Goal: Task Accomplishment & Management: Use online tool/utility

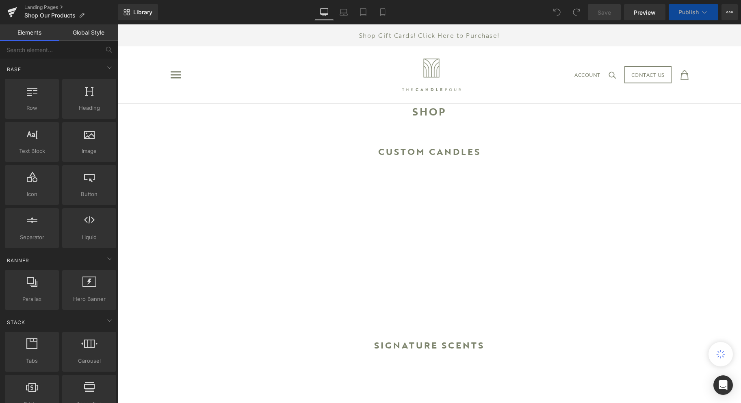
click at [682, 14] on span "Publish" at bounding box center [689, 12] width 20 height 7
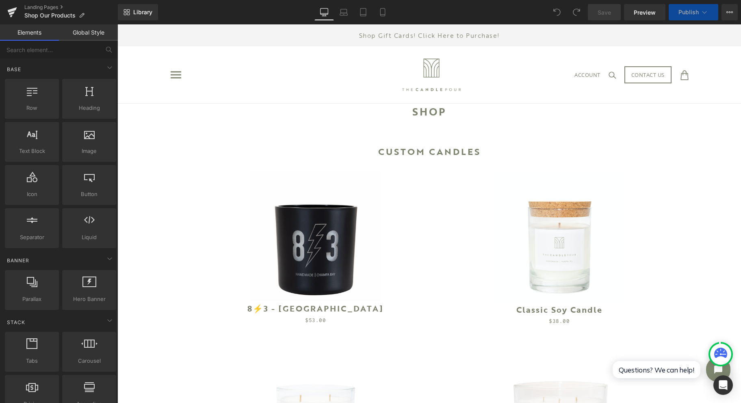
click at [683, 12] on span "Publish" at bounding box center [689, 12] width 20 height 7
click at [703, 10] on icon at bounding box center [705, 12] width 8 height 8
click at [708, 12] on icon at bounding box center [705, 12] width 8 height 8
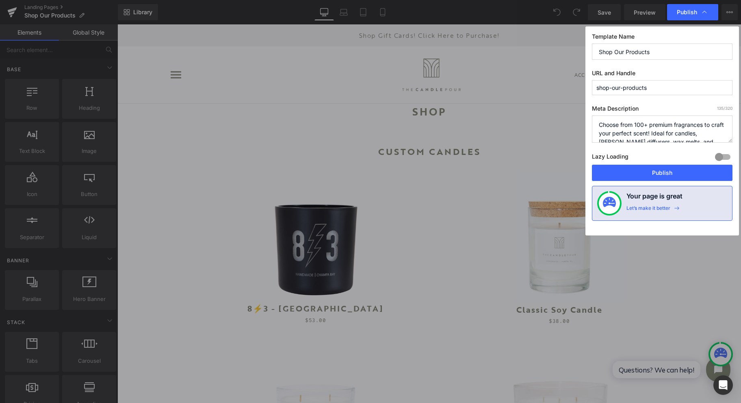
drag, startPoint x: 660, startPoint y: 89, endPoint x: 550, endPoint y: 111, distance: 112.1
click at [557, 112] on div "Publish Template Name Shop Our Products URL and Handle shop-our-products Meta D…" at bounding box center [370, 201] width 741 height 403
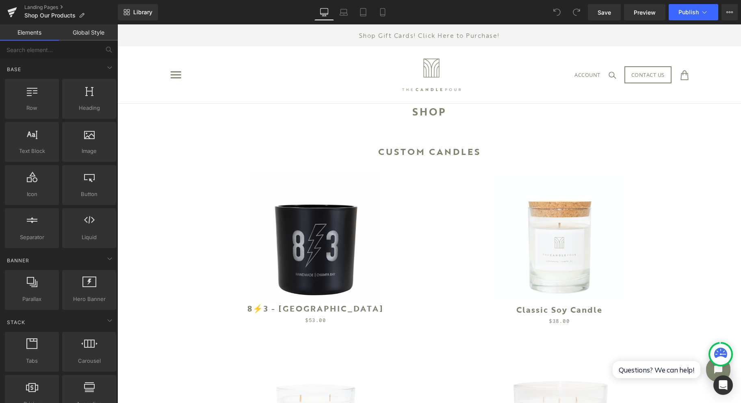
click at [5, 5] on link at bounding box center [12, 12] width 24 height 24
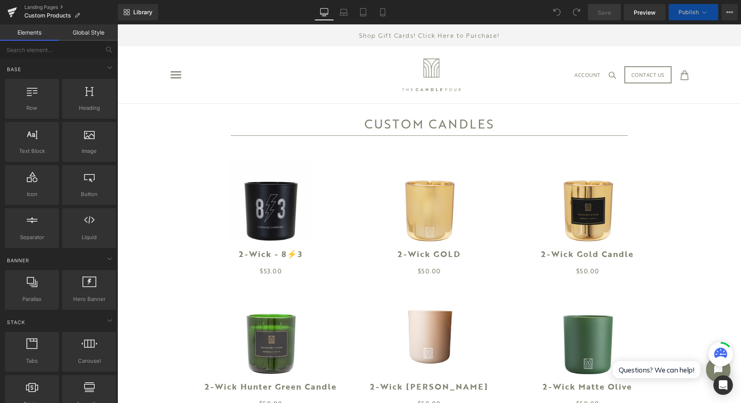
click at [644, 5] on link "Preview" at bounding box center [644, 12] width 41 height 16
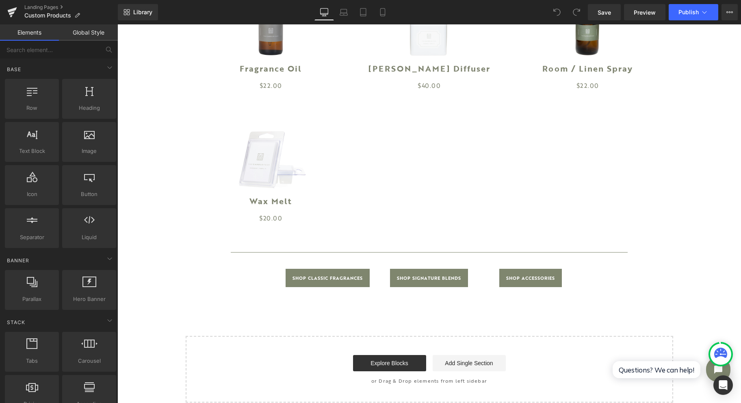
scroll to position [813, 0]
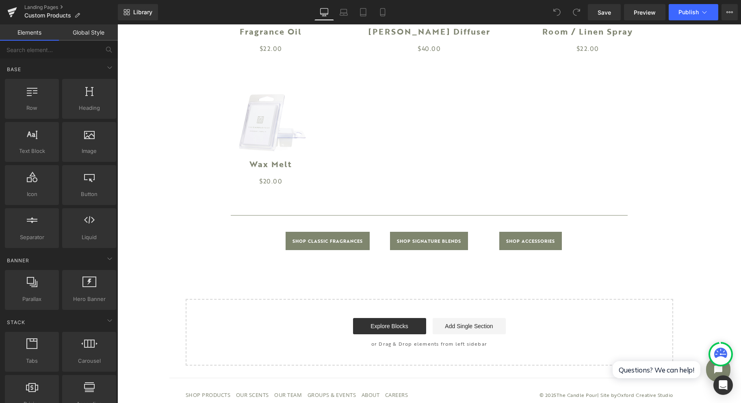
click at [344, 14] on icon at bounding box center [343, 14] width 1 height 0
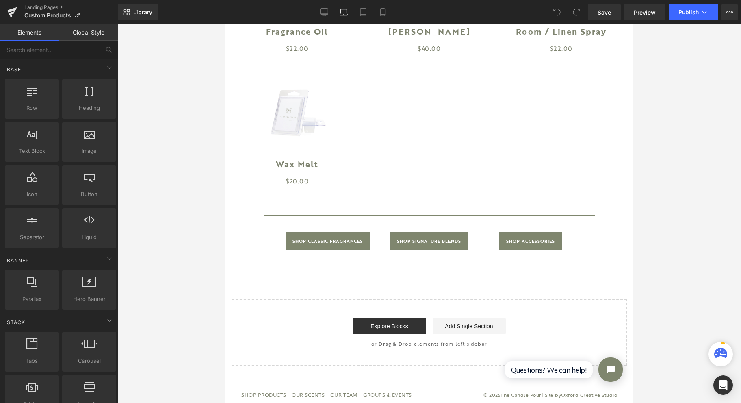
click at [371, 12] on link "Tablet" at bounding box center [364, 12] width 20 height 16
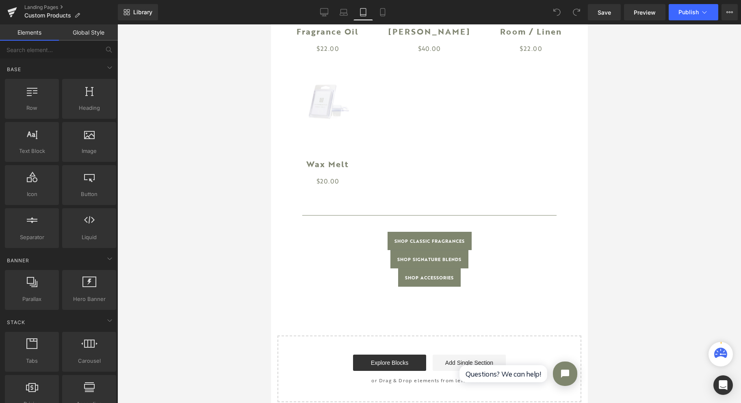
scroll to position [896, 0]
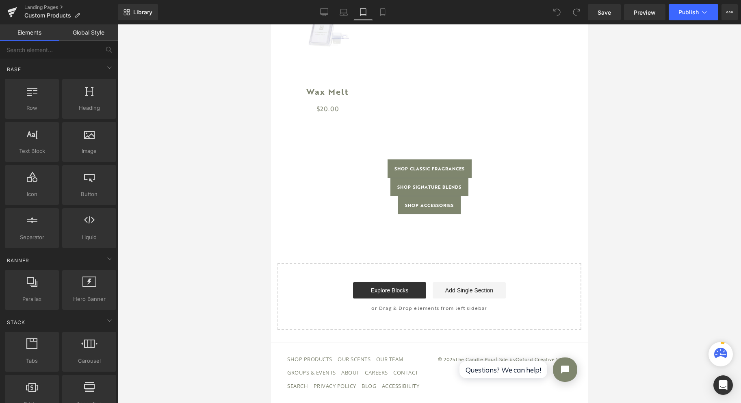
click at [379, 17] on link "Mobile" at bounding box center [383, 12] width 20 height 16
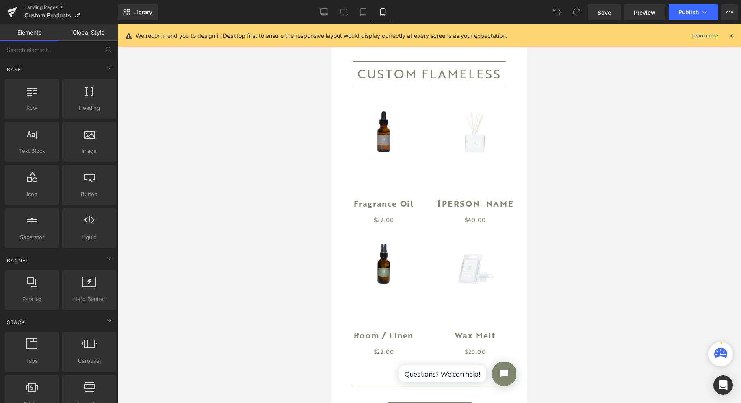
scroll to position [1243, 0]
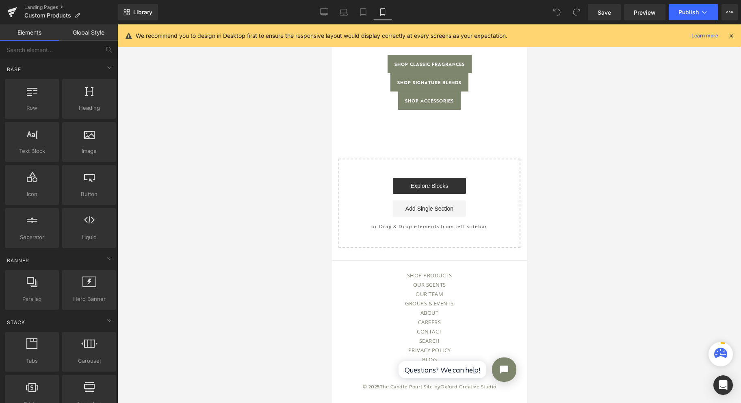
drag, startPoint x: 362, startPoint y: 19, endPoint x: 325, endPoint y: 20, distance: 36.6
click at [362, 19] on link "Tablet" at bounding box center [364, 12] width 20 height 16
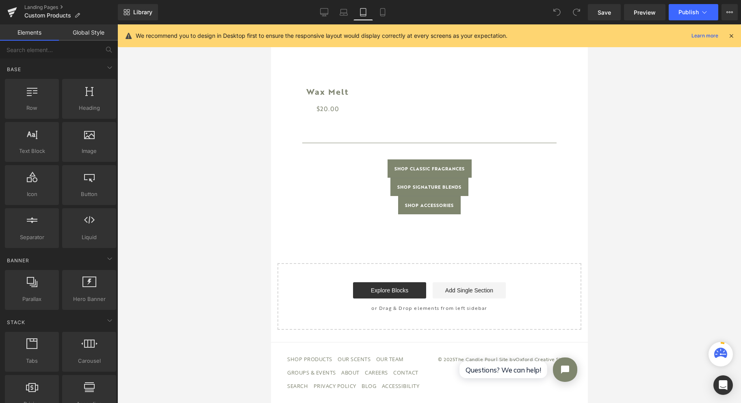
click at [318, 15] on link "Desktop" at bounding box center [325, 12] width 20 height 16
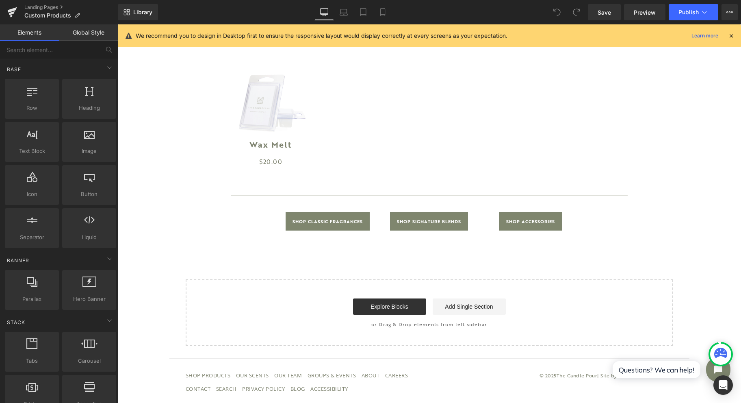
click at [339, 18] on link "Laptop" at bounding box center [344, 12] width 20 height 16
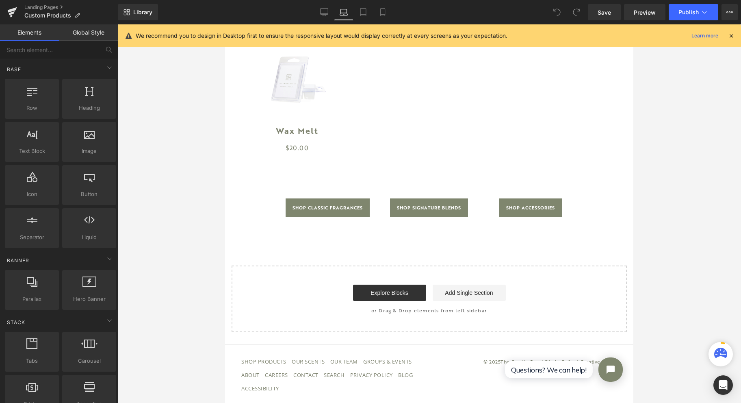
click at [365, 15] on icon at bounding box center [363, 12] width 8 height 8
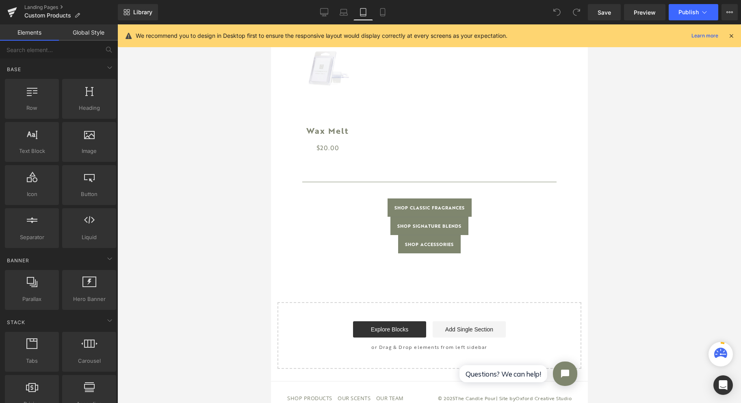
scroll to position [896, 0]
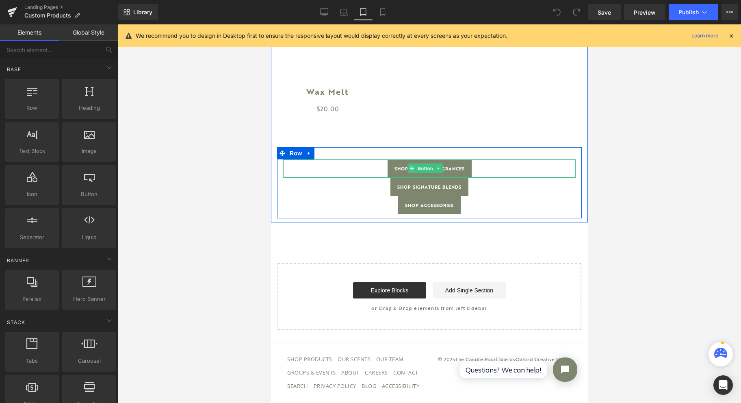
click at [428, 163] on span "Button" at bounding box center [425, 168] width 19 height 10
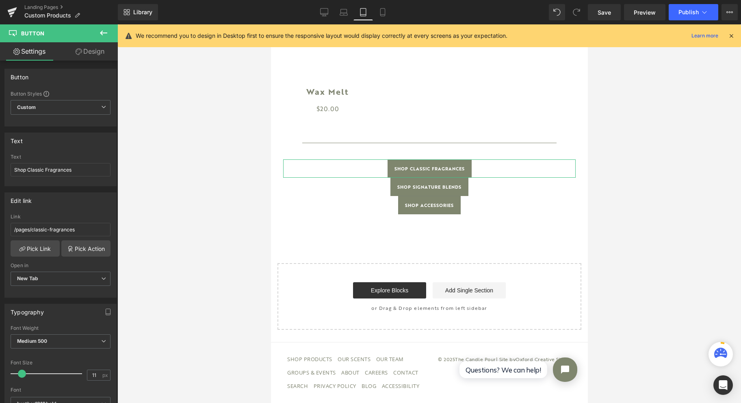
scroll to position [54, 0]
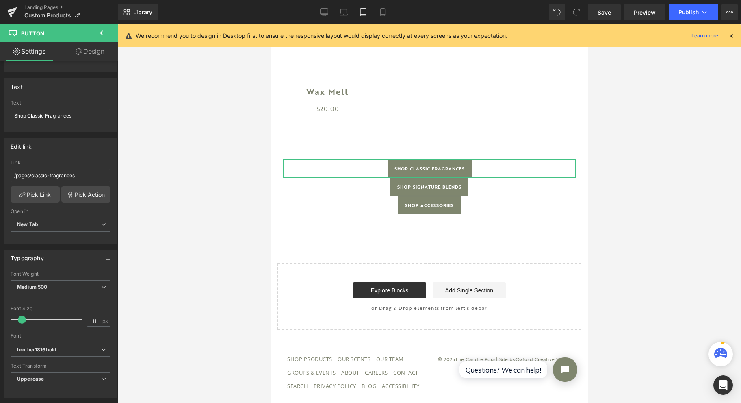
click at [20, 317] on span at bounding box center [22, 319] width 8 height 8
click at [91, 54] on link "Design" at bounding box center [90, 51] width 59 height 18
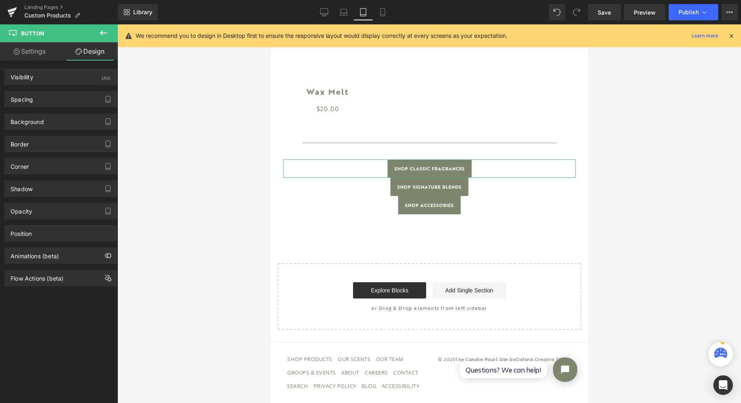
click at [40, 99] on div "Spacing" at bounding box center [60, 98] width 111 height 15
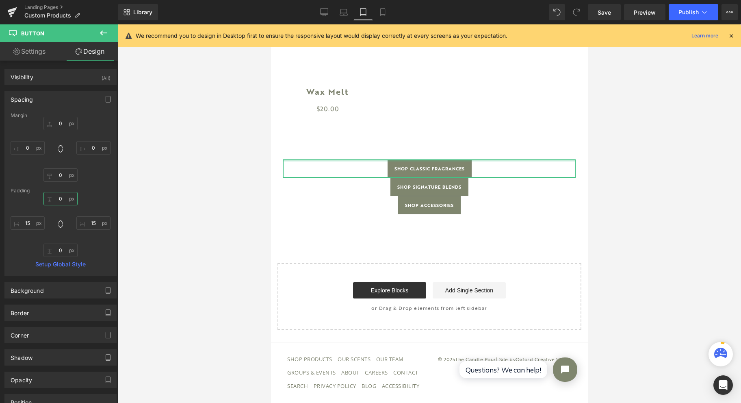
click at [64, 197] on input "0" at bounding box center [60, 198] width 34 height 13
type input "1"
click at [56, 122] on input "0" at bounding box center [60, 123] width 34 height 13
type input "1"
click at [62, 173] on input "0" at bounding box center [60, 174] width 34 height 13
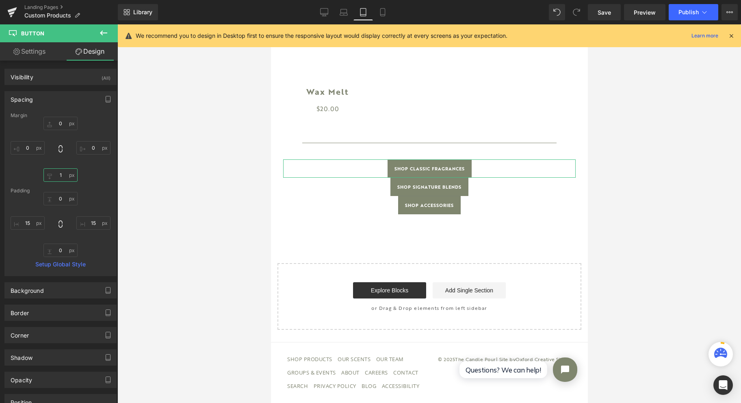
type input "15"
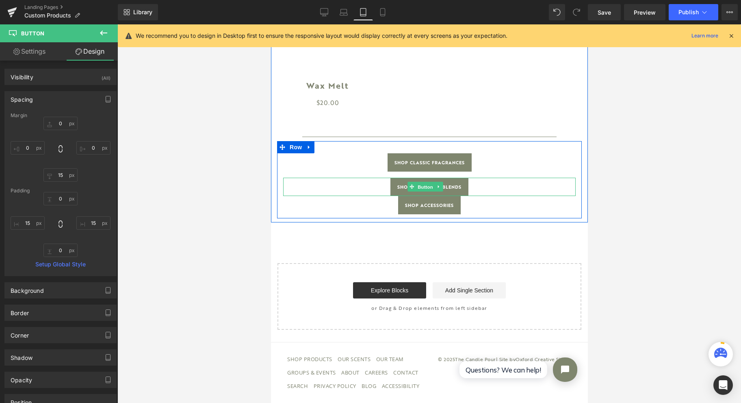
click at [428, 182] on span "Button" at bounding box center [425, 187] width 19 height 10
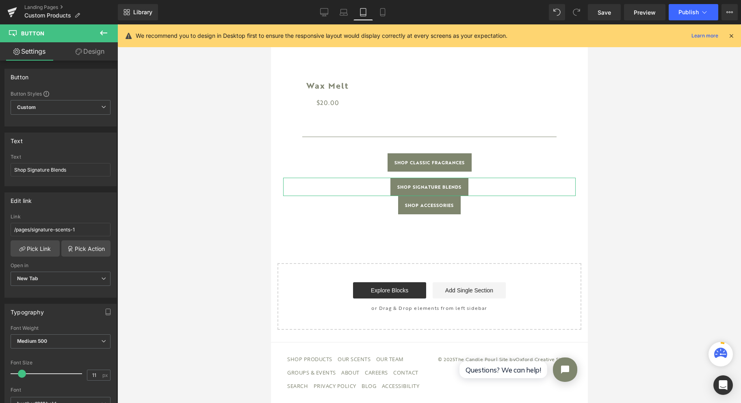
click at [84, 54] on link "Design" at bounding box center [90, 51] width 59 height 18
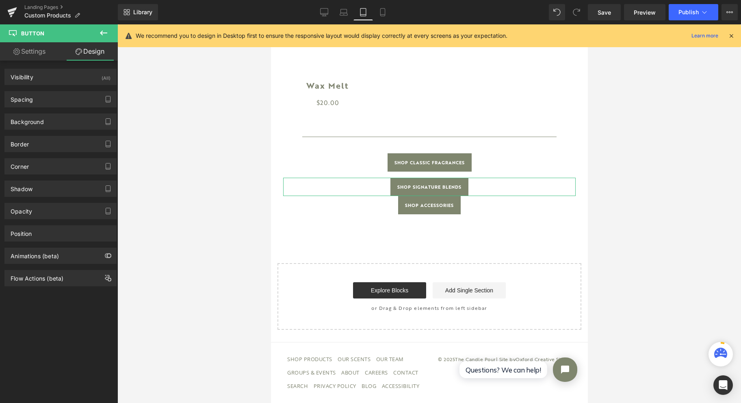
type input "0"
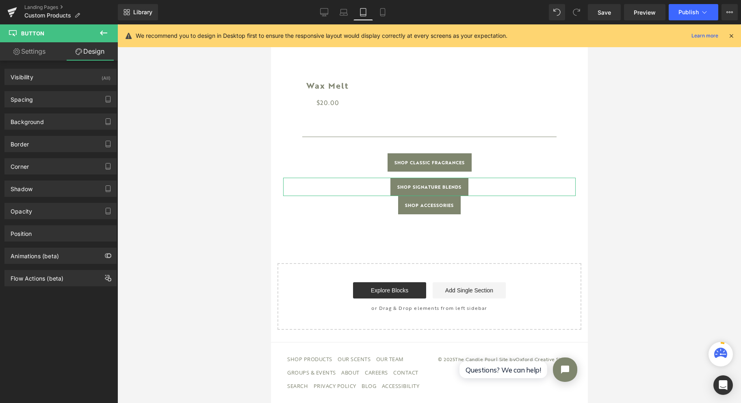
type input "15"
type input "0"
type input "15"
click at [53, 98] on div "Spacing" at bounding box center [60, 98] width 111 height 15
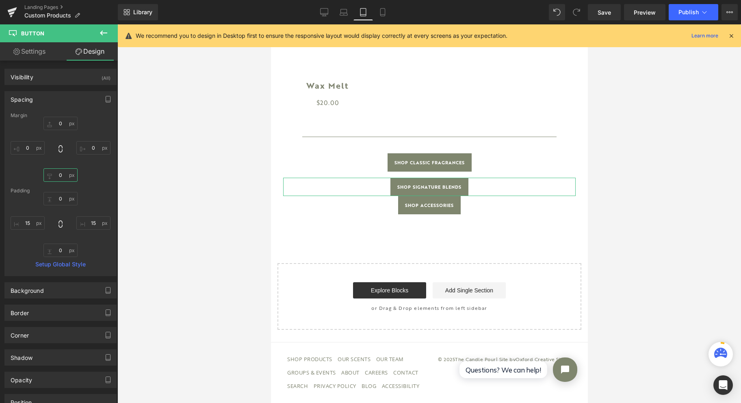
click at [61, 174] on input "0" at bounding box center [60, 174] width 34 height 13
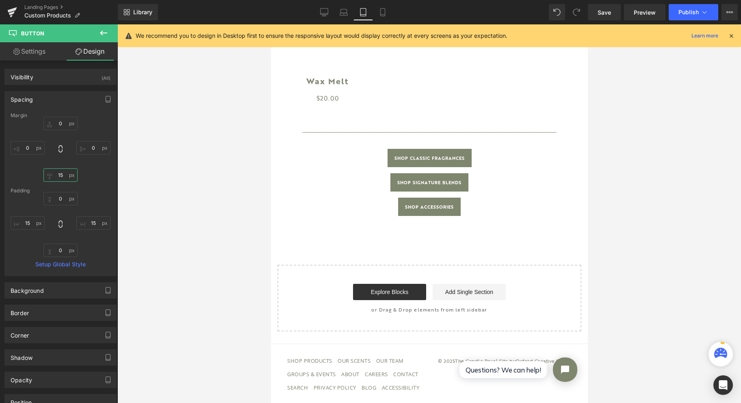
type input "15"
click at [591, 7] on link "Save" at bounding box center [604, 12] width 33 height 16
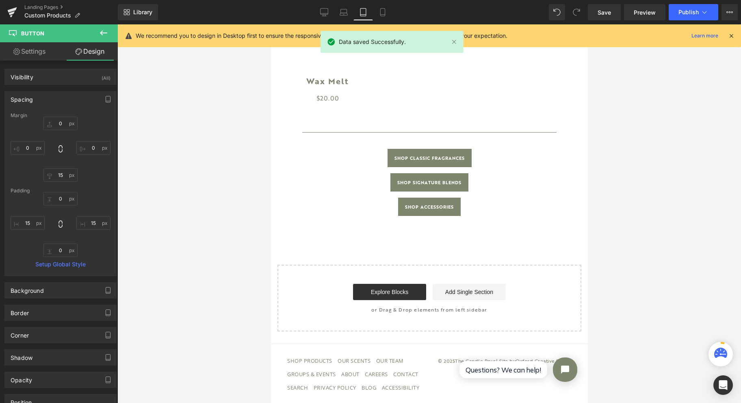
click at [688, 13] on span "Publish" at bounding box center [689, 12] width 20 height 7
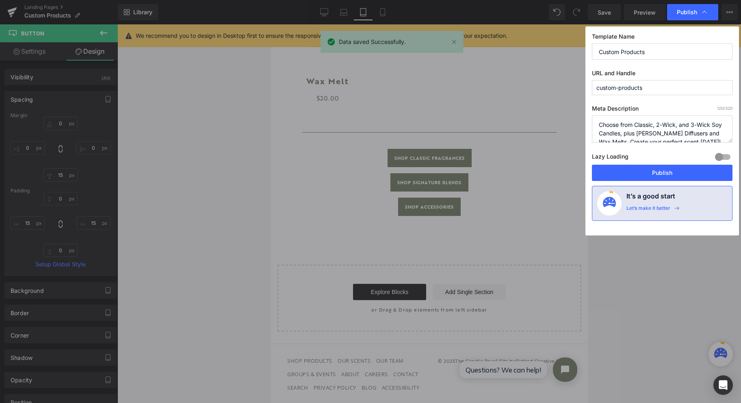
click at [645, 174] on button "Publish" at bounding box center [662, 173] width 141 height 16
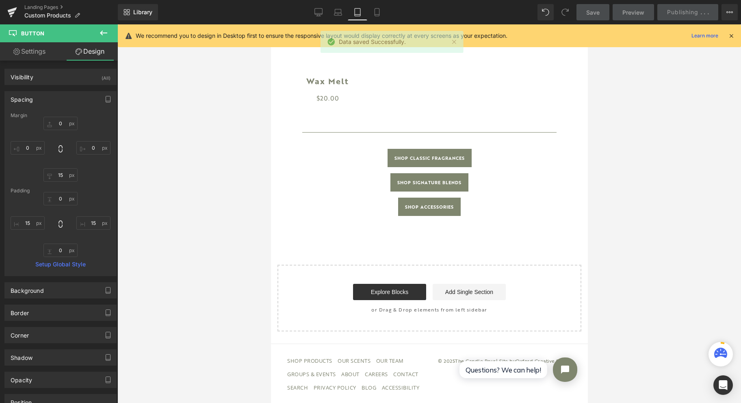
click at [373, 10] on icon at bounding box center [377, 12] width 8 height 8
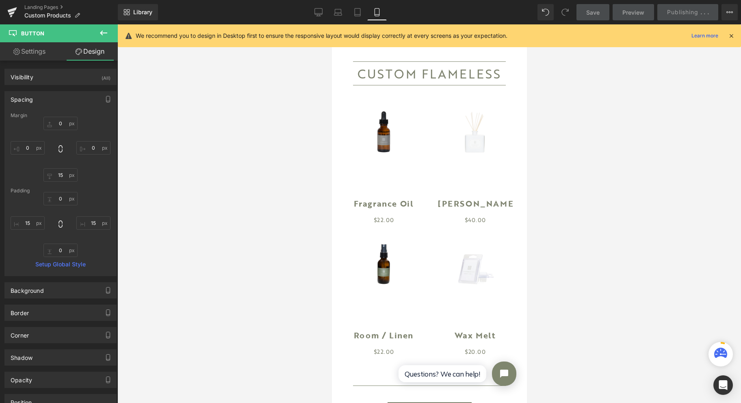
type input "0"
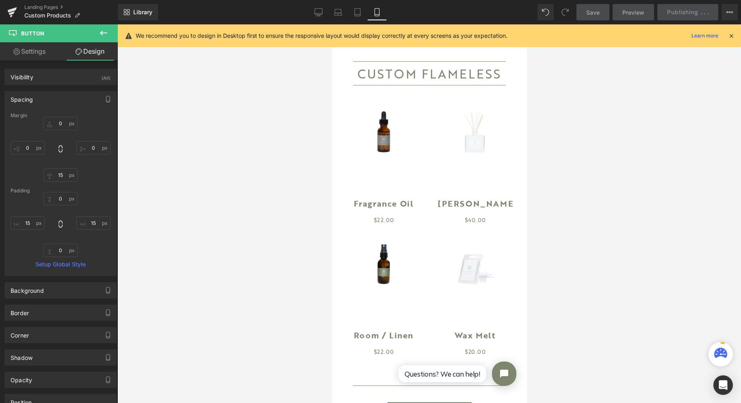
type input "15"
type input "0"
type input "15"
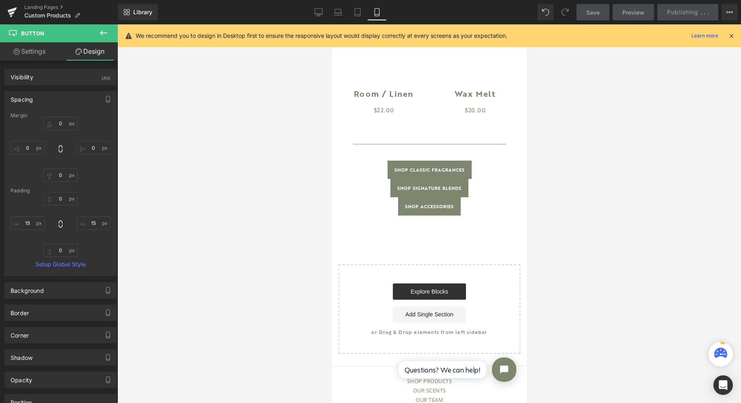
click at [375, 10] on icon at bounding box center [377, 13] width 4 height 8
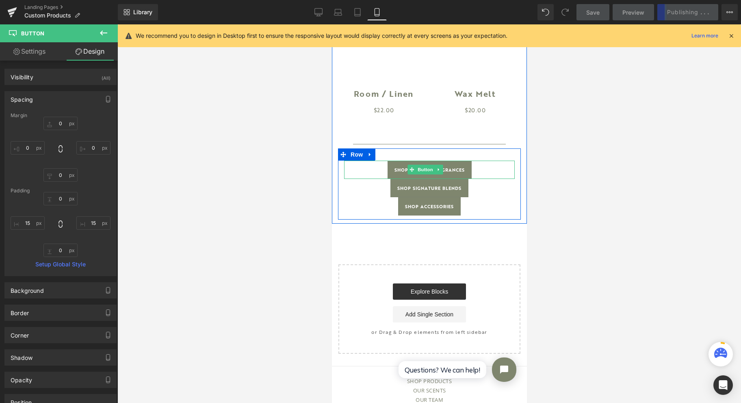
click at [422, 170] on span "Button" at bounding box center [425, 170] width 19 height 10
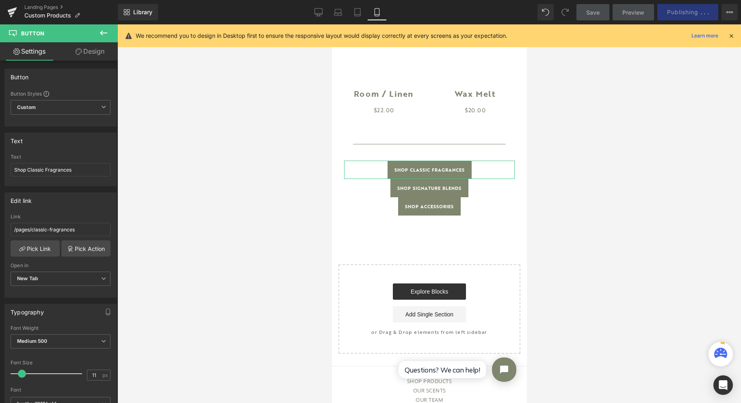
click at [87, 55] on link "Design" at bounding box center [90, 51] width 59 height 18
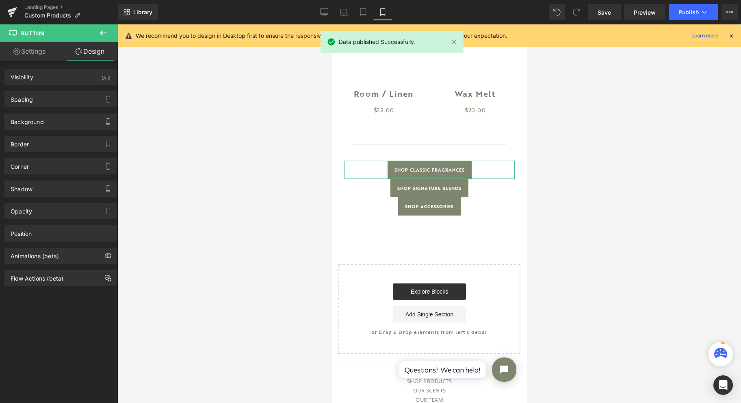
click at [73, 103] on div "Spacing" at bounding box center [60, 98] width 111 height 15
type input "0"
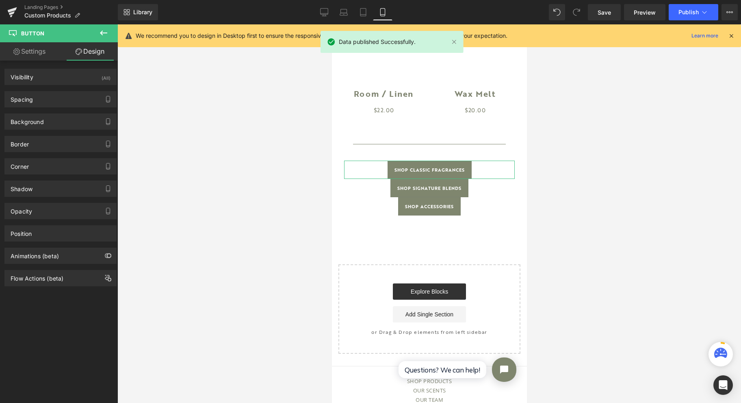
type input "0"
type input "15"
type input "0"
type input "15"
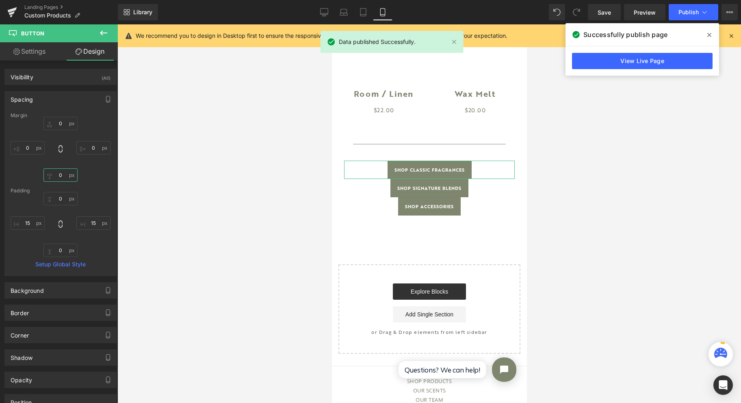
click at [60, 171] on input "0" at bounding box center [60, 174] width 34 height 13
type input "15"
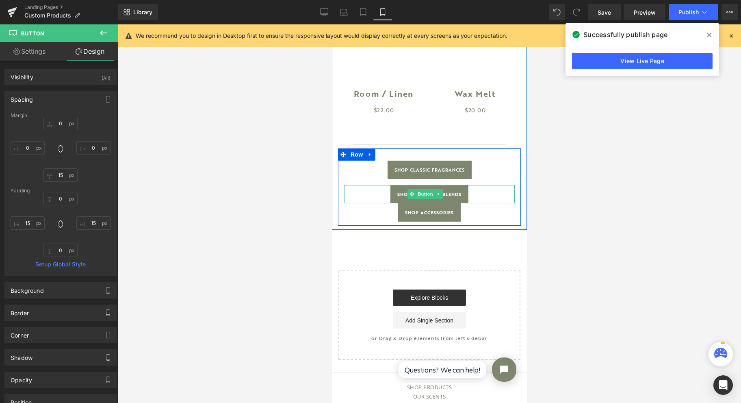
click at [424, 192] on span "Button" at bounding box center [425, 194] width 19 height 10
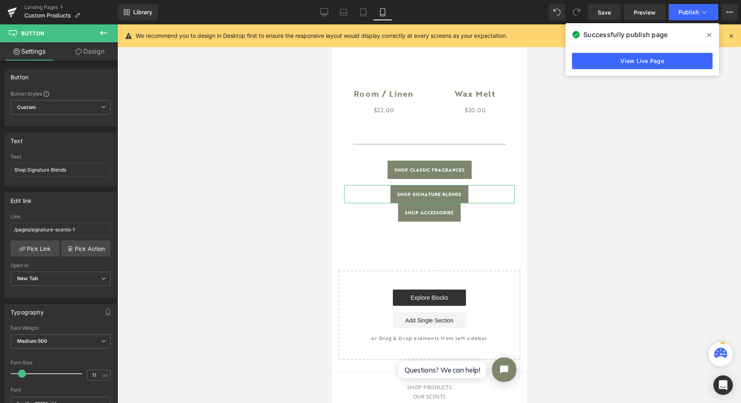
drag, startPoint x: 78, startPoint y: 55, endPoint x: 59, endPoint y: 171, distance: 117.5
click at [78, 55] on link "Design" at bounding box center [90, 51] width 59 height 18
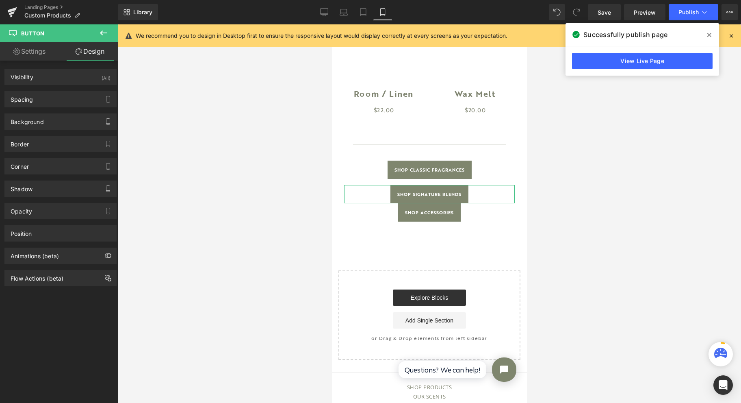
type input "0"
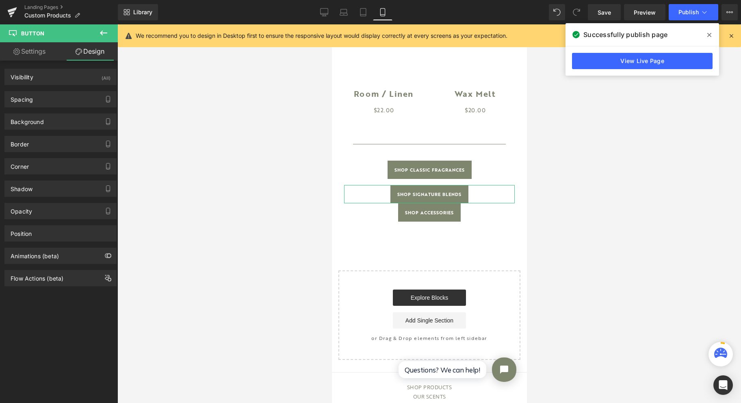
type input "15"
type input "0"
type input "15"
click at [39, 102] on div "Spacing" at bounding box center [60, 98] width 111 height 15
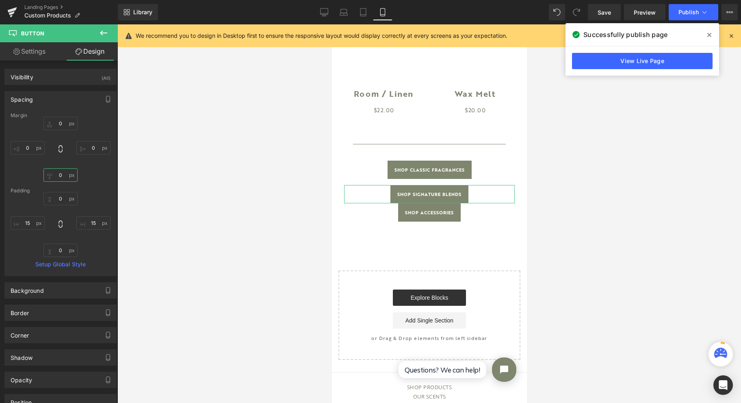
click at [61, 172] on input "0" at bounding box center [60, 174] width 34 height 13
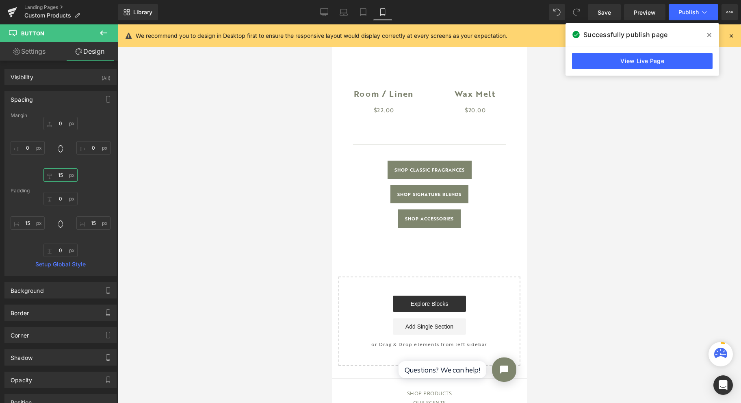
type input "15"
click at [710, 36] on icon at bounding box center [710, 35] width 4 height 7
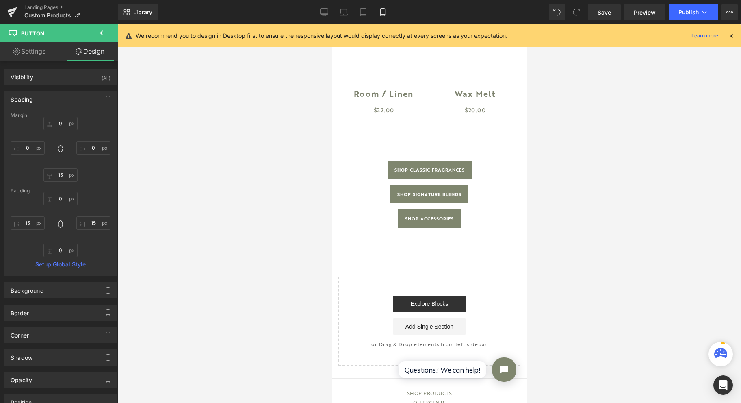
click at [612, 16] on link "Save" at bounding box center [604, 12] width 33 height 16
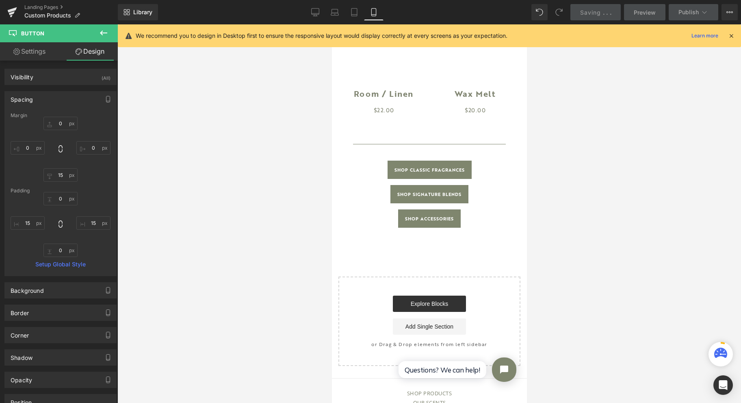
click at [685, 11] on span "Publish" at bounding box center [689, 12] width 20 height 7
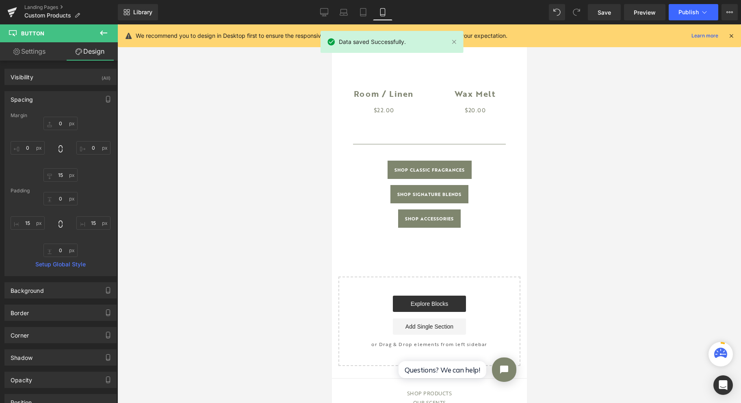
click at [685, 11] on span "Publish" at bounding box center [689, 12] width 20 height 7
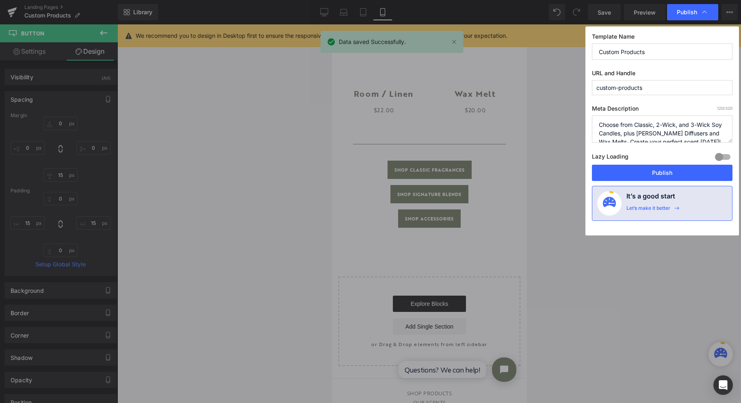
click at [647, 178] on button "Publish" at bounding box center [662, 173] width 141 height 16
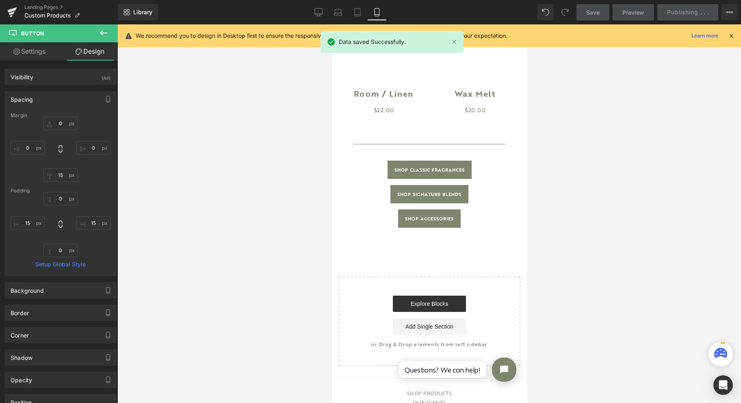
click at [361, 11] on icon at bounding box center [358, 12] width 8 height 8
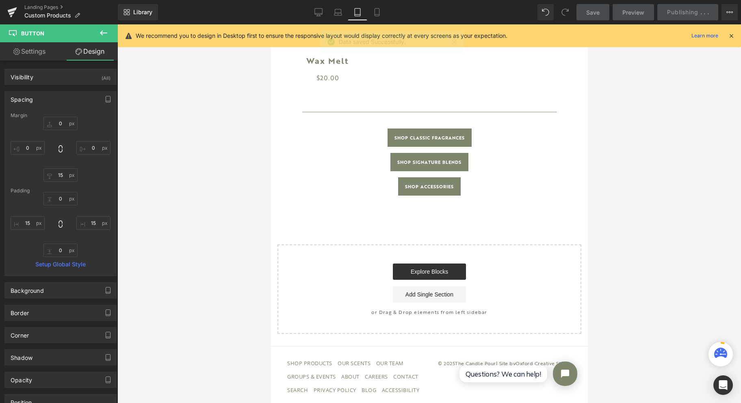
scroll to position [890, 0]
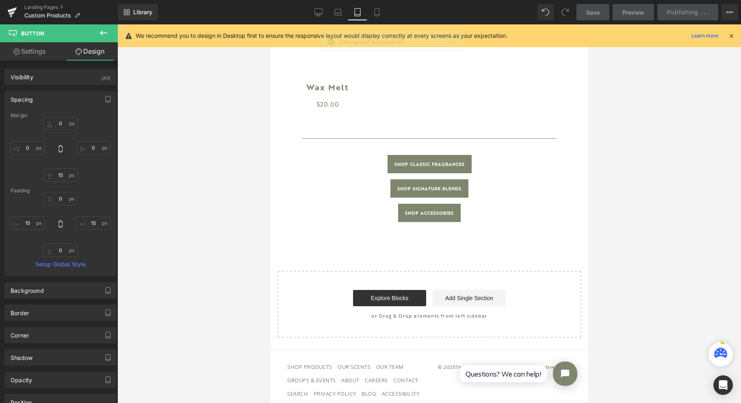
type input "0"
type input "15"
type input "0"
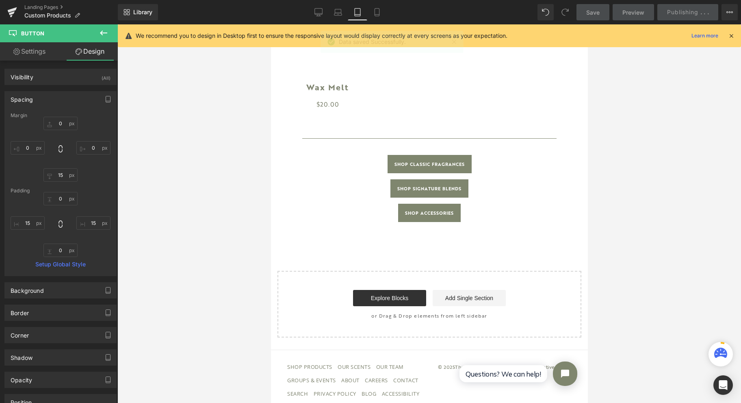
type input "15"
type input "0"
type input "15"
click at [338, 15] on icon at bounding box center [338, 12] width 8 height 8
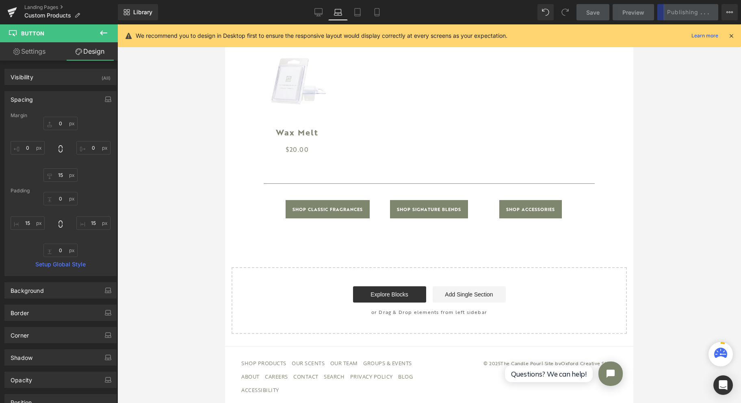
type input "0"
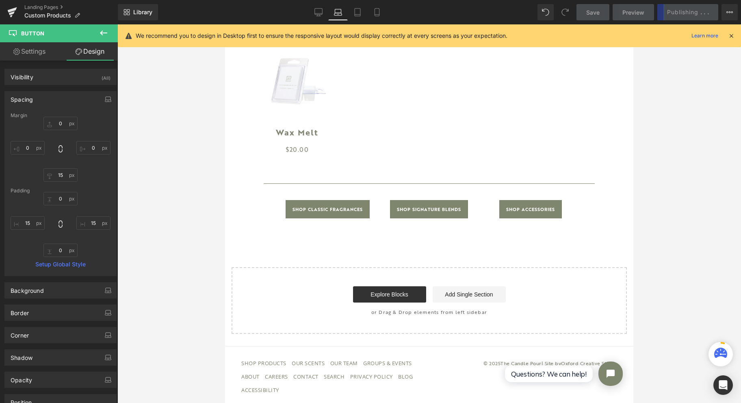
type input "15"
type input "0"
type input "15"
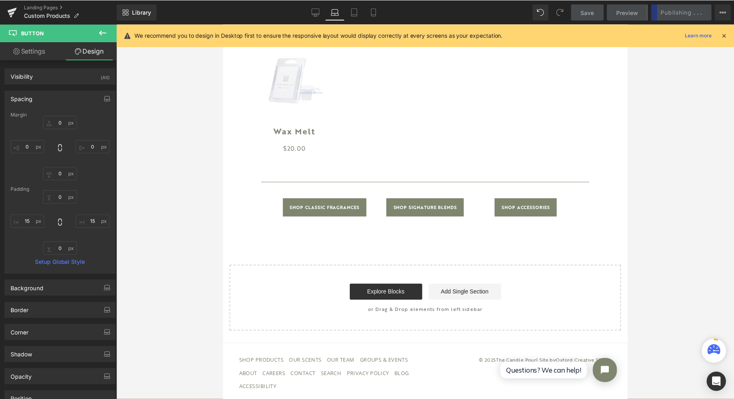
scroll to position [854, 0]
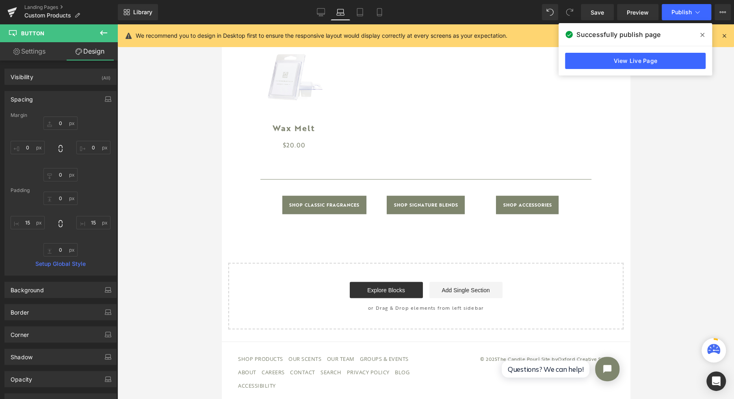
drag, startPoint x: 603, startPoint y: 9, endPoint x: 633, endPoint y: 13, distance: 29.9
click at [604, 10] on span "Save" at bounding box center [597, 12] width 13 height 9
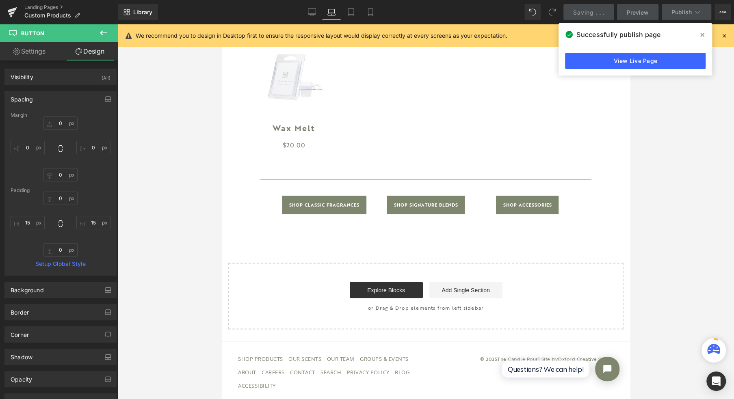
click at [303, 12] on link "Desktop" at bounding box center [312, 12] width 20 height 16
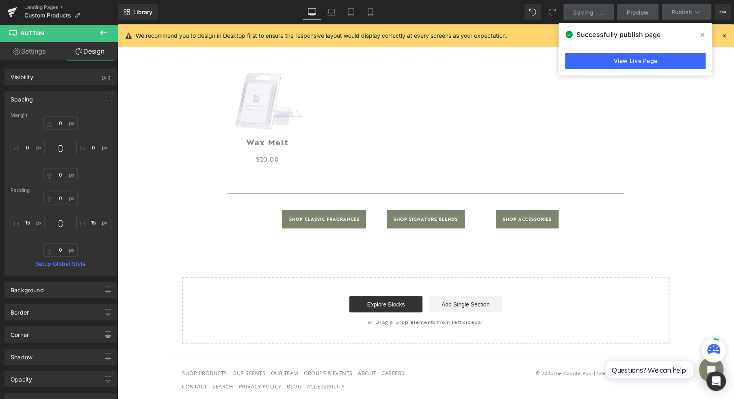
type input "0"
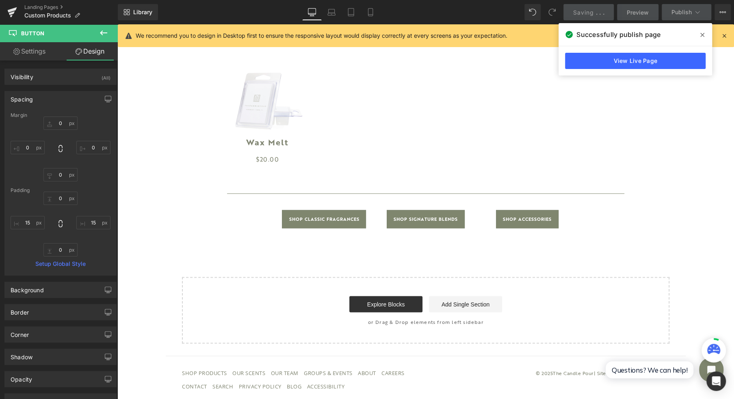
type input "15"
type input "0"
type input "15"
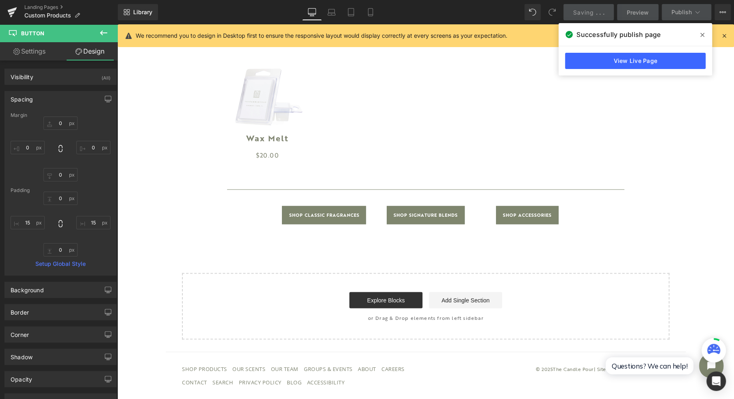
scroll to position [836, 0]
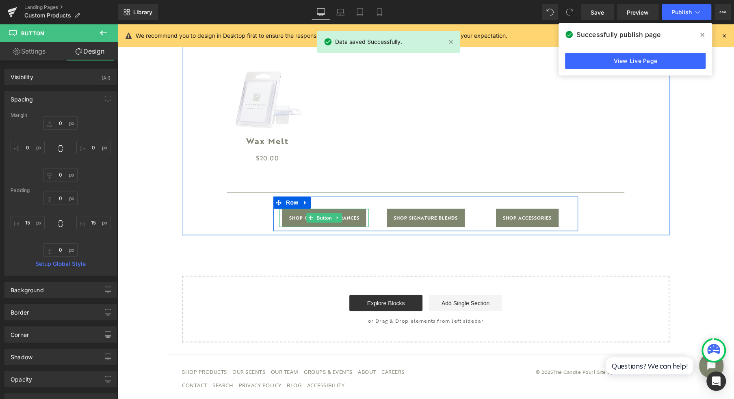
click at [317, 221] on span "Button" at bounding box center [324, 218] width 19 height 10
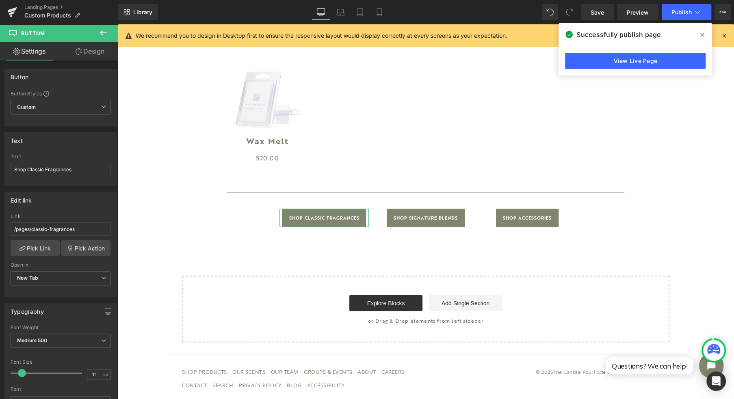
click at [94, 56] on link "Design" at bounding box center [90, 51] width 59 height 18
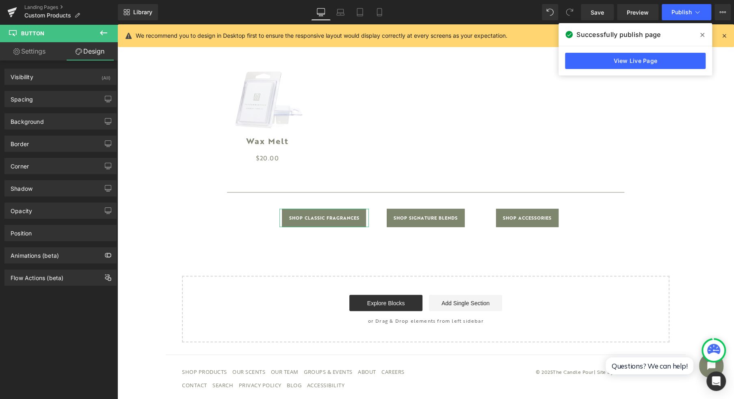
click at [68, 102] on div "Spacing" at bounding box center [60, 98] width 111 height 15
type input "0"
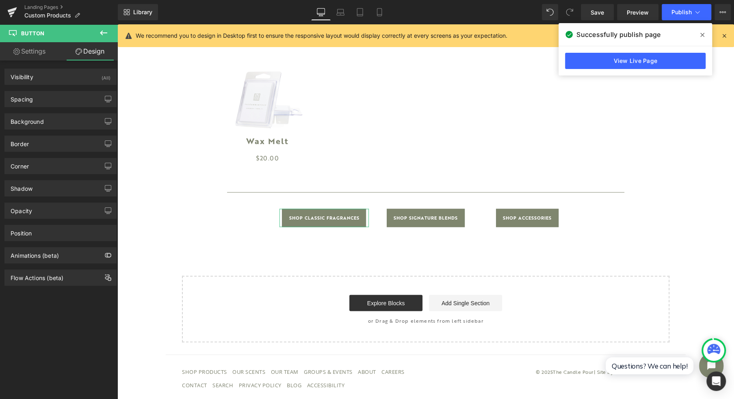
type input "0"
type input "15"
type input "0"
type input "15"
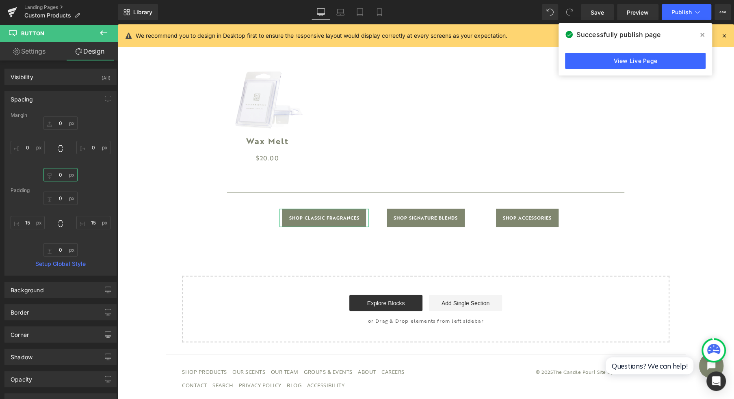
click at [58, 172] on input "0" at bounding box center [60, 174] width 34 height 13
click at [336, 12] on icon at bounding box center [340, 12] width 8 height 8
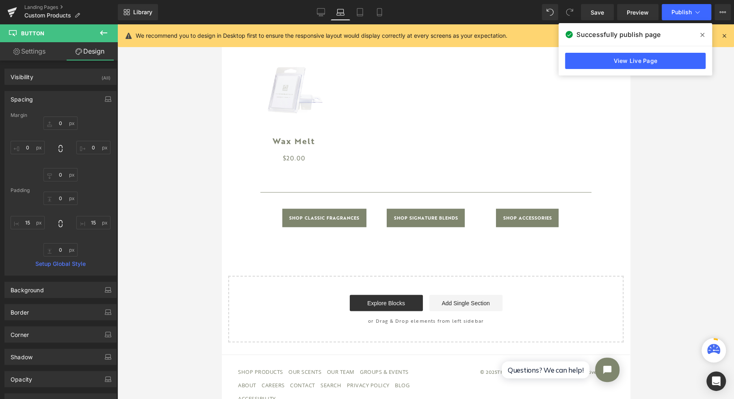
type input "0"
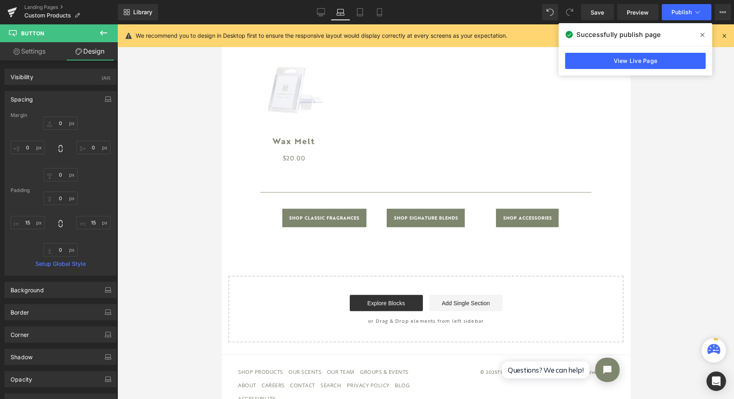
type input "15"
type input "0"
type input "15"
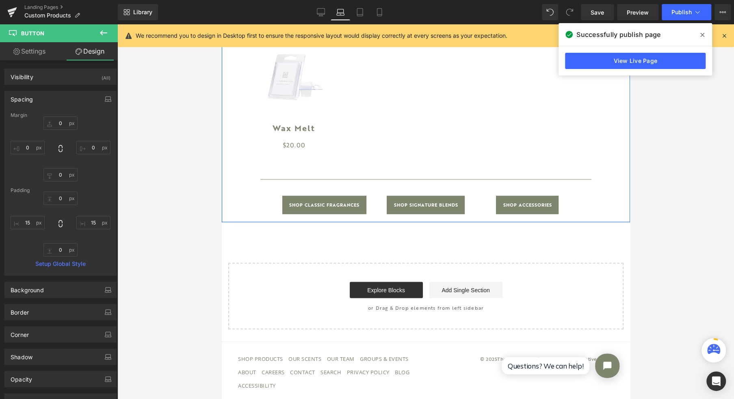
scroll to position [853, 0]
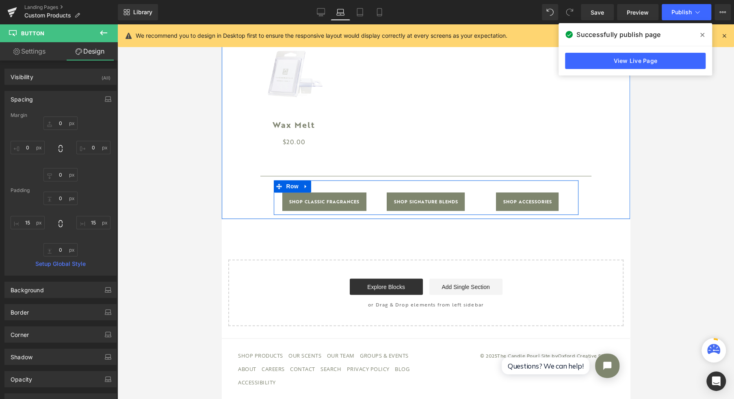
click at [284, 189] on span "Row" at bounding box center [292, 186] width 16 height 12
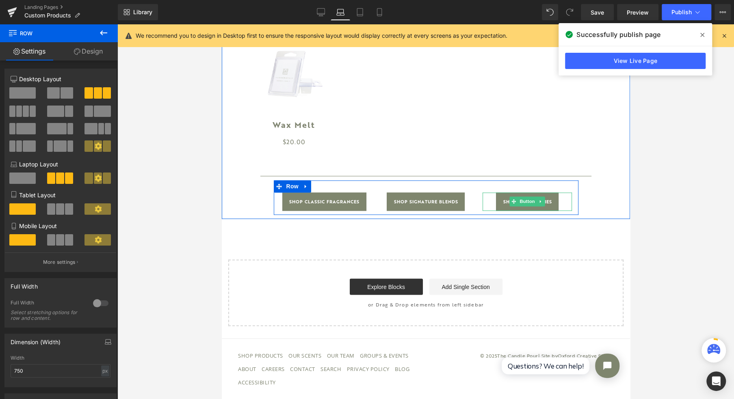
drag, startPoint x: 490, startPoint y: 203, endPoint x: 497, endPoint y: 206, distance: 7.7
click at [488, 204] on div "Shop Accessories" at bounding box center [526, 202] width 89 height 18
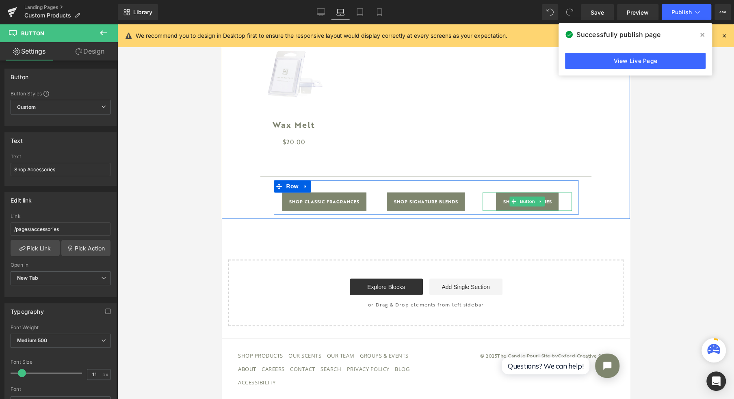
click at [530, 204] on span "Button" at bounding box center [527, 202] width 19 height 10
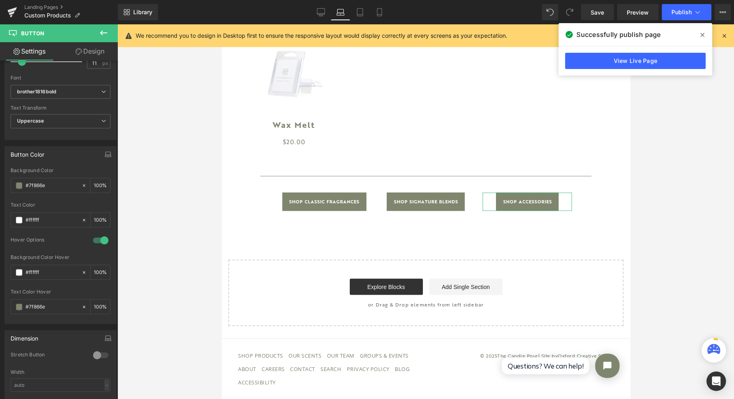
scroll to position [325, 0]
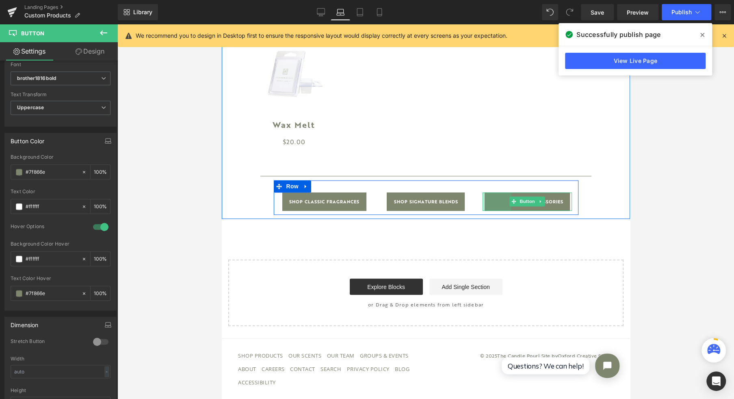
drag, startPoint x: 480, startPoint y: 201, endPoint x: 502, endPoint y: 205, distance: 22.6
click at [502, 205] on div "71px" at bounding box center [496, 202] width 29 height 18
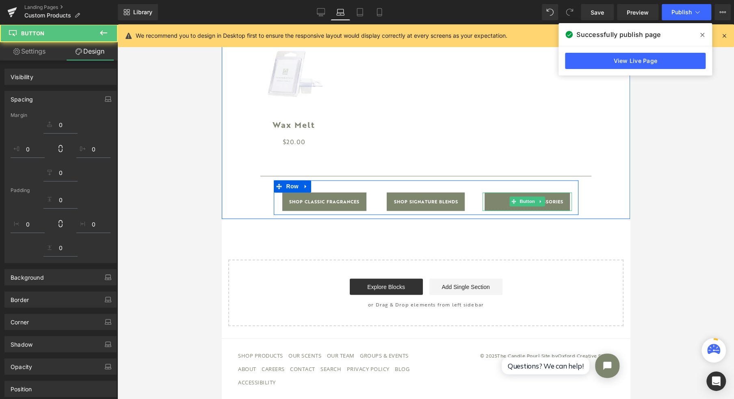
click at [552, 205] on span "Shop Accessories" at bounding box center [538, 202] width 49 height 18
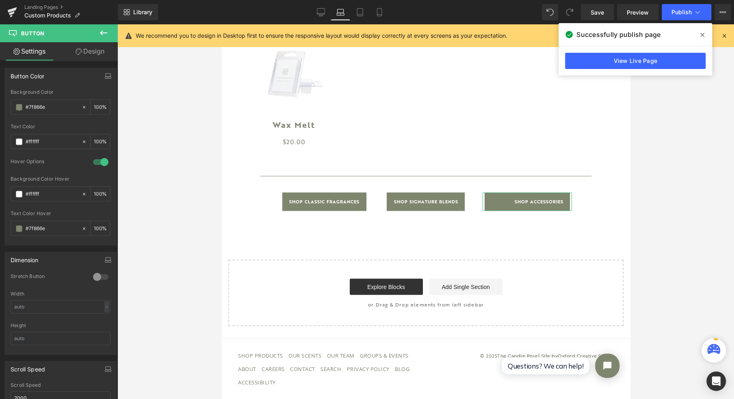
scroll to position [488, 0]
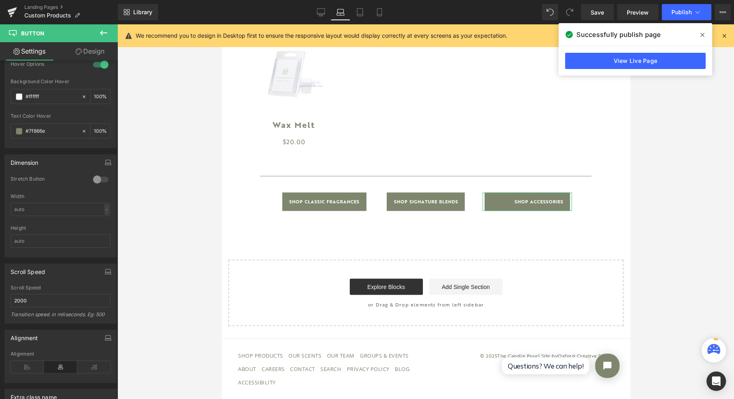
click at [59, 363] on icon at bounding box center [60, 367] width 33 height 12
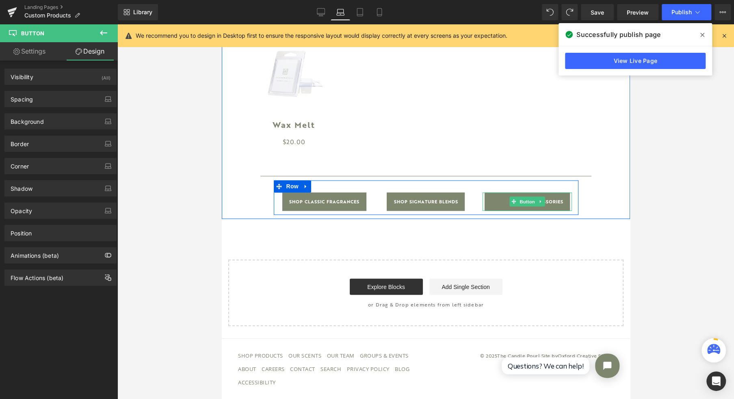
click at [519, 200] on span "Button" at bounding box center [527, 202] width 19 height 10
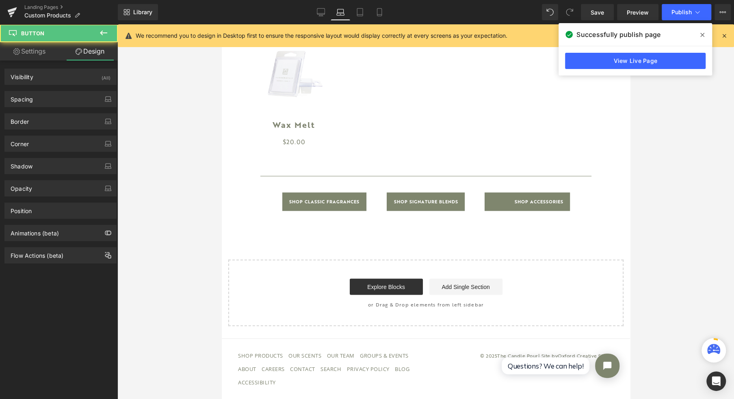
scroll to position [829, 0]
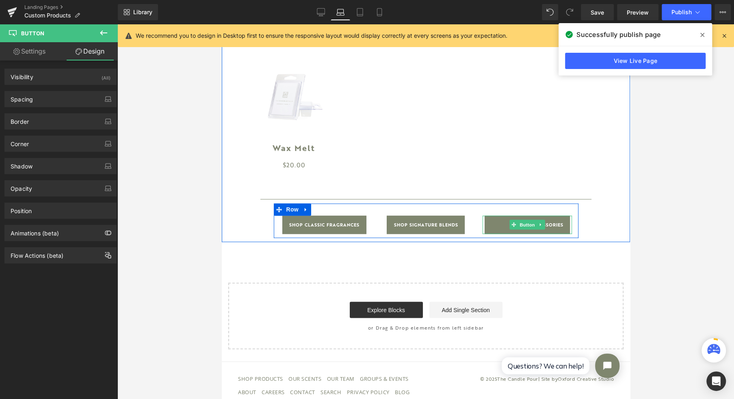
drag, startPoint x: 525, startPoint y: 225, endPoint x: 404, endPoint y: 226, distance: 121.1
click at [525, 226] on span "Button" at bounding box center [527, 225] width 19 height 10
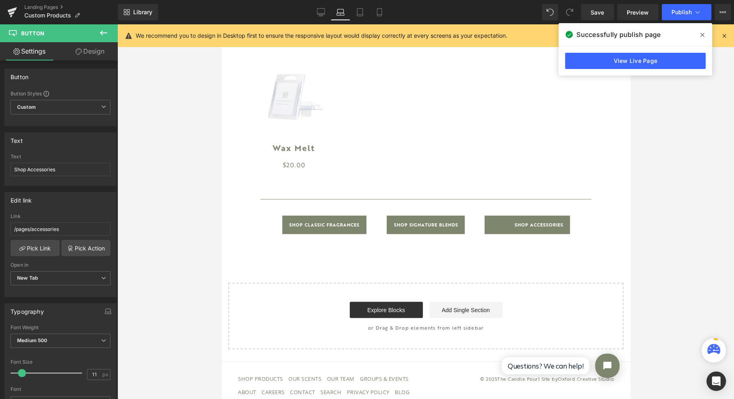
click at [704, 35] on icon at bounding box center [703, 35] width 4 height 7
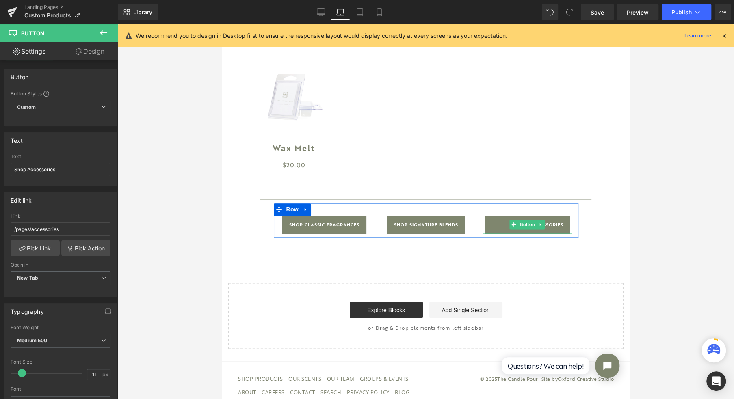
click at [489, 232] on link "Shop Accessories" at bounding box center [526, 225] width 85 height 18
click at [521, 227] on span "Button" at bounding box center [527, 225] width 19 height 10
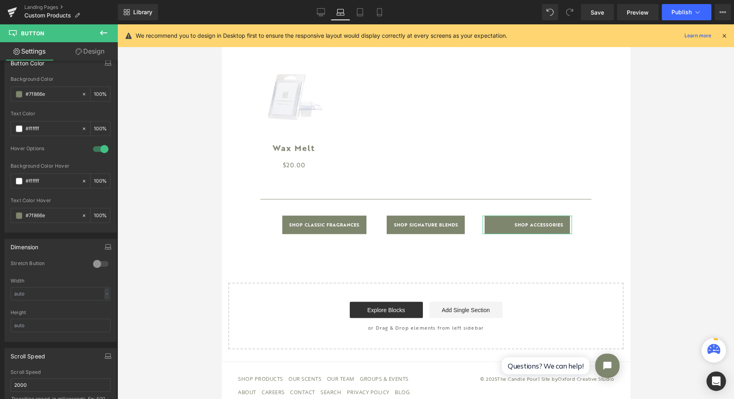
scroll to position [433, 0]
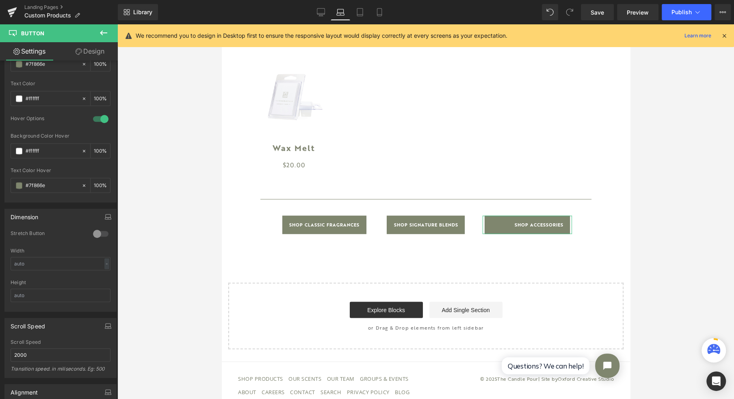
click at [103, 228] on div at bounding box center [101, 234] width 20 height 13
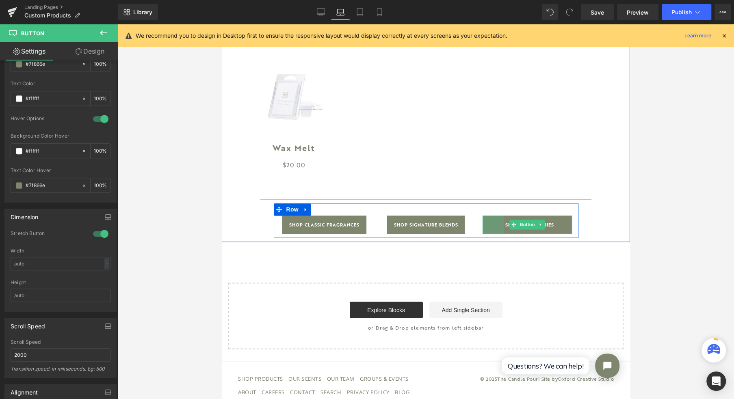
drag, startPoint x: 478, startPoint y: 226, endPoint x: 471, endPoint y: 231, distance: 9.0
click at [471, 231] on div "Shop Classic Fragrances Button Shop Signature Blends Button Shop Accessories Bu…" at bounding box center [426, 221] width 305 height 35
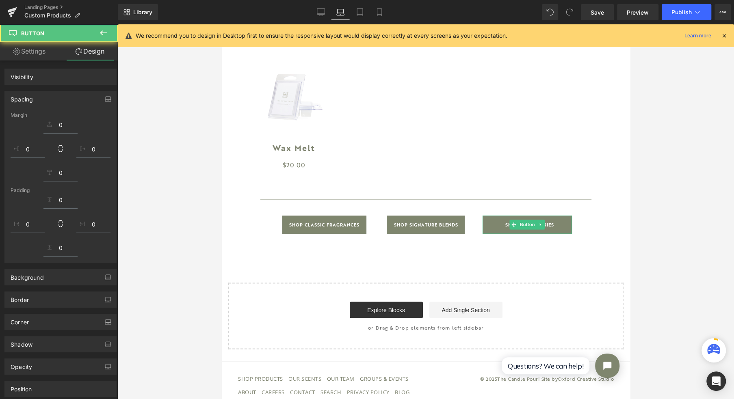
click at [91, 42] on link "Design" at bounding box center [90, 51] width 59 height 18
type input "0"
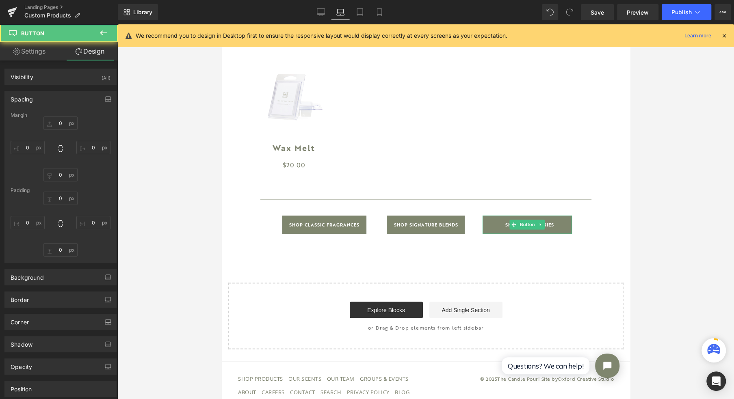
type input "0"
type input "15"
type input "0"
type input "53"
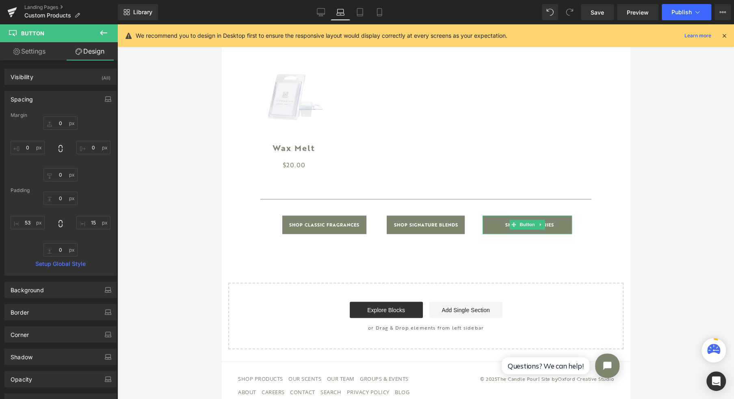
click at [95, 54] on link "Design" at bounding box center [90, 51] width 59 height 18
click at [29, 225] on input "53" at bounding box center [28, 222] width 34 height 13
click at [89, 225] on input "15" at bounding box center [93, 222] width 34 height 13
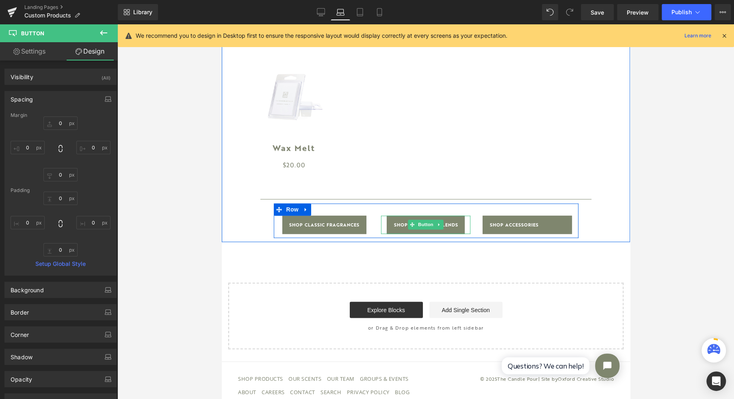
click at [417, 229] on span "Button" at bounding box center [426, 225] width 19 height 10
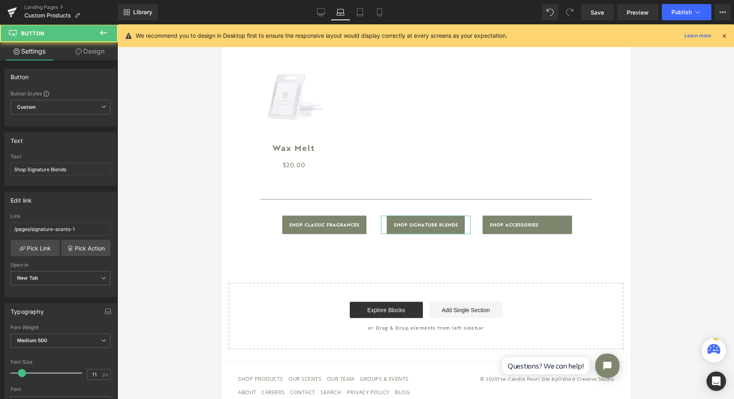
click at [96, 52] on link "Design" at bounding box center [90, 51] width 59 height 18
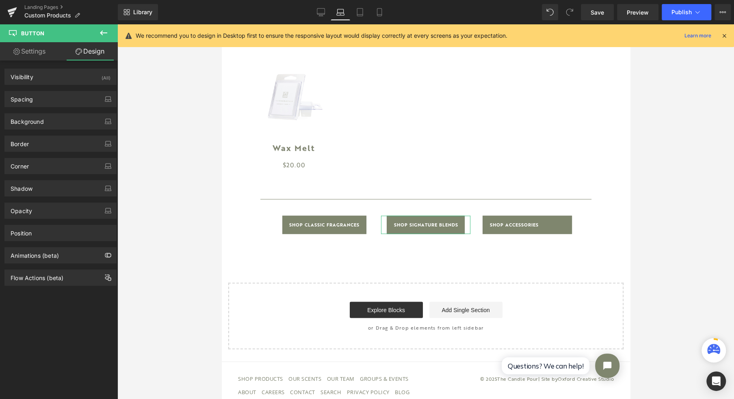
click at [56, 102] on div "Spacing" at bounding box center [60, 98] width 111 height 15
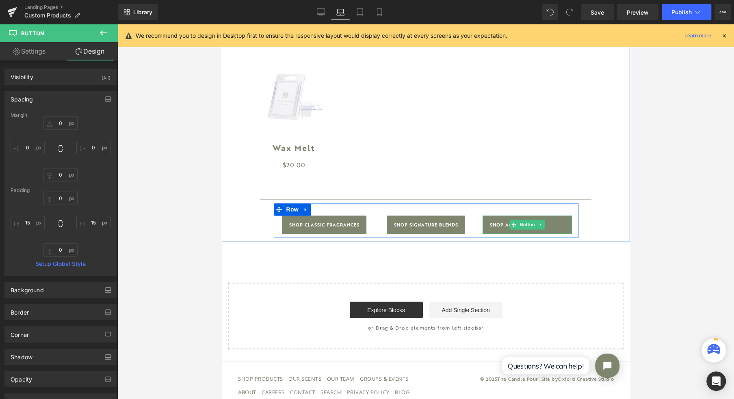
click at [518, 228] on span "Button" at bounding box center [527, 225] width 19 height 10
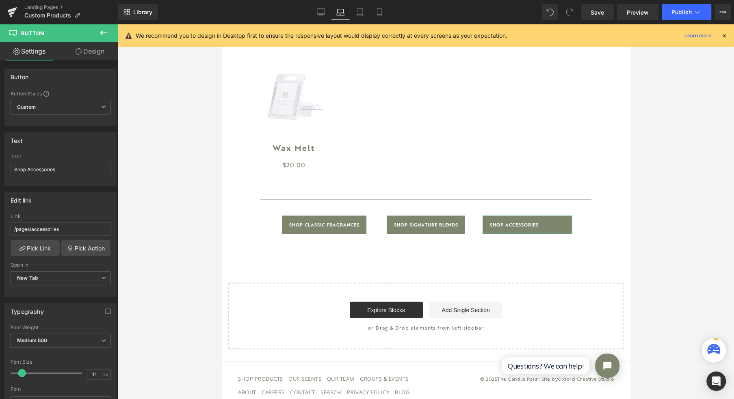
click at [92, 57] on link "Design" at bounding box center [90, 51] width 59 height 18
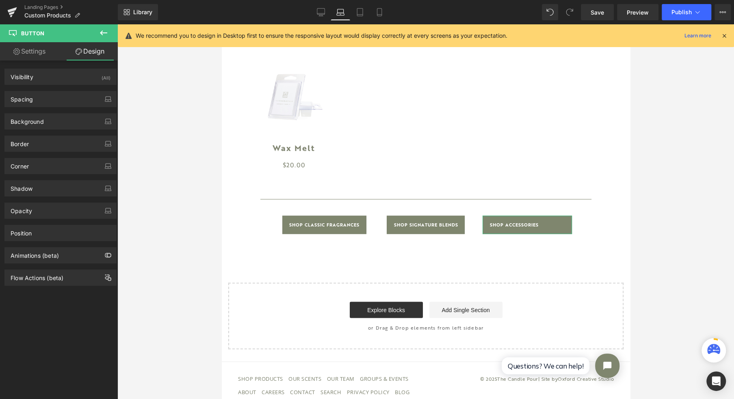
click at [53, 98] on div "Spacing" at bounding box center [60, 98] width 111 height 15
type input "0"
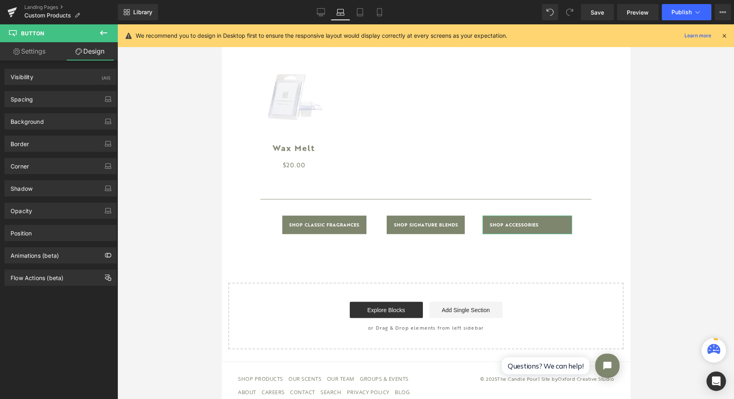
type input "0"
type input "15"
type input "0"
type input "15"
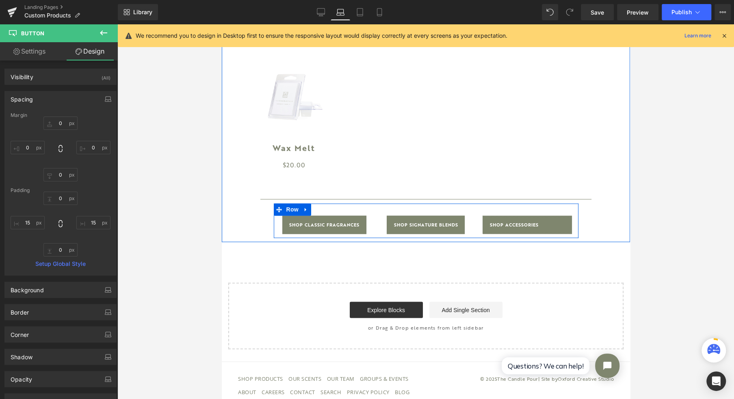
click at [542, 229] on link "Shop Accessories" at bounding box center [526, 225] width 89 height 18
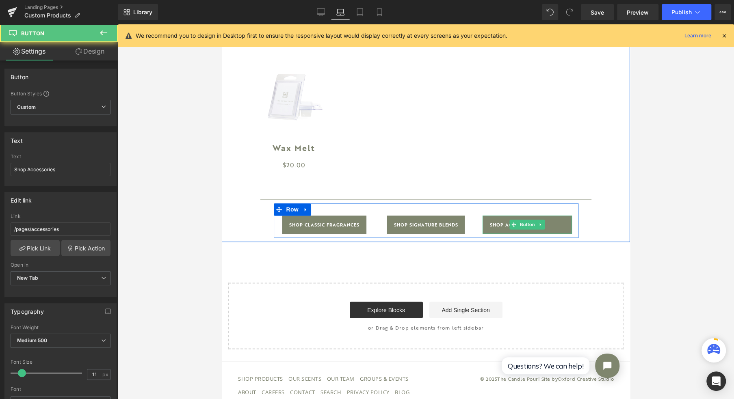
click at [538, 226] on icon at bounding box center [540, 224] width 4 height 5
click at [541, 230] on link at bounding box center [545, 225] width 9 height 10
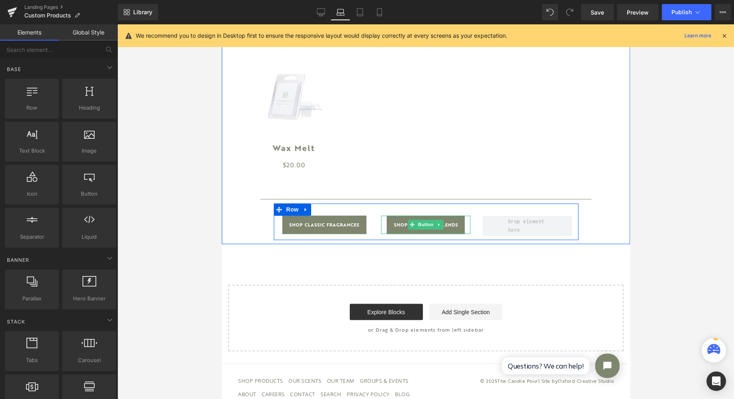
click at [437, 224] on icon at bounding box center [439, 224] width 4 height 5
click at [441, 226] on icon at bounding box center [443, 225] width 4 height 4
click at [336, 226] on icon at bounding box center [336, 225] width 1 height 3
click at [338, 228] on link at bounding box center [342, 225] width 9 height 10
click at [336, 226] on icon at bounding box center [336, 225] width 1 height 3
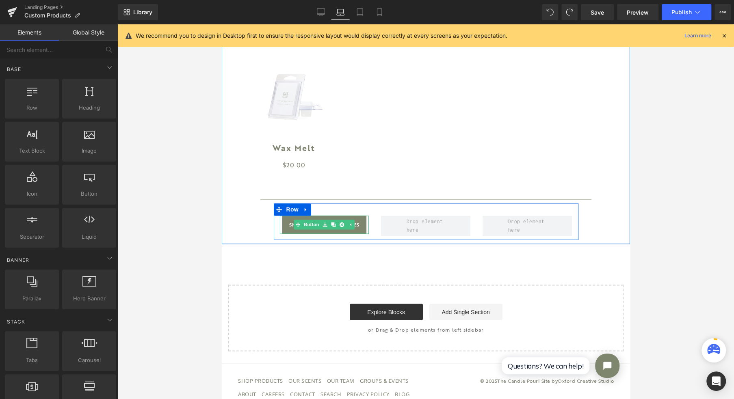
click at [331, 227] on icon at bounding box center [333, 225] width 4 height 4
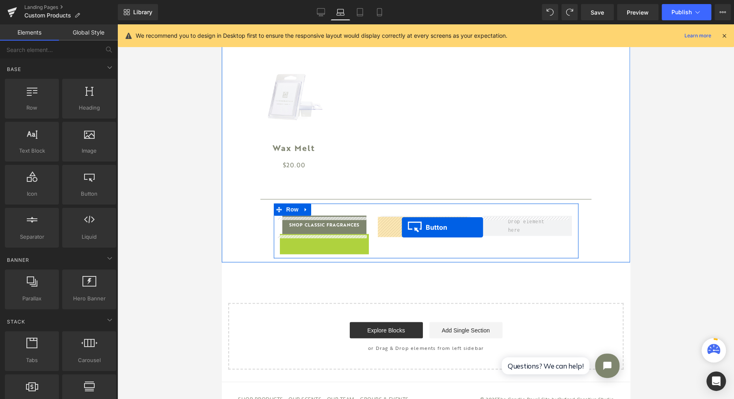
drag, startPoint x: 317, startPoint y: 243, endPoint x: 402, endPoint y: 228, distance: 86.0
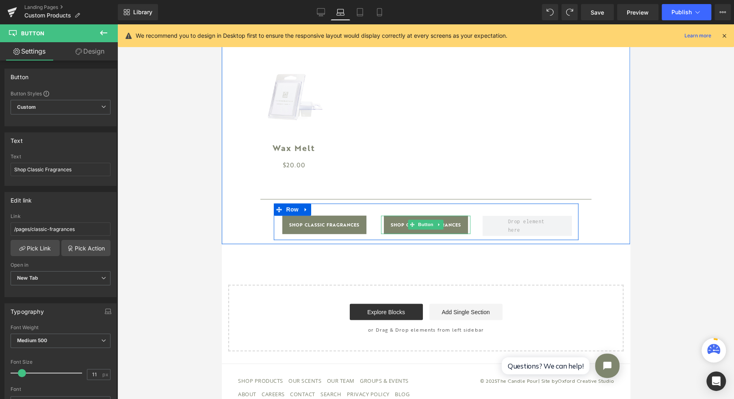
click at [438, 226] on icon at bounding box center [438, 225] width 1 height 3
click at [433, 227] on icon at bounding box center [435, 224] width 4 height 5
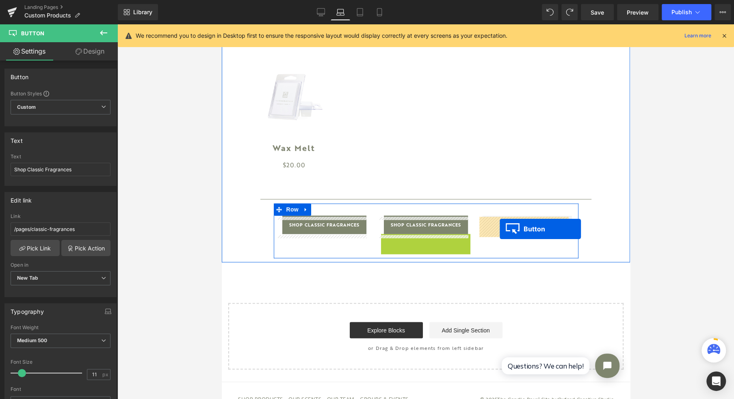
drag, startPoint x: 421, startPoint y: 246, endPoint x: 500, endPoint y: 229, distance: 80.3
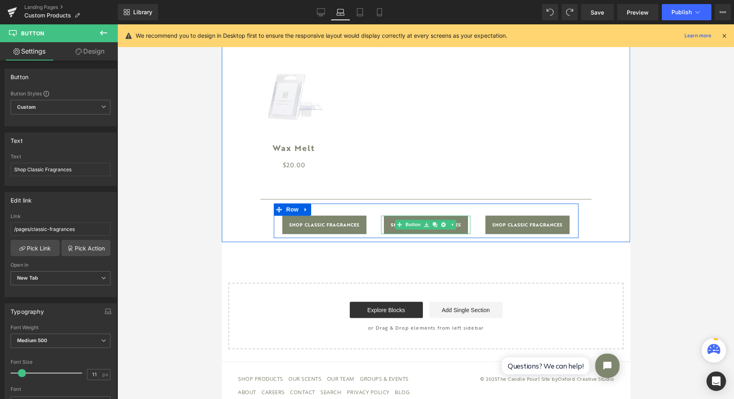
click at [391, 226] on span "Shop Classic Fragrances" at bounding box center [426, 225] width 70 height 18
click at [457, 226] on span "Shop Classic Fragrances" at bounding box center [426, 225] width 70 height 18
click at [391, 227] on span "Shop Classic Fragrances" at bounding box center [426, 225] width 70 height 18
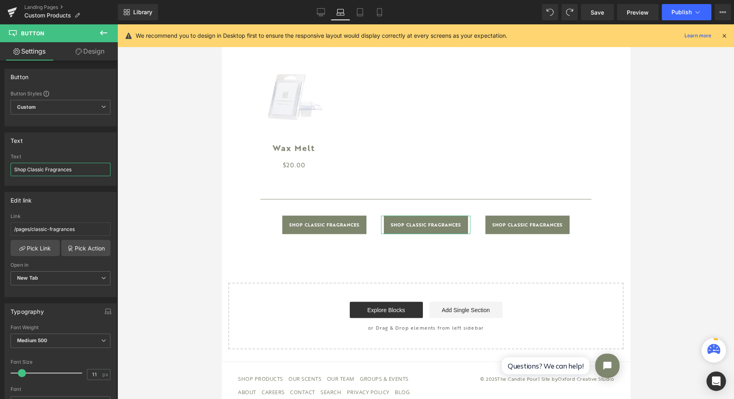
click at [81, 174] on input "Shop Classic Fragrances" at bounding box center [61, 169] width 100 height 13
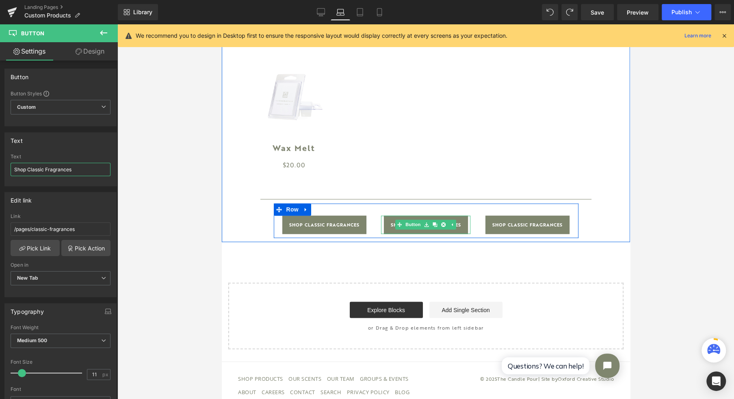
click at [406, 224] on link "Button" at bounding box center [408, 225] width 27 height 10
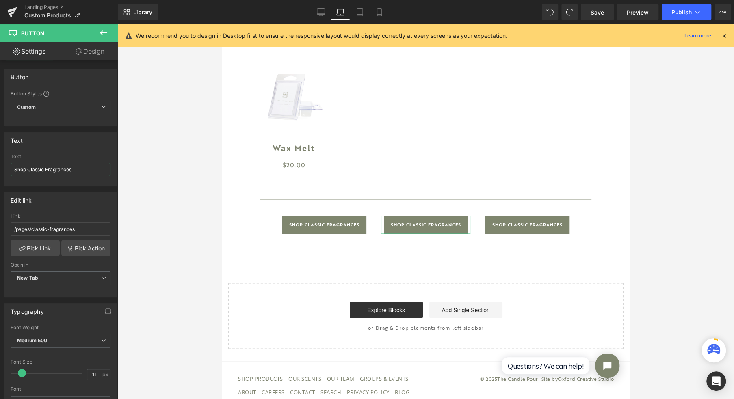
drag, startPoint x: 41, startPoint y: 169, endPoint x: 28, endPoint y: 172, distance: 13.4
click at [30, 167] on input "Shop Classic Fragrances" at bounding box center [61, 169] width 100 height 13
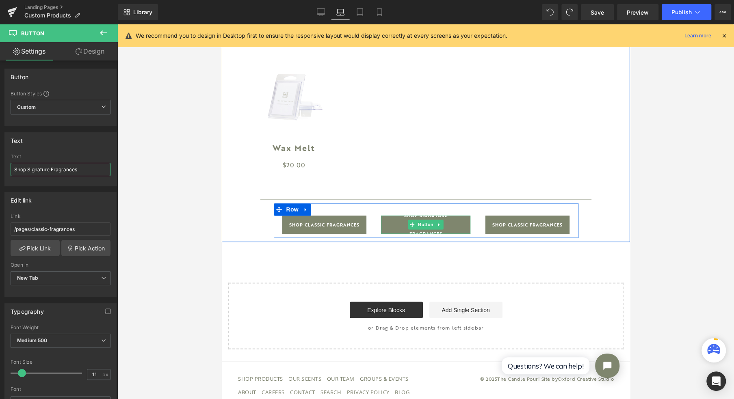
click at [421, 224] on span "Button" at bounding box center [426, 225] width 19 height 10
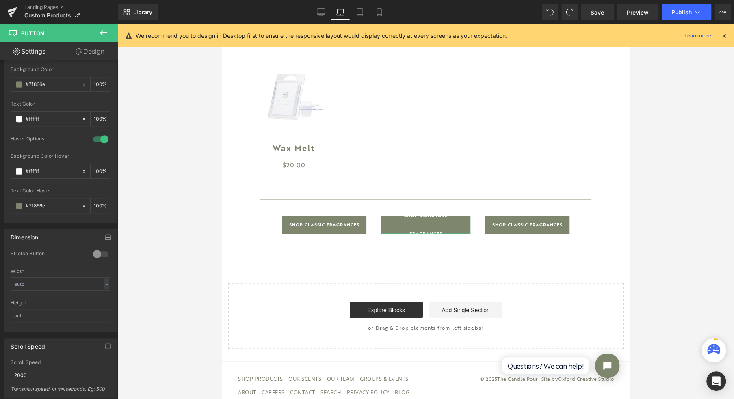
scroll to position [488, 0]
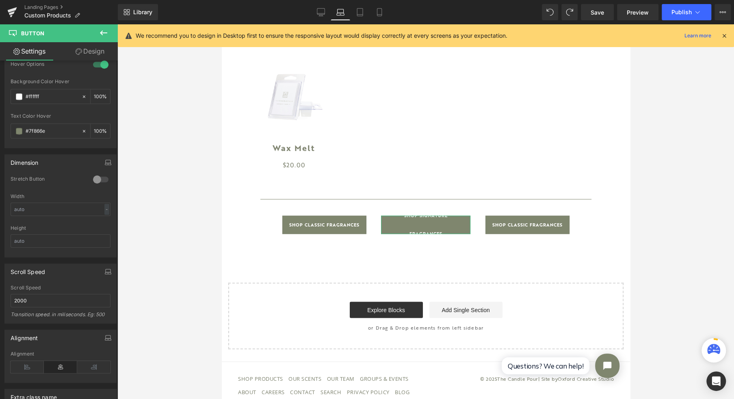
type input "Shop Signature Fragrances"
click at [101, 173] on div at bounding box center [101, 179] width 20 height 13
click at [99, 176] on div at bounding box center [101, 179] width 20 height 13
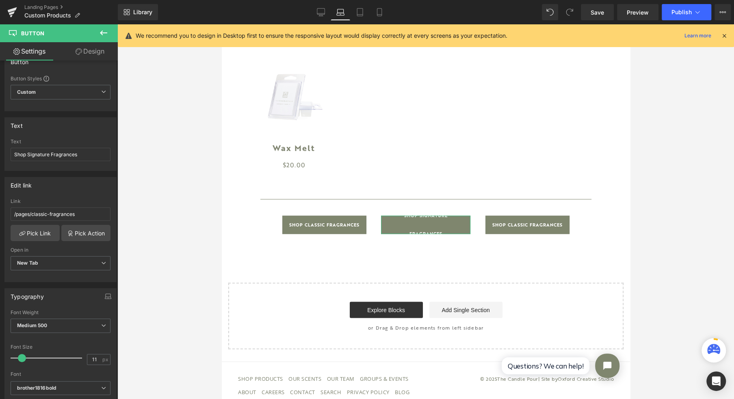
scroll to position [0, 0]
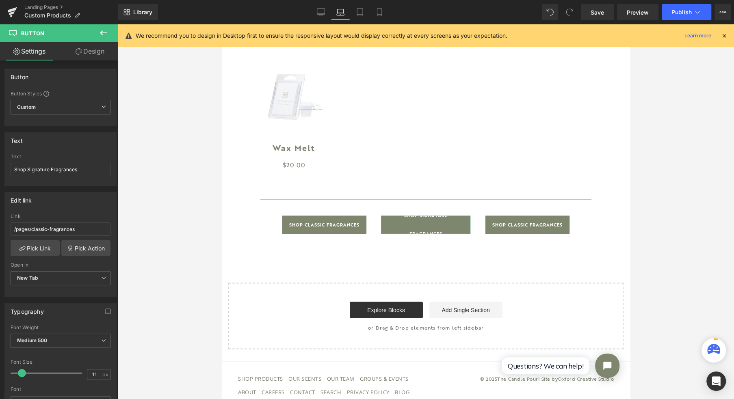
drag, startPoint x: 87, startPoint y: 48, endPoint x: 63, endPoint y: 98, distance: 54.9
click at [87, 48] on link "Design" at bounding box center [90, 51] width 59 height 18
click at [0, 0] on div "Spacing" at bounding box center [0, 0] width 0 height 0
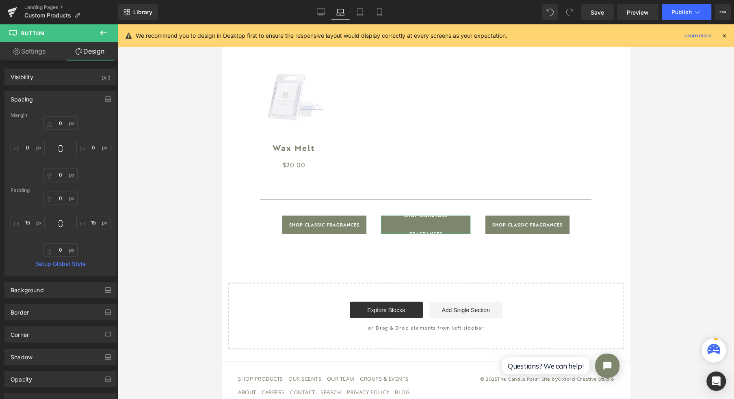
type input "0"
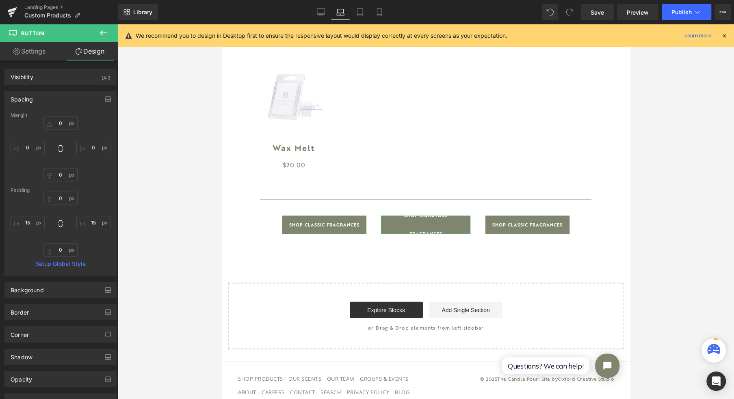
type input "15"
type input "0"
click at [86, 219] on input "15" at bounding box center [93, 222] width 34 height 13
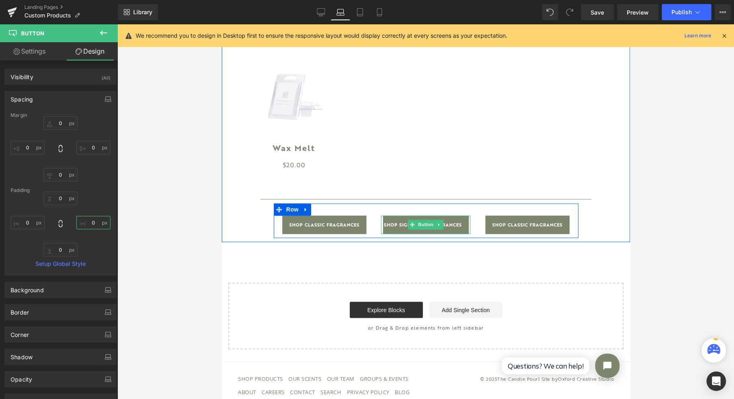
drag, startPoint x: 417, startPoint y: 228, endPoint x: 384, endPoint y: 230, distance: 32.6
click at [417, 227] on span "Button" at bounding box center [426, 225] width 19 height 10
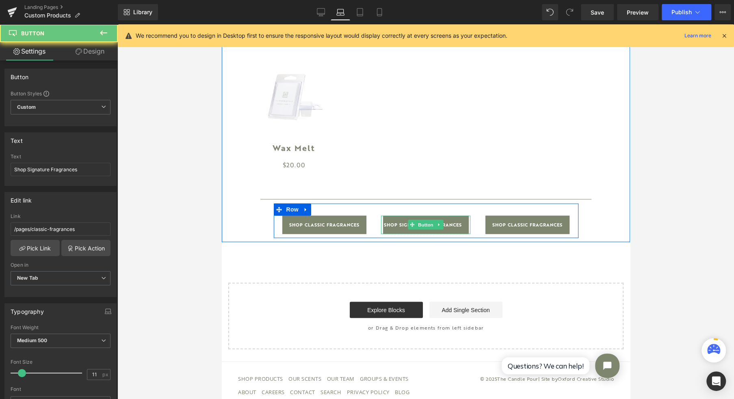
click at [384, 230] on span "Shop Signature Fragrances" at bounding box center [423, 225] width 78 height 18
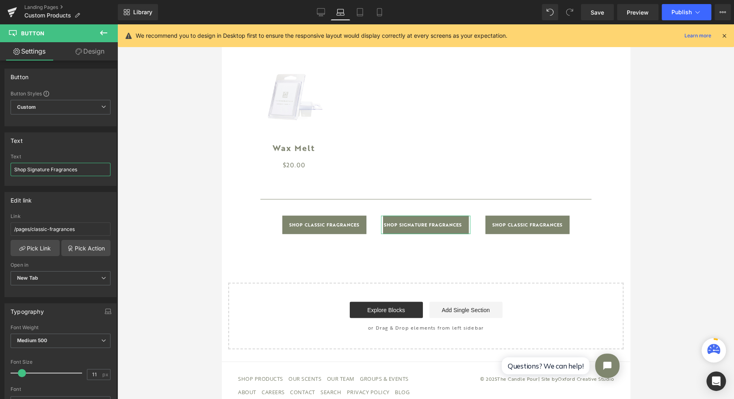
click at [90, 162] on div "Text Shop Signature Fragrances" at bounding box center [61, 170] width 100 height 32
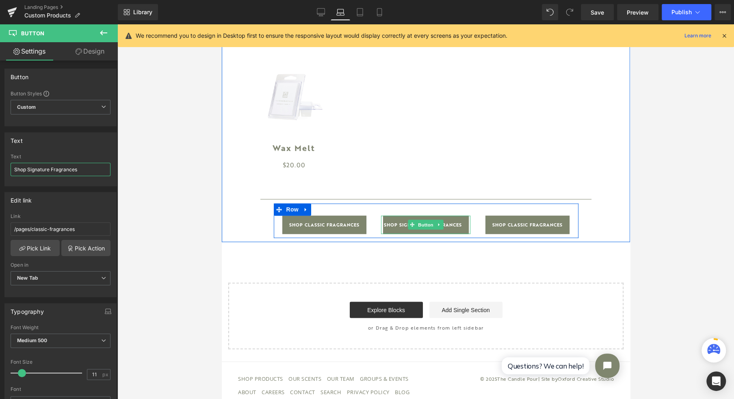
click at [417, 223] on span "Button" at bounding box center [426, 225] width 19 height 10
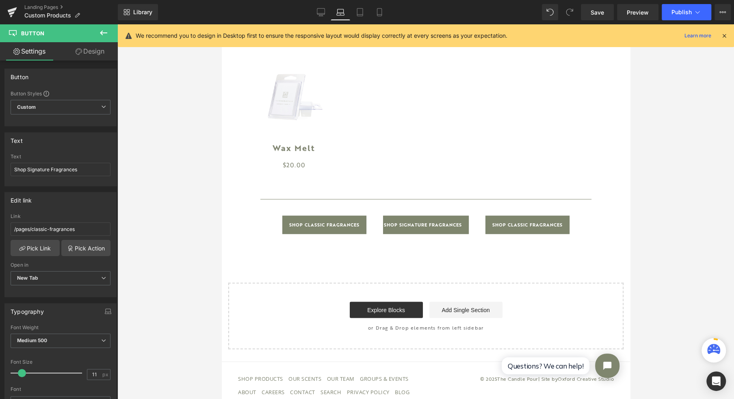
click at [316, 12] on link "Desktop" at bounding box center [321, 12] width 20 height 16
type input "100"
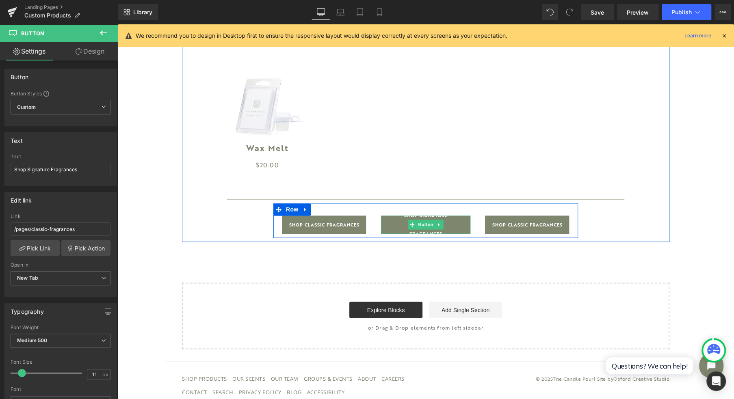
click at [426, 224] on span "Button" at bounding box center [426, 225] width 19 height 10
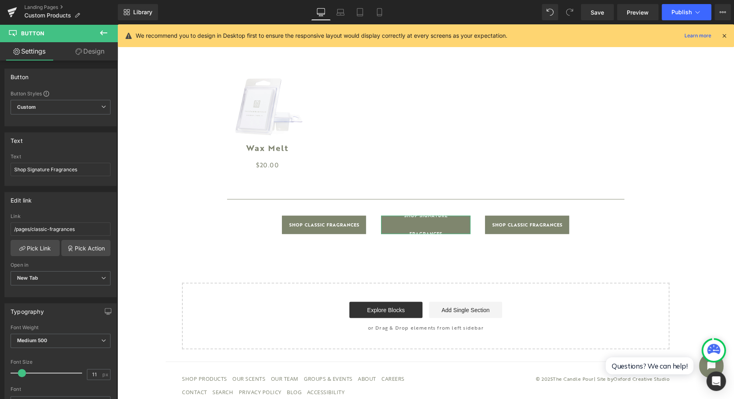
click at [90, 51] on link "Design" at bounding box center [90, 51] width 59 height 18
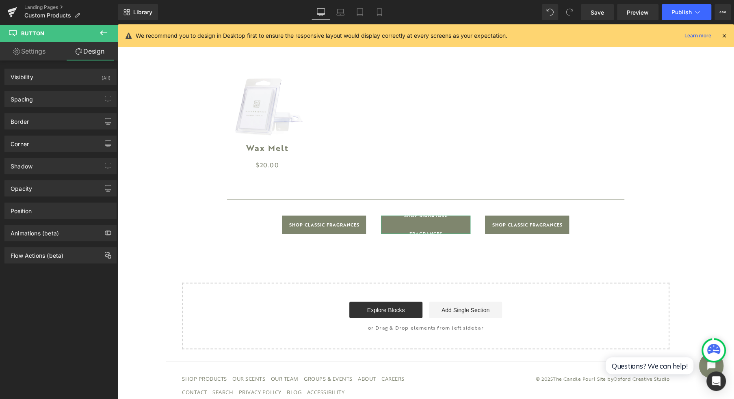
click at [53, 94] on div "Spacing" at bounding box center [60, 98] width 111 height 15
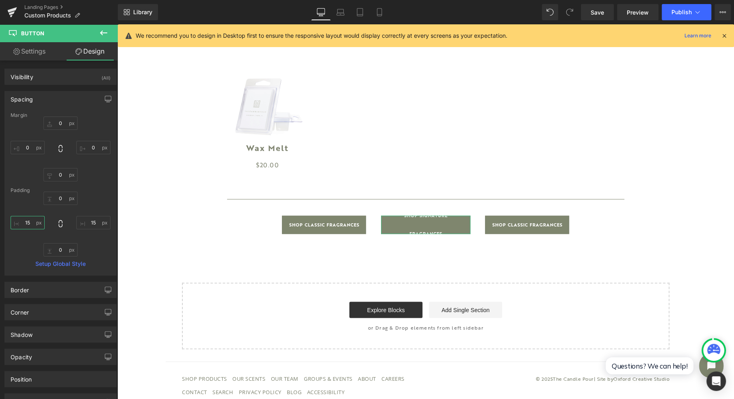
click at [30, 223] on input "15" at bounding box center [28, 222] width 34 height 13
click at [90, 222] on input "15" at bounding box center [93, 222] width 34 height 13
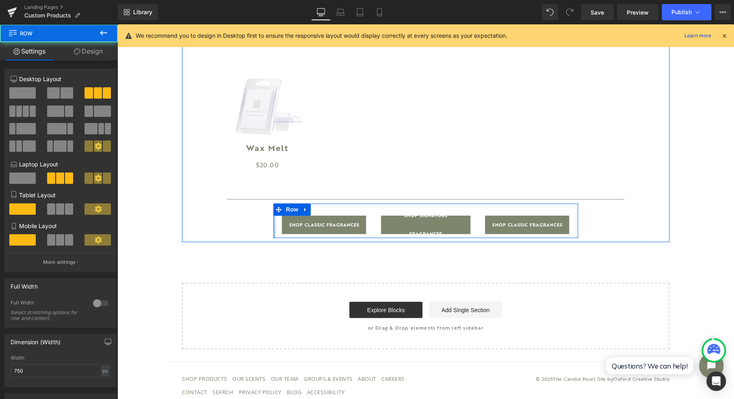
drag, startPoint x: 235, startPoint y: 217, endPoint x: 317, endPoint y: 213, distance: 82.6
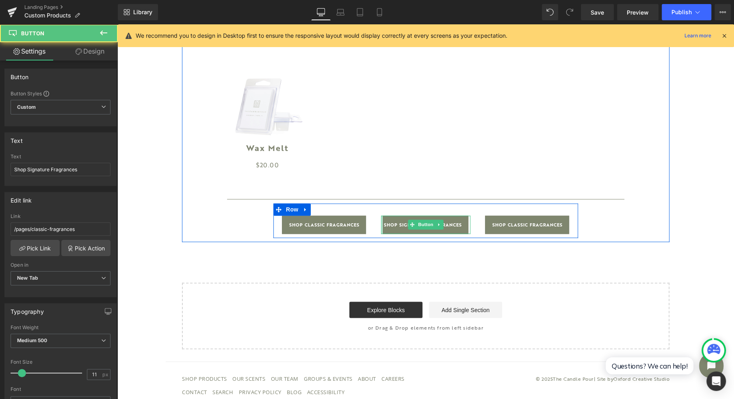
drag, startPoint x: 376, startPoint y: 225, endPoint x: 366, endPoint y: 224, distance: 10.2
click at [366, 224] on div "Shop Classic Fragrances Button Shop Signature Fragrances Button NaNpx Shop Clas…" at bounding box center [426, 221] width 305 height 35
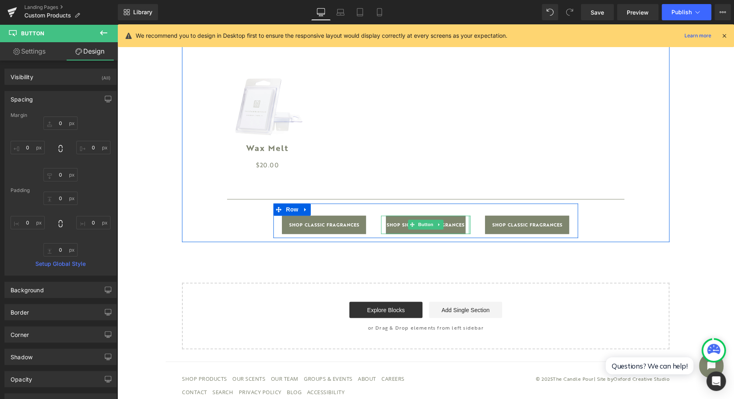
click at [477, 226] on div "Shop Classic Fragrances Button Shop Signature Fragrances Button Shop Classic Fr…" at bounding box center [426, 221] width 305 height 35
click at [393, 225] on span "Shop Signature Fragrances" at bounding box center [426, 225] width 78 height 18
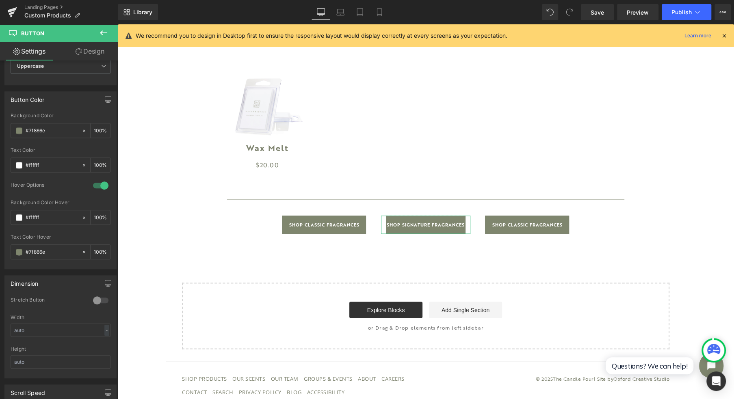
scroll to position [433, 0]
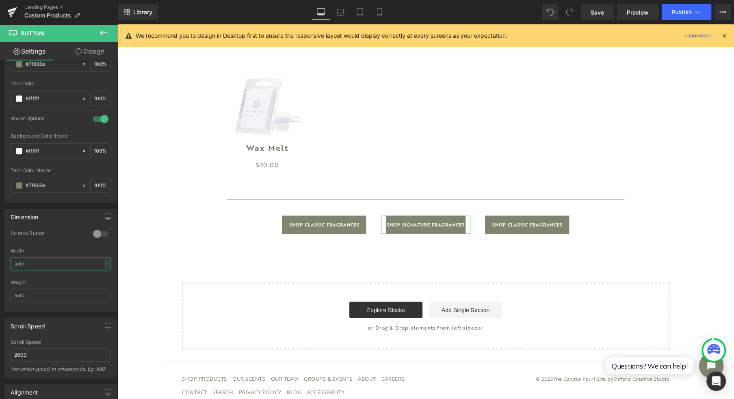
click at [46, 258] on input "text" at bounding box center [61, 263] width 100 height 13
type input "1"
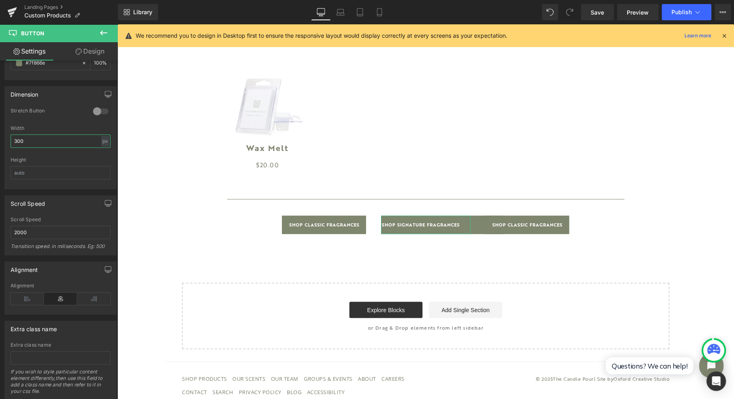
scroll to position [573, 0]
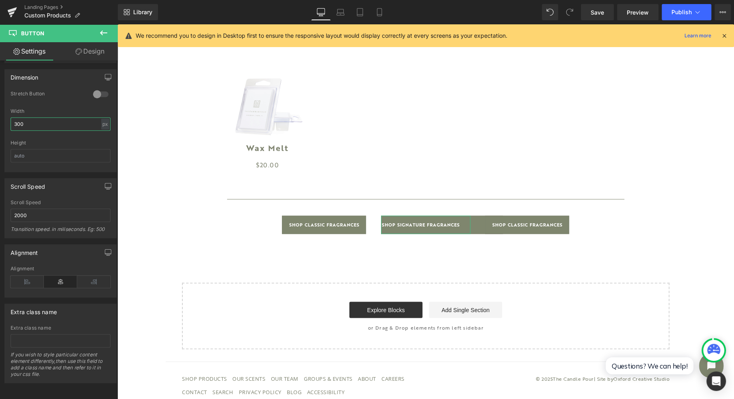
type input "300"
click at [53, 276] on icon at bounding box center [60, 282] width 33 height 12
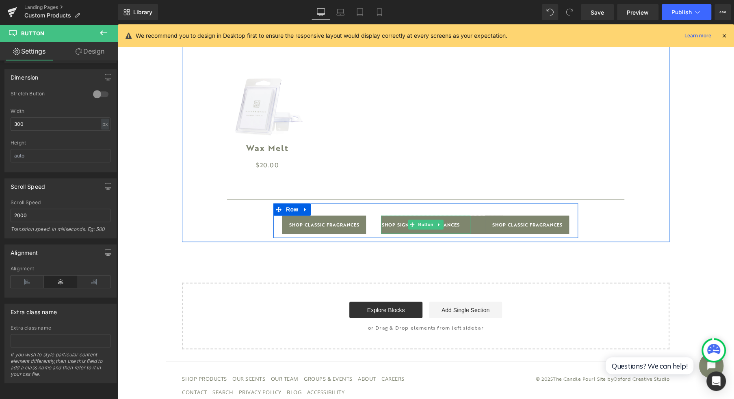
click at [389, 222] on span "Shop Signature Fragrances" at bounding box center [421, 225] width 78 height 18
click at [393, 226] on span "Shop Signature Fragrances" at bounding box center [421, 225] width 78 height 18
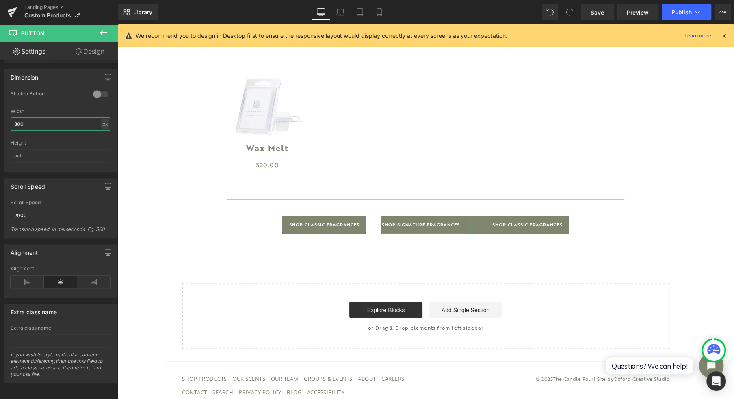
drag, startPoint x: 37, startPoint y: 117, endPoint x: 3, endPoint y: 117, distance: 33.3
click at [3, 117] on div "Dimension 0 Stretch Button 300px Width 300 px % px Height" at bounding box center [61, 117] width 122 height 109
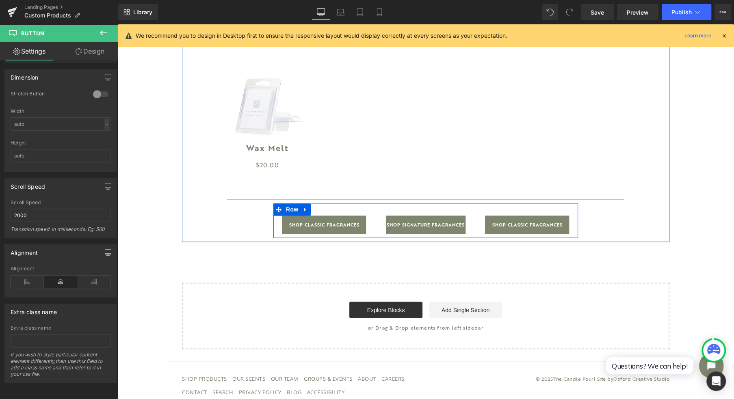
click at [304, 211] on icon at bounding box center [305, 210] width 2 height 4
click at [324, 210] on icon at bounding box center [327, 209] width 6 height 6
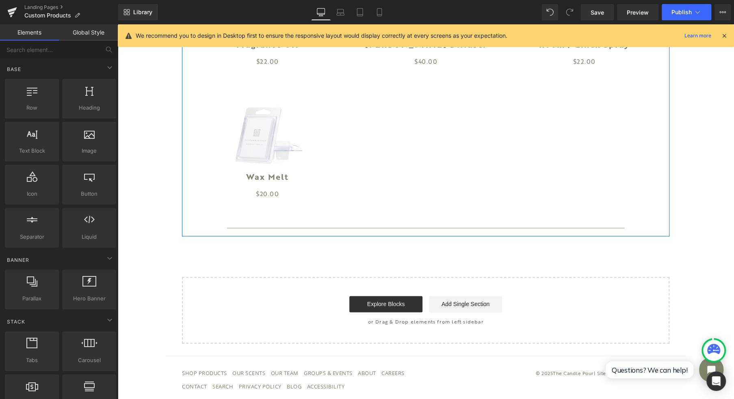
scroll to position [801, 0]
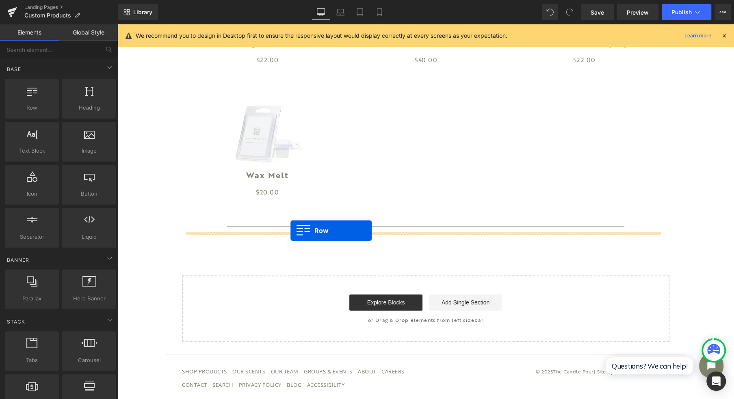
drag, startPoint x: 165, startPoint y: 126, endPoint x: 291, endPoint y: 231, distance: 163.3
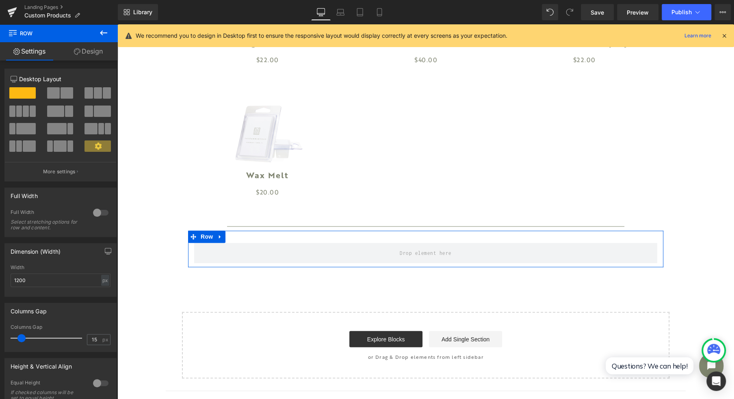
drag, startPoint x: 91, startPoint y: 94, endPoint x: 112, endPoint y: 51, distance: 47.4
click at [94, 93] on span at bounding box center [98, 92] width 8 height 11
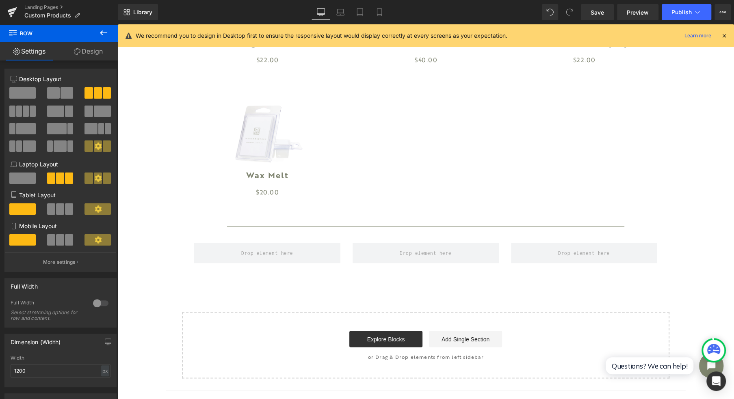
click at [101, 33] on icon at bounding box center [103, 32] width 7 height 5
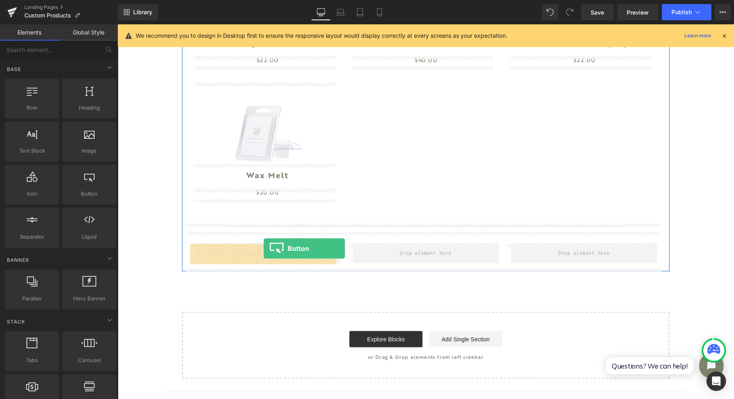
drag, startPoint x: 199, startPoint y: 215, endPoint x: 264, endPoint y: 249, distance: 73.1
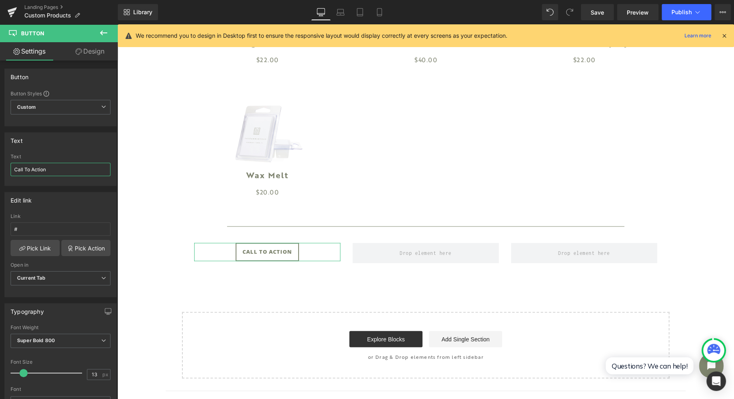
click at [62, 167] on input "Call To Action" at bounding box center [61, 169] width 100 height 13
drag, startPoint x: 62, startPoint y: 167, endPoint x: -4, endPoint y: 166, distance: 65.4
click at [0, 166] on html "Button You are previewing how the will restyle your page. You can not edit Elem…" at bounding box center [367, 199] width 734 height 399
type input "Shop Classic Fragrance Collection"
click at [33, 251] on link "Pick Link" at bounding box center [35, 248] width 49 height 16
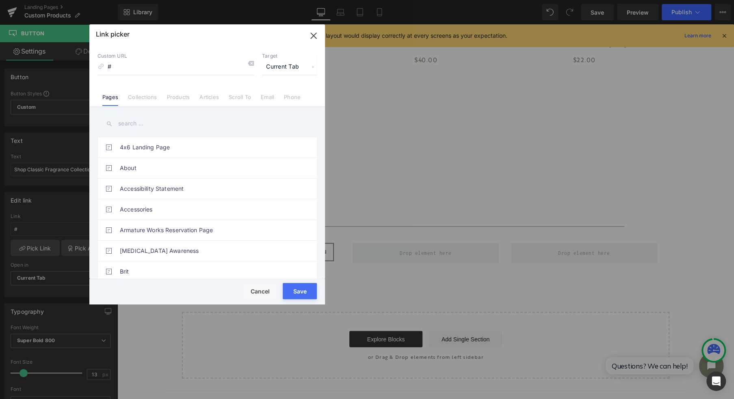
click at [141, 98] on link "Collections" at bounding box center [142, 100] width 29 height 12
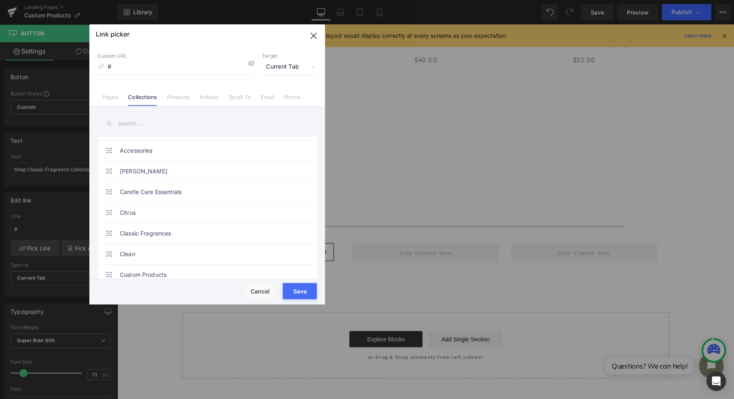
click at [111, 101] on link "Pages" at bounding box center [110, 100] width 16 height 12
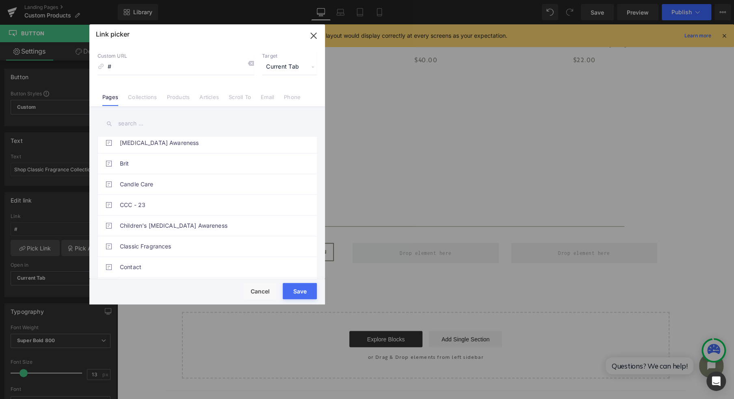
click at [224, 250] on link "Classic Fragrances" at bounding box center [209, 247] width 179 height 20
type input "/pages/classic-fragrances"
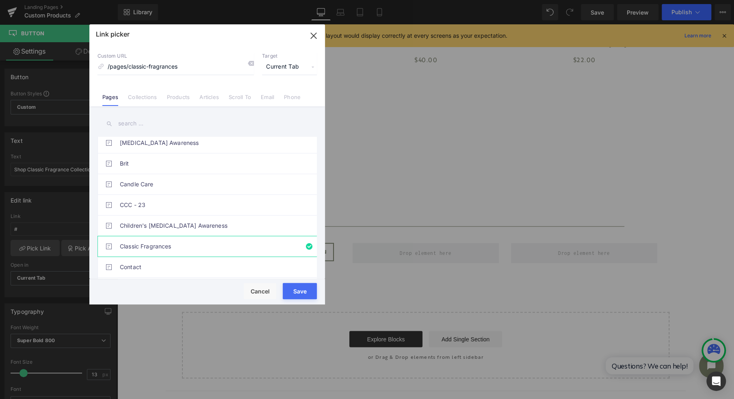
click at [296, 289] on button "Save" at bounding box center [300, 291] width 34 height 16
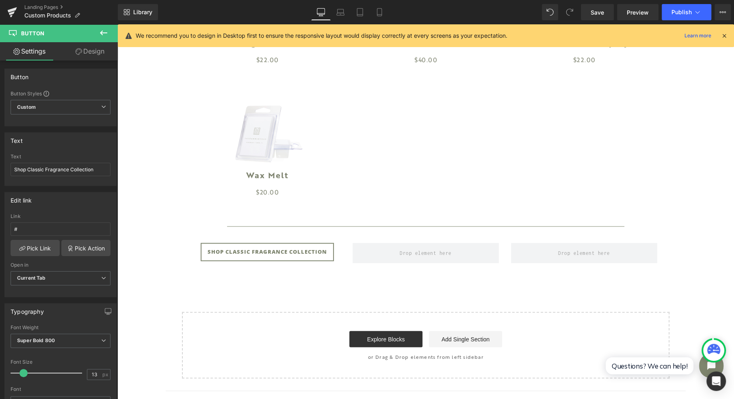
type input "/pages/classic-fragrances"
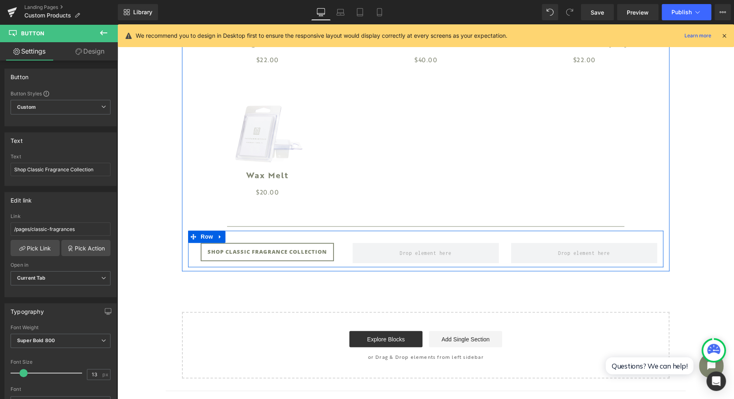
click at [412, 255] on span at bounding box center [426, 253] width 58 height 13
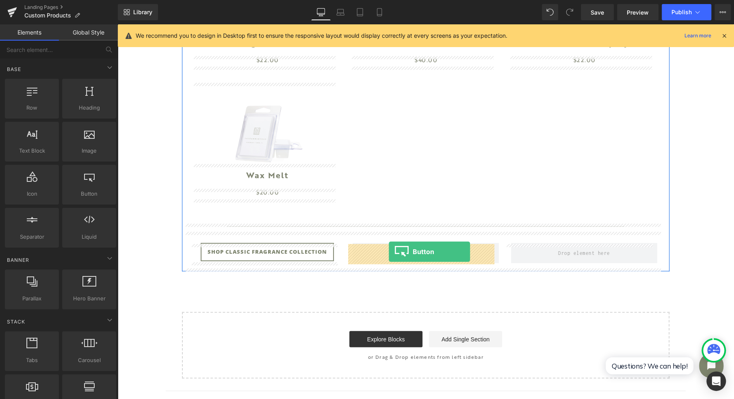
drag, startPoint x: 217, startPoint y: 224, endPoint x: 389, endPoint y: 252, distance: 174.2
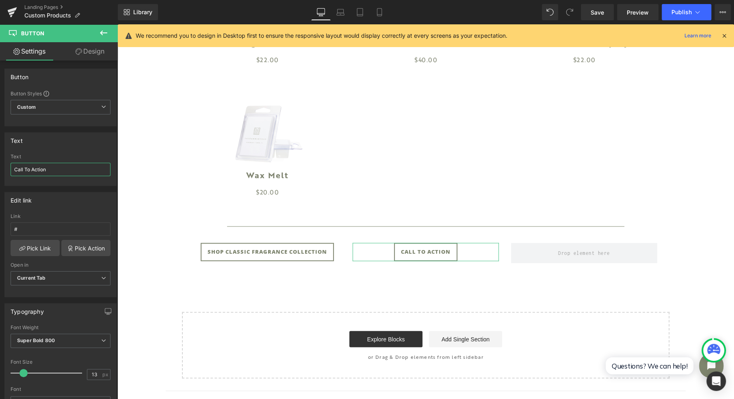
click at [52, 170] on input "Call To Action" at bounding box center [61, 169] width 100 height 13
drag, startPoint x: 64, startPoint y: 172, endPoint x: -4, endPoint y: 166, distance: 68.1
click at [0, 166] on html "Button You are previewing how the will restyle your page. You can not edit Elem…" at bounding box center [367, 199] width 734 height 399
type input "shop signature fragrance collection"
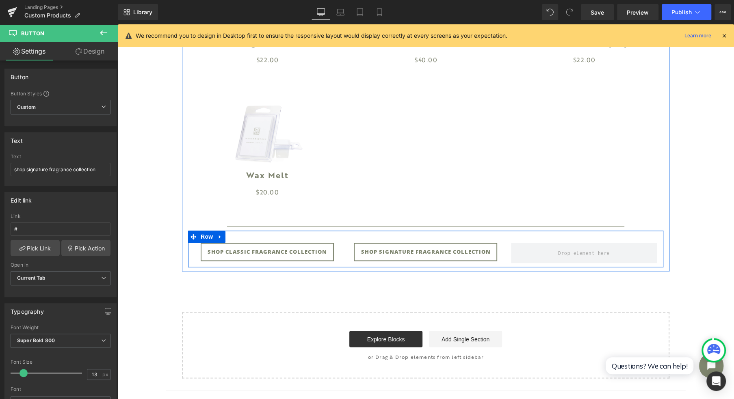
click at [530, 258] on span at bounding box center [584, 253] width 146 height 20
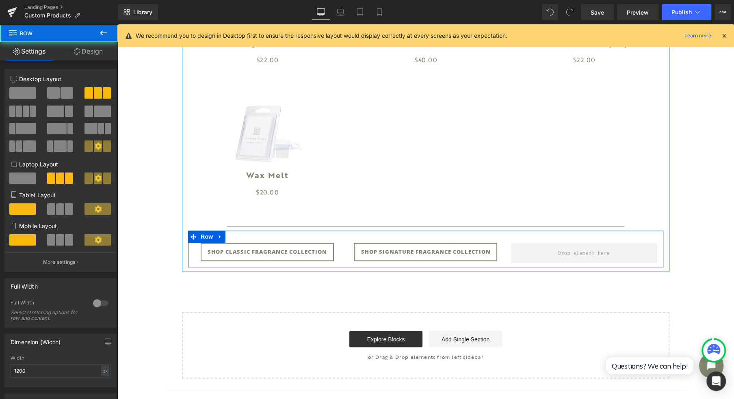
click at [525, 260] on span at bounding box center [584, 253] width 146 height 20
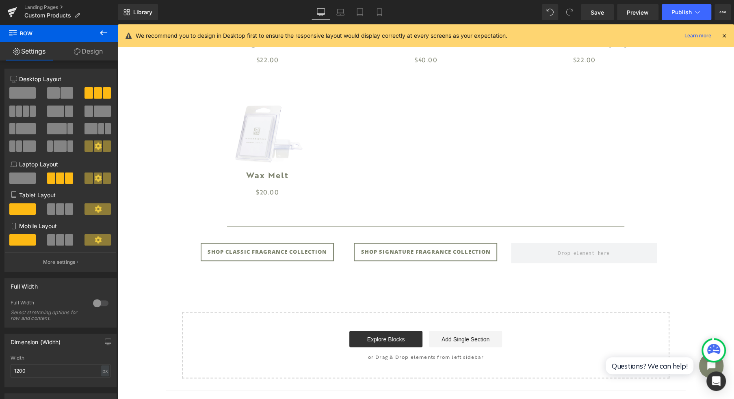
click at [104, 35] on icon at bounding box center [104, 33] width 10 height 10
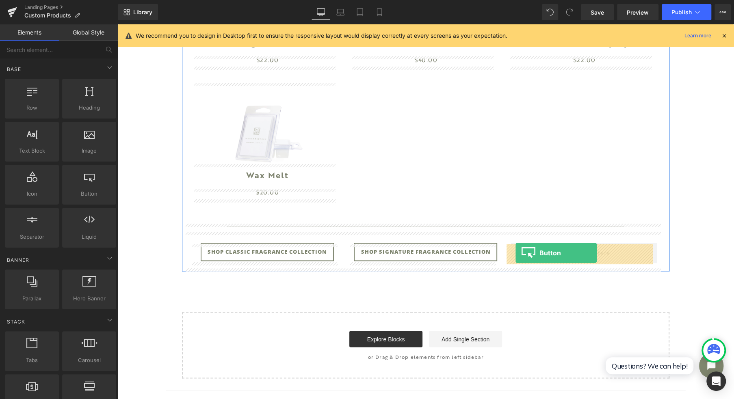
drag, startPoint x: 229, startPoint y: 213, endPoint x: 516, endPoint y: 254, distance: 290.2
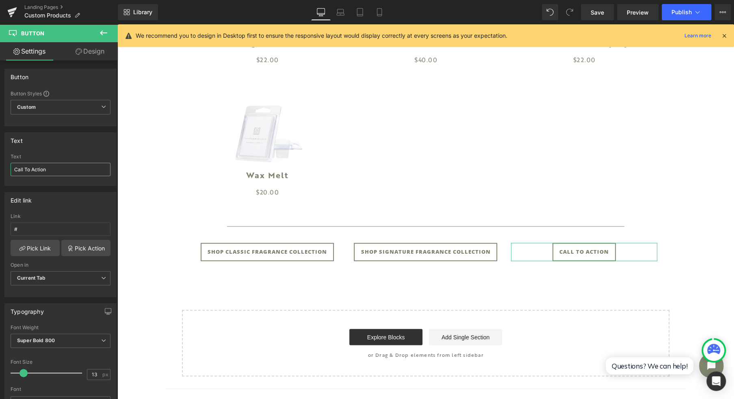
click at [79, 172] on input "Call To Action" at bounding box center [61, 169] width 100 height 13
drag, startPoint x: 79, startPoint y: 172, endPoint x: -4, endPoint y: 177, distance: 83.0
click at [0, 177] on html "Button You are previewing how the will restyle your page. You can not edit Elem…" at bounding box center [367, 199] width 734 height 399
type input "shop accessories"
drag, startPoint x: 254, startPoint y: 253, endPoint x: 200, endPoint y: 252, distance: 54.1
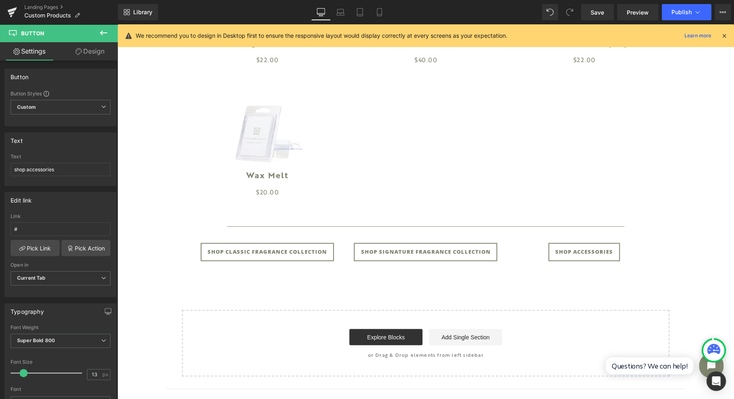
click at [253, 252] on link "Button" at bounding box center [263, 252] width 27 height 10
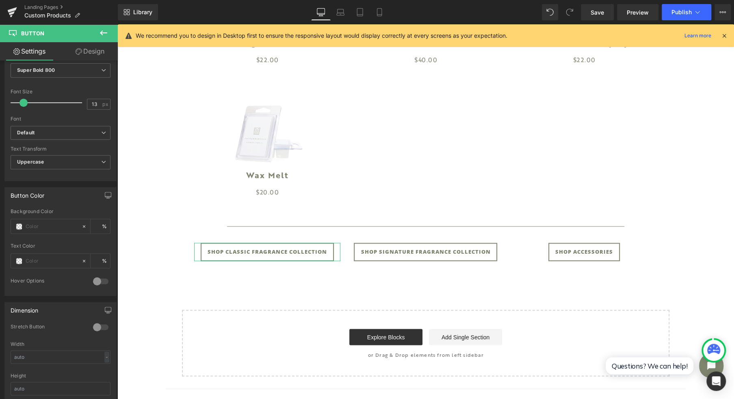
scroll to position [325, 0]
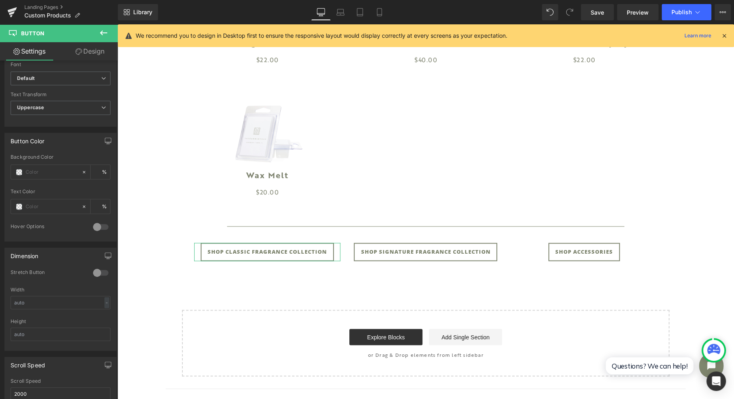
click at [57, 169] on input "text" at bounding box center [52, 172] width 52 height 9
type input "7"
type input "0"
type input "7f8"
type input "100"
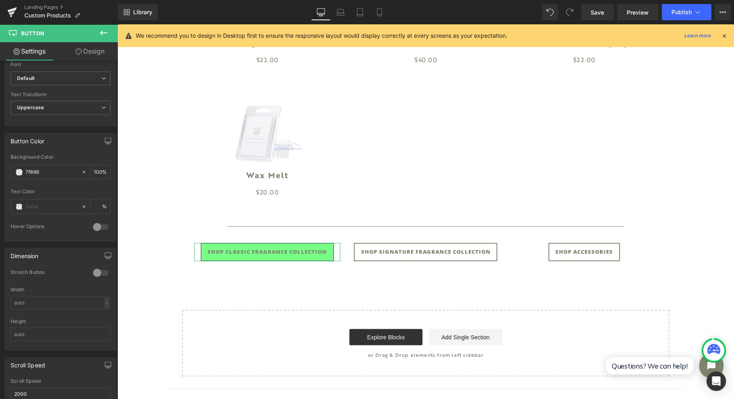
type input "7f866e"
type input "100"
click at [26, 204] on input "text" at bounding box center [52, 206] width 52 height 9
type input "#7f866e"
click at [17, 204] on span at bounding box center [19, 207] width 7 height 7
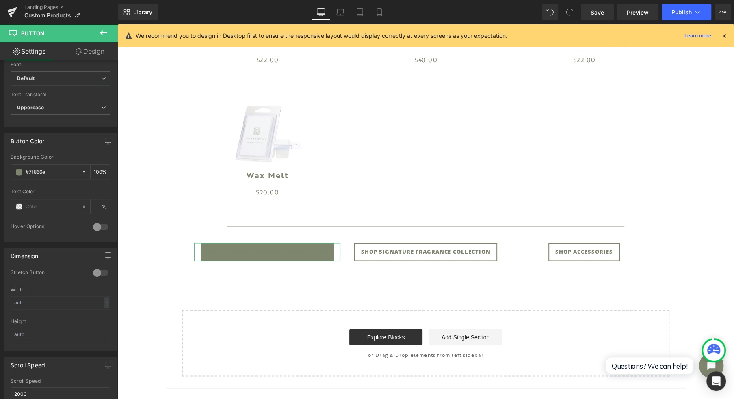
type input "0"
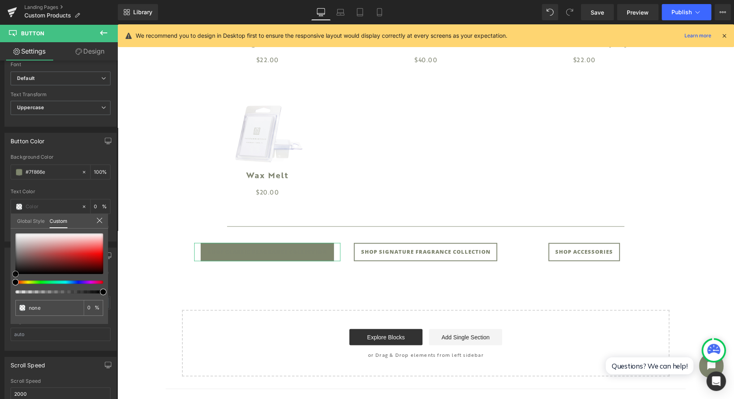
type input "#a39393"
type input "100"
type input "#a39393"
type input "100"
type input "#ffffff"
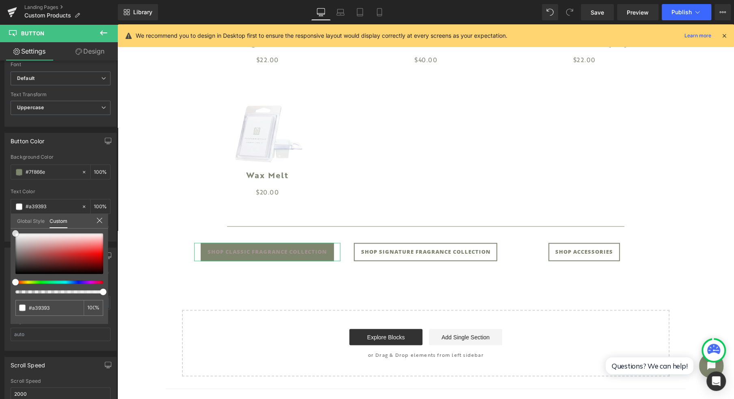
type input "#ffffff"
drag, startPoint x: 23, startPoint y: 250, endPoint x: -4, endPoint y: 194, distance: 61.3
click at [0, 194] on html "Button You are previewing how the will restyle your page. You can not edit Elem…" at bounding box center [367, 199] width 734 height 399
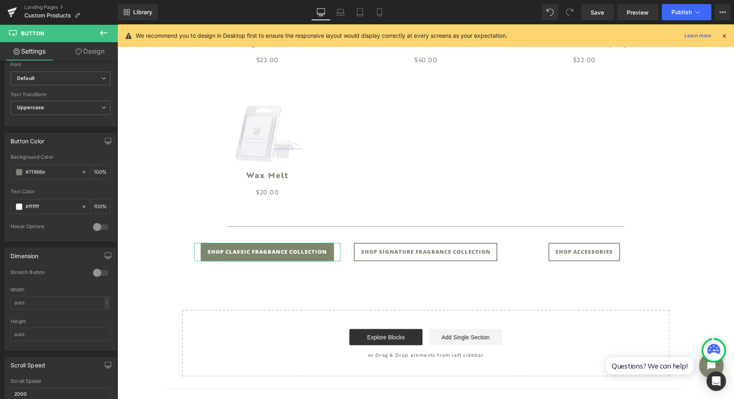
click at [46, 75] on b "Default" at bounding box center [59, 78] width 84 height 7
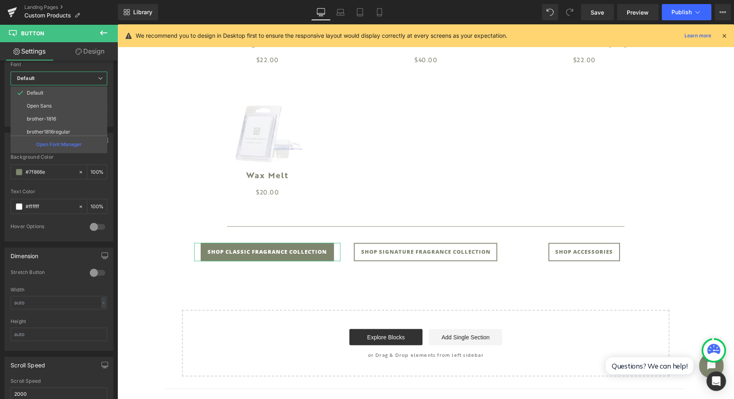
click at [75, 127] on li "brother1816regular" at bounding box center [61, 132] width 100 height 13
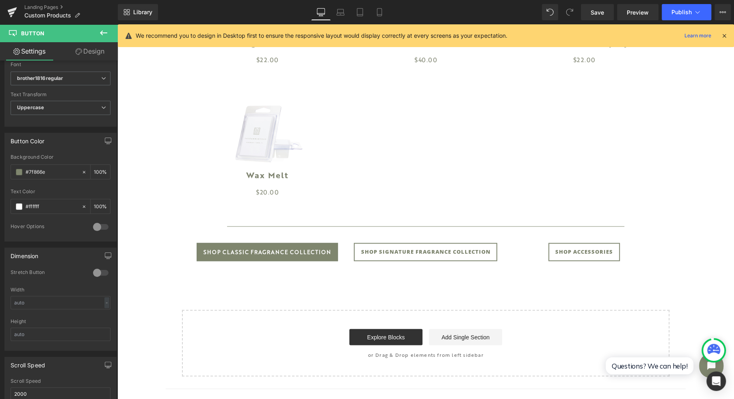
click at [37, 101] on span "Uppercase" at bounding box center [61, 108] width 100 height 14
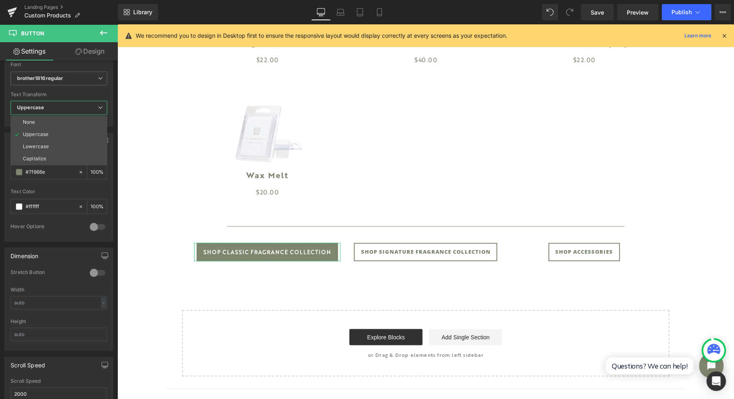
click at [38, 78] on icon "brother1816regular" at bounding box center [40, 78] width 46 height 7
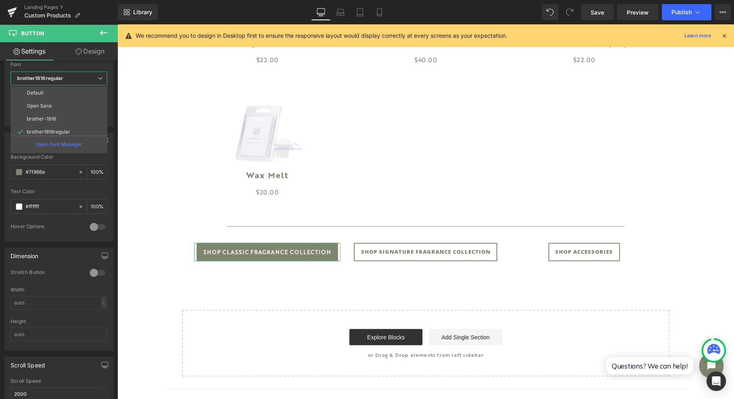
click at [38, 78] on icon "brother1816regular" at bounding box center [40, 78] width 46 height 7
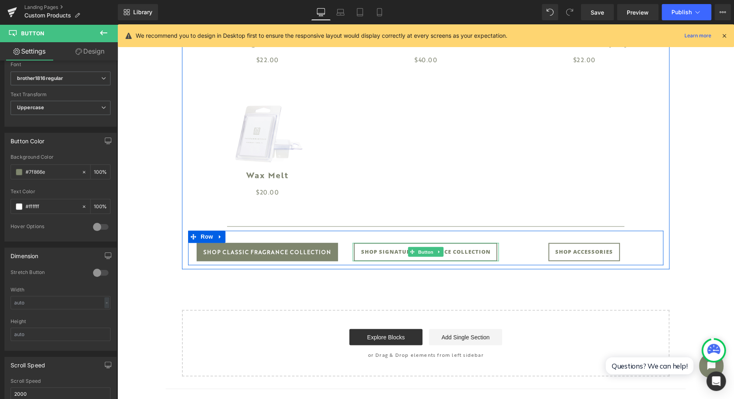
click at [417, 255] on span "Button" at bounding box center [426, 252] width 19 height 10
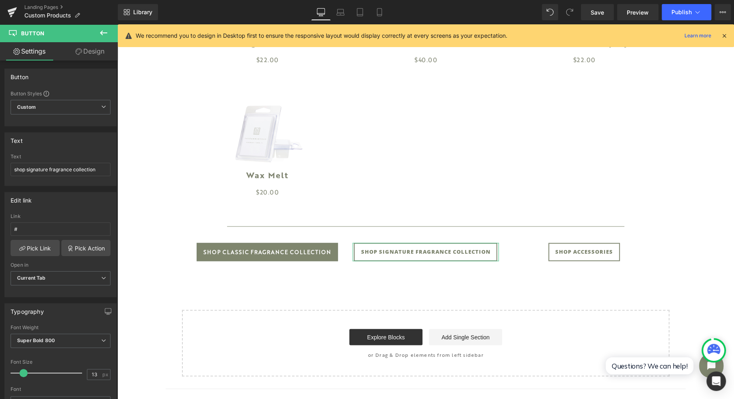
scroll to position [108, 0]
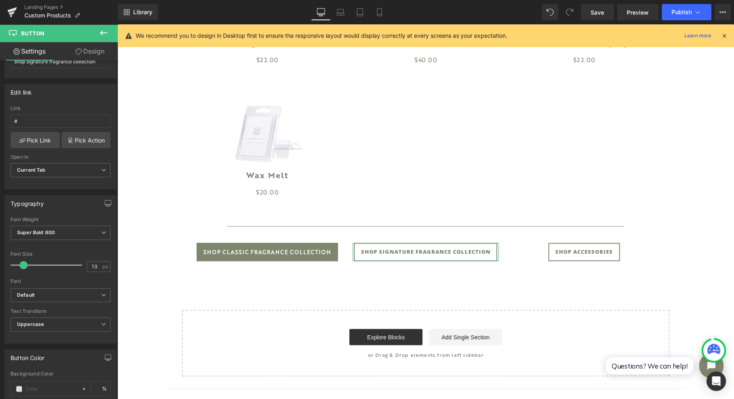
click at [34, 141] on link "Pick Link" at bounding box center [35, 140] width 49 height 16
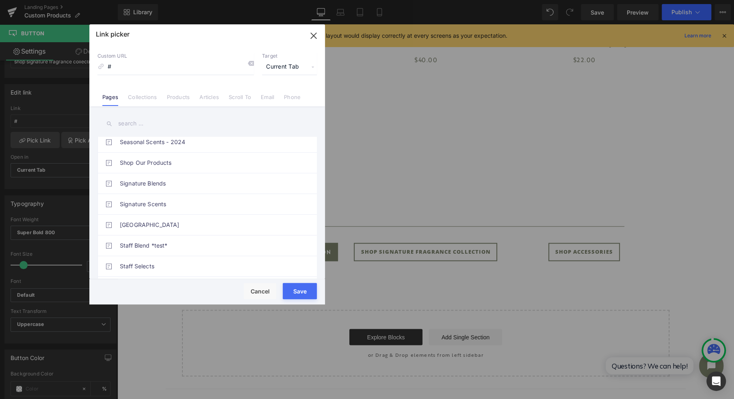
scroll to position [867, 0]
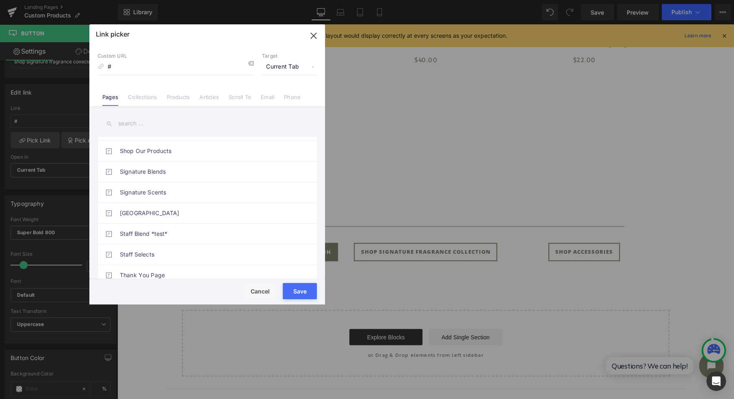
click at [173, 182] on link "Signature Scents" at bounding box center [209, 192] width 179 height 20
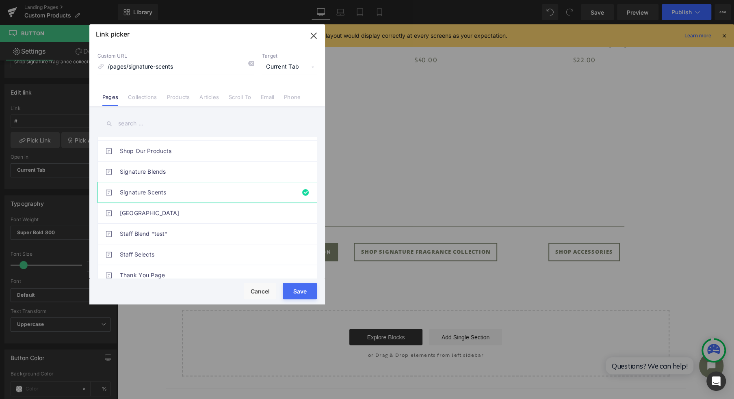
click at [177, 162] on link "Signature Blends" at bounding box center [209, 172] width 179 height 20
type input "/pages/signature-fragrance-collection"
click at [296, 293] on button "Save" at bounding box center [300, 291] width 34 height 16
type input "/pages/signature-fragrance-collection"
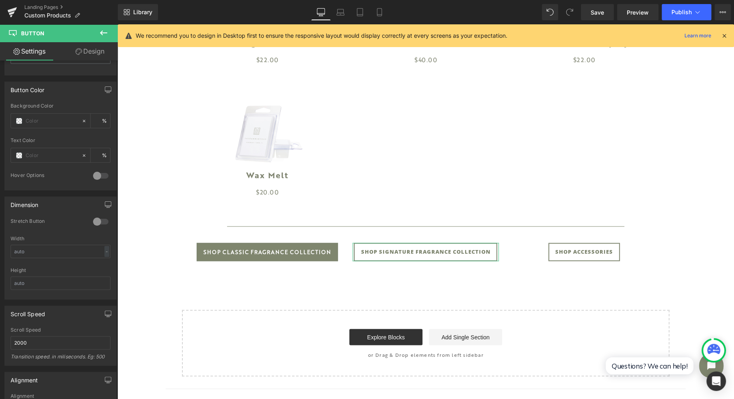
scroll to position [379, 0]
click at [41, 114] on input "text" at bounding box center [52, 118] width 52 height 9
type input "7f"
type input "0"
type input "7f8"
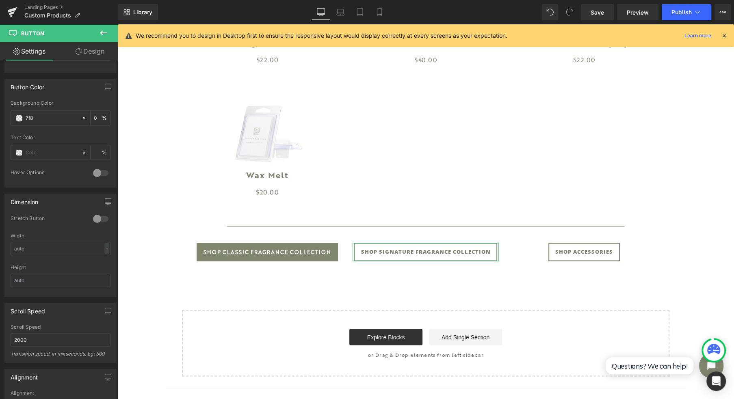
type input "100"
type input "7f866e"
type input "100"
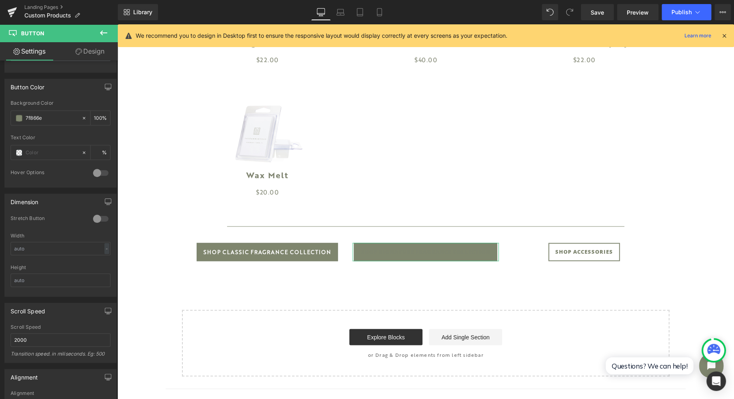
click at [16, 150] on span at bounding box center [19, 153] width 7 height 7
type input "#7f866e"
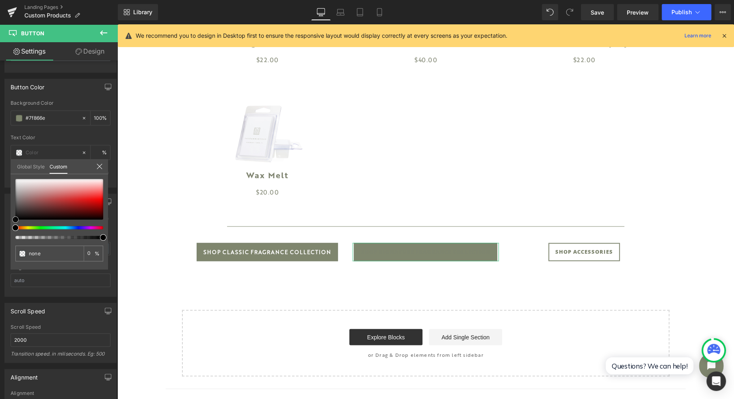
type input "#8d5858"
type input "100"
type input "#8d5858"
type input "100"
type input "#ffffff"
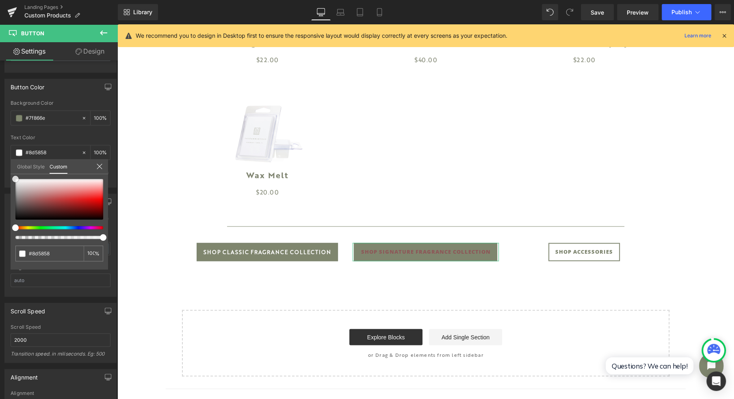
type input "#ffffff"
drag, startPoint x: 8, startPoint y: 164, endPoint x: -4, endPoint y: 143, distance: 23.8
click at [0, 143] on html "Button You are previewing how the will restyle your page. You can not edit Elem…" at bounding box center [367, 199] width 734 height 399
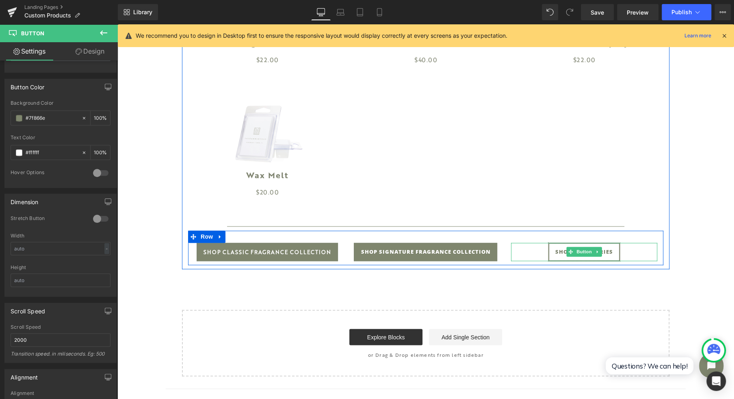
click at [557, 258] on span "shop accessories" at bounding box center [585, 252] width 58 height 18
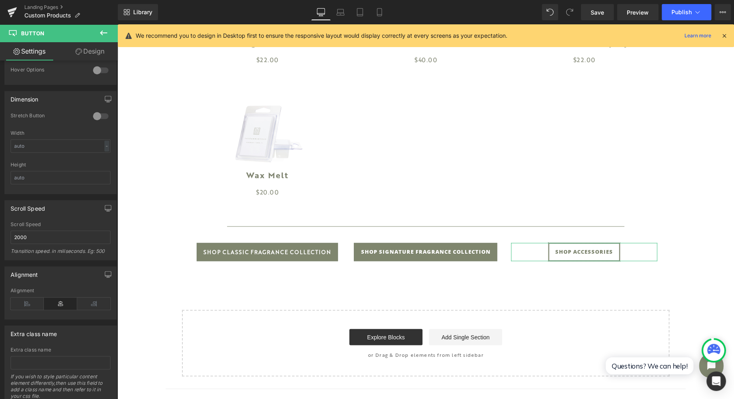
scroll to position [488, 0]
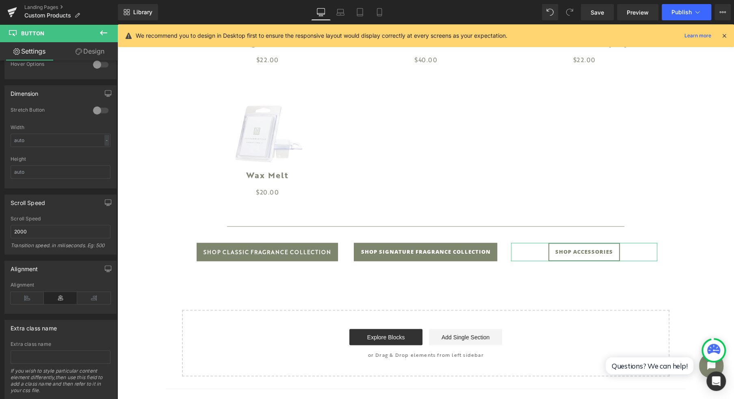
click at [93, 109] on div at bounding box center [101, 110] width 20 height 13
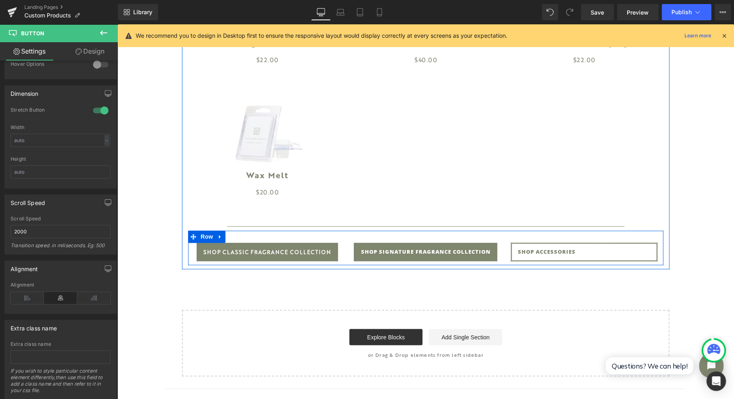
click at [546, 251] on span "shop accessories" at bounding box center [547, 252] width 58 height 18
click at [549, 253] on span "shop accessories" at bounding box center [547, 252] width 58 height 18
click at [520, 255] on span "shop accessories" at bounding box center [547, 252] width 58 height 18
click at [435, 253] on link at bounding box center [439, 252] width 9 height 10
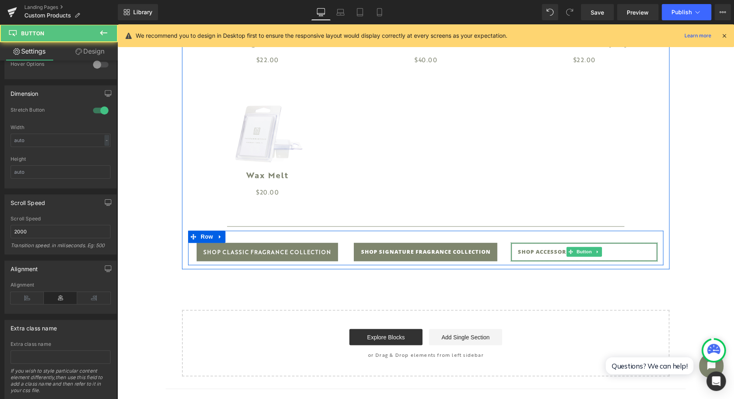
click at [536, 250] on span "shop accessories" at bounding box center [547, 252] width 58 height 18
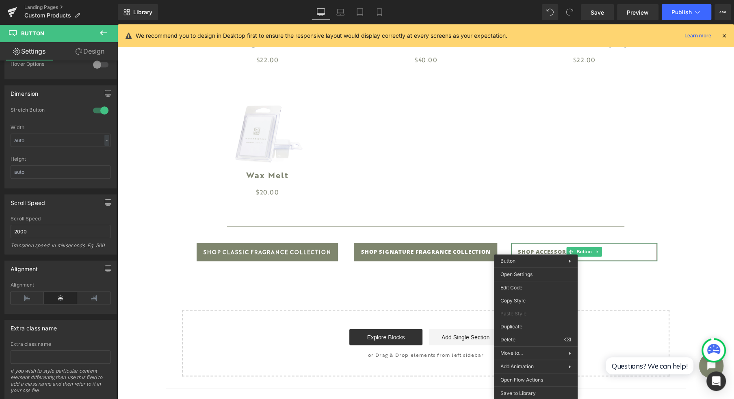
click at [91, 292] on icon at bounding box center [93, 298] width 33 height 12
click at [33, 292] on icon at bounding box center [27, 298] width 33 height 12
click at [62, 294] on icon at bounding box center [60, 298] width 33 height 12
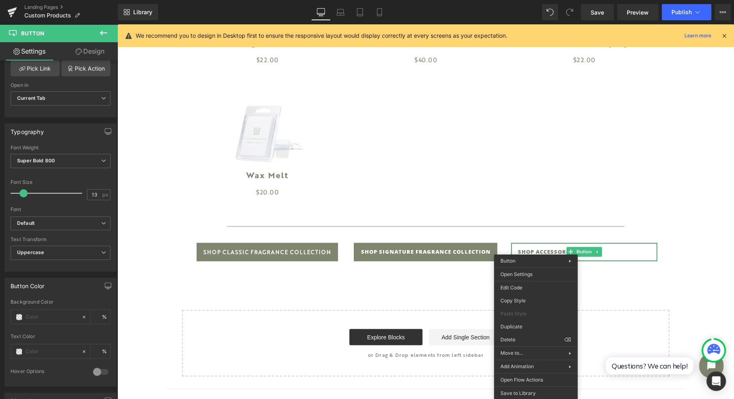
scroll to position [180, 0]
click at [80, 226] on span "Default" at bounding box center [61, 224] width 100 height 14
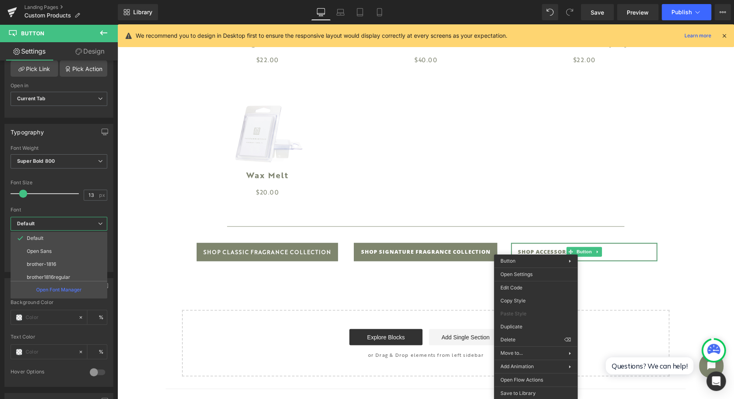
click at [72, 272] on li "brother1816regular" at bounding box center [61, 277] width 100 height 13
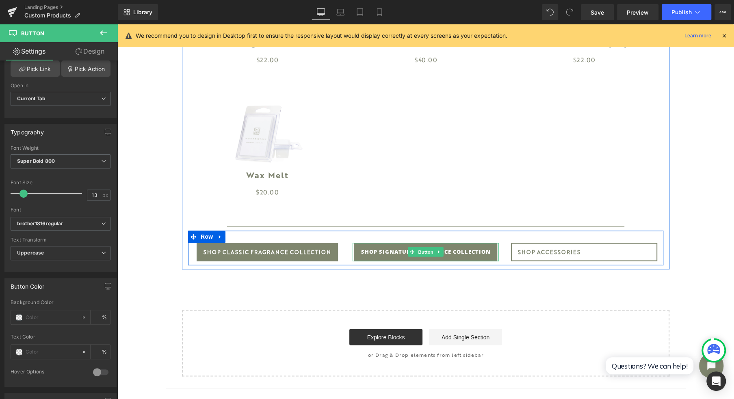
click at [408, 250] on link "Button" at bounding box center [421, 252] width 27 height 10
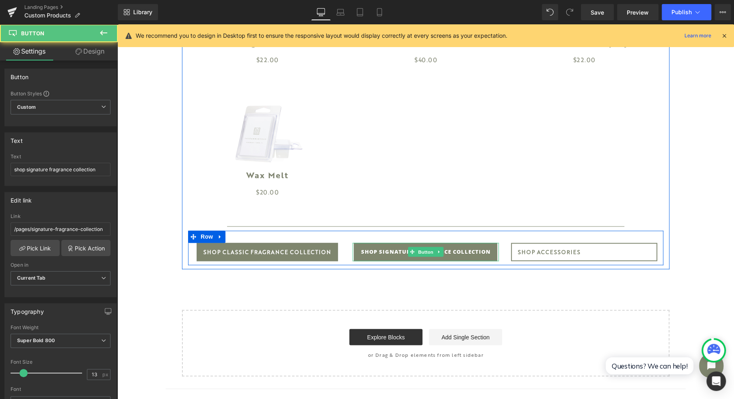
click at [425, 255] on span "Button" at bounding box center [426, 252] width 19 height 10
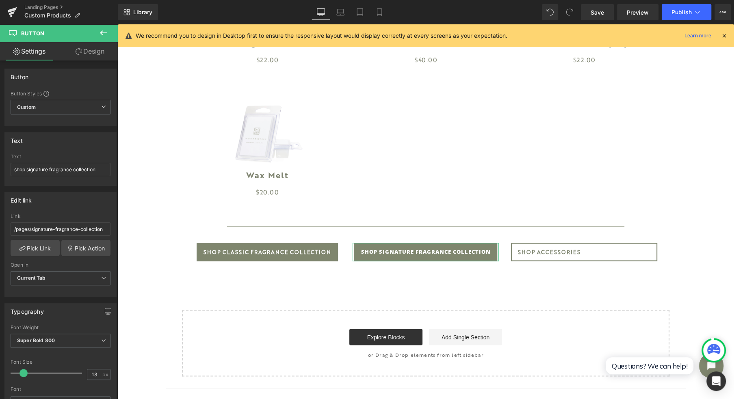
scroll to position [217, 0]
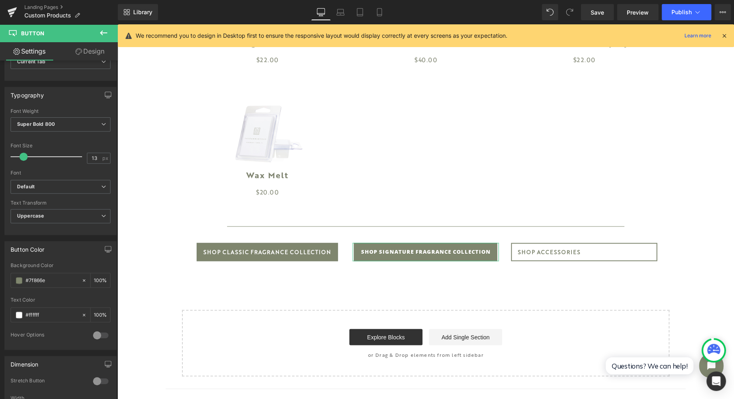
click at [62, 184] on b "Default" at bounding box center [59, 187] width 84 height 7
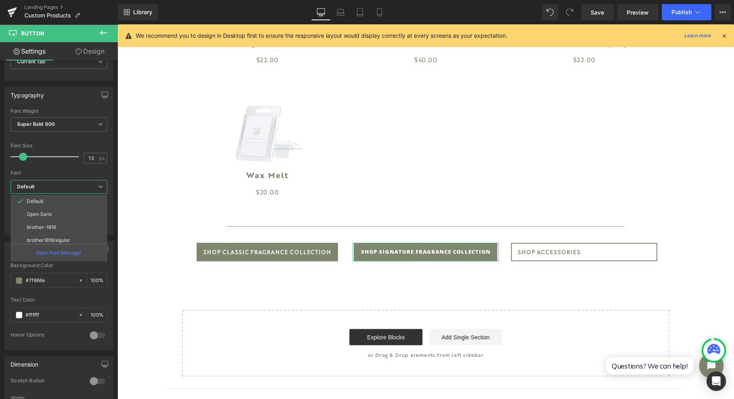
click at [73, 235] on li "brother1816regular" at bounding box center [61, 240] width 100 height 13
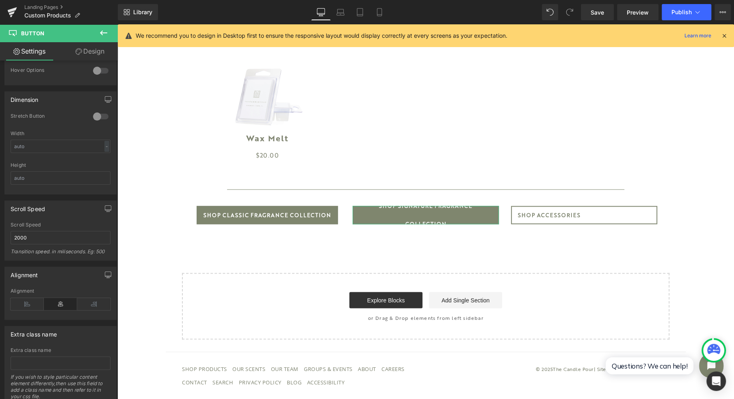
scroll to position [488, 0]
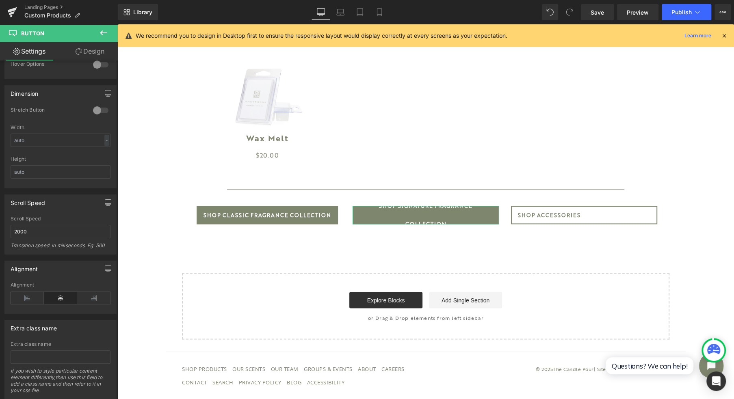
click at [36, 292] on icon at bounding box center [27, 298] width 33 height 12
click at [72, 292] on icon at bounding box center [60, 298] width 33 height 12
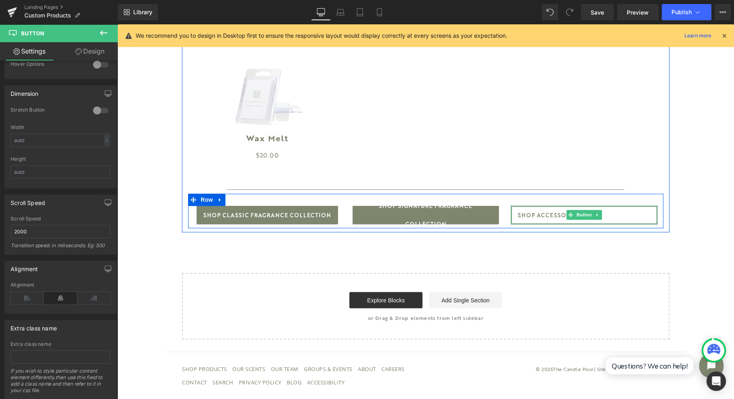
click at [534, 216] on span "shop accessories" at bounding box center [549, 215] width 63 height 18
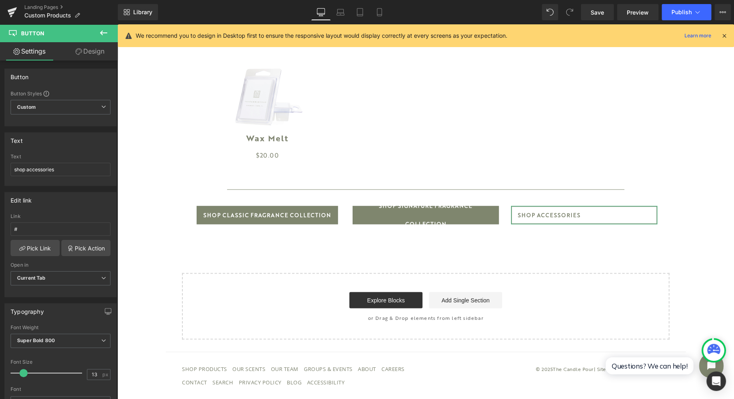
click at [76, 53] on icon at bounding box center [79, 51] width 7 height 7
click at [0, 0] on div "Spacing" at bounding box center [0, 0] width 0 height 0
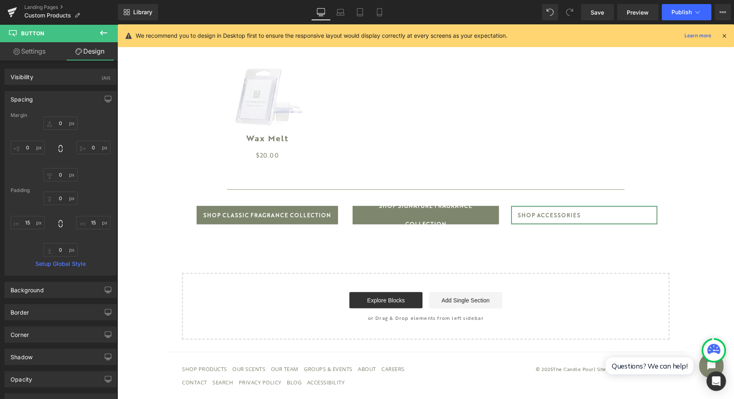
type input "0"
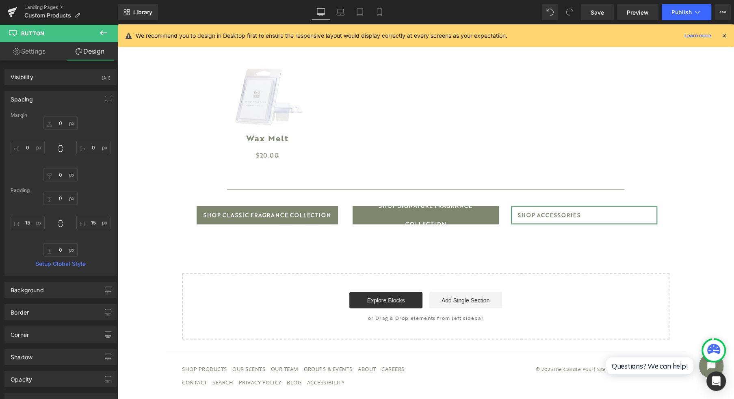
type input "15"
type input "0"
type input "15"
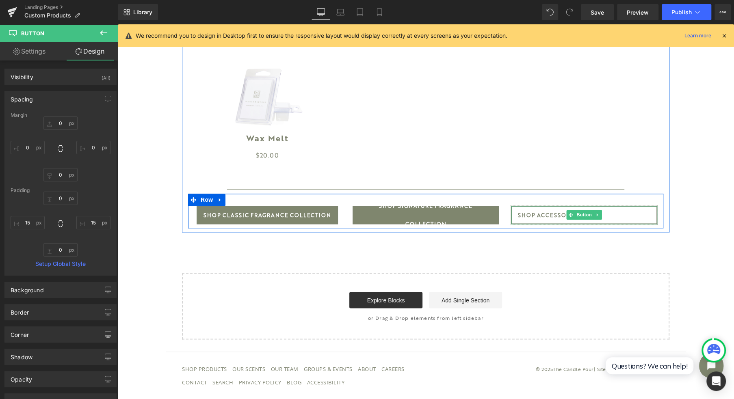
click at [512, 213] on link "shop accessories" at bounding box center [584, 215] width 146 height 18
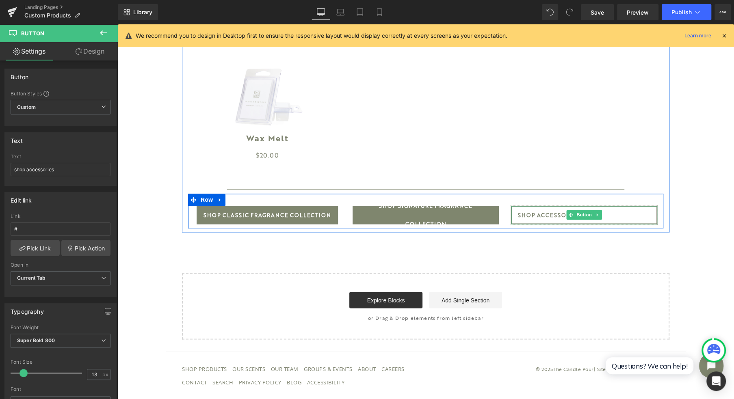
drag, startPoint x: 512, startPoint y: 213, endPoint x: 534, endPoint y: 211, distance: 21.6
click at [534, 211] on link "shop accessories" at bounding box center [584, 215] width 146 height 18
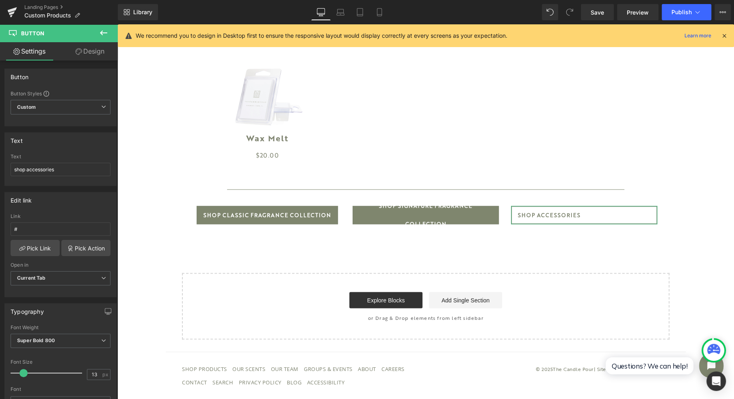
click at [97, 55] on link "Design" at bounding box center [90, 51] width 59 height 18
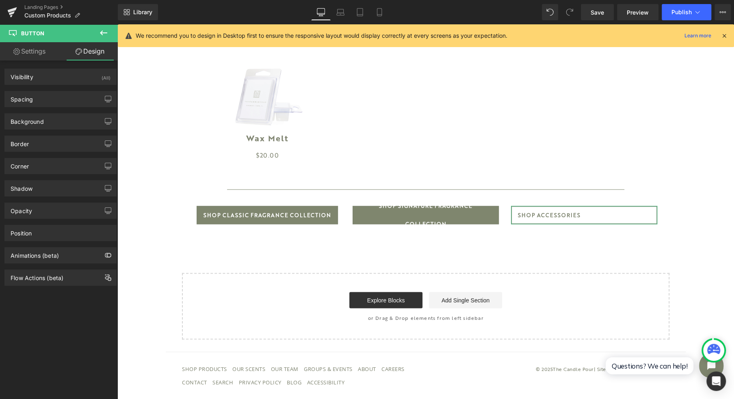
click at [39, 93] on div "Spacing" at bounding box center [60, 98] width 111 height 15
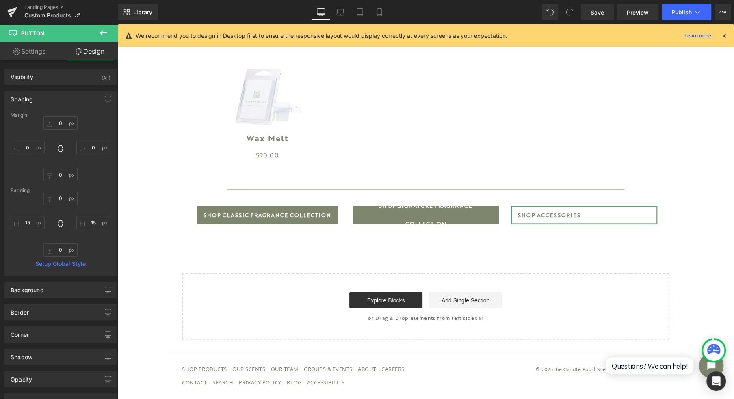
scroll to position [54, 0]
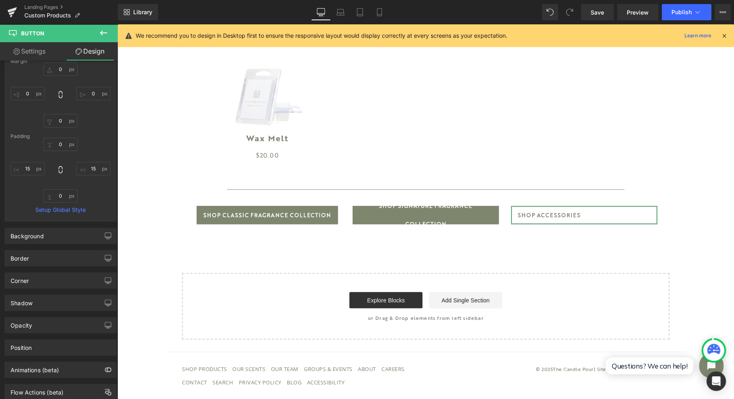
click at [48, 340] on div "Position" at bounding box center [60, 347] width 111 height 15
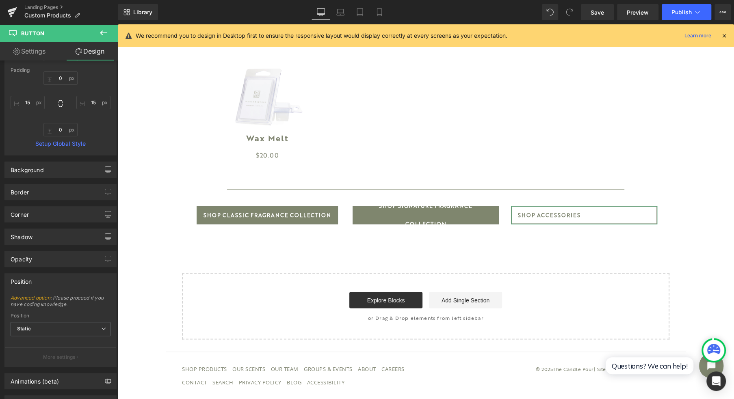
scroll to position [100, 0]
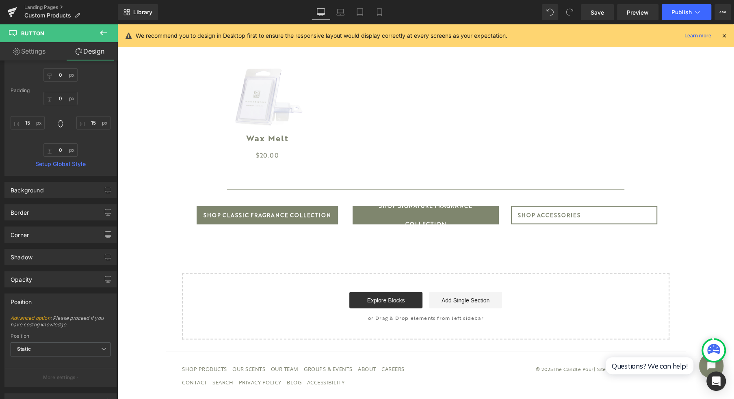
click at [567, 212] on span at bounding box center [571, 215] width 9 height 10
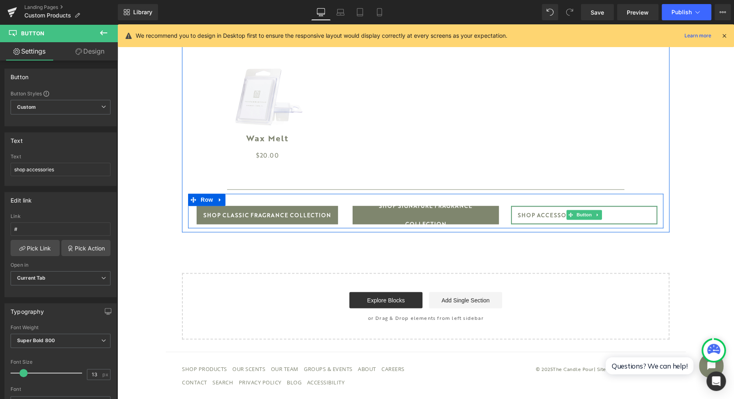
click at [596, 215] on icon at bounding box center [598, 215] width 4 height 5
click at [598, 218] on link at bounding box center [602, 215] width 9 height 10
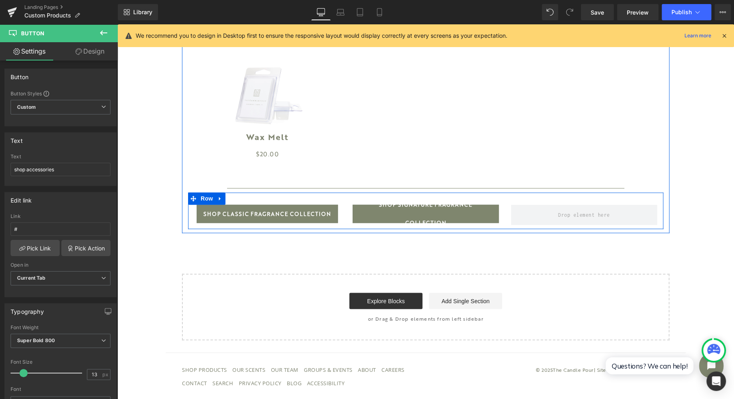
scroll to position [838, 0]
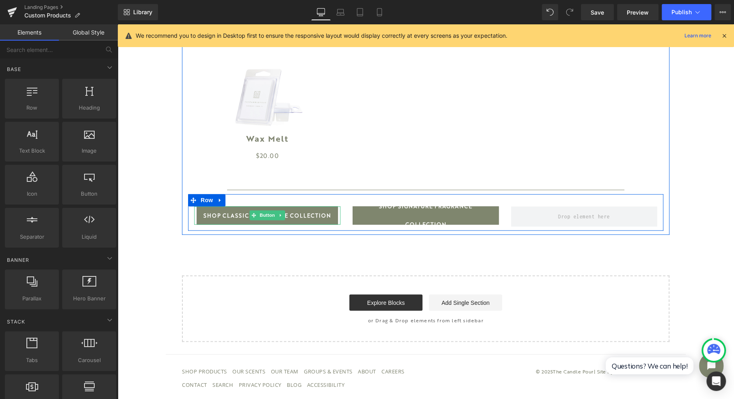
click at [333, 216] on div "Shop Classic Fragrance Collection" at bounding box center [267, 215] width 146 height 18
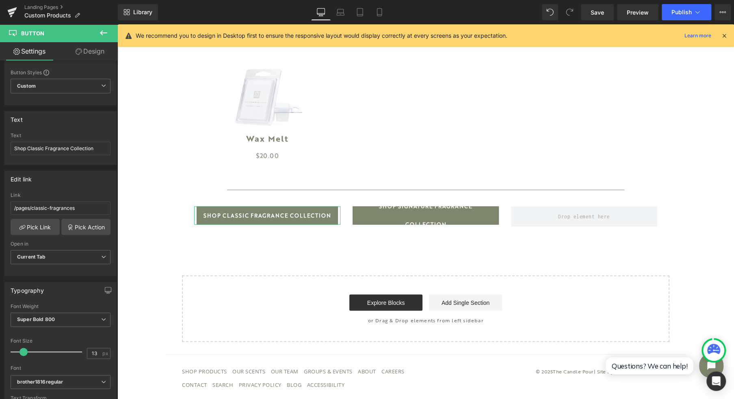
scroll to position [0, 0]
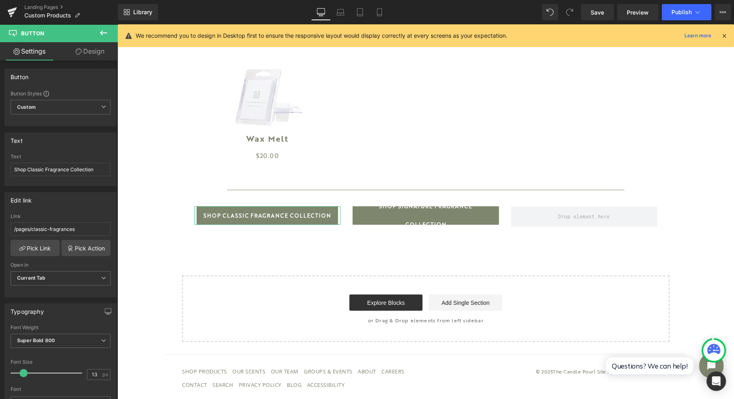
click at [92, 106] on span "Custom Setup Global Style" at bounding box center [61, 107] width 100 height 15
click at [92, 106] on span "Custom Setup Global Style" at bounding box center [59, 107] width 97 height 15
drag, startPoint x: 93, startPoint y: 53, endPoint x: 57, endPoint y: 124, distance: 80.0
click at [93, 53] on link "Design" at bounding box center [90, 51] width 59 height 18
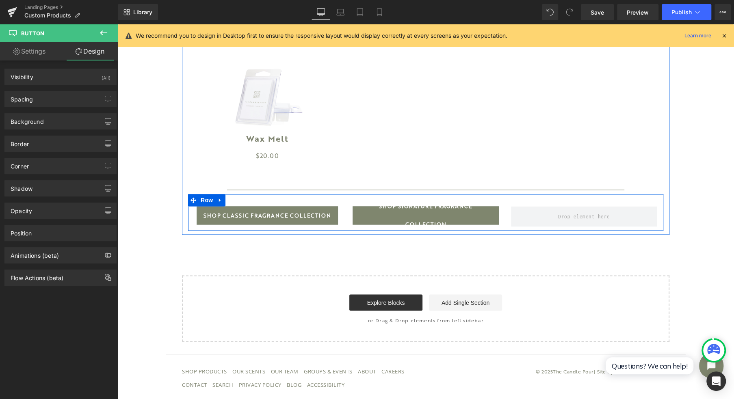
click at [208, 201] on span "Row" at bounding box center [207, 200] width 16 height 12
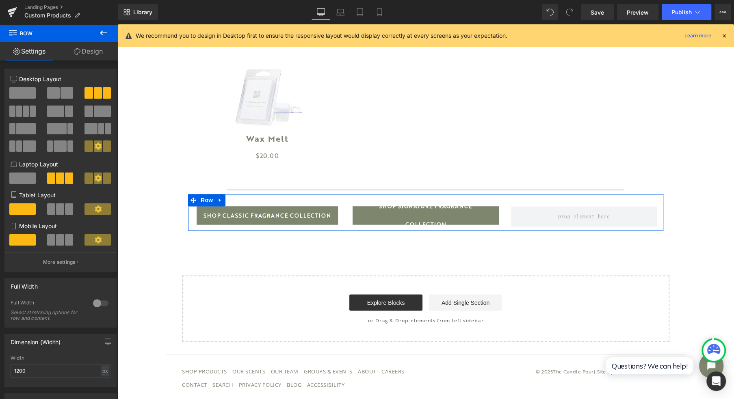
click at [94, 94] on span at bounding box center [98, 92] width 8 height 11
click at [60, 180] on span at bounding box center [60, 178] width 8 height 11
click at [60, 212] on span at bounding box center [60, 209] width 8 height 11
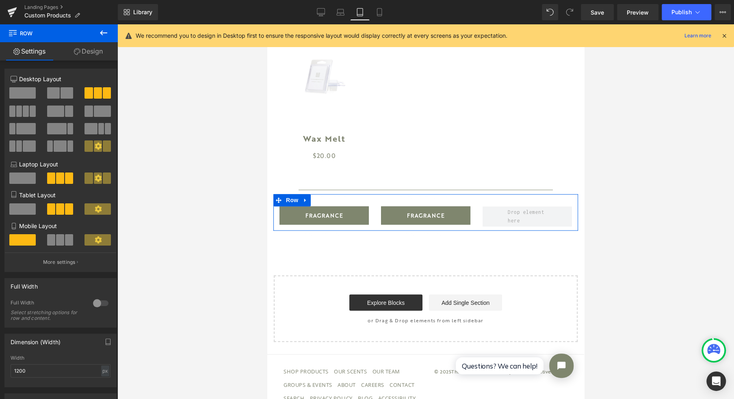
click at [56, 244] on span at bounding box center [60, 239] width 8 height 11
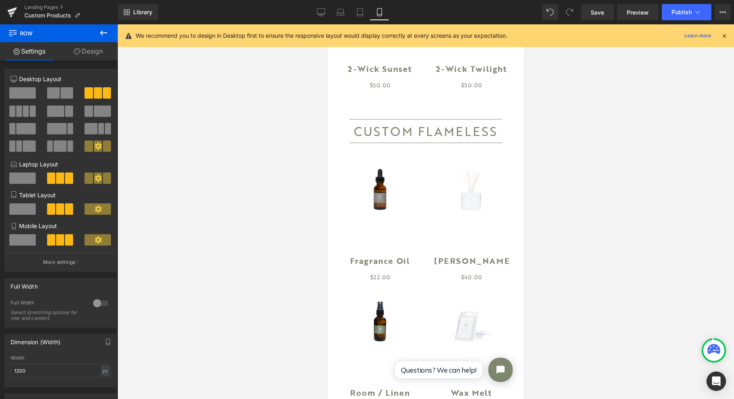
scroll to position [1085, 0]
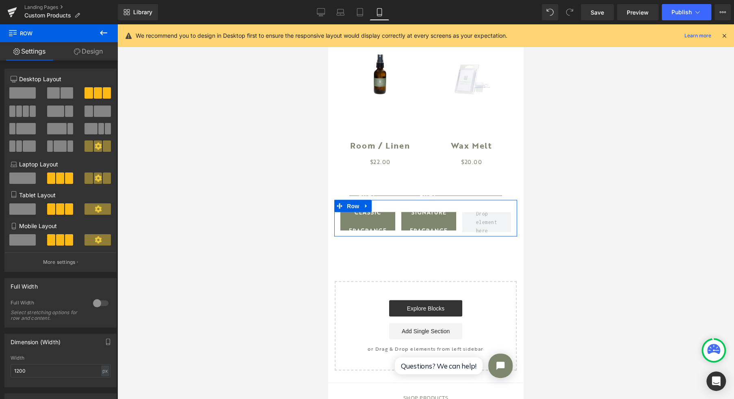
click at [27, 246] on span at bounding box center [22, 239] width 26 height 11
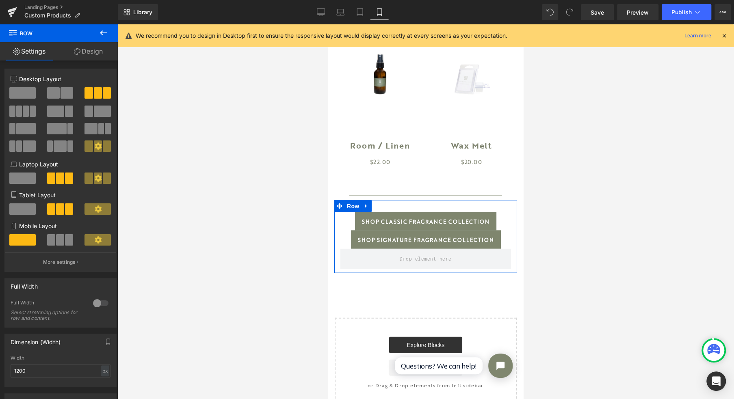
drag, startPoint x: 23, startPoint y: 211, endPoint x: 22, endPoint y: 181, distance: 29.7
click at [23, 211] on span at bounding box center [22, 209] width 26 height 11
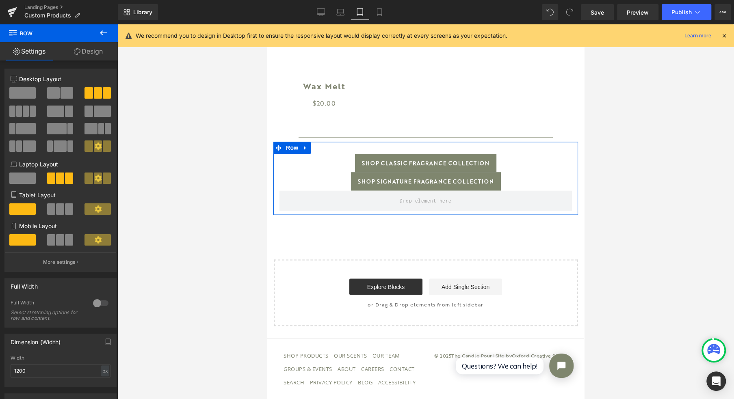
scroll to position [838, 0]
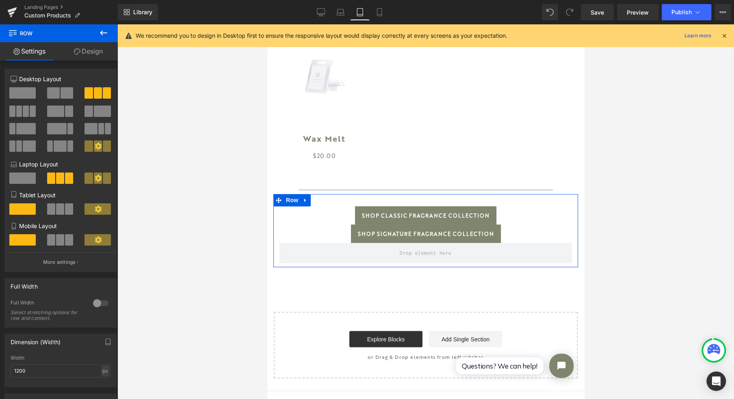
click at [24, 177] on span at bounding box center [22, 178] width 26 height 11
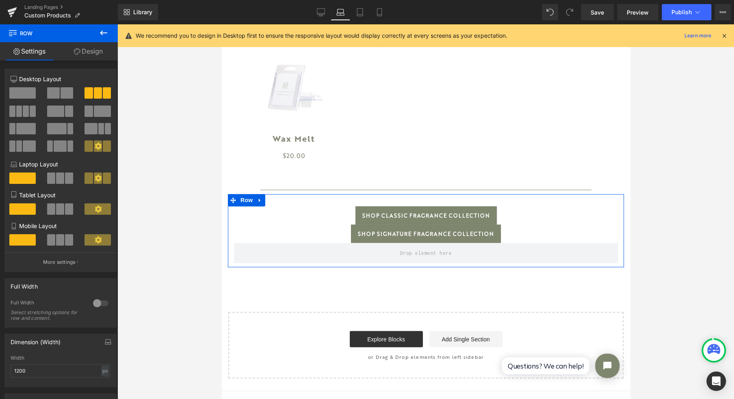
click at [52, 179] on span at bounding box center [51, 178] width 8 height 11
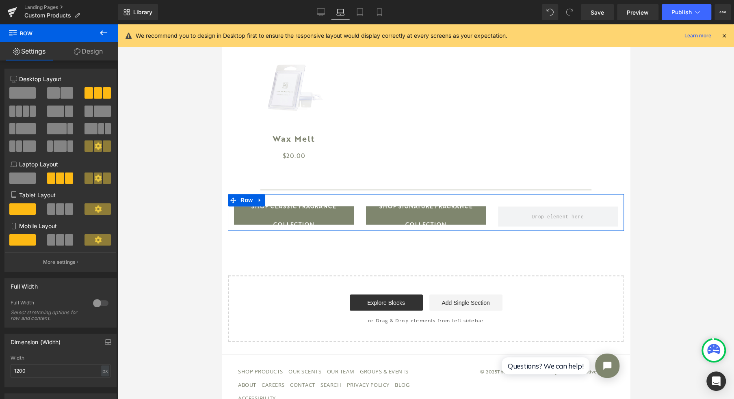
click at [94, 90] on span at bounding box center [98, 92] width 8 height 11
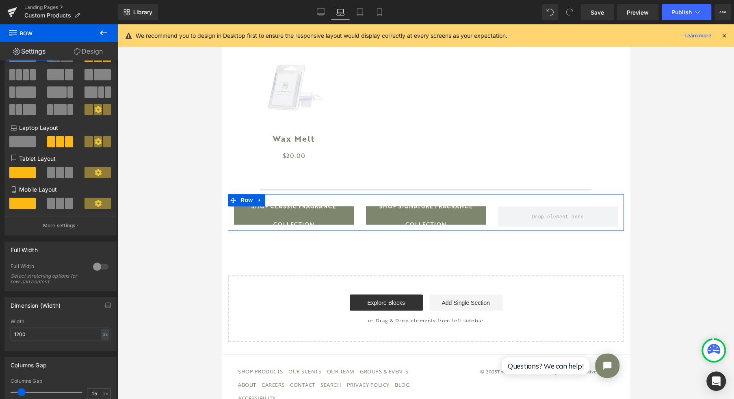
scroll to position [54, 0]
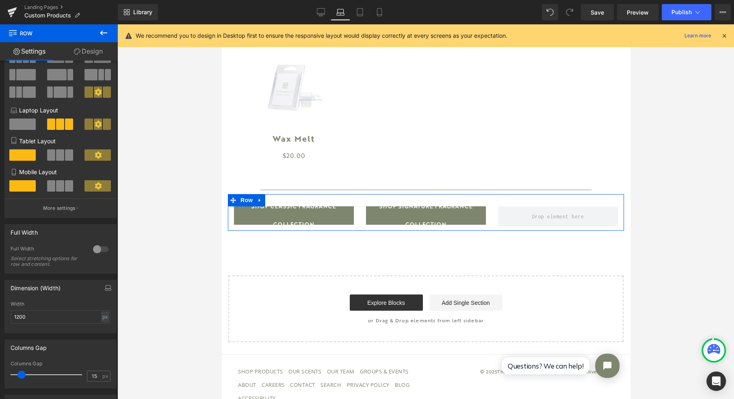
click at [95, 251] on div at bounding box center [101, 249] width 20 height 13
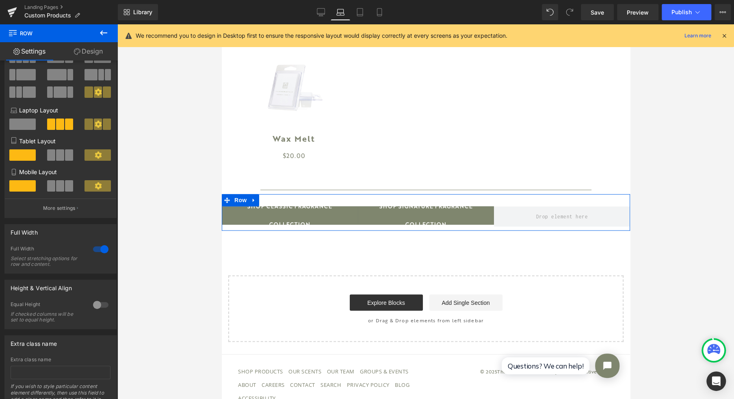
click at [95, 250] on div at bounding box center [101, 249] width 20 height 13
type input "100"
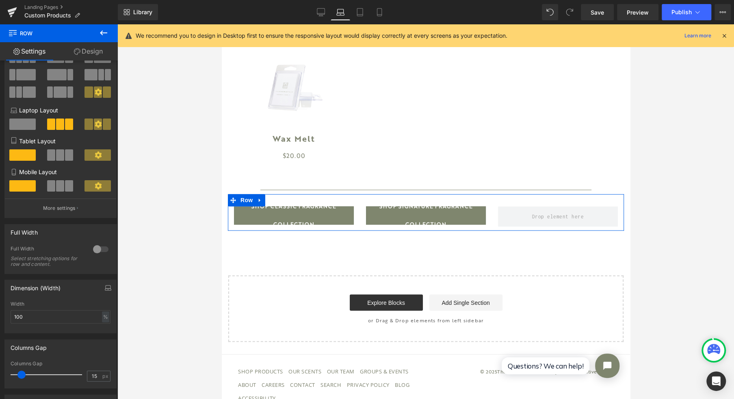
click at [96, 250] on div at bounding box center [101, 249] width 20 height 13
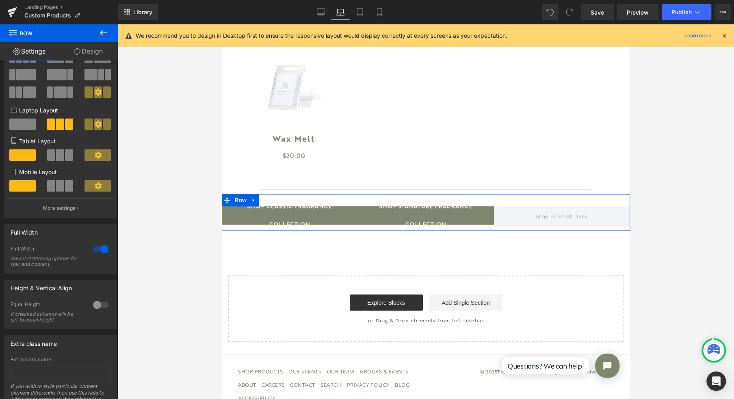
click at [101, 305] on div at bounding box center [101, 305] width 20 height 13
click at [59, 348] on span "Top" at bounding box center [61, 345] width 100 height 14
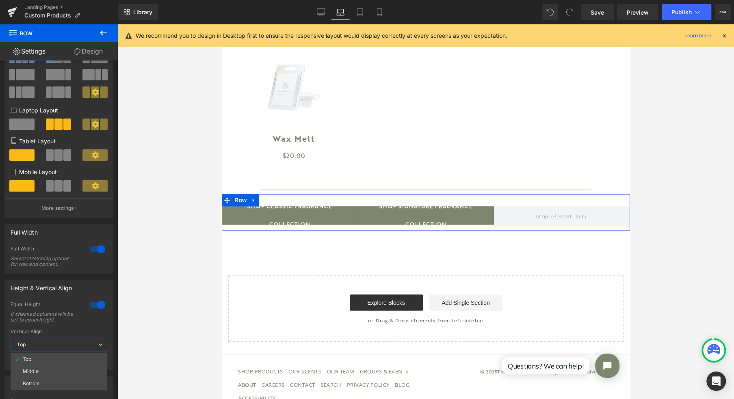
click at [54, 367] on li "Middle" at bounding box center [59, 372] width 97 height 12
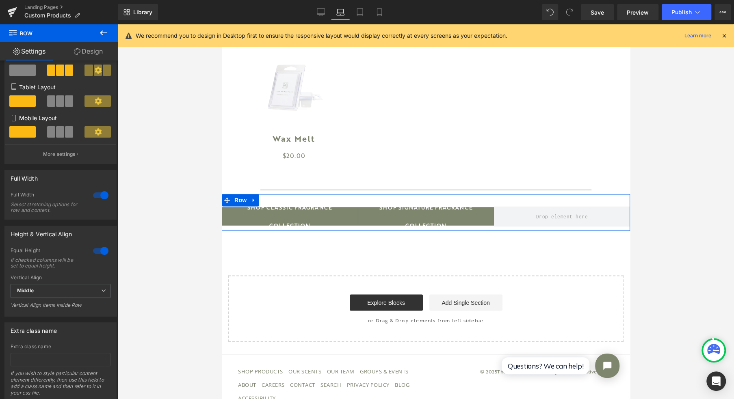
scroll to position [136, 0]
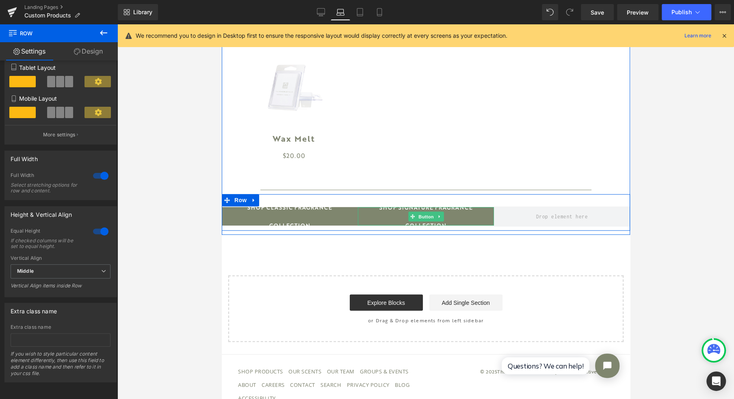
click at [424, 217] on span "Button" at bounding box center [426, 217] width 19 height 10
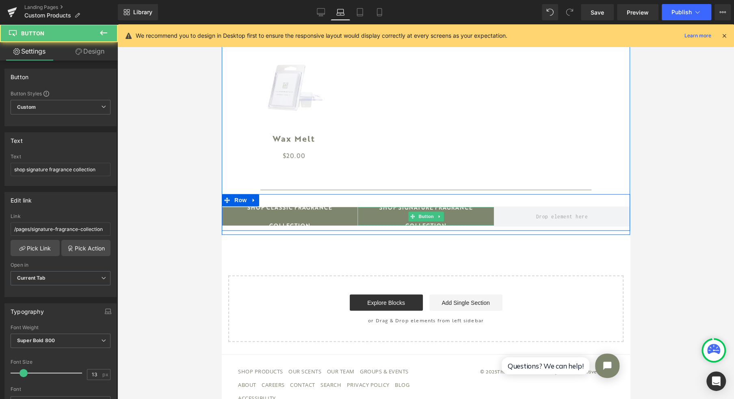
click at [370, 219] on span "shop signature fragrance collection" at bounding box center [426, 216] width 122 height 37
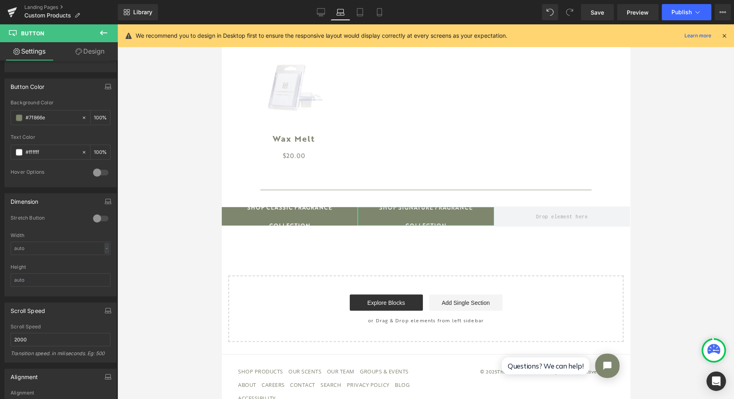
scroll to position [379, 0]
click at [92, 213] on div at bounding box center [101, 219] width 20 height 13
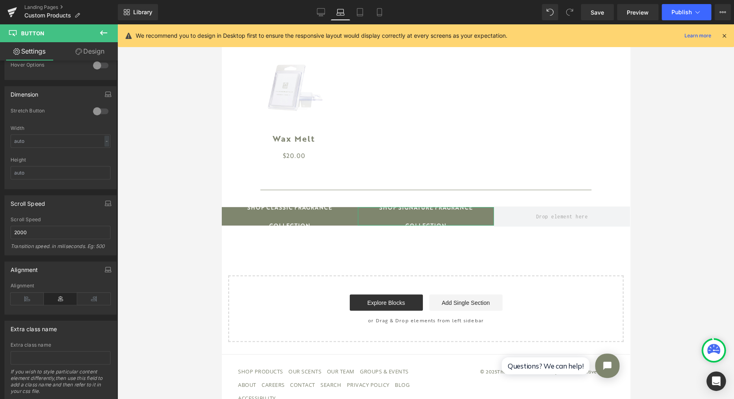
scroll to position [488, 0]
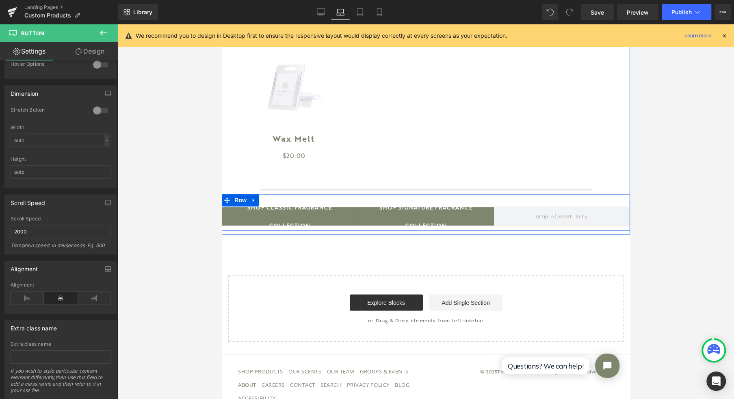
click at [251, 203] on icon at bounding box center [254, 200] width 6 height 6
click at [221, 24] on icon at bounding box center [221, 24] width 0 height 0
click at [272, 202] on icon at bounding box center [275, 201] width 6 height 6
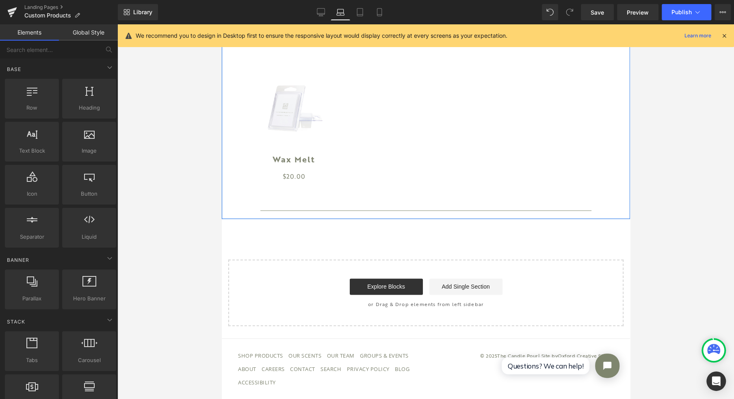
scroll to position [814, 0]
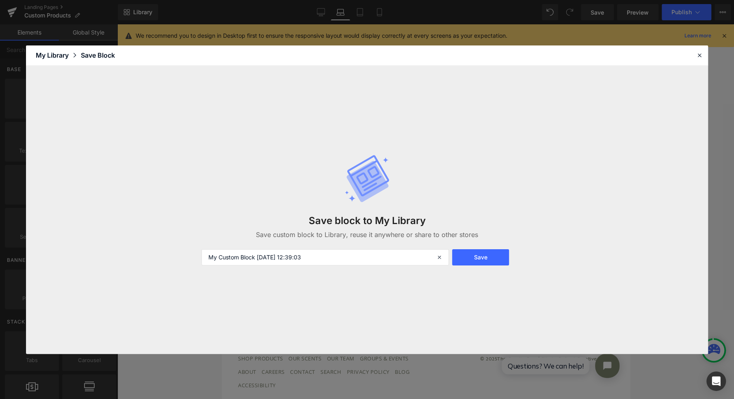
click at [698, 53] on icon at bounding box center [699, 55] width 7 height 7
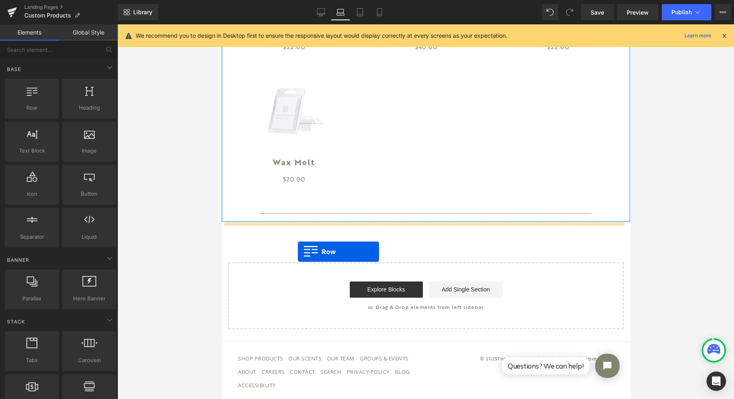
drag, startPoint x: 271, startPoint y: 135, endPoint x: 298, endPoint y: 252, distance: 120.1
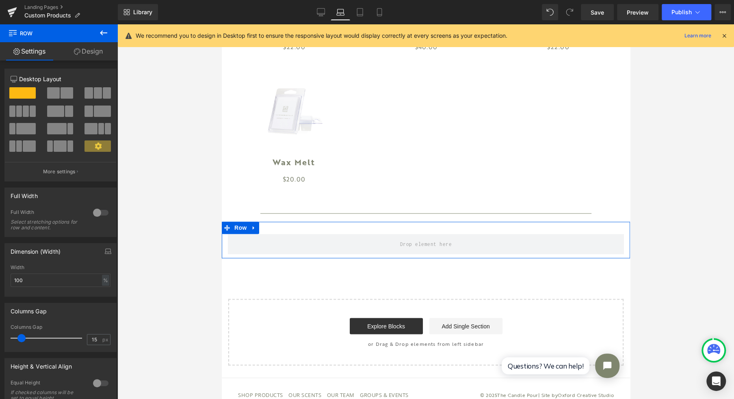
click at [93, 211] on div at bounding box center [101, 212] width 20 height 13
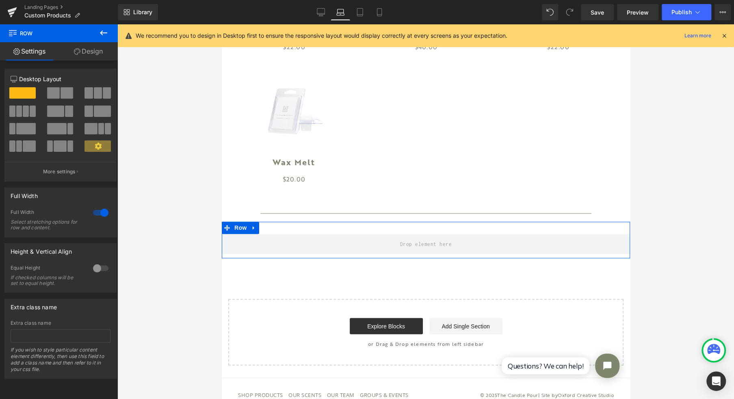
click at [100, 270] on div at bounding box center [101, 268] width 20 height 13
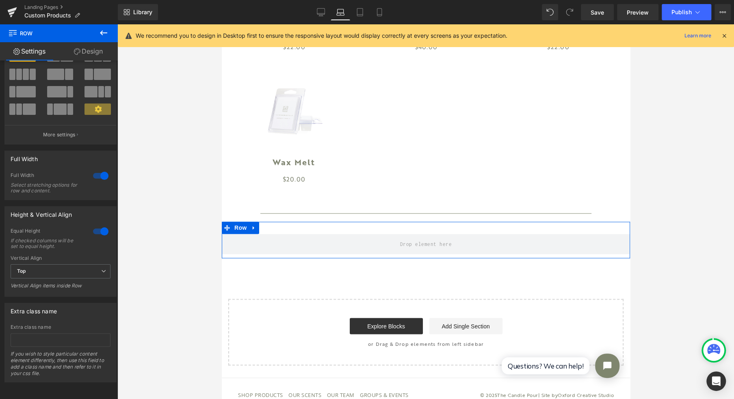
scroll to position [0, 0]
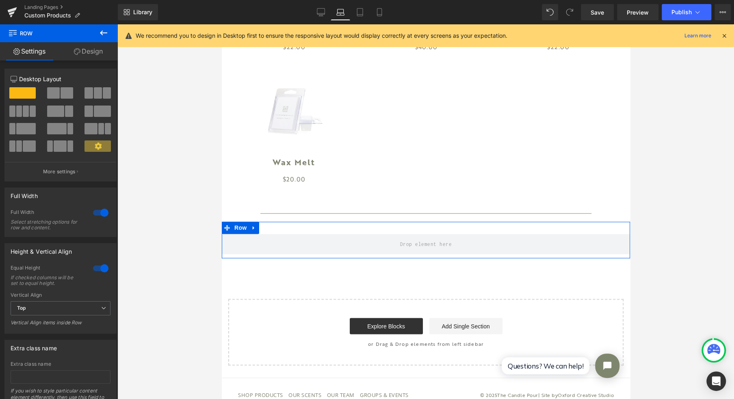
click at [89, 90] on span at bounding box center [89, 92] width 8 height 11
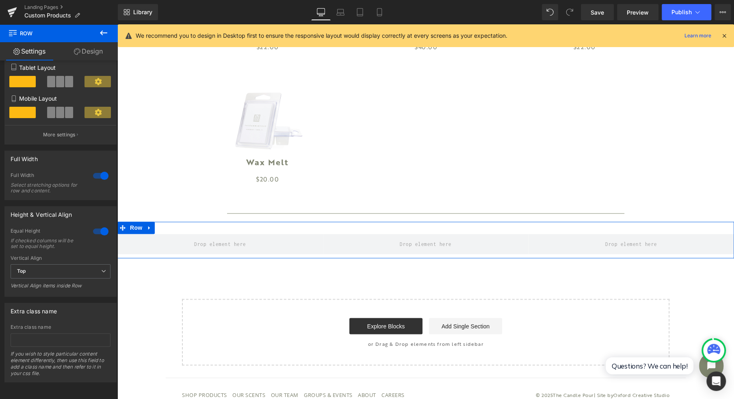
scroll to position [136, 0]
click at [101, 171] on div at bounding box center [101, 175] width 20 height 13
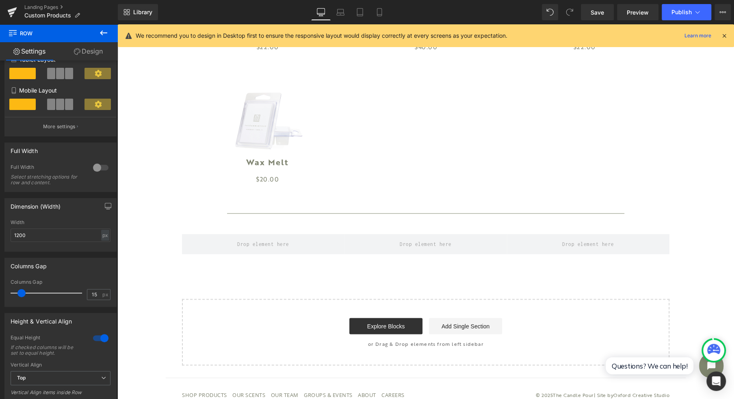
click at [105, 30] on icon at bounding box center [104, 33] width 10 height 10
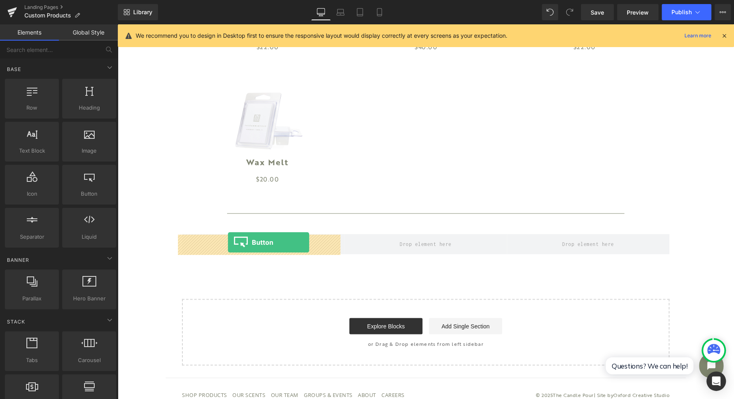
drag, startPoint x: 231, startPoint y: 208, endPoint x: 228, endPoint y: 243, distance: 35.5
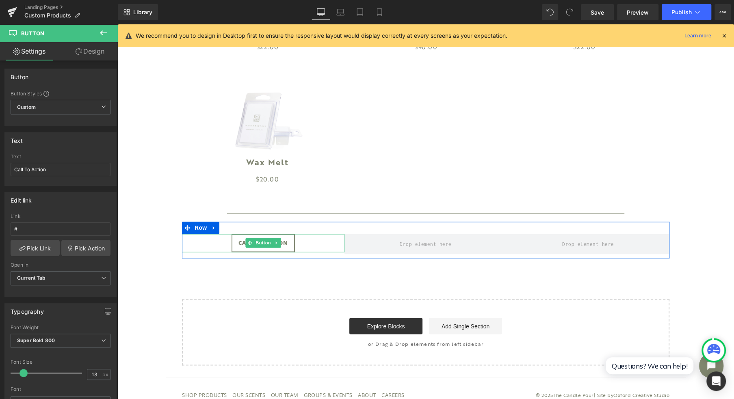
click at [256, 241] on span "Button" at bounding box center [263, 243] width 19 height 10
click at [214, 246] on div "Call To Action" at bounding box center [263, 243] width 163 height 18
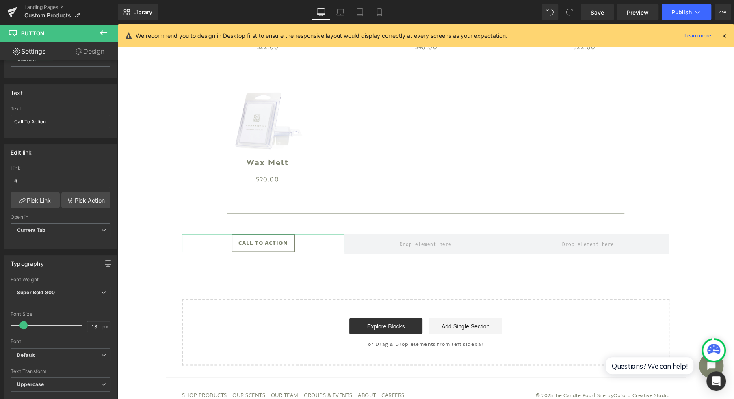
scroll to position [163, 0]
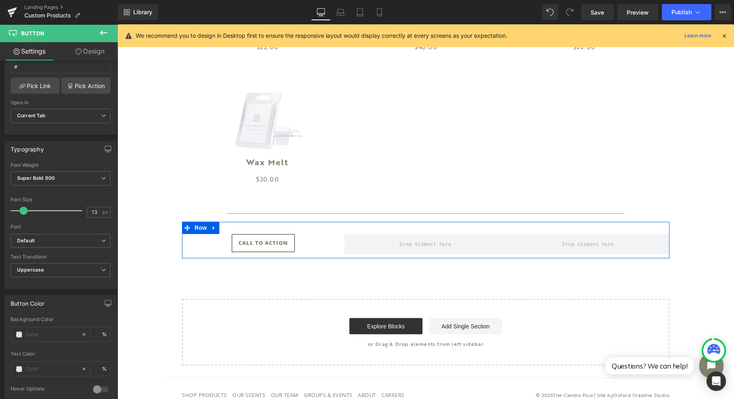
click at [195, 223] on link "Row" at bounding box center [195, 228] width 27 height 12
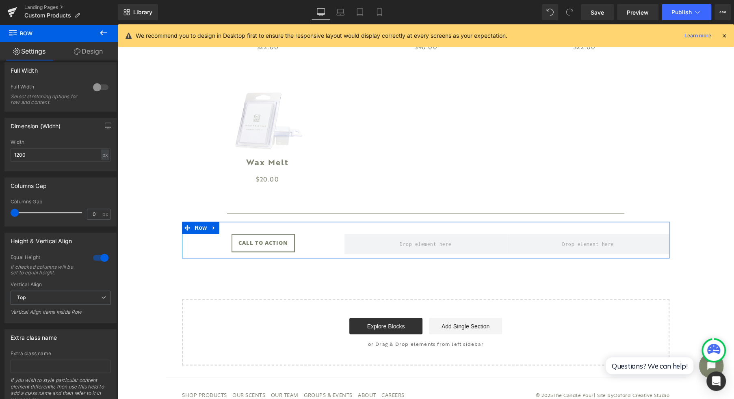
scroll to position [217, 0]
click at [92, 213] on input "0" at bounding box center [94, 214] width 14 height 10
drag, startPoint x: 91, startPoint y: 213, endPoint x: 85, endPoint y: 213, distance: 6.1
click at [87, 213] on input "0" at bounding box center [94, 214] width 14 height 10
type input "1"
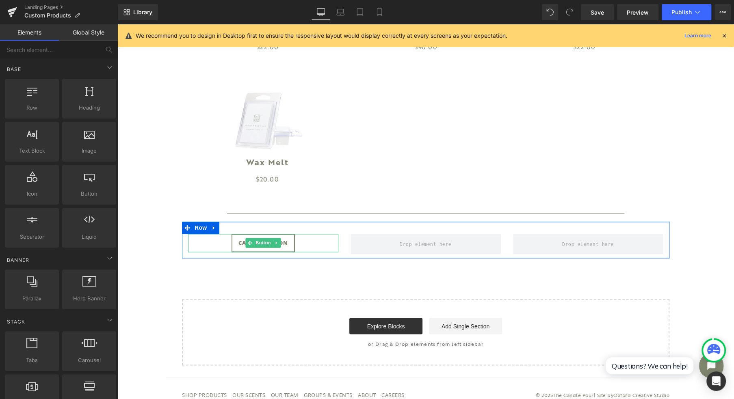
click at [317, 247] on div "Call To Action" at bounding box center [263, 243] width 150 height 18
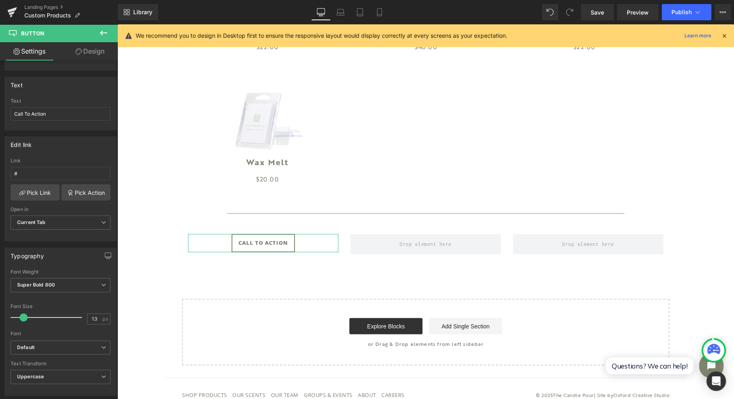
scroll to position [108, 0]
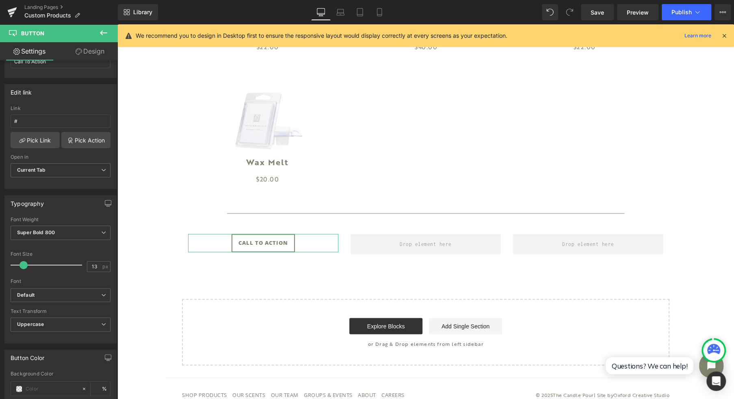
click at [78, 226] on span "Super Bold 800" at bounding box center [61, 233] width 100 height 14
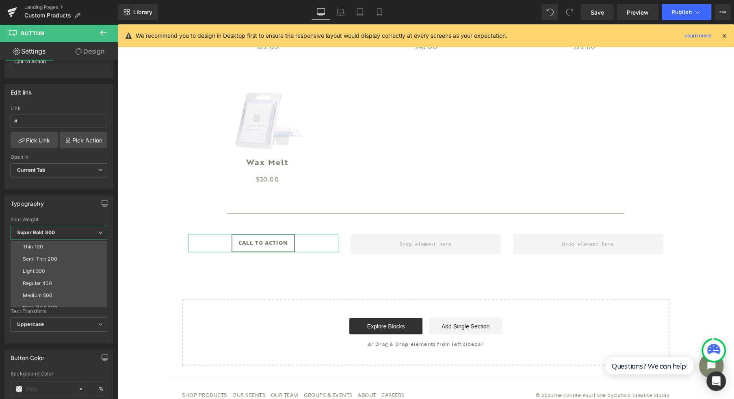
click at [70, 290] on li "Medium 500" at bounding box center [61, 296] width 100 height 12
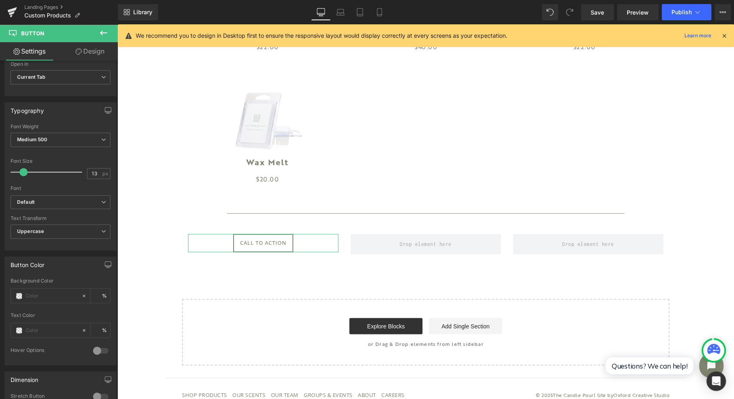
scroll to position [217, 0]
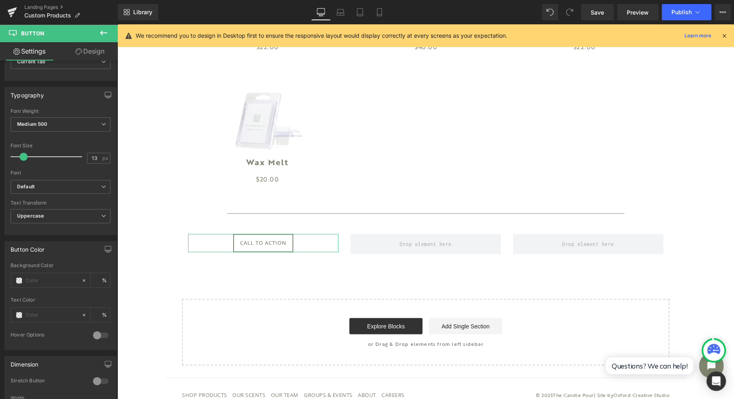
click at [59, 184] on b "Default" at bounding box center [59, 187] width 84 height 7
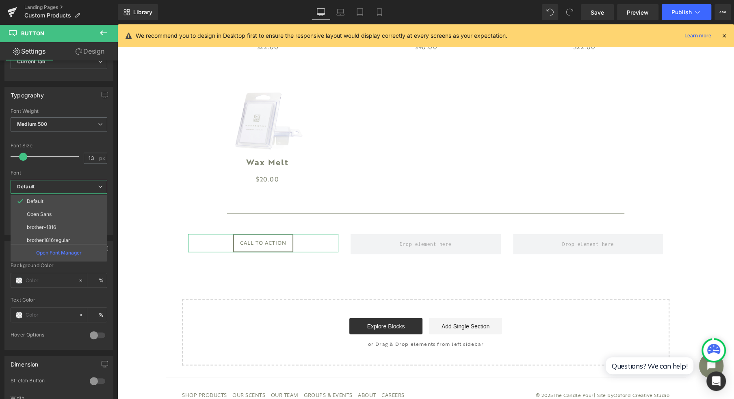
click at [75, 234] on li "brother1816regular" at bounding box center [61, 240] width 100 height 13
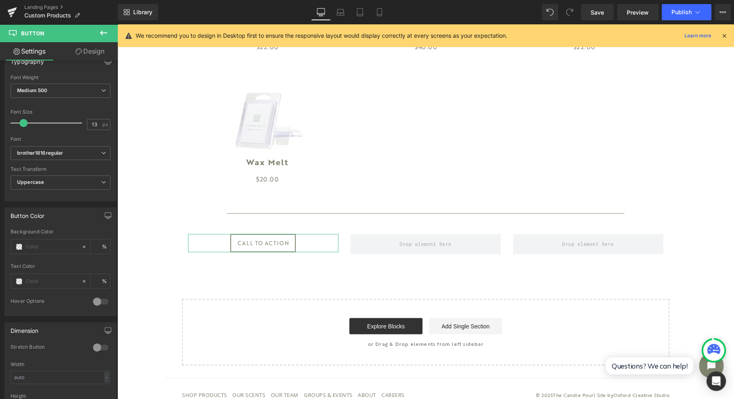
scroll to position [271, 0]
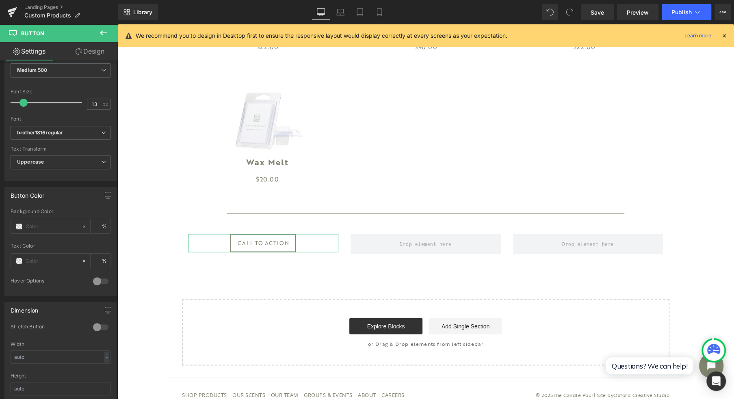
click at [53, 224] on input "text" at bounding box center [52, 226] width 52 height 9
type input "7f"
type input "0"
type input "7f86"
type input "100"
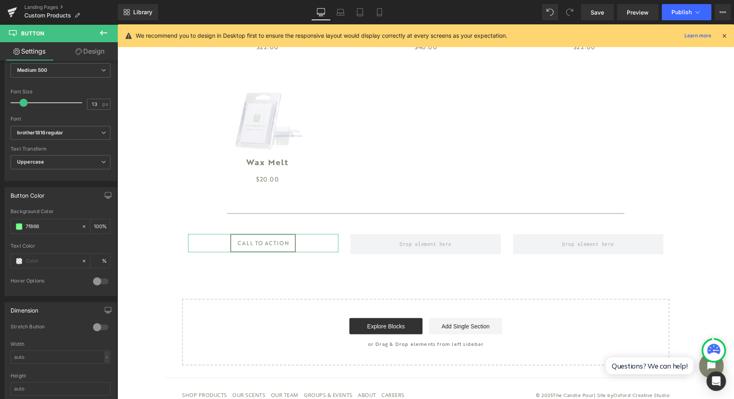
type input "7f866e"
type input "100"
click at [20, 258] on span at bounding box center [19, 261] width 7 height 7
type input "#7f866e"
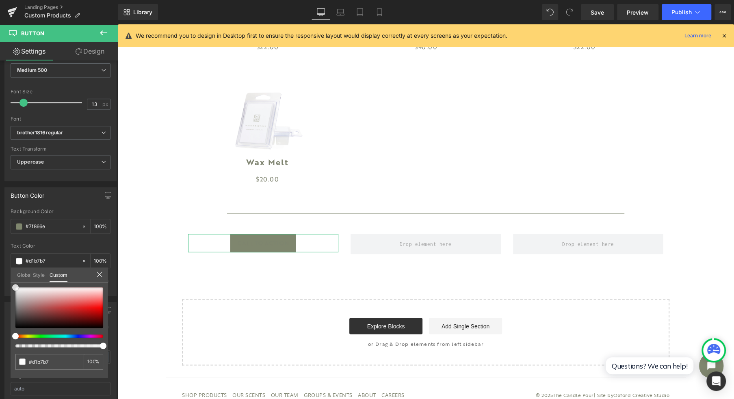
type input "#d1b7b7"
type input "100"
type input "#d1b7b7"
type input "100"
type input "#ffffff"
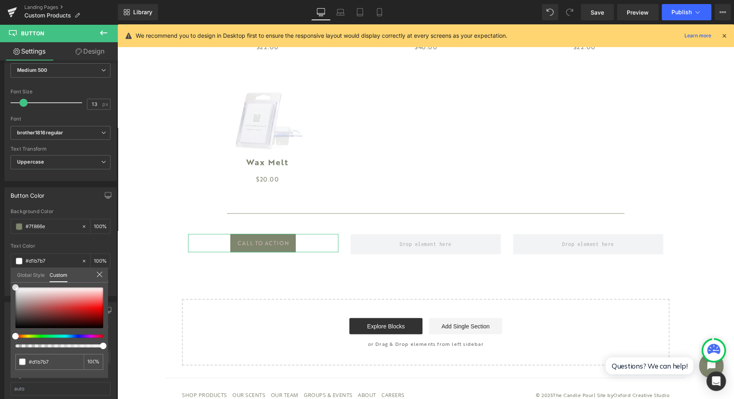
type input "#ffffff"
drag, startPoint x: 35, startPoint y: 297, endPoint x: 0, endPoint y: 268, distance: 45.3
click at [0, 268] on div "Button Color rgba(127, 134, 110, 1) Background Color #7f866e 100 % rgba(255, 25…" at bounding box center [61, 238] width 122 height 115
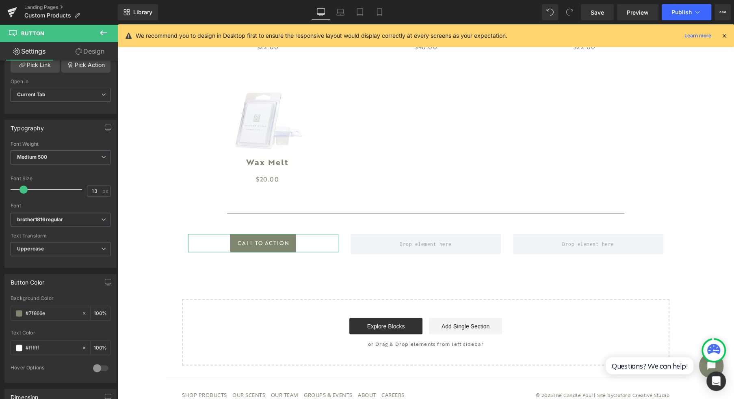
scroll to position [163, 0]
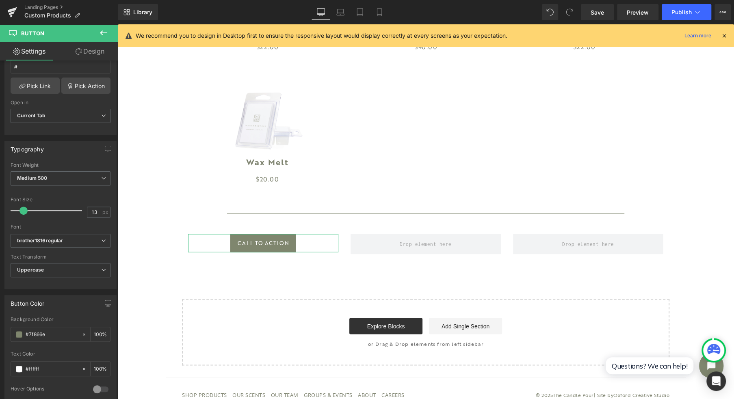
click at [62, 177] on span "Medium 500" at bounding box center [61, 178] width 100 height 14
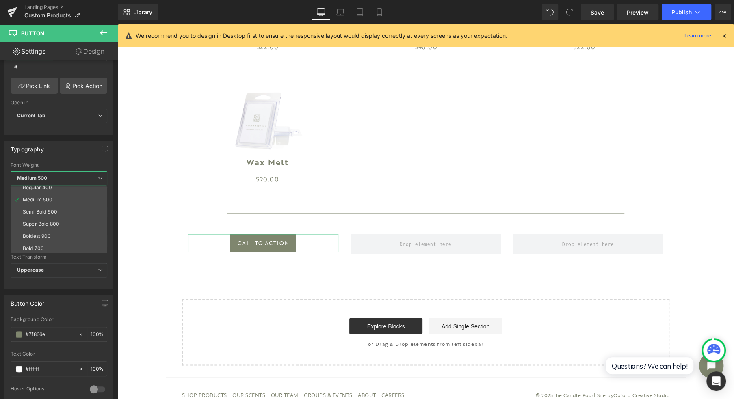
scroll to position [54, 0]
click at [67, 198] on li "Semi Bold 600" at bounding box center [61, 199] width 100 height 12
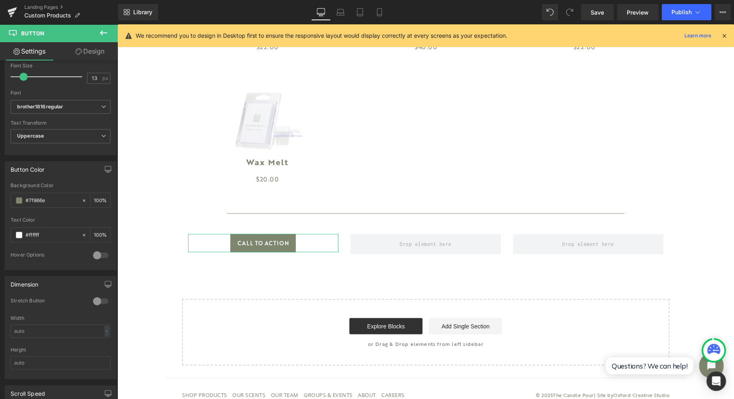
scroll to position [325, 0]
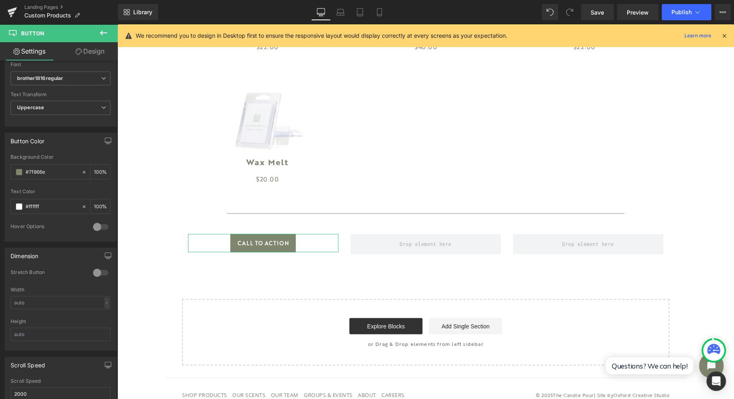
click at [97, 267] on div at bounding box center [101, 273] width 20 height 13
click at [54, 298] on input "text" at bounding box center [61, 302] width 100 height 13
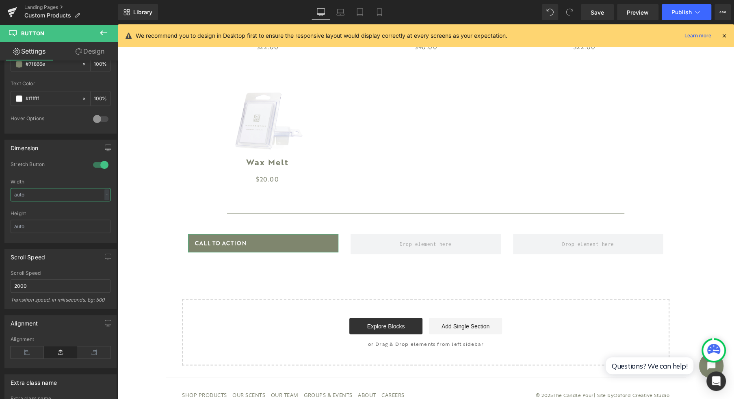
scroll to position [488, 0]
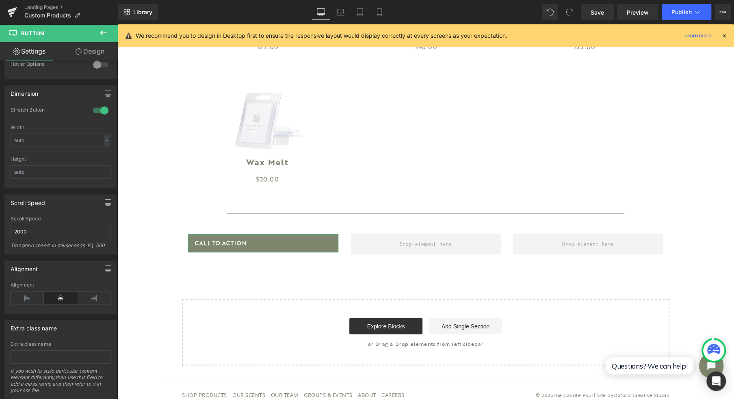
click at [55, 293] on icon at bounding box center [60, 298] width 33 height 12
click at [77, 292] on icon at bounding box center [93, 298] width 33 height 12
click at [72, 292] on icon at bounding box center [60, 298] width 33 height 12
click at [34, 292] on icon at bounding box center [27, 298] width 33 height 12
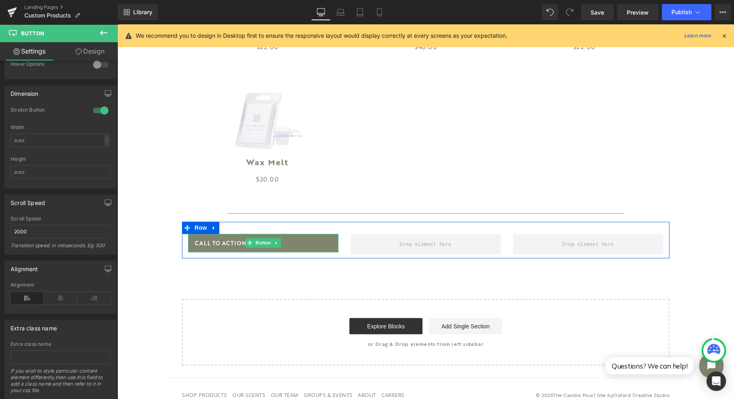
click at [226, 241] on span "Call To Action" at bounding box center [221, 243] width 52 height 18
click at [216, 245] on span "Call To Action" at bounding box center [221, 243] width 52 height 18
click at [275, 245] on icon at bounding box center [277, 243] width 4 height 5
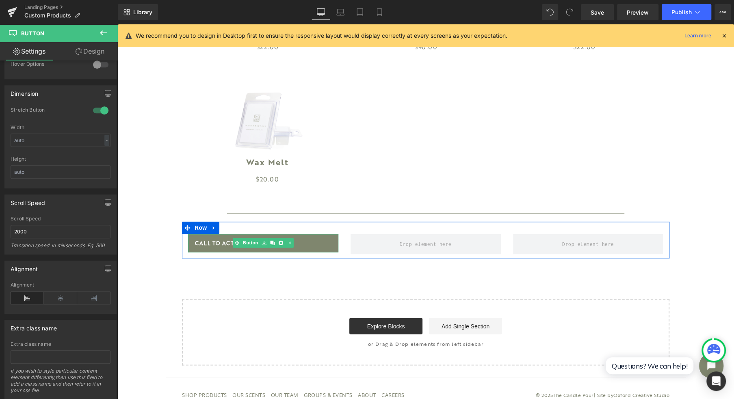
click at [277, 247] on link at bounding box center [281, 243] width 9 height 10
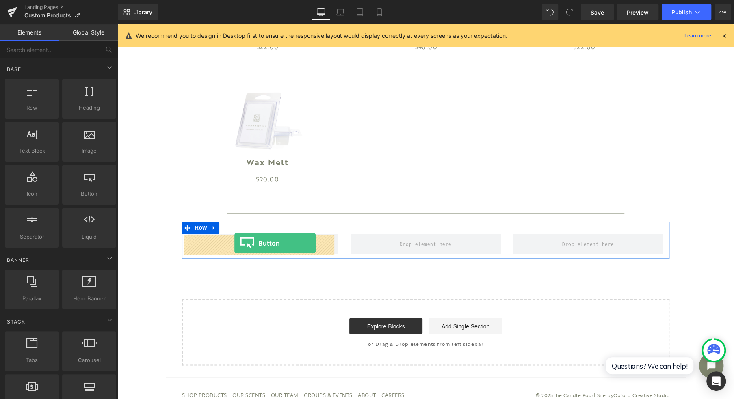
drag, startPoint x: 214, startPoint y: 208, endPoint x: 234, endPoint y: 244, distance: 41.1
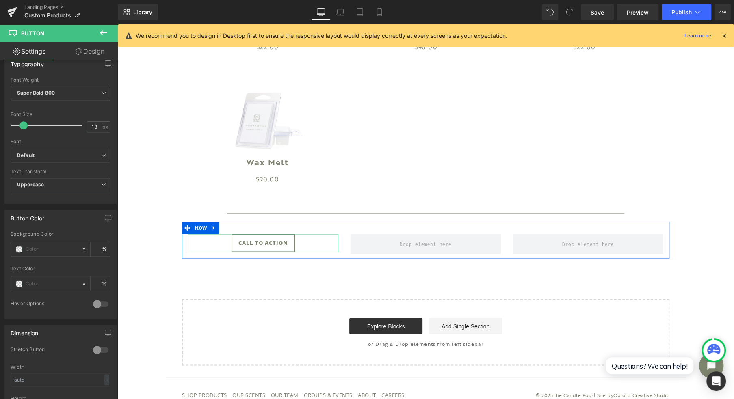
scroll to position [271, 0]
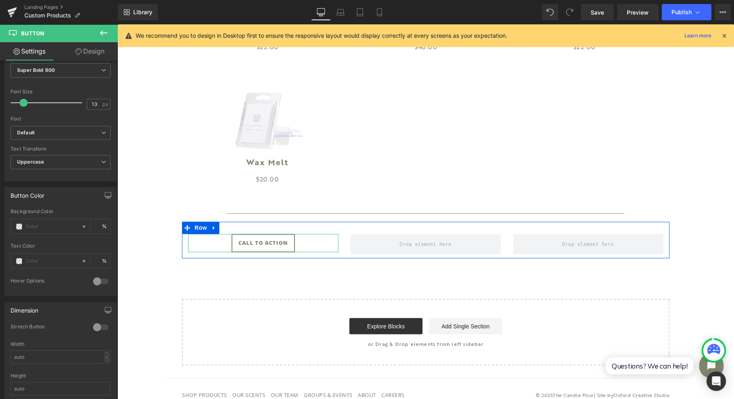
click at [96, 325] on div at bounding box center [101, 327] width 20 height 13
click at [220, 246] on span "Call To Action" at bounding box center [220, 243] width 50 height 18
click at [233, 244] on span "Call To Action" at bounding box center [220, 243] width 50 height 18
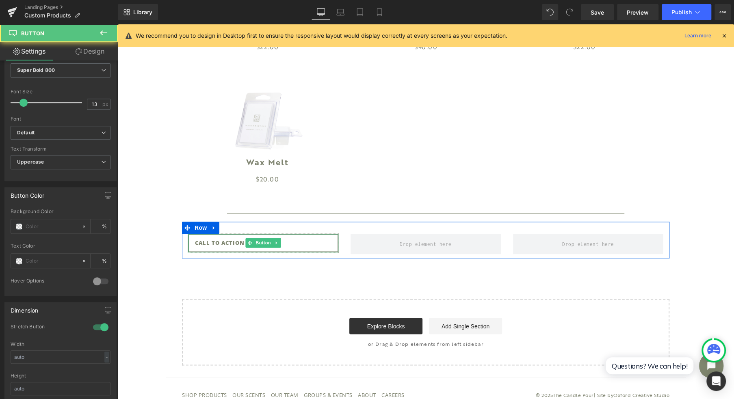
click at [233, 244] on span "Call To Action" at bounding box center [220, 243] width 50 height 18
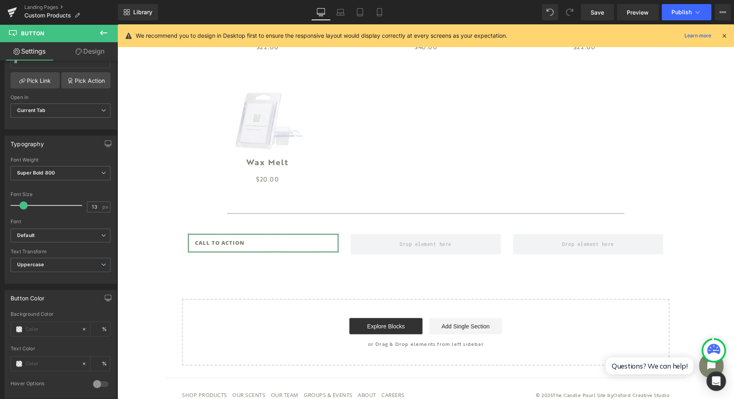
scroll to position [108, 0]
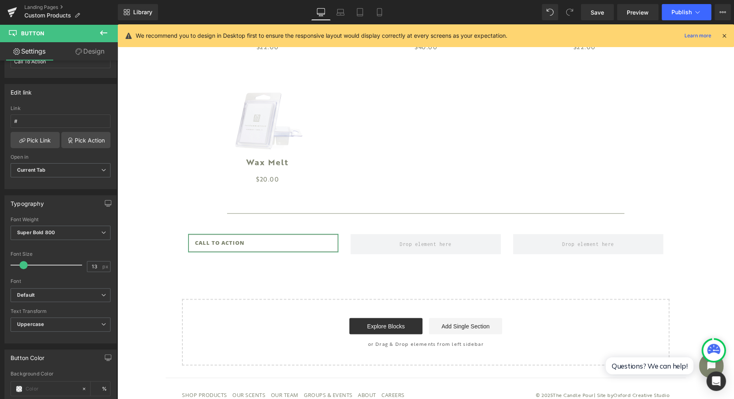
click at [77, 235] on span "Super Bold 800" at bounding box center [61, 233] width 100 height 14
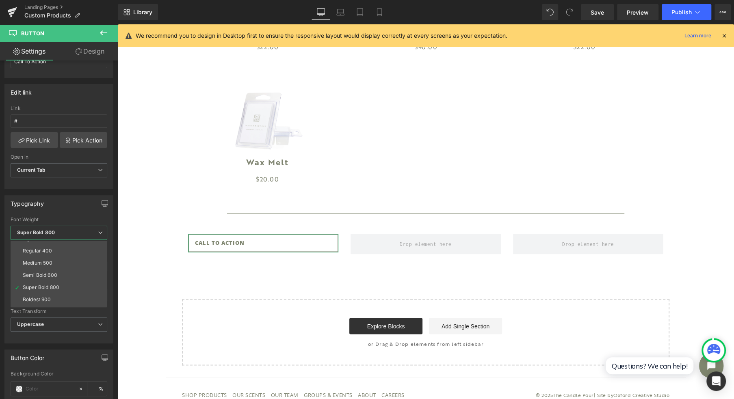
scroll to position [13, 0]
drag, startPoint x: 70, startPoint y: 295, endPoint x: 163, endPoint y: 273, distance: 95.5
click at [70, 295] on li "Semi Bold 600" at bounding box center [61, 295] width 100 height 12
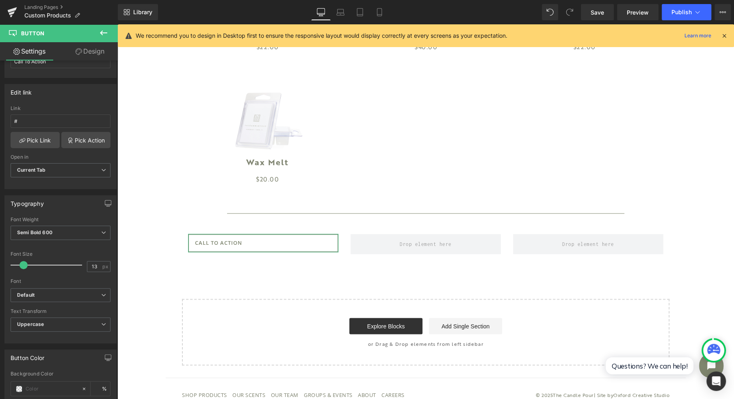
click at [55, 295] on b "Default" at bounding box center [59, 295] width 84 height 7
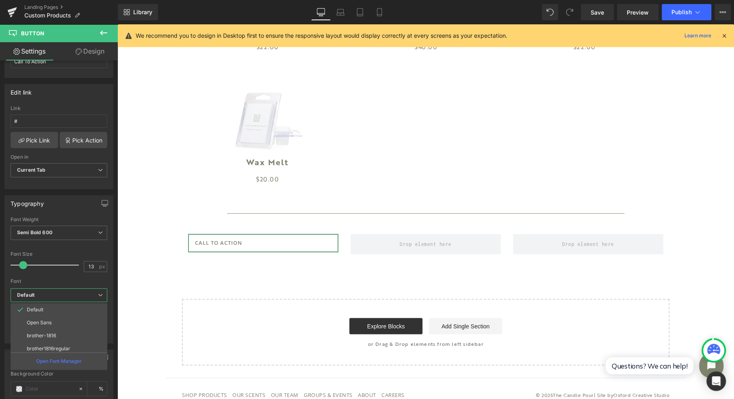
click at [67, 343] on li "brother1816regular" at bounding box center [61, 349] width 100 height 13
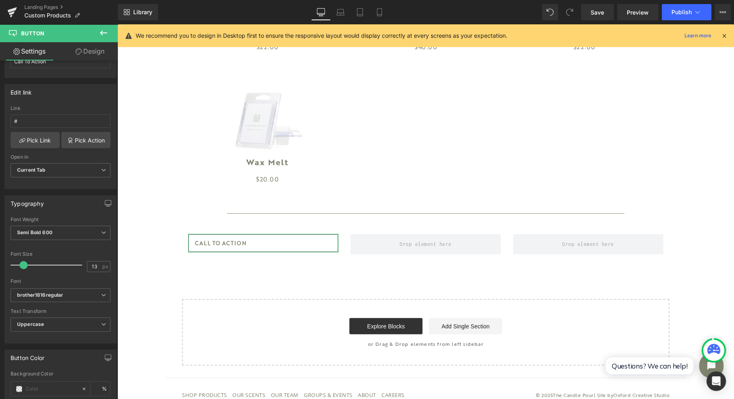
scroll to position [163, 0]
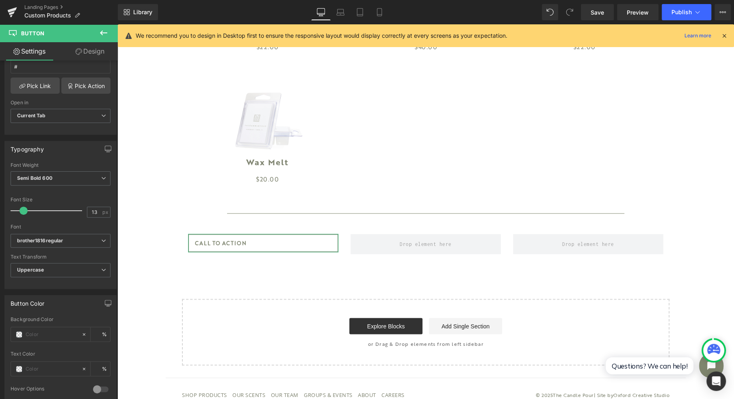
click at [73, 271] on span "Uppercase" at bounding box center [61, 270] width 100 height 14
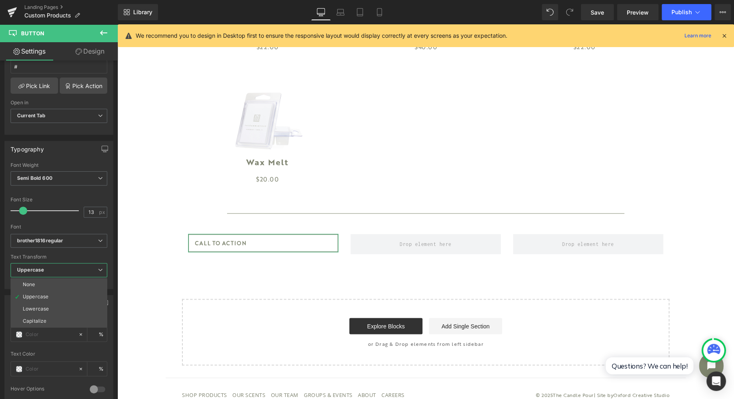
click at [73, 271] on span "Uppercase" at bounding box center [59, 270] width 97 height 14
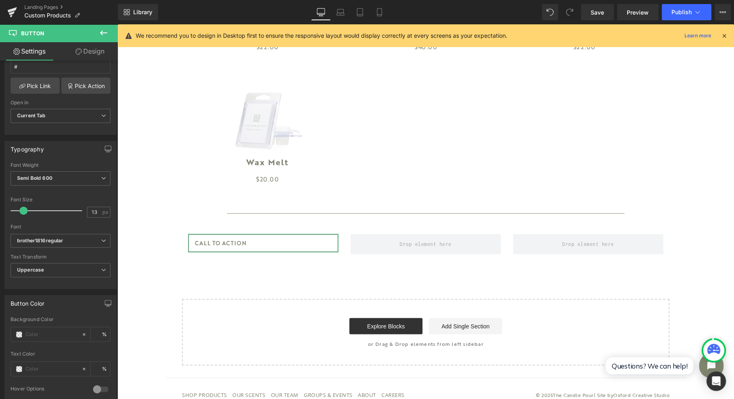
scroll to position [217, 0]
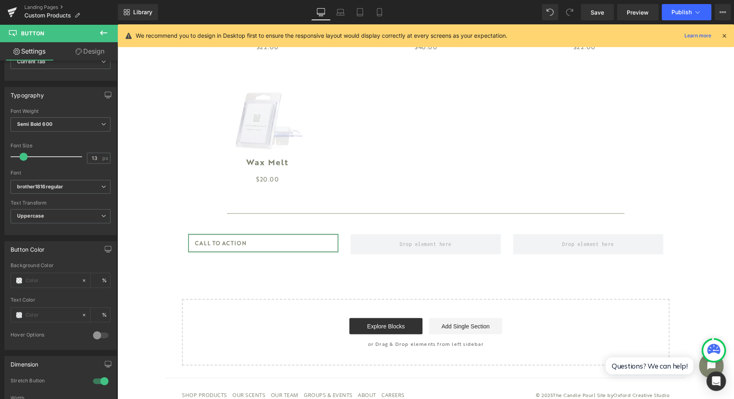
click at [105, 377] on div at bounding box center [101, 381] width 20 height 13
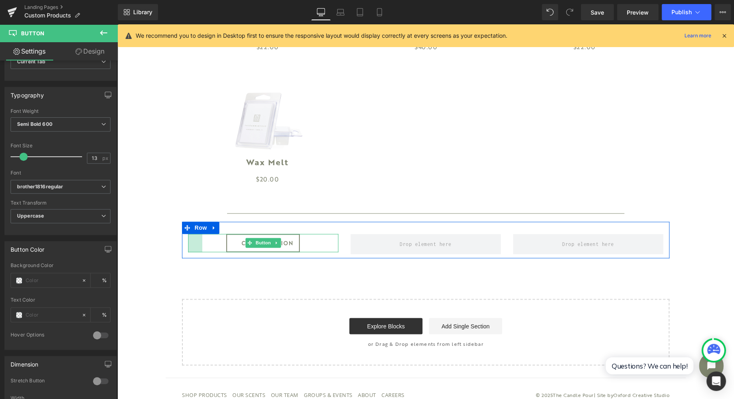
drag, startPoint x: 185, startPoint y: 247, endPoint x: 193, endPoint y: 245, distance: 8.3
click at [193, 245] on div "35px" at bounding box center [195, 243] width 14 height 18
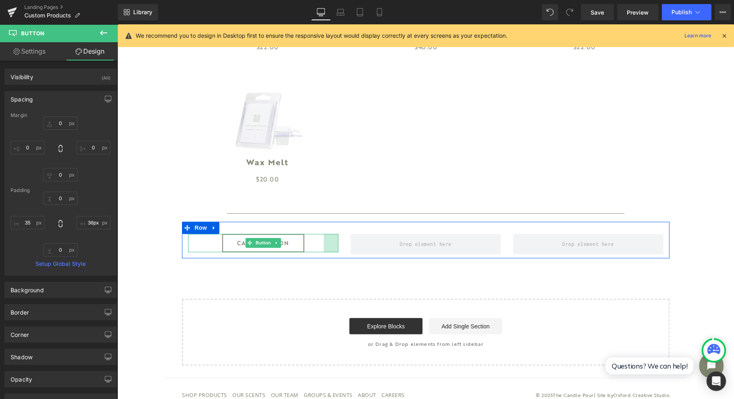
type input "35px"
drag, startPoint x: 334, startPoint y: 245, endPoint x: 325, endPoint y: 247, distance: 8.8
click at [325, 247] on div "35px" at bounding box center [331, 243] width 14 height 18
click at [249, 245] on span at bounding box center [249, 243] width 9 height 10
click at [262, 245] on span "Button" at bounding box center [263, 243] width 19 height 10
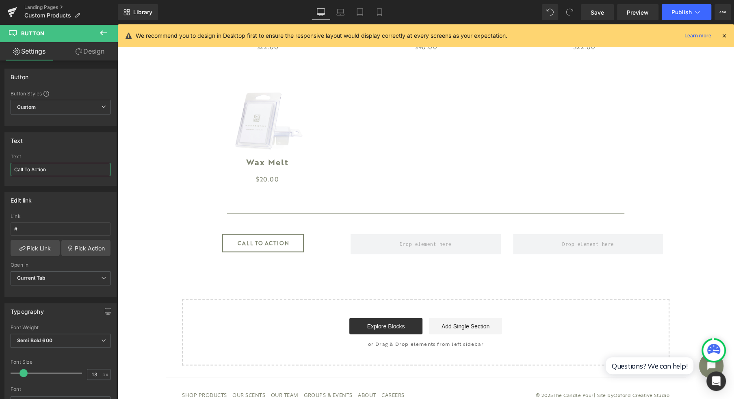
drag, startPoint x: 57, startPoint y: 166, endPoint x: -4, endPoint y: 171, distance: 61.2
click at [0, 171] on html "Button You are previewing how the will restyle your page. You can not edit Elem…" at bounding box center [367, 199] width 734 height 399
type input "shop classic fragrance collection"
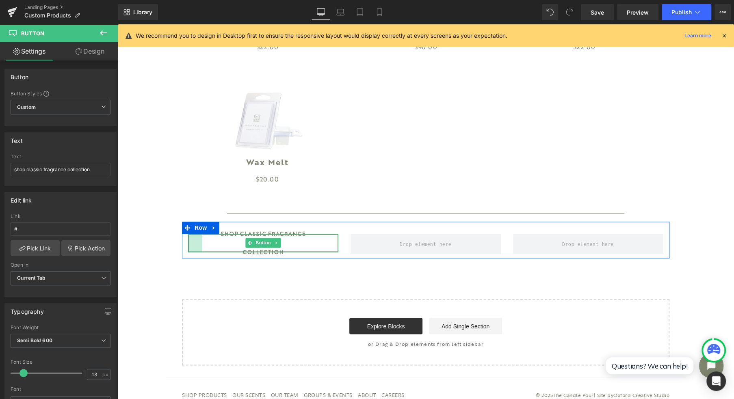
click at [191, 246] on span "35px" at bounding box center [195, 243] width 11 height 8
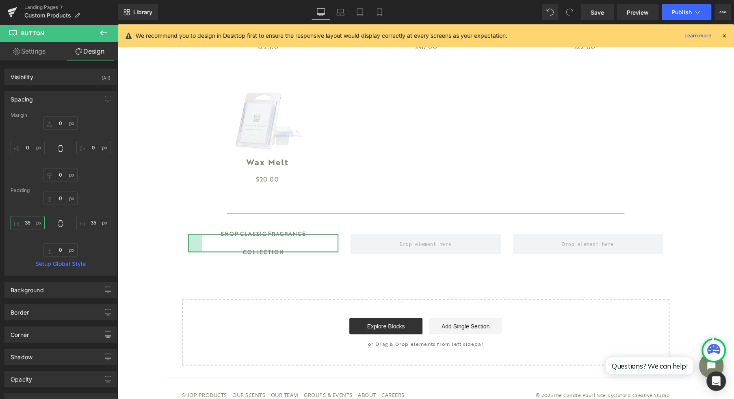
click at [32, 221] on input "35" at bounding box center [28, 222] width 34 height 13
type input "15"
click at [80, 221] on input "35" at bounding box center [93, 222] width 34 height 13
type input "15"
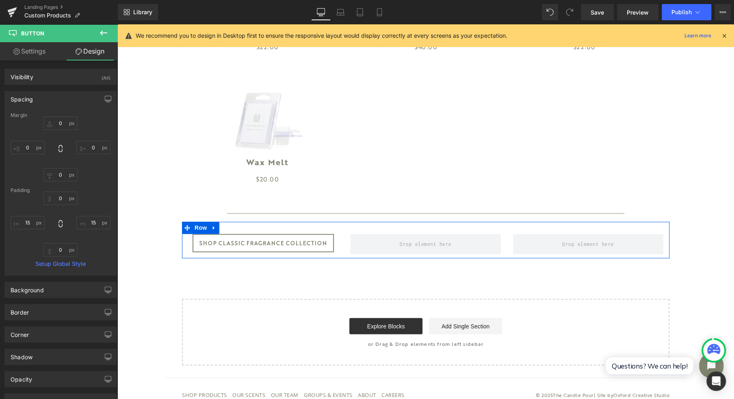
click at [417, 247] on span at bounding box center [426, 244] width 58 height 13
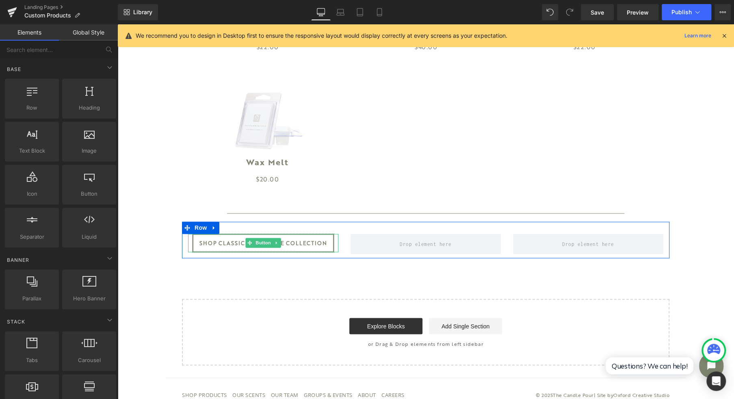
click at [296, 245] on span "shop classic fragrance collection" at bounding box center [264, 243] width 128 height 18
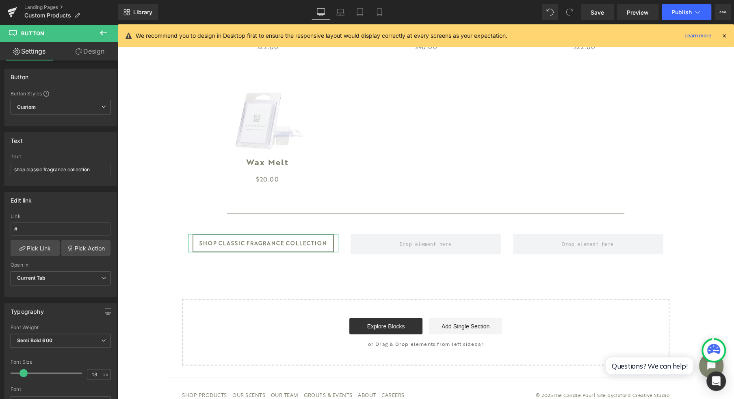
click at [91, 46] on link "Design" at bounding box center [90, 51] width 59 height 18
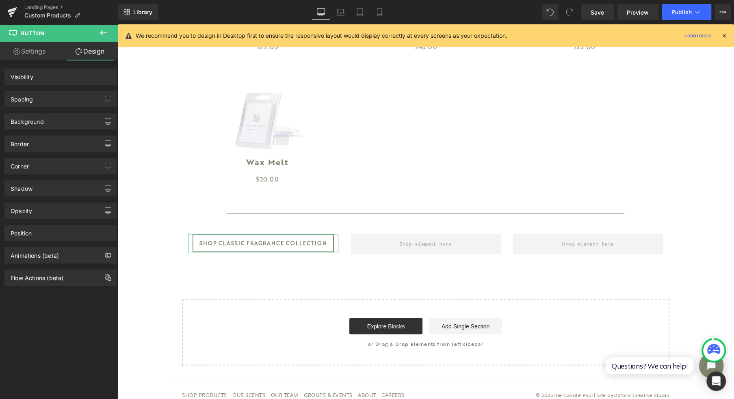
click at [37, 103] on div "Spacing" at bounding box center [60, 98] width 111 height 15
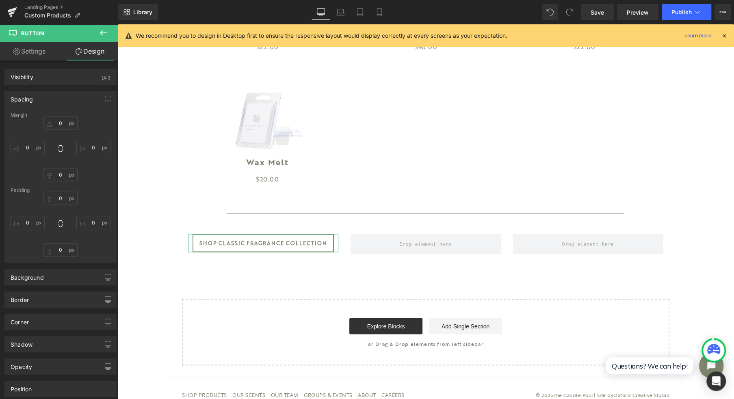
type input "0"
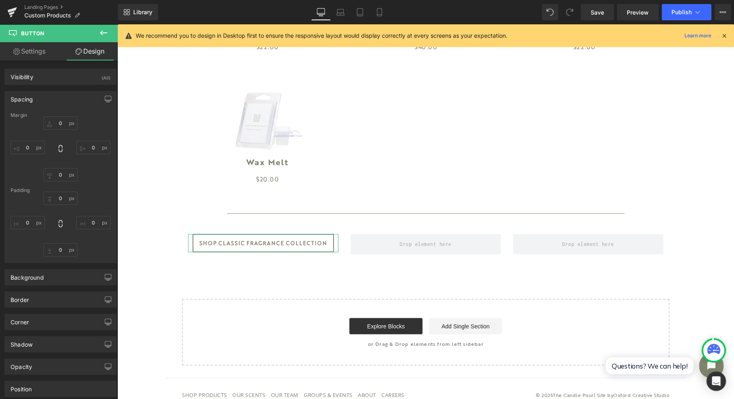
type input "15"
type input "0"
type input "15"
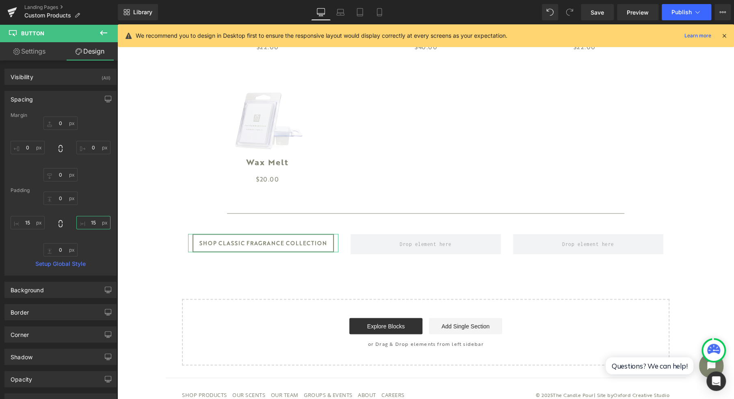
click at [96, 222] on input "15" at bounding box center [93, 222] width 34 height 13
type input "0"
click at [29, 222] on input "15" at bounding box center [28, 222] width 34 height 13
type input "25"
click at [88, 220] on input "0" at bounding box center [93, 222] width 34 height 13
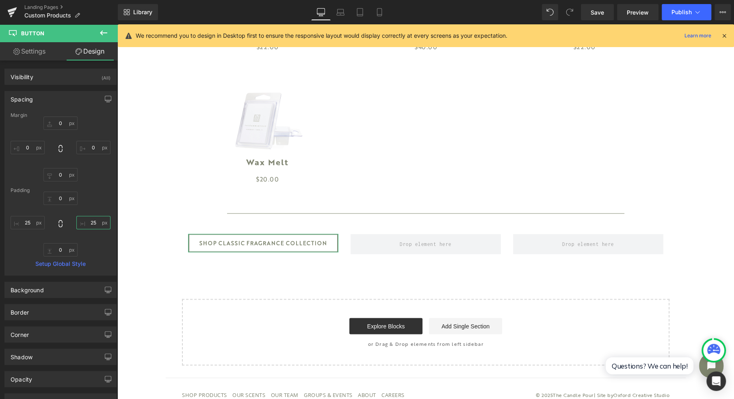
type input "2"
type input "30"
click at [33, 224] on input "25" at bounding box center [28, 222] width 34 height 13
type input "35"
click at [98, 224] on input "30" at bounding box center [93, 222] width 34 height 13
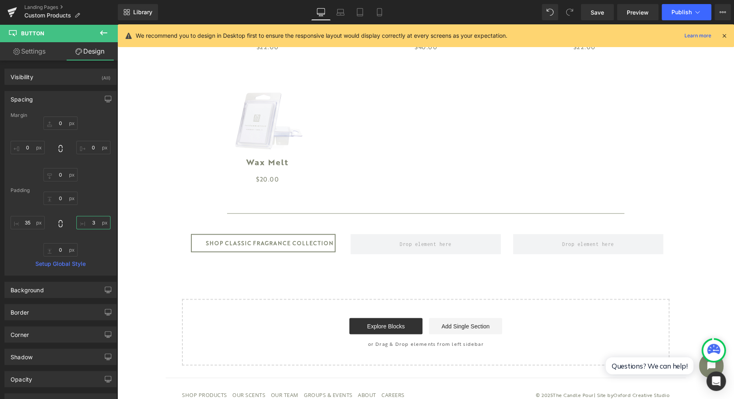
type input "30"
click at [29, 226] on input "35" at bounding box center [28, 222] width 34 height 13
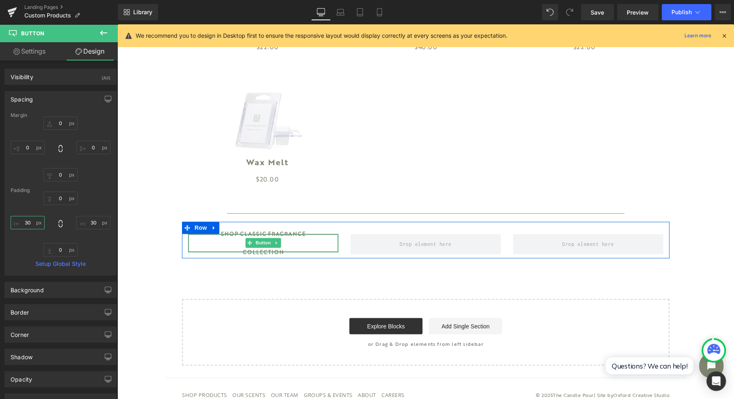
type input "30"
click at [275, 245] on icon at bounding box center [277, 243] width 4 height 5
click at [270, 245] on icon at bounding box center [272, 243] width 4 height 4
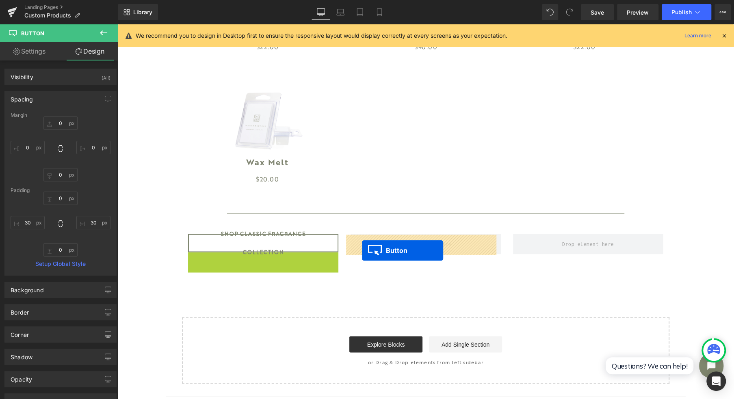
drag, startPoint x: 258, startPoint y: 263, endPoint x: 362, endPoint y: 251, distance: 104.8
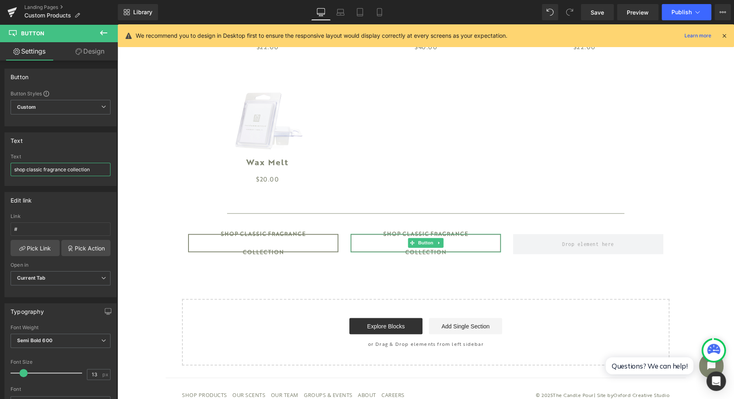
drag, startPoint x: 45, startPoint y: 168, endPoint x: 26, endPoint y: 170, distance: 18.4
click at [26, 170] on input "shop classic fragrance collection" at bounding box center [61, 169] width 100 height 13
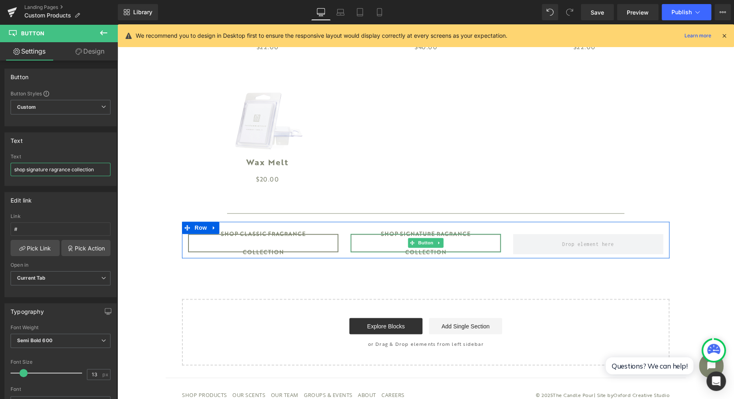
type input "shop signature fragrance collection"
click at [302, 243] on span "shop classic fragrance collection" at bounding box center [263, 243] width 124 height 37
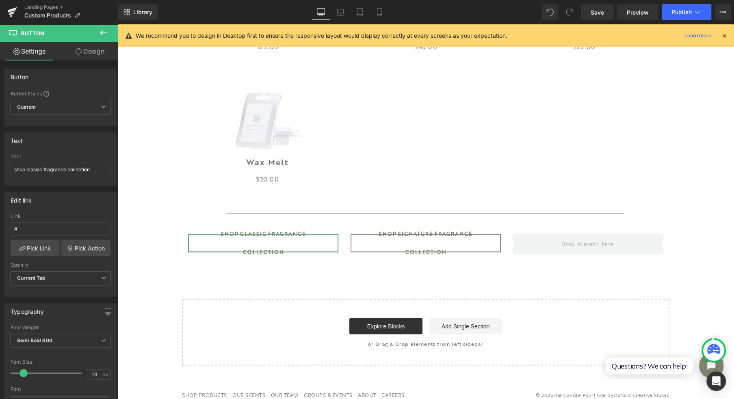
drag, startPoint x: 76, startPoint y: 48, endPoint x: 46, endPoint y: 69, distance: 37.0
click at [76, 48] on icon at bounding box center [79, 51] width 7 height 7
click at [0, 0] on div "Spacing" at bounding box center [0, 0] width 0 height 0
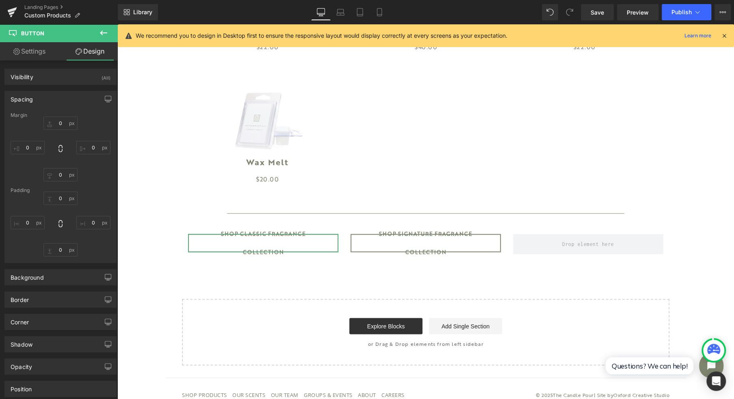
type input "0"
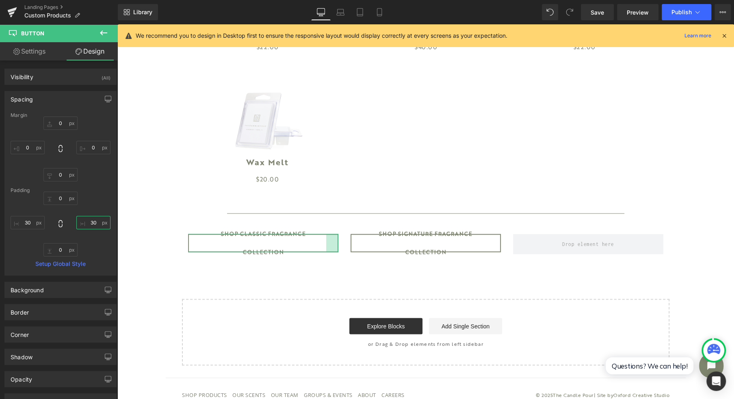
click at [90, 223] on input "30" at bounding box center [93, 222] width 34 height 13
click at [24, 221] on input "30" at bounding box center [28, 222] width 34 height 13
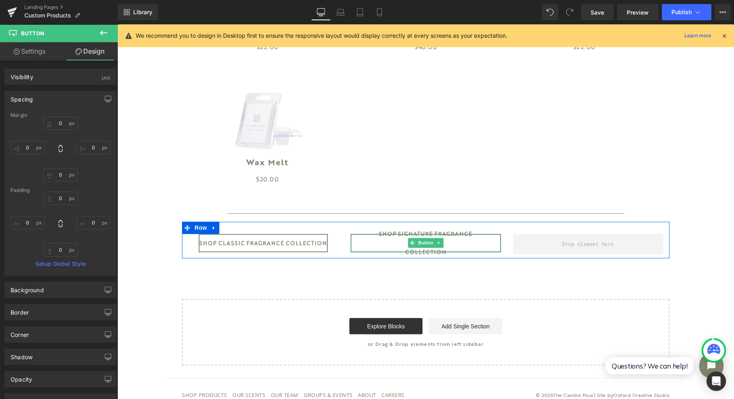
click at [422, 245] on span "Button" at bounding box center [426, 243] width 19 height 10
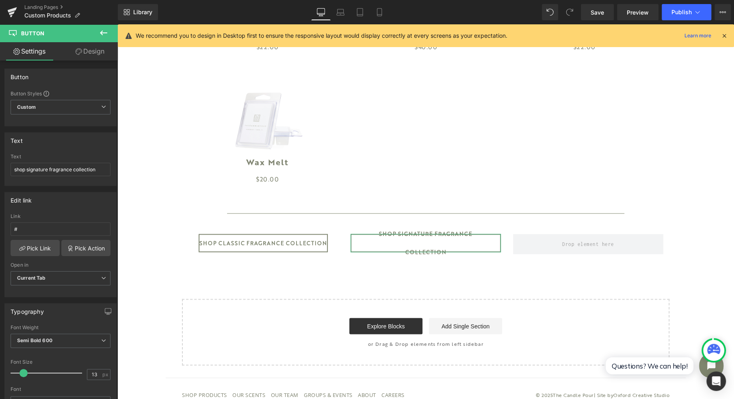
click at [87, 54] on link "Design" at bounding box center [90, 51] width 59 height 18
click at [0, 0] on div "Spacing" at bounding box center [0, 0] width 0 height 0
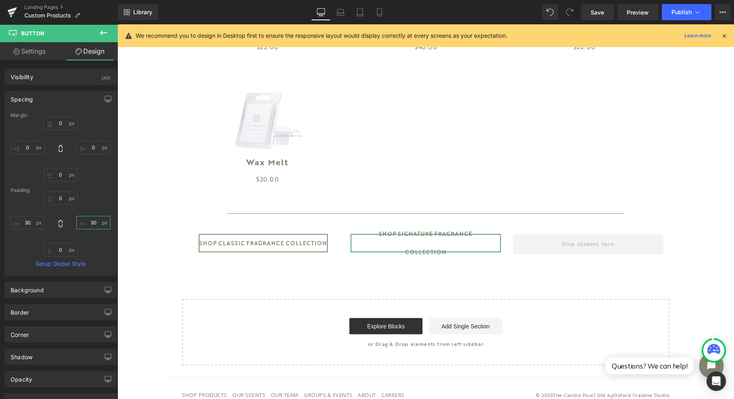
click at [89, 220] on input "30" at bounding box center [93, 222] width 34 height 13
click at [30, 217] on input "30" at bounding box center [28, 222] width 34 height 13
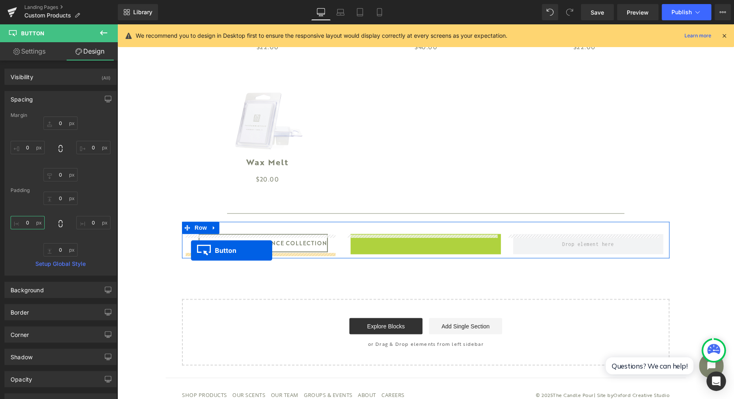
drag, startPoint x: 408, startPoint y: 242, endPoint x: 191, endPoint y: 251, distance: 217.2
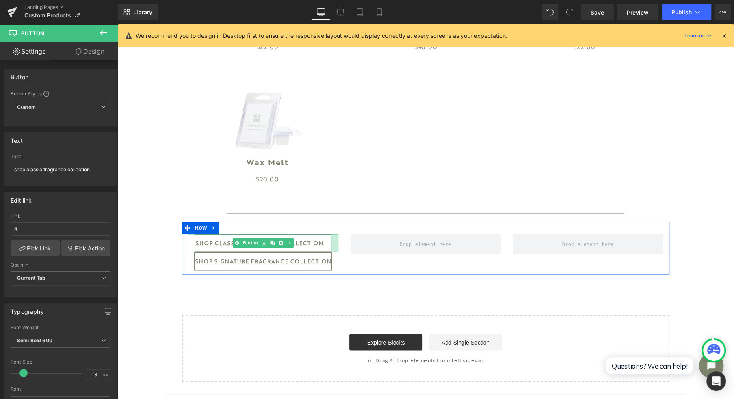
drag, startPoint x: 332, startPoint y: 246, endPoint x: 324, endPoint y: 246, distance: 7.7
click at [324, 246] on div "shop classic fragrance collection Button" at bounding box center [263, 243] width 150 height 18
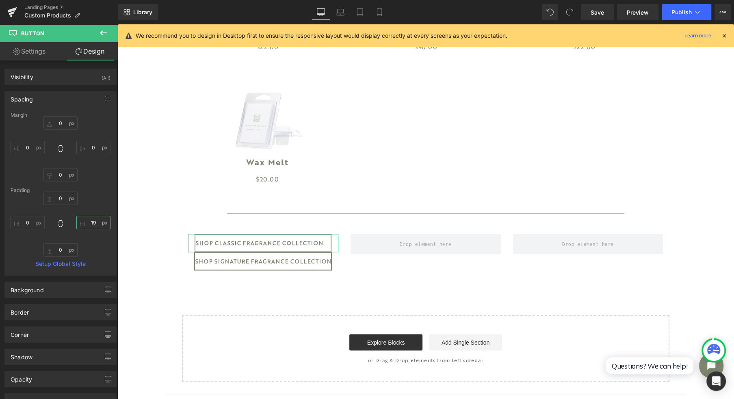
click at [91, 221] on input "19" at bounding box center [93, 222] width 34 height 13
click at [34, 223] on input "0" at bounding box center [28, 222] width 34 height 13
click at [99, 227] on input "10" at bounding box center [93, 222] width 34 height 13
click at [33, 220] on input "12" at bounding box center [28, 222] width 34 height 13
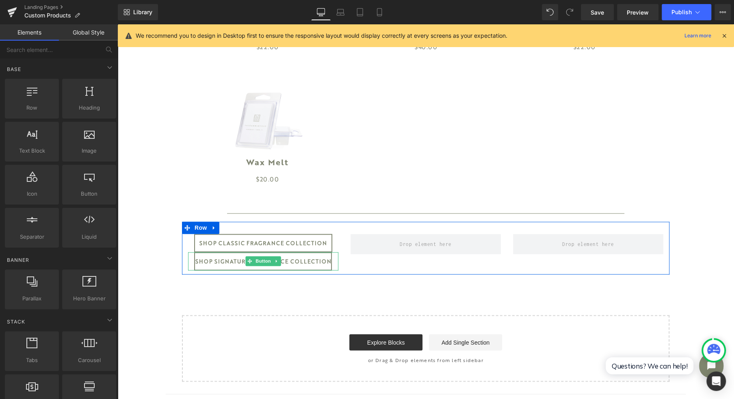
click at [262, 264] on span "Button" at bounding box center [263, 261] width 19 height 10
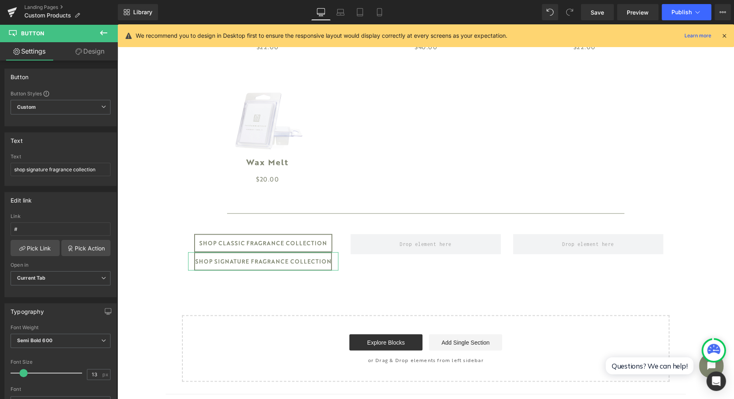
click at [88, 56] on link "Design" at bounding box center [90, 51] width 59 height 18
click at [0, 0] on div "Spacing" at bounding box center [0, 0] width 0 height 0
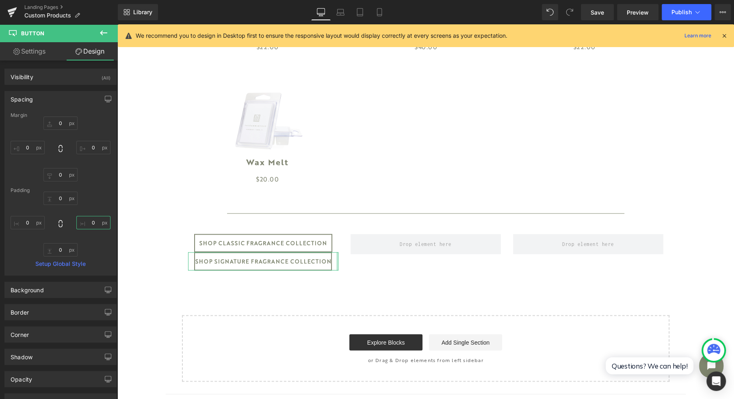
click at [93, 219] on input "0" at bounding box center [93, 222] width 34 height 13
click at [26, 220] on input "0" at bounding box center [28, 222] width 34 height 13
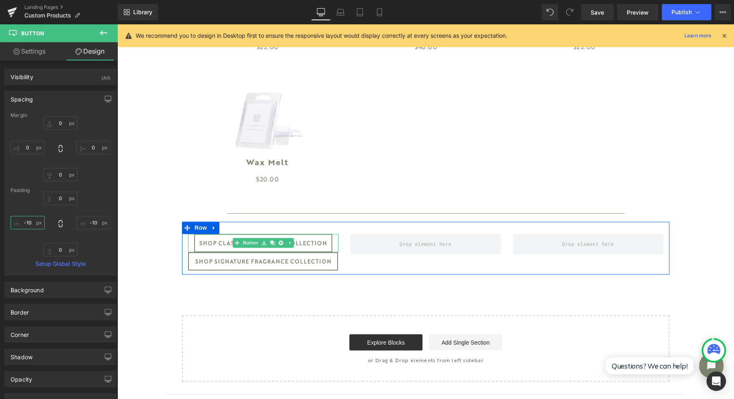
drag, startPoint x: 245, startPoint y: 242, endPoint x: 260, endPoint y: 247, distance: 15.4
click at [245, 242] on link "Button" at bounding box center [246, 243] width 27 height 10
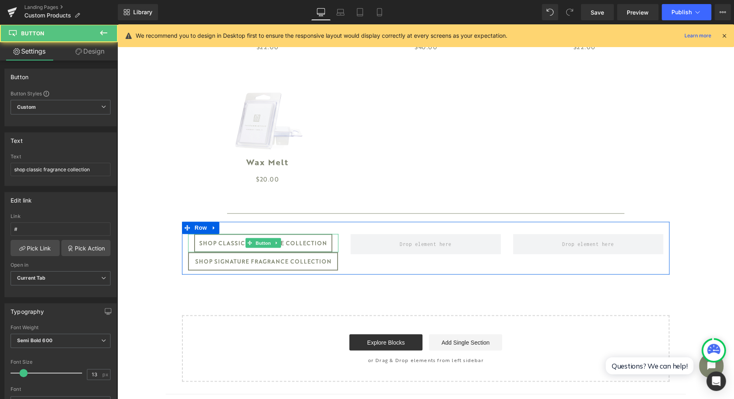
click at [260, 247] on span "Button" at bounding box center [263, 244] width 19 height 10
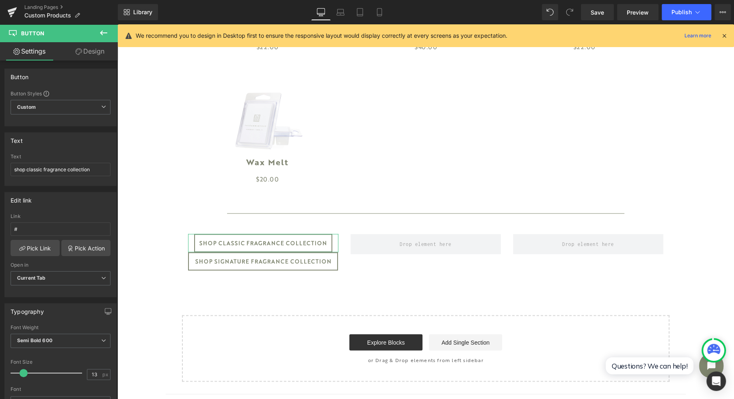
click at [87, 43] on link "Design" at bounding box center [90, 51] width 59 height 18
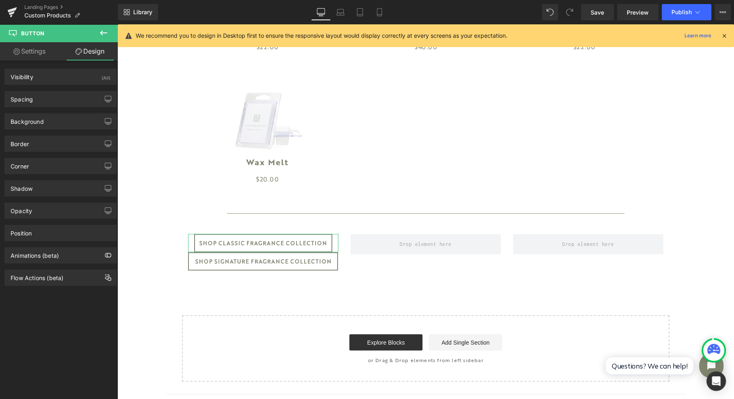
click at [41, 108] on div "Background Color & Image color transparent Color transparent 0 % Image Replace …" at bounding box center [61, 118] width 122 height 22
click at [39, 104] on div "Spacing" at bounding box center [60, 98] width 111 height 15
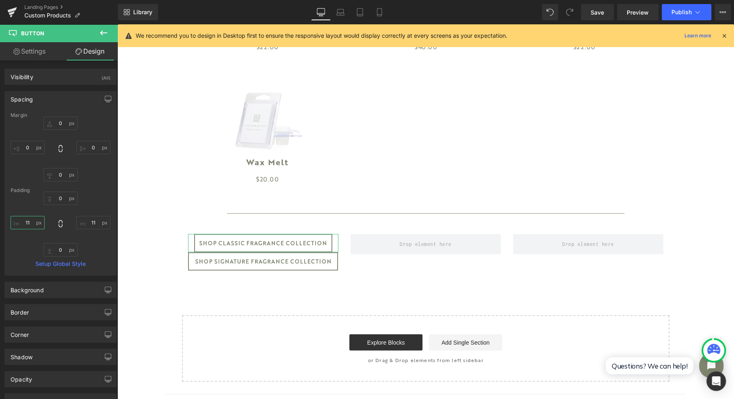
click at [29, 221] on input "11" at bounding box center [28, 222] width 34 height 13
click at [97, 222] on input "11" at bounding box center [93, 222] width 34 height 13
click at [24, 221] on input "15" at bounding box center [28, 222] width 34 height 13
click at [95, 224] on input "20" at bounding box center [93, 222] width 34 height 13
click at [37, 221] on input "25" at bounding box center [28, 222] width 34 height 13
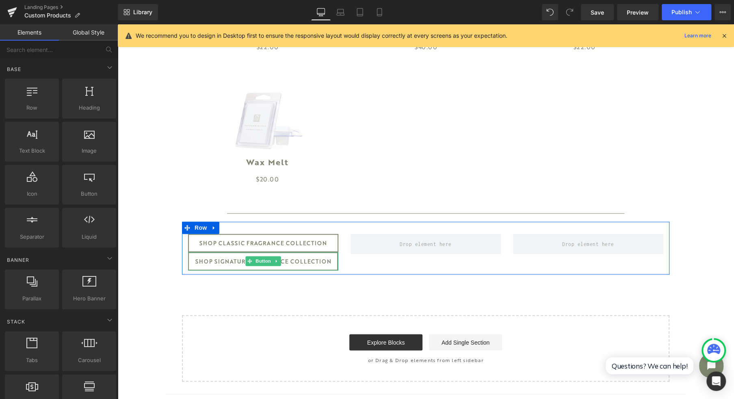
click at [273, 258] on link at bounding box center [277, 261] width 9 height 10
click at [271, 263] on link at bounding box center [272, 261] width 9 height 10
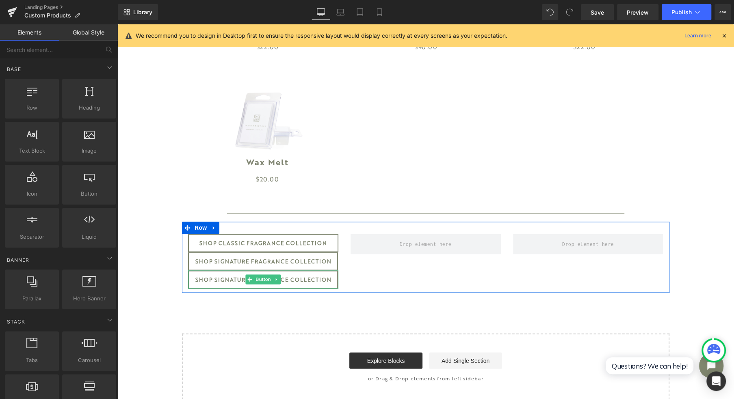
click at [256, 281] on span "Button" at bounding box center [263, 280] width 19 height 10
click at [212, 290] on div at bounding box center [426, 291] width 488 height 4
click at [213, 285] on span "shop signature fragrance collection" at bounding box center [263, 280] width 136 height 18
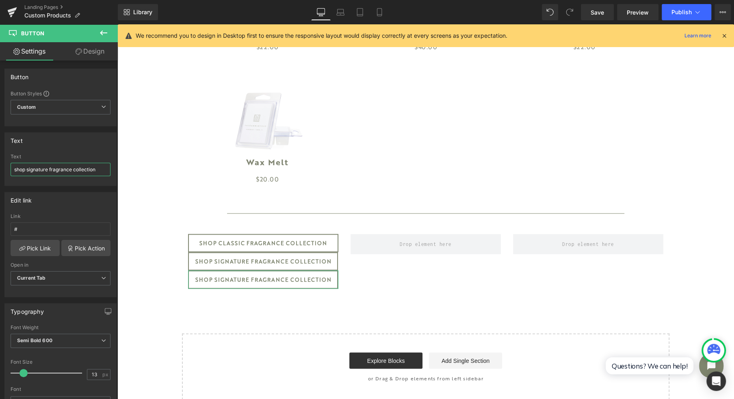
drag, startPoint x: 30, startPoint y: 168, endPoint x: 96, endPoint y: 167, distance: 65.9
click at [96, 167] on input "shop signature fragrance collection" at bounding box center [61, 169] width 100 height 13
click at [100, 52] on link "Design" at bounding box center [90, 51] width 59 height 18
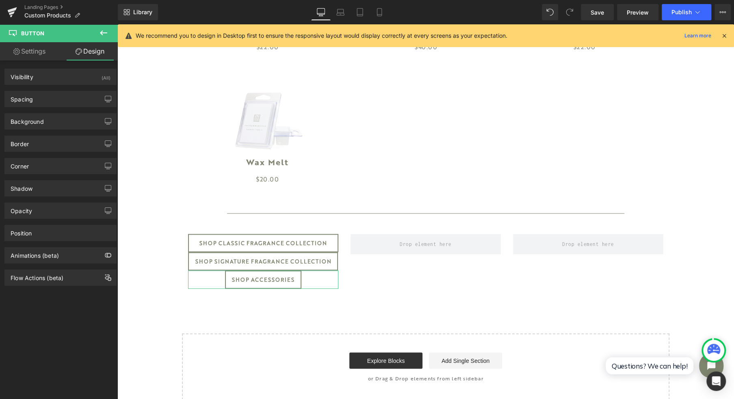
click at [43, 106] on div "Spacing" at bounding box center [60, 98] width 111 height 15
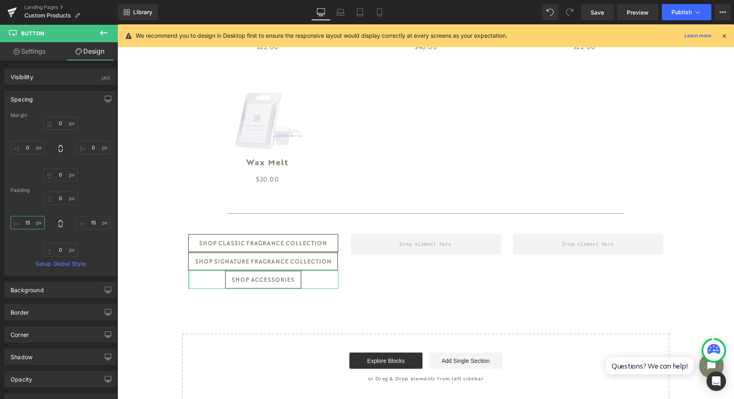
click at [36, 217] on input "15" at bounding box center [28, 222] width 34 height 13
click at [95, 224] on input "15" at bounding box center [93, 222] width 34 height 13
click at [32, 221] on input "45" at bounding box center [28, 222] width 34 height 13
click at [88, 226] on input "45" at bounding box center [93, 222] width 34 height 13
click at [34, 222] on input "75" at bounding box center [28, 222] width 34 height 13
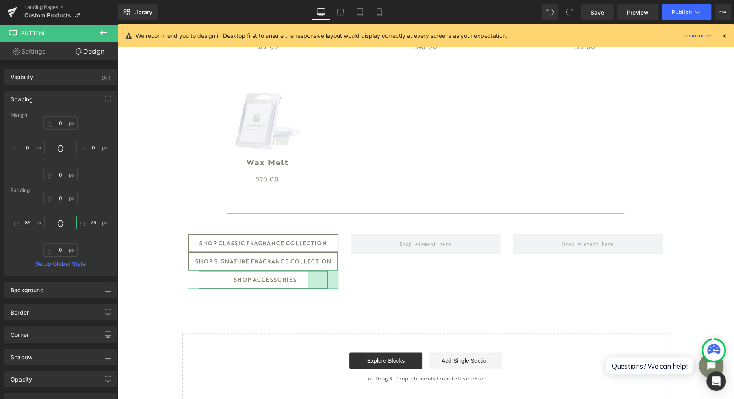
click at [94, 223] on input "75" at bounding box center [93, 222] width 34 height 13
click at [31, 222] on input "85" at bounding box center [28, 222] width 34 height 13
click at [82, 219] on input "85" at bounding box center [93, 222] width 34 height 13
click at [27, 222] on input "100" at bounding box center [28, 222] width 34 height 13
click at [91, 224] on input "104" at bounding box center [93, 222] width 34 height 13
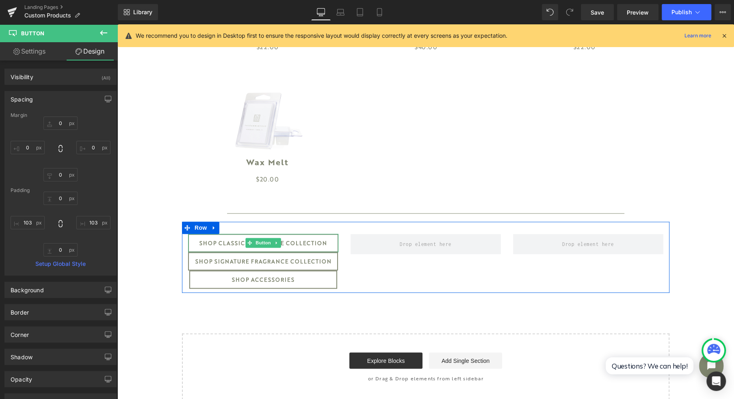
click at [257, 245] on span "Button" at bounding box center [263, 243] width 19 height 10
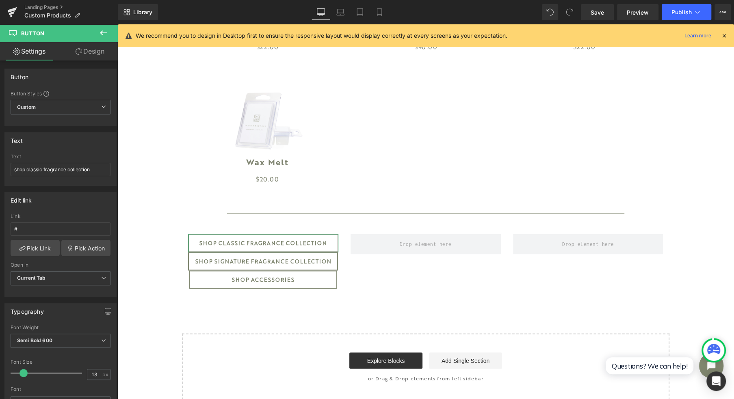
click at [35, 245] on link "Pick Link" at bounding box center [35, 248] width 49 height 16
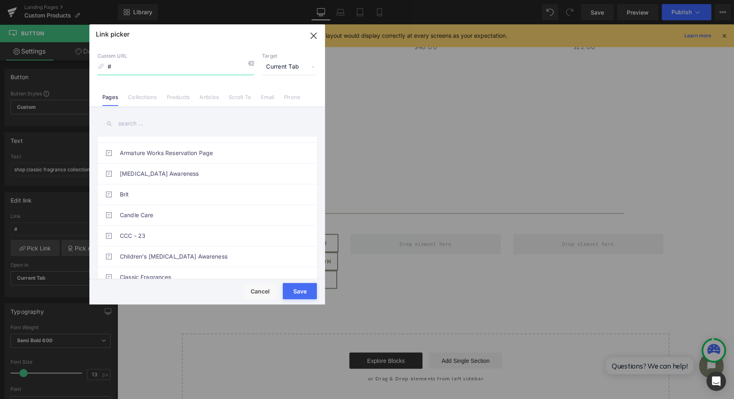
scroll to position [163, 0]
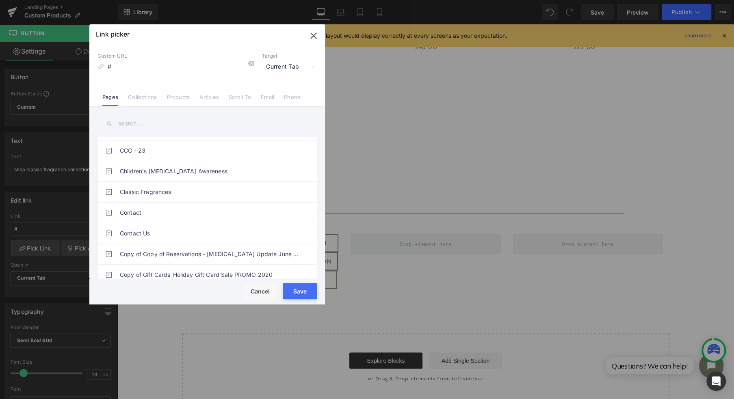
click at [163, 189] on link "Classic Fragrances" at bounding box center [209, 192] width 179 height 20
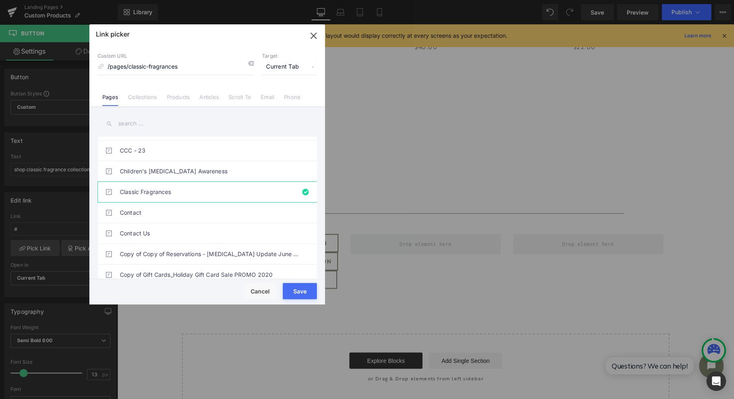
click at [299, 291] on button "Save" at bounding box center [300, 291] width 34 height 16
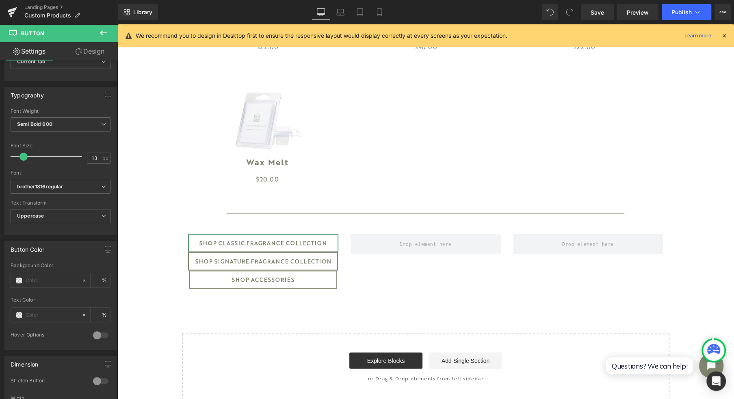
scroll to position [271, 0]
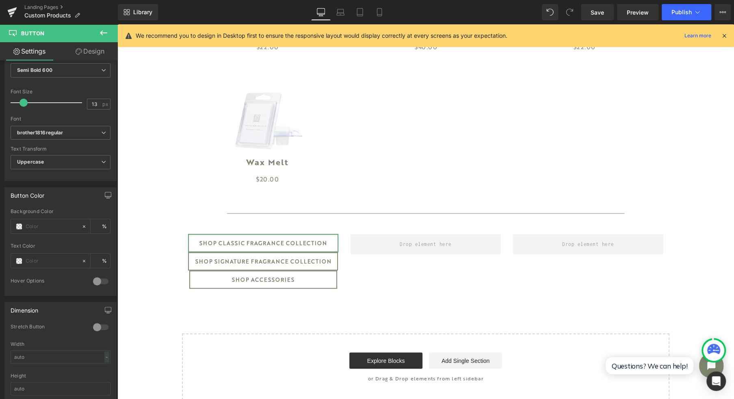
click at [44, 223] on input "text" at bounding box center [52, 226] width 52 height 9
click at [22, 258] on span at bounding box center [19, 261] width 7 height 7
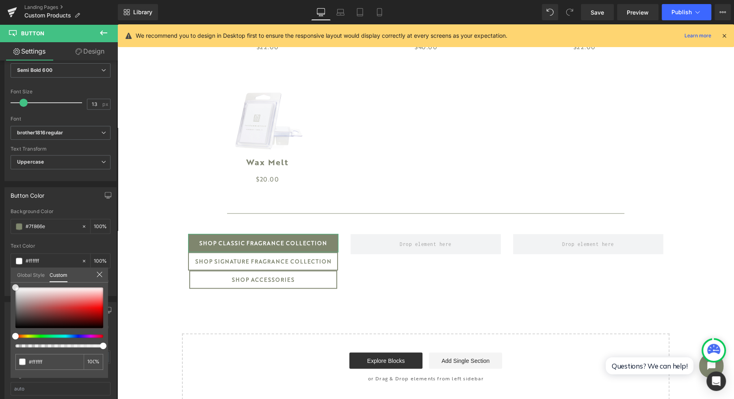
drag, startPoint x: 16, startPoint y: 302, endPoint x: 2, endPoint y: 275, distance: 30.9
click at [2, 275] on div "Button Color rgba(127, 134, 110, 1) Background Color #7f866e 100 % rgba(255, 25…" at bounding box center [61, 238] width 122 height 115
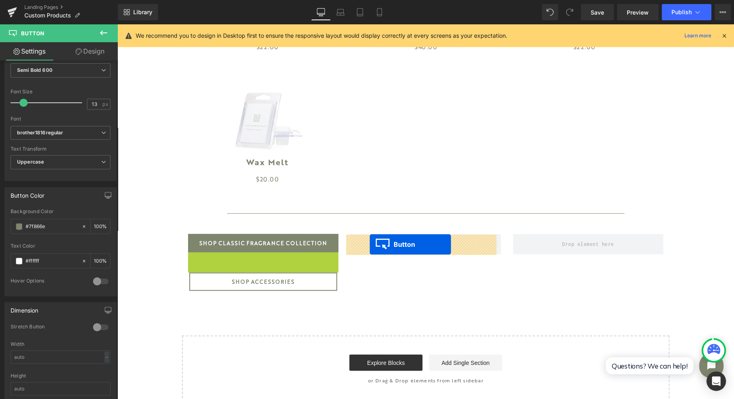
drag, startPoint x: 245, startPoint y: 265, endPoint x: 370, endPoint y: 245, distance: 126.4
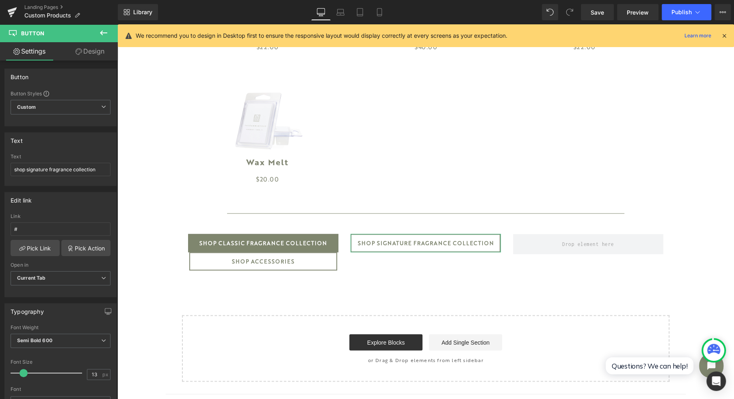
click at [30, 245] on link "Pick Link" at bounding box center [35, 248] width 49 height 16
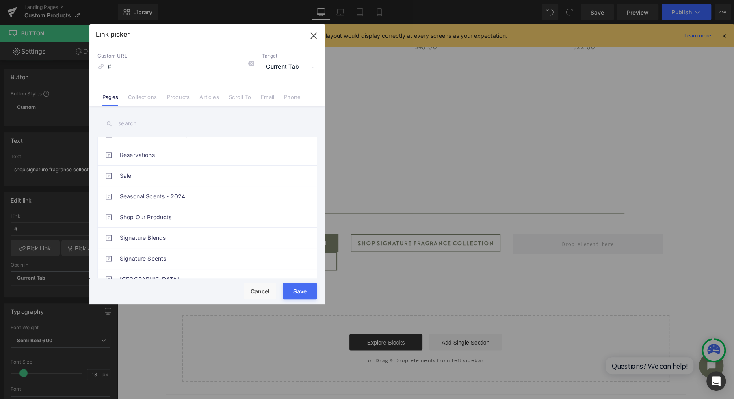
scroll to position [813, 0]
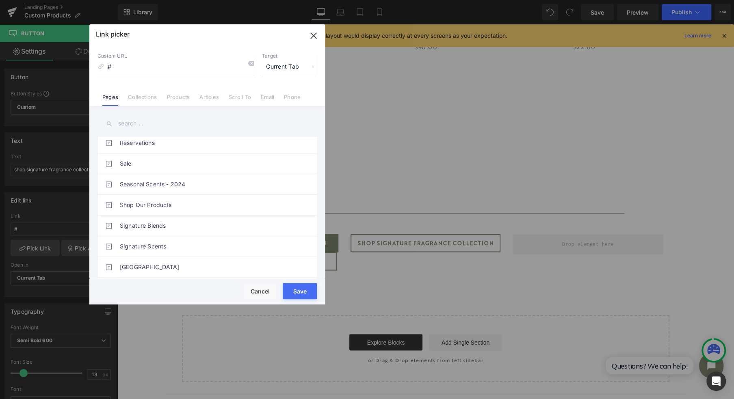
click at [161, 227] on link "Signature Blends" at bounding box center [209, 226] width 179 height 20
click at [304, 292] on button "Save" at bounding box center [300, 291] width 34 height 16
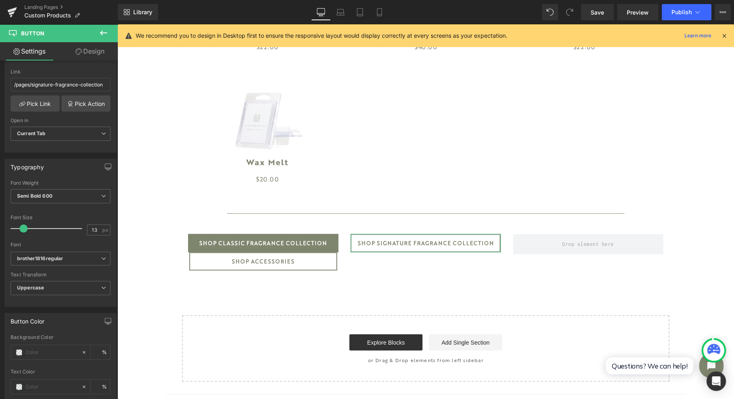
scroll to position [163, 0]
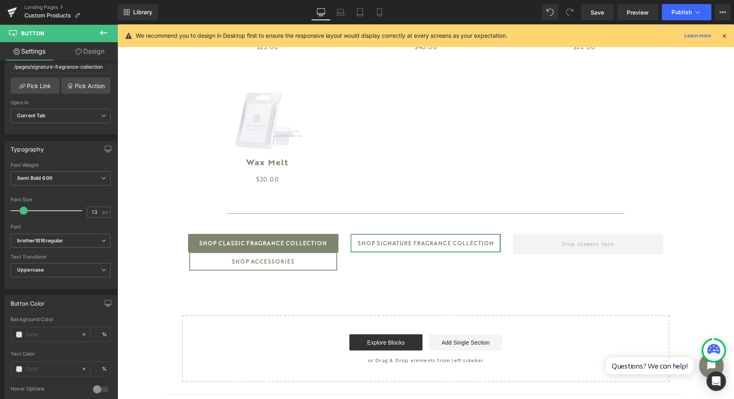
click at [45, 330] on input "text" at bounding box center [52, 334] width 52 height 9
click at [44, 366] on input "text" at bounding box center [52, 369] width 52 height 9
click at [20, 366] on span at bounding box center [19, 369] width 7 height 7
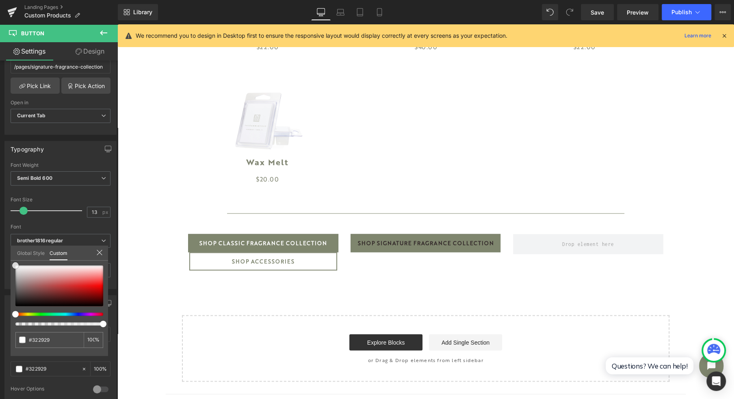
drag, startPoint x: 0, startPoint y: 252, endPoint x: 0, endPoint y: 232, distance: 19.1
click at [0, 232] on html "Button You are previewing how the will restyle your page. You can not edit Elem…" at bounding box center [367, 199] width 734 height 399
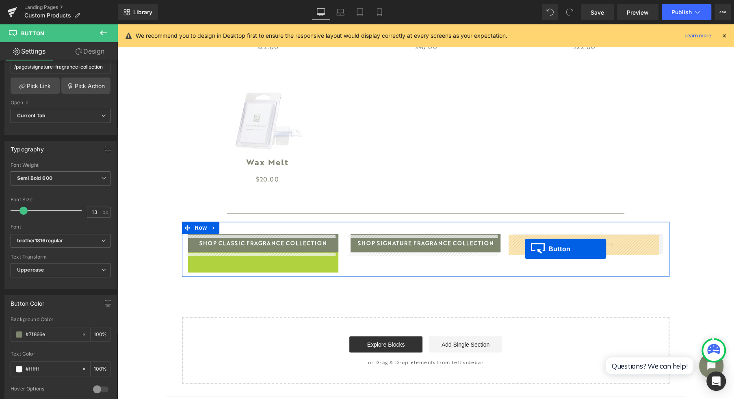
drag, startPoint x: 260, startPoint y: 263, endPoint x: 526, endPoint y: 249, distance: 266.6
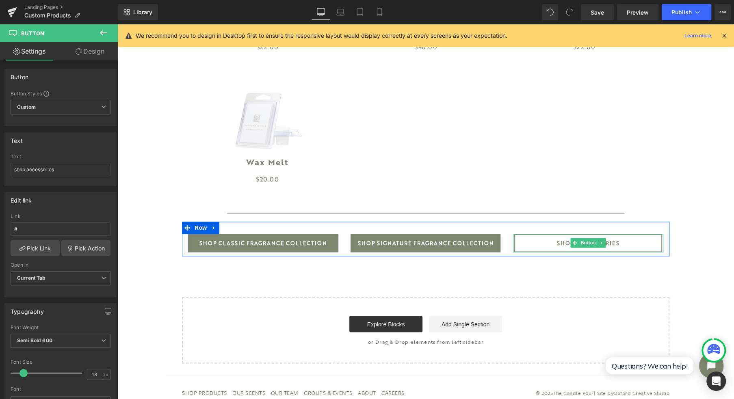
click at [586, 241] on span "Button" at bounding box center [588, 243] width 19 height 10
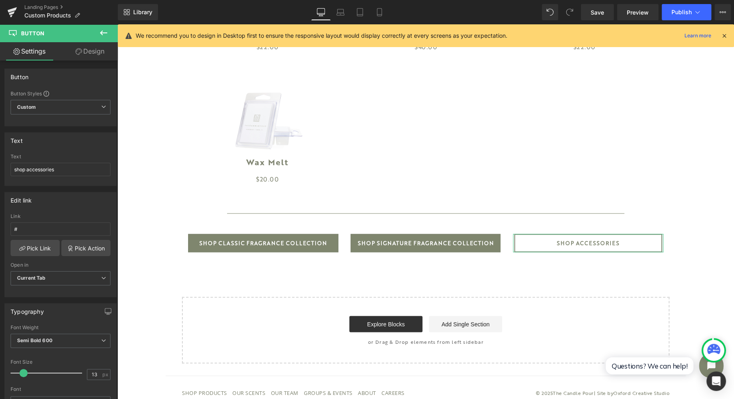
click at [40, 250] on link "Pick Link" at bounding box center [35, 248] width 49 height 16
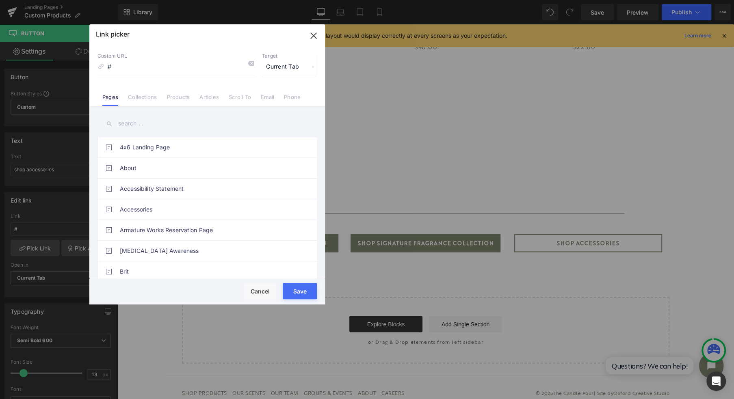
click at [215, 212] on link "Accessories" at bounding box center [209, 210] width 179 height 20
drag, startPoint x: 306, startPoint y: 294, endPoint x: 16, endPoint y: 214, distance: 300.2
click at [306, 294] on button "Save" at bounding box center [300, 291] width 34 height 16
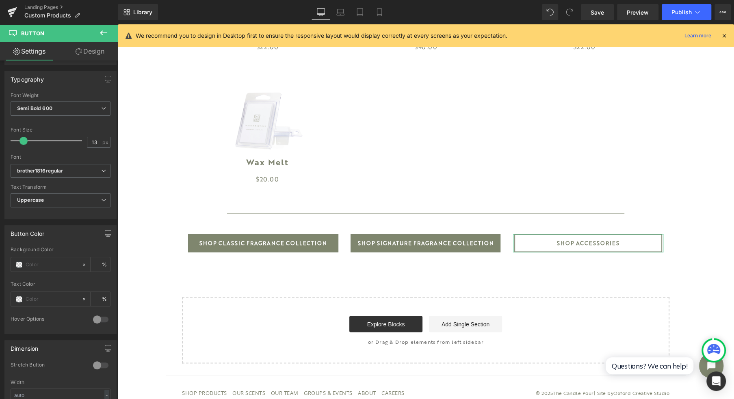
scroll to position [271, 0]
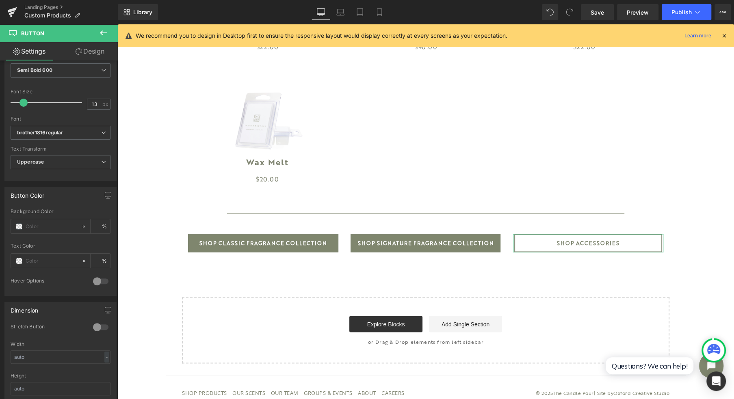
click at [42, 222] on input "text" at bounding box center [52, 226] width 52 height 9
click at [20, 258] on span at bounding box center [19, 261] width 7 height 7
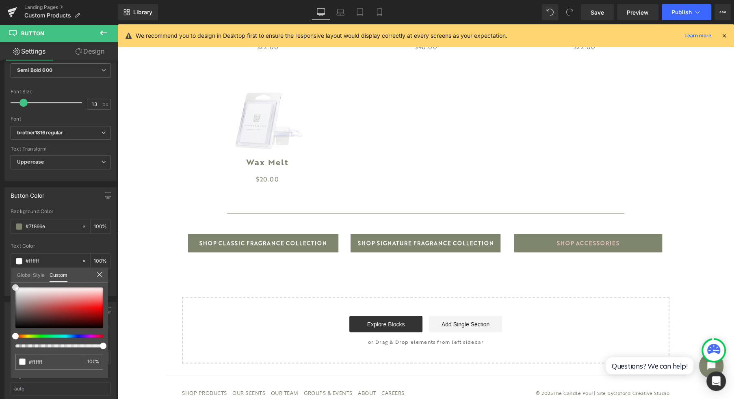
drag, startPoint x: 48, startPoint y: 295, endPoint x: -4, endPoint y: 270, distance: 57.1
click at [0, 270] on html "Button You are previewing how the will restyle your page. You can not edit Elem…" at bounding box center [367, 199] width 734 height 399
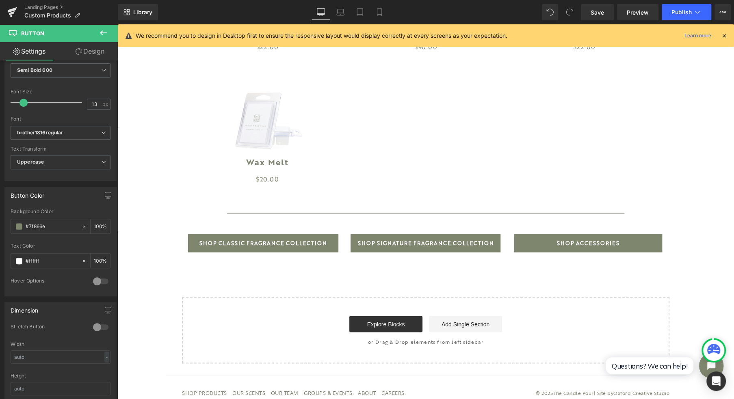
click at [593, 19] on link "Save" at bounding box center [597, 12] width 33 height 16
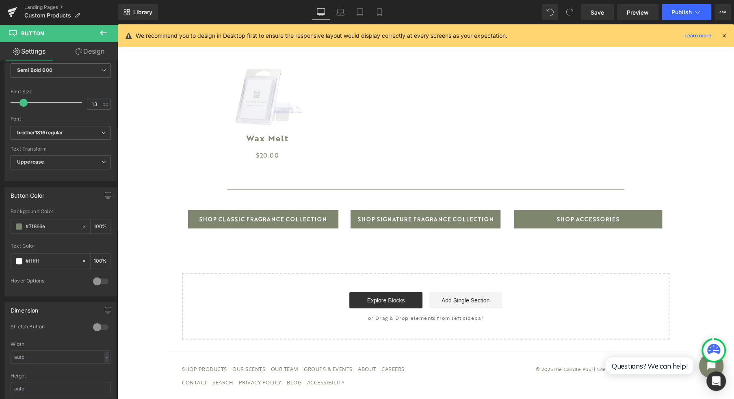
drag, startPoint x: 954, startPoint y: 723, endPoint x: 617, endPoint y: 348, distance: 503.9
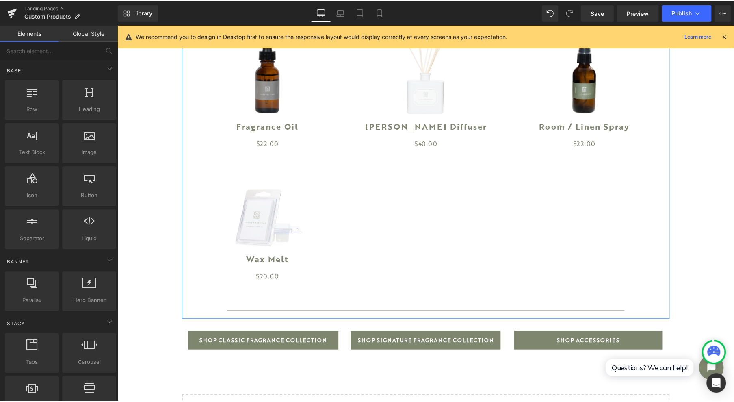
scroll to position [813, 0]
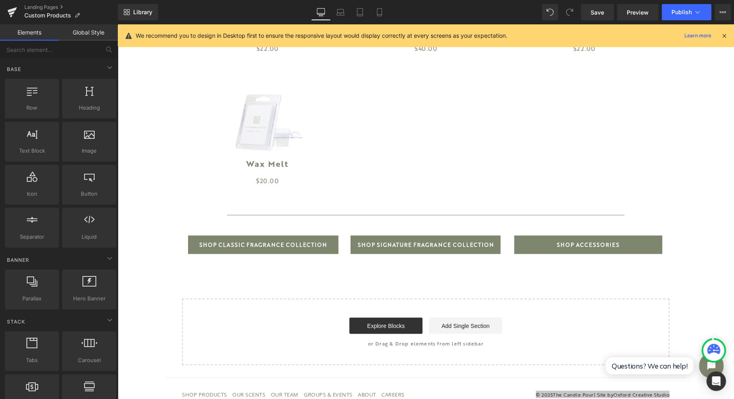
click at [598, 7] on link "Save" at bounding box center [597, 12] width 33 height 16
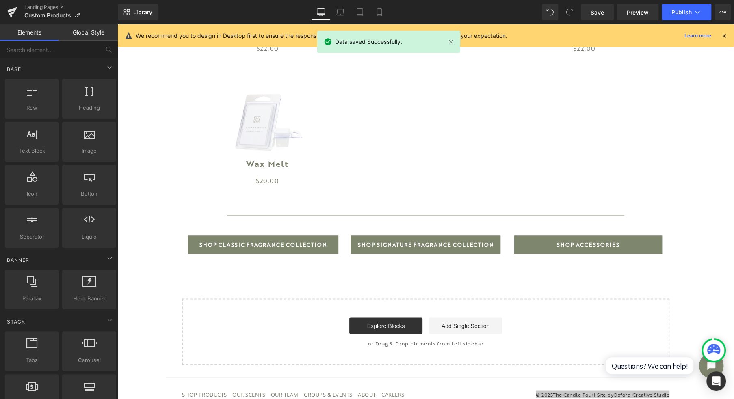
click at [677, 9] on span "Publish" at bounding box center [682, 12] width 20 height 7
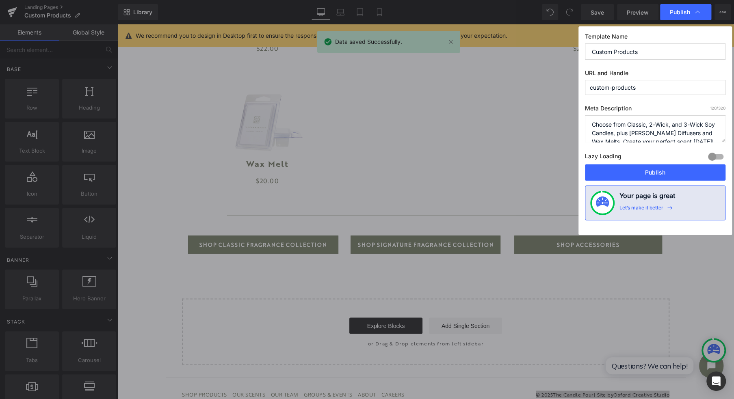
click at [650, 167] on button "Publish" at bounding box center [655, 173] width 141 height 16
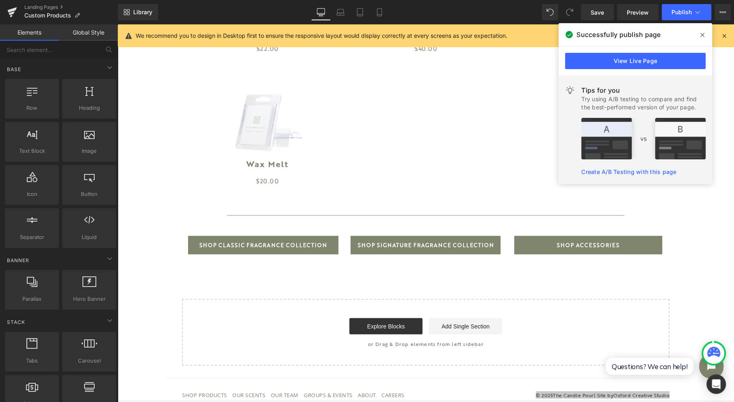
click at [699, 37] on span at bounding box center [702, 34] width 13 height 13
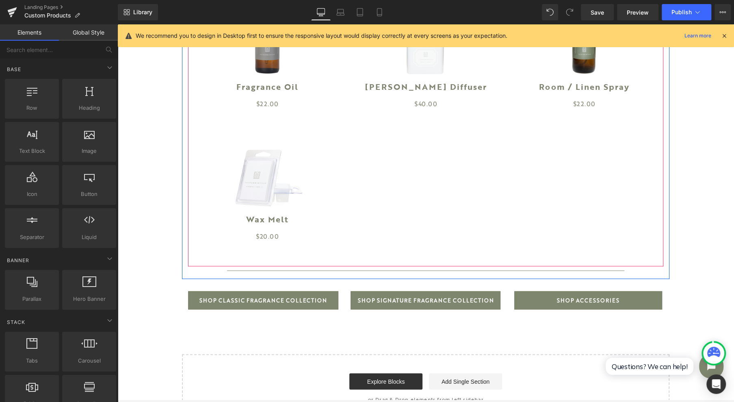
scroll to position [758, 0]
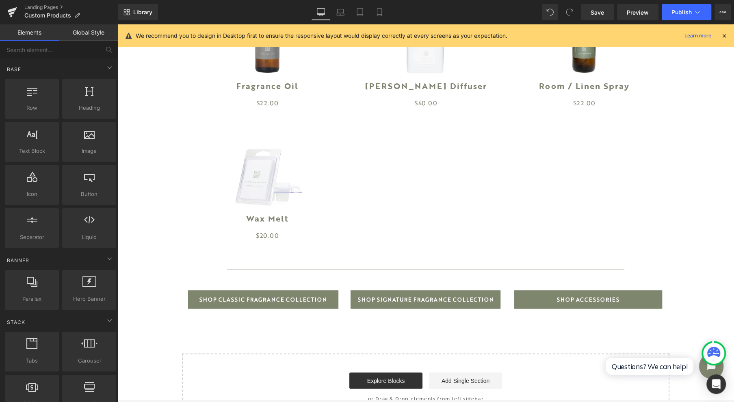
click at [348, 6] on link "Laptop" at bounding box center [341, 12] width 20 height 16
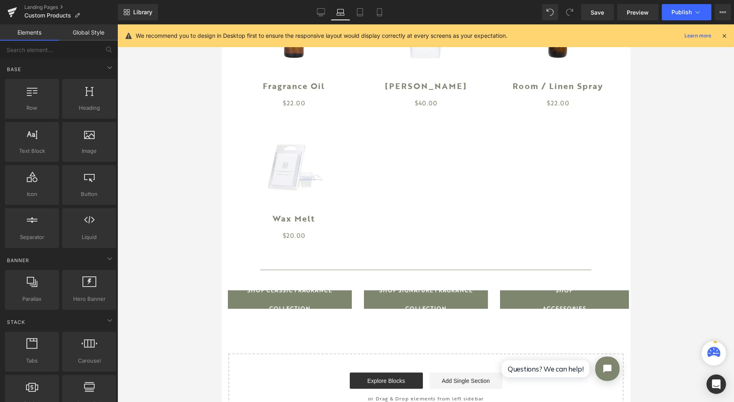
scroll to position [847, 0]
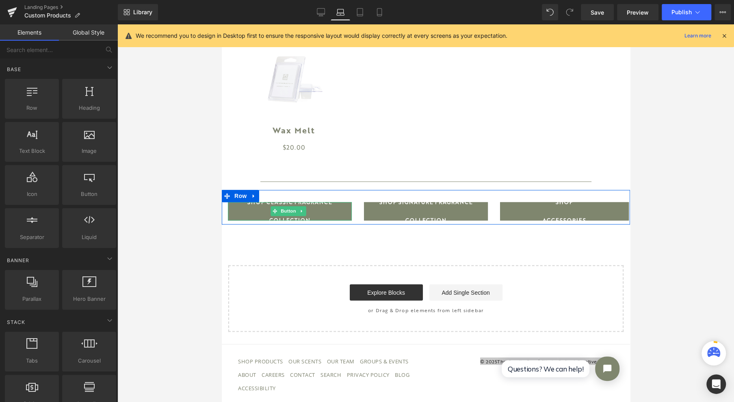
click at [288, 215] on span "Button" at bounding box center [288, 211] width 19 height 10
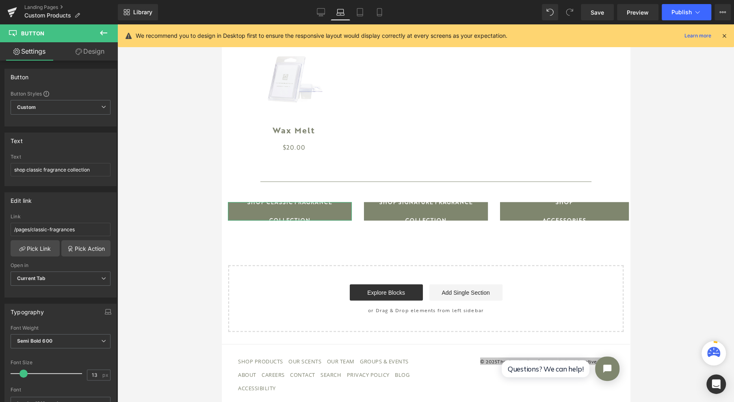
click at [86, 50] on link "Design" at bounding box center [90, 51] width 59 height 18
click at [0, 0] on div "Spacing" at bounding box center [0, 0] width 0 height 0
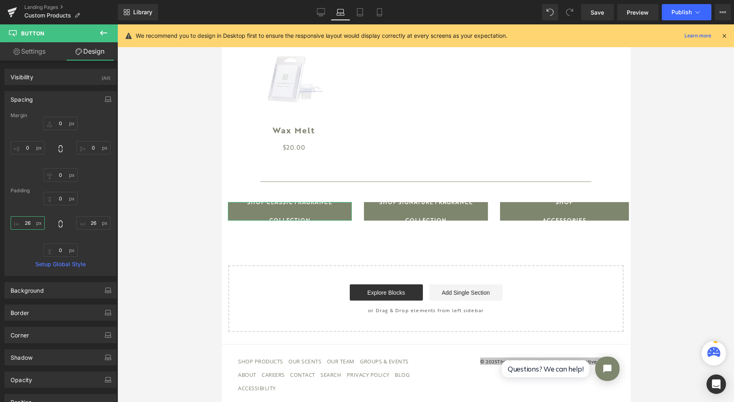
click at [31, 225] on input "26" at bounding box center [28, 222] width 34 height 13
click at [94, 221] on input "26" at bounding box center [93, 222] width 34 height 13
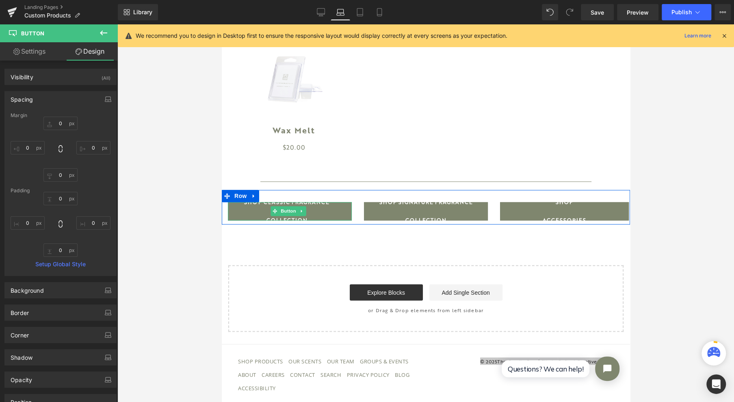
click at [290, 212] on span "Button" at bounding box center [288, 211] width 19 height 10
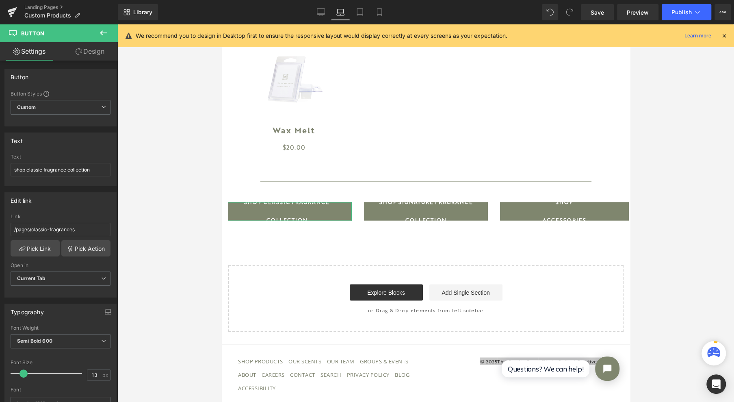
scroll to position [54, 0]
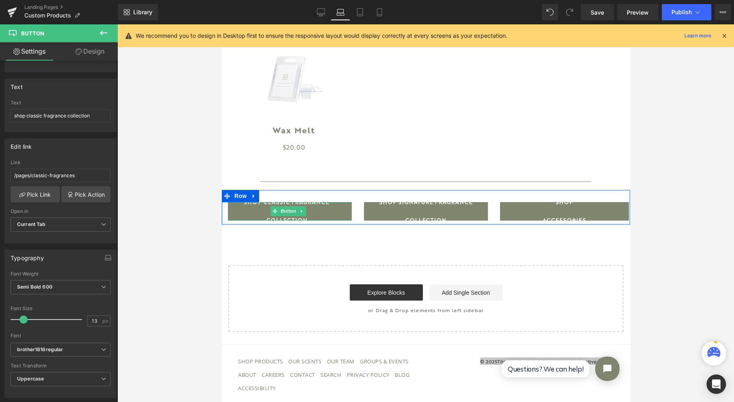
click at [287, 213] on span "Button" at bounding box center [288, 211] width 19 height 10
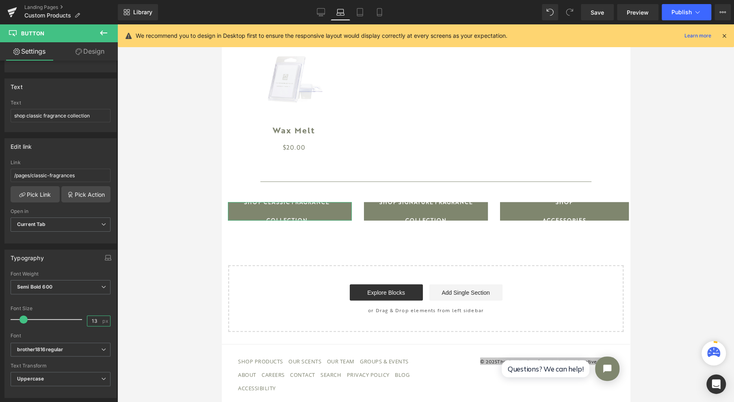
click at [93, 316] on input "13" at bounding box center [94, 321] width 14 height 10
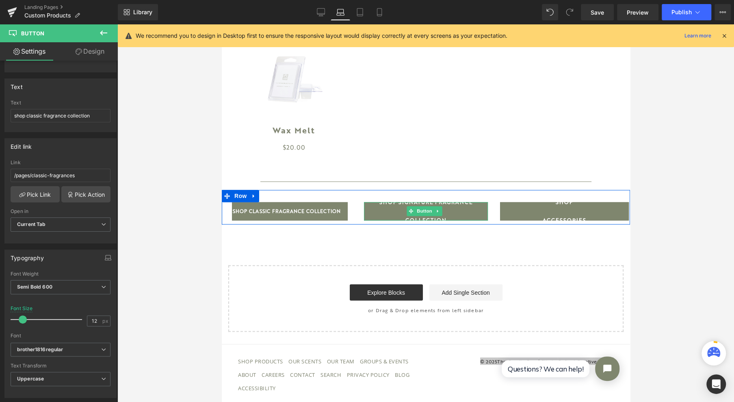
click at [427, 211] on span "Button" at bounding box center [424, 211] width 19 height 10
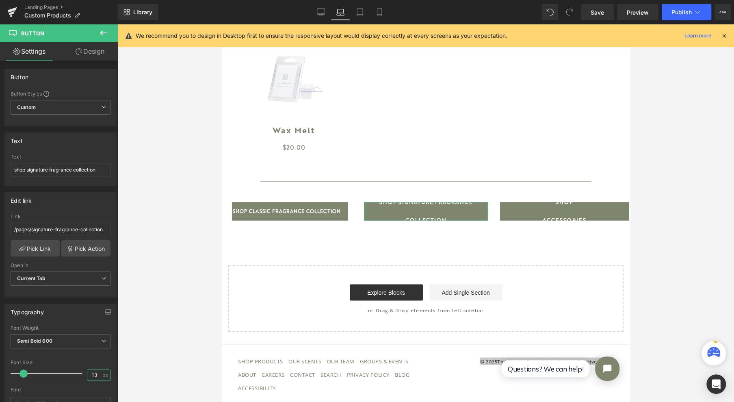
click at [90, 374] on input "13" at bounding box center [94, 375] width 14 height 10
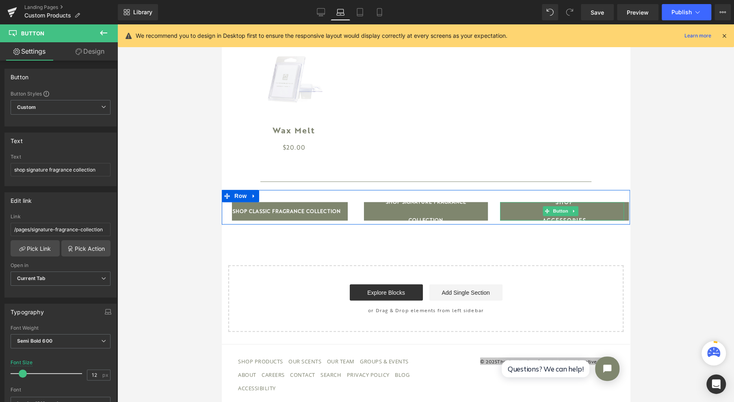
click at [558, 214] on span "Button" at bounding box center [560, 211] width 19 height 10
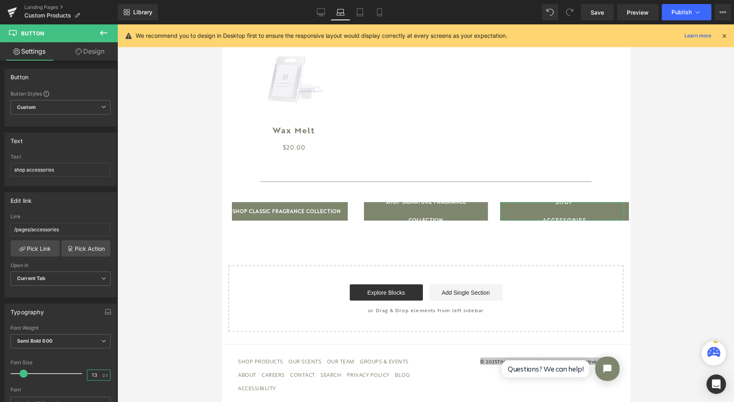
click at [91, 374] on input "13" at bounding box center [94, 375] width 14 height 10
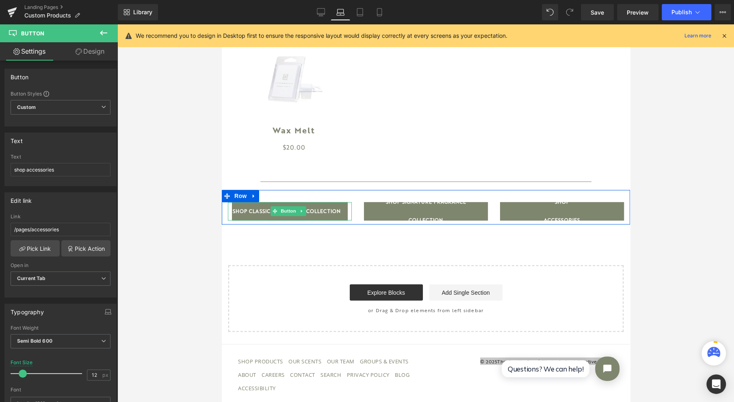
click at [291, 215] on span "Button" at bounding box center [288, 211] width 19 height 10
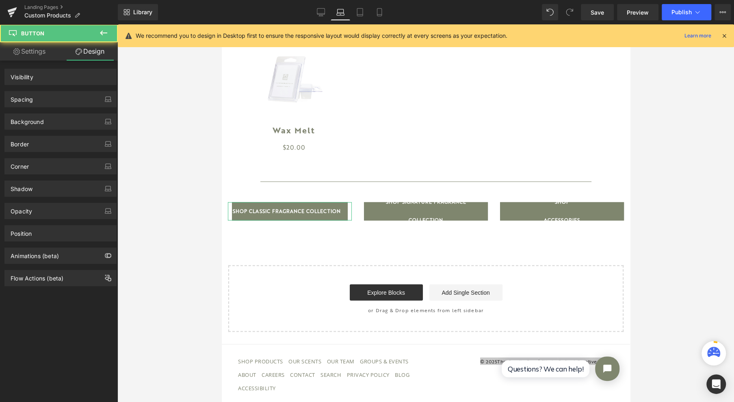
click at [42, 96] on div "Spacing" at bounding box center [60, 98] width 111 height 15
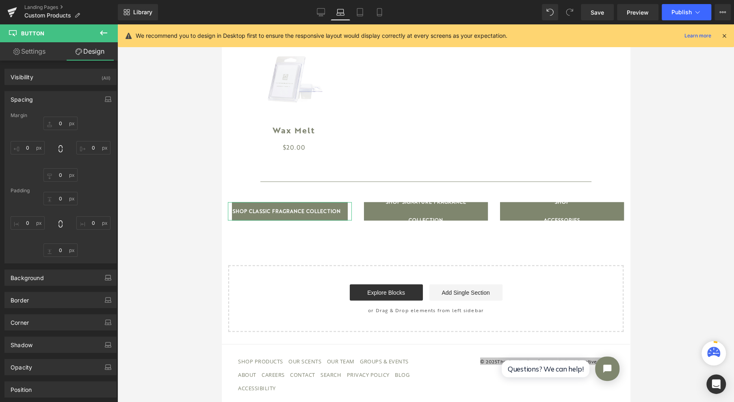
click at [28, 98] on div "Spacing" at bounding box center [22, 96] width 22 height 11
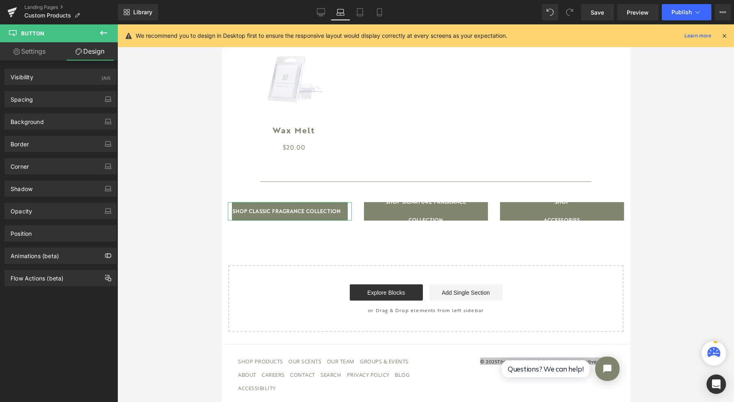
click at [28, 98] on div "Spacing" at bounding box center [22, 96] width 22 height 11
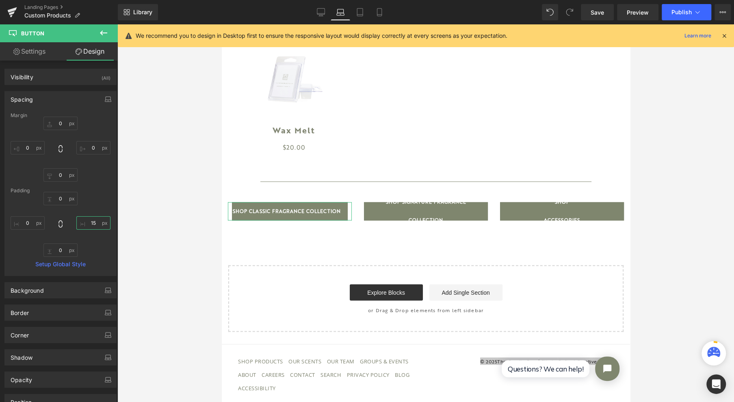
click at [89, 222] on input "15" at bounding box center [93, 222] width 34 height 13
click at [27, 223] on input "0" at bounding box center [28, 222] width 34 height 13
click at [91, 221] on input "15" at bounding box center [93, 222] width 34 height 13
click at [32, 220] on input "11" at bounding box center [28, 222] width 34 height 13
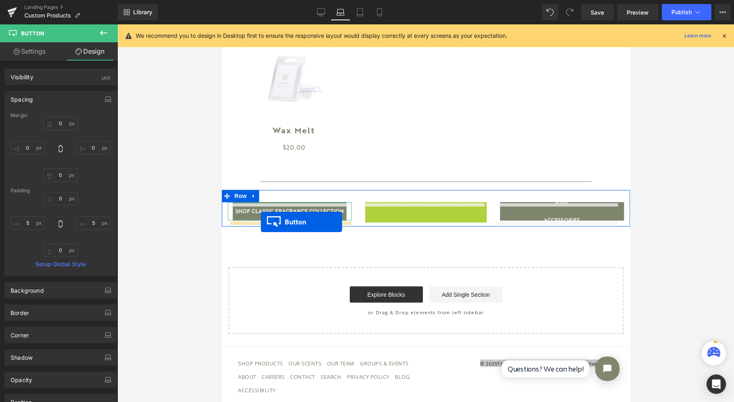
drag, startPoint x: 409, startPoint y: 211, endPoint x: 261, endPoint y: 222, distance: 148.8
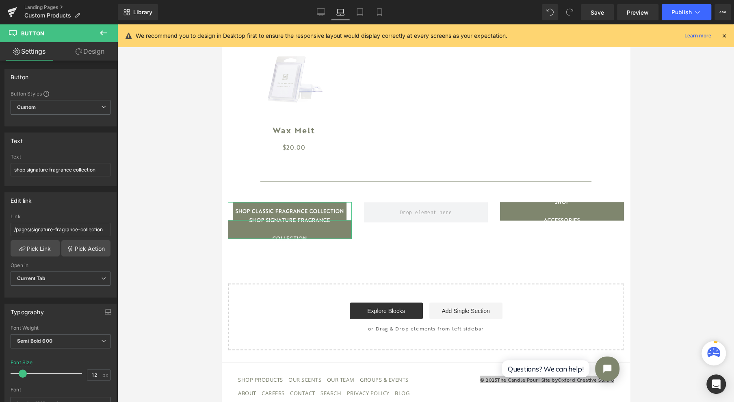
click at [100, 56] on link "Design" at bounding box center [90, 51] width 59 height 18
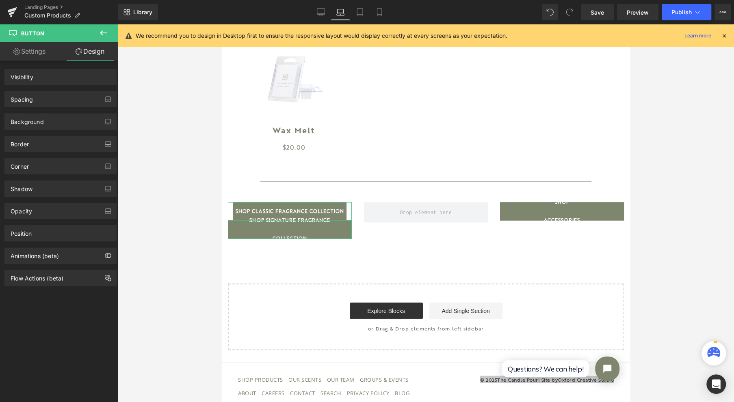
click at [64, 102] on div "Spacing" at bounding box center [60, 98] width 111 height 15
click at [30, 100] on div "Spacing" at bounding box center [22, 96] width 22 height 11
click at [20, 98] on div "Spacing" at bounding box center [22, 96] width 22 height 11
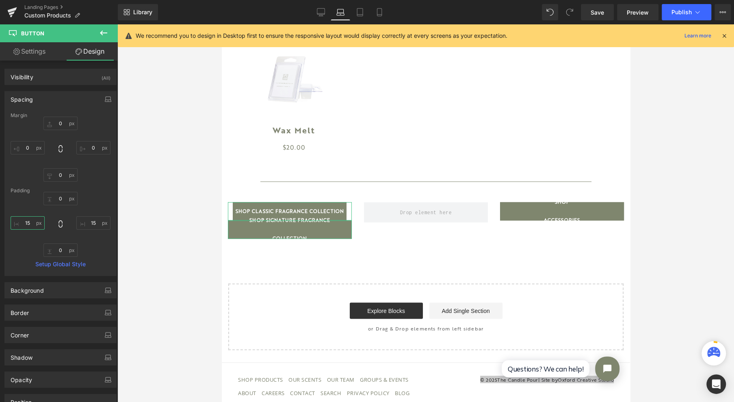
click at [25, 219] on input "15" at bounding box center [28, 222] width 34 height 13
click at [92, 222] on input "15" at bounding box center [93, 222] width 34 height 13
click at [32, 223] on input "5" at bounding box center [28, 222] width 34 height 13
click at [95, 224] on input "2" at bounding box center [93, 222] width 34 height 13
click at [31, 223] on input "1" at bounding box center [28, 222] width 34 height 13
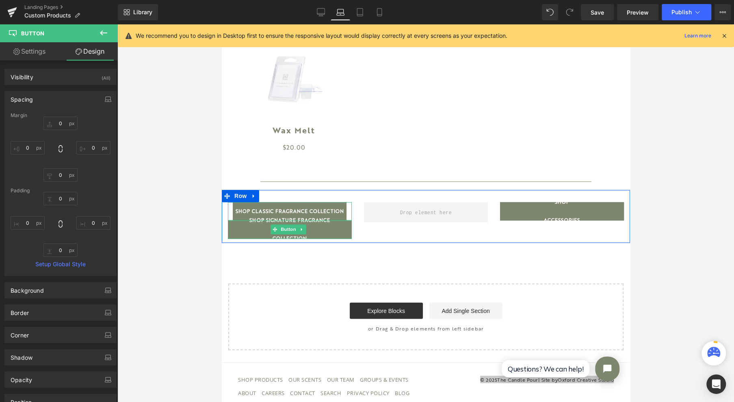
click at [291, 231] on span "Button" at bounding box center [288, 229] width 19 height 10
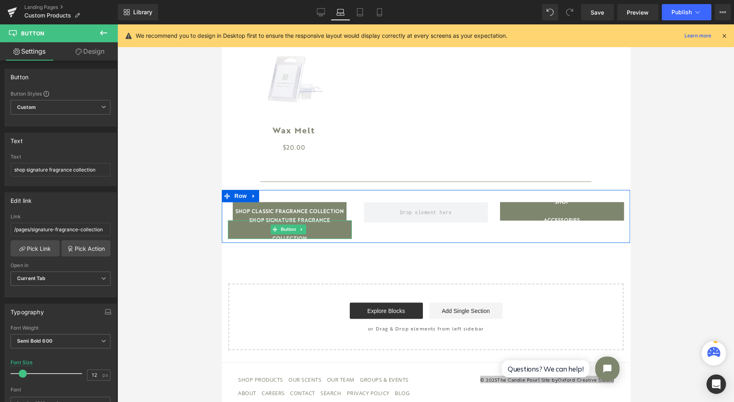
click at [285, 232] on span "Button" at bounding box center [288, 229] width 19 height 10
click at [92, 373] on input "12" at bounding box center [94, 375] width 14 height 10
click at [288, 212] on span "Button" at bounding box center [288, 211] width 19 height 10
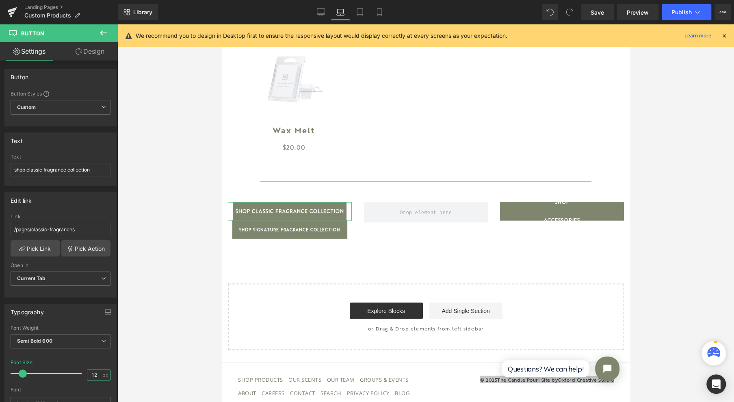
click at [95, 376] on input "12" at bounding box center [94, 375] width 14 height 10
click at [292, 210] on span "Button" at bounding box center [288, 211] width 19 height 10
click at [87, 58] on link "Design" at bounding box center [90, 51] width 59 height 18
click at [0, 0] on div "Spacing" at bounding box center [0, 0] width 0 height 0
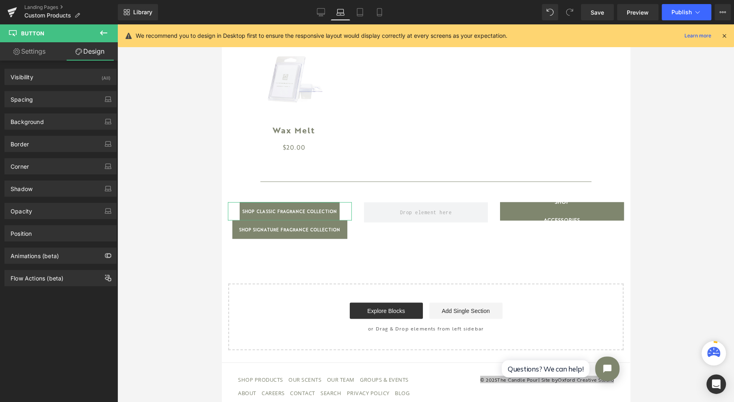
click at [28, 98] on div "Spacing" at bounding box center [22, 96] width 22 height 11
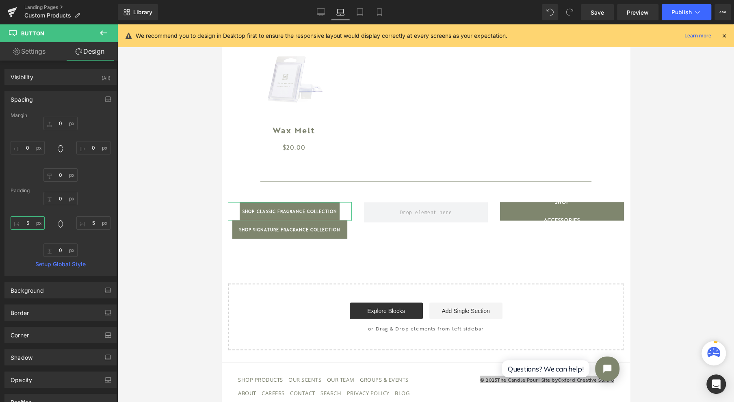
click at [32, 221] on input "5" at bounding box center [28, 222] width 34 height 13
click at [88, 223] on input "5" at bounding box center [93, 222] width 34 height 13
click at [28, 221] on input "15" at bounding box center [28, 222] width 34 height 13
click at [90, 219] on input "20" at bounding box center [93, 222] width 34 height 13
click at [32, 217] on input "22" at bounding box center [28, 222] width 34 height 13
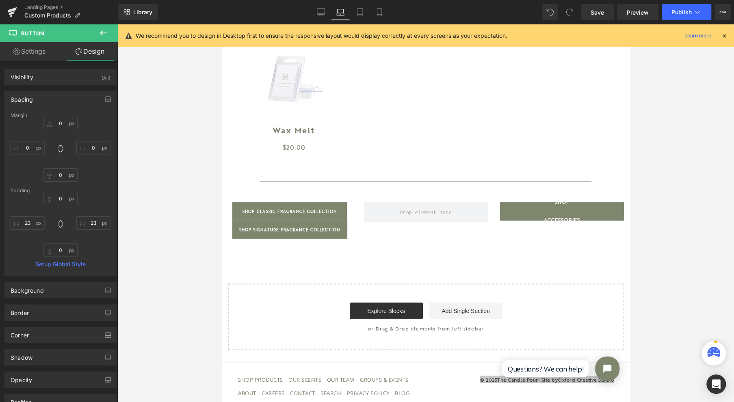
click at [150, 241] on div at bounding box center [425, 213] width 617 height 378
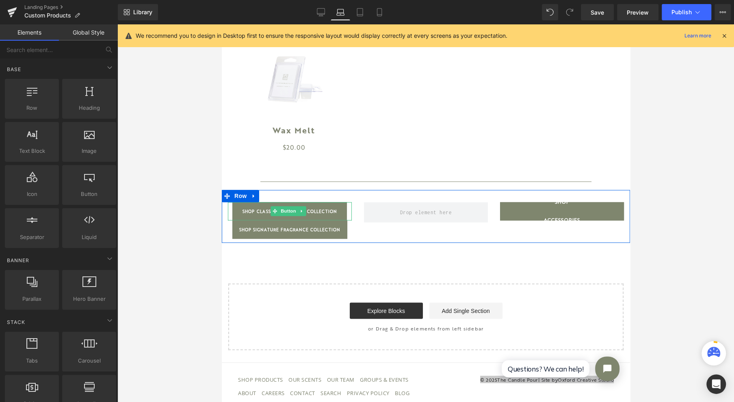
click at [293, 212] on span "Button" at bounding box center [288, 211] width 19 height 10
click at [347, 211] on div at bounding box center [346, 211] width 9 height 18
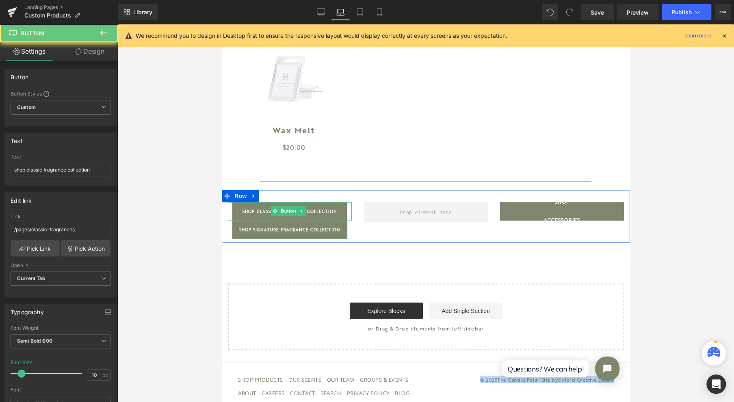
click at [317, 211] on span "shop classic fragrance collection" at bounding box center [289, 211] width 94 height 18
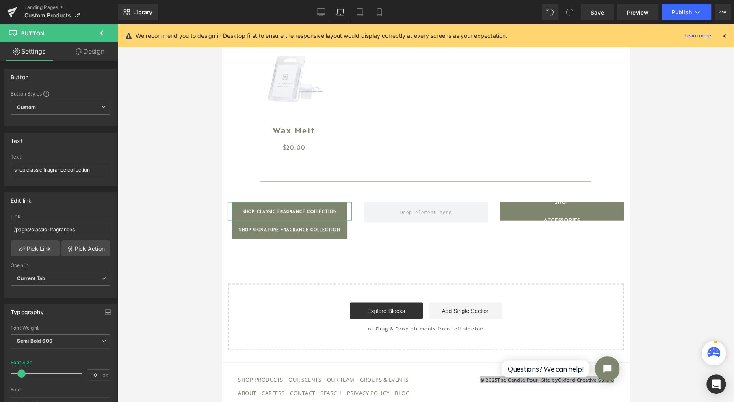
click at [87, 56] on link "Design" at bounding box center [90, 51] width 59 height 18
click at [0, 0] on div "Spacing" at bounding box center [0, 0] width 0 height 0
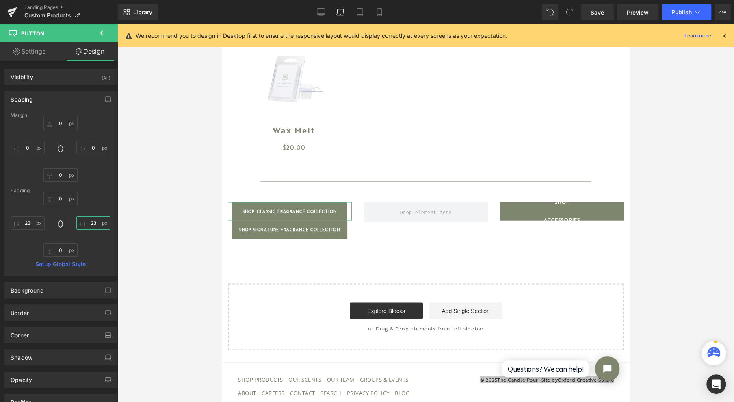
click at [89, 221] on input "23" at bounding box center [93, 222] width 34 height 13
click at [32, 219] on input "23" at bounding box center [28, 222] width 34 height 13
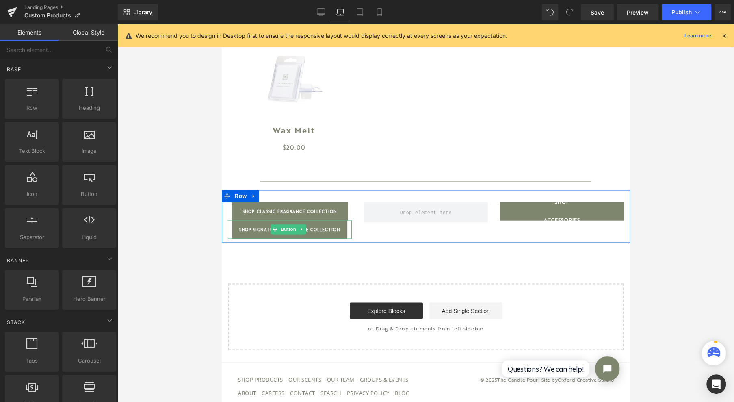
click at [291, 231] on span "Button" at bounding box center [288, 229] width 19 height 10
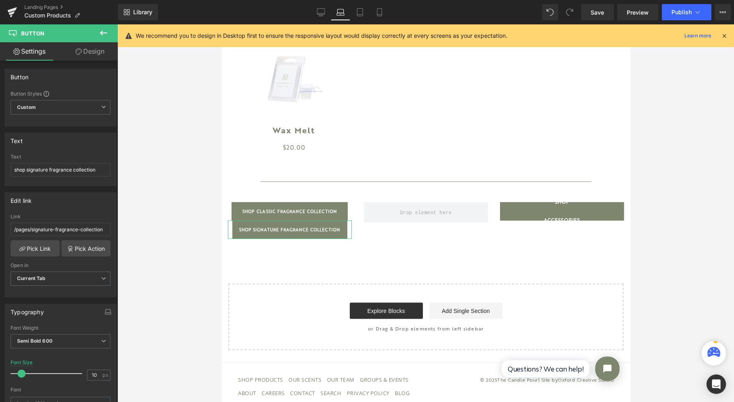
click at [86, 56] on link "Design" at bounding box center [90, 51] width 59 height 18
click at [0, 0] on div "Spacing" at bounding box center [0, 0] width 0 height 0
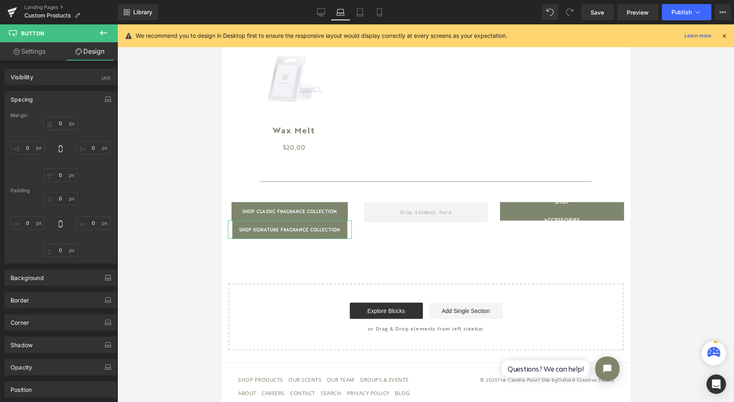
click at [24, 100] on div "Spacing" at bounding box center [22, 96] width 22 height 11
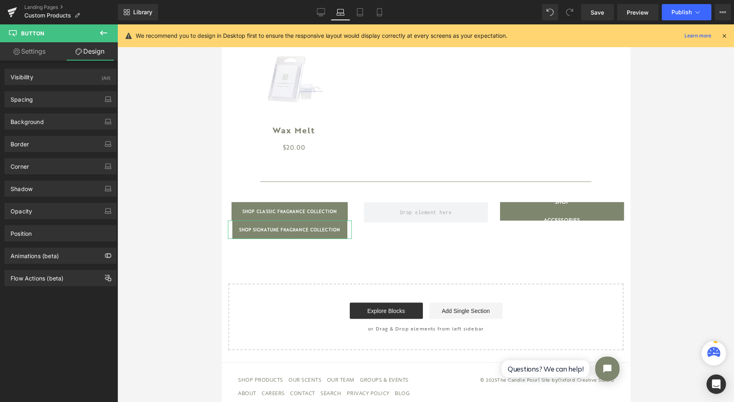
click at [25, 100] on div "Spacing" at bounding box center [22, 96] width 22 height 11
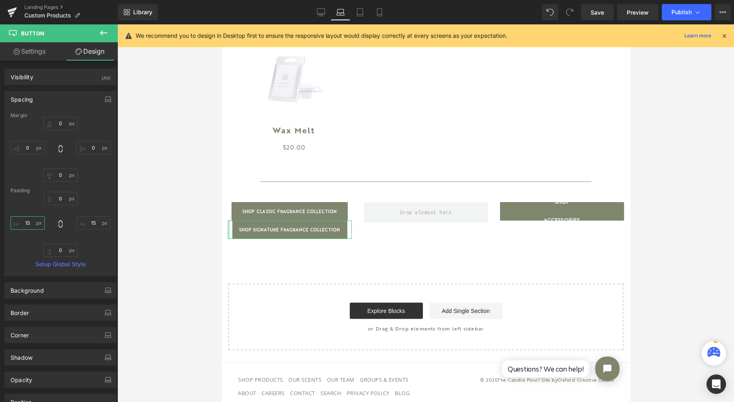
click at [29, 224] on input "15" at bounding box center [28, 222] width 34 height 13
click at [94, 221] on input "15" at bounding box center [93, 222] width 34 height 13
click at [35, 222] on input "17" at bounding box center [28, 222] width 34 height 13
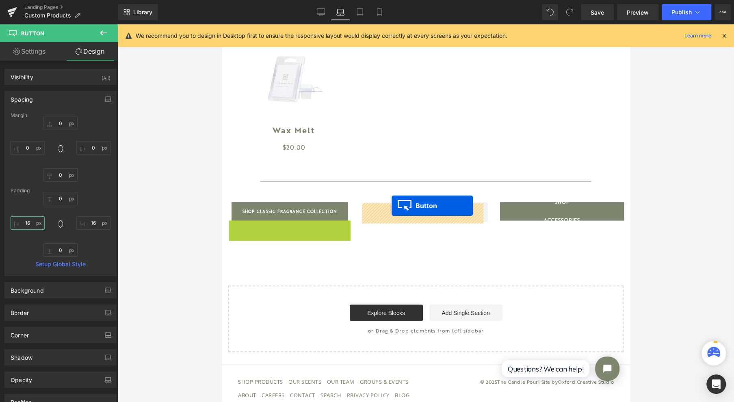
drag, startPoint x: 282, startPoint y: 229, endPoint x: 392, endPoint y: 206, distance: 112.6
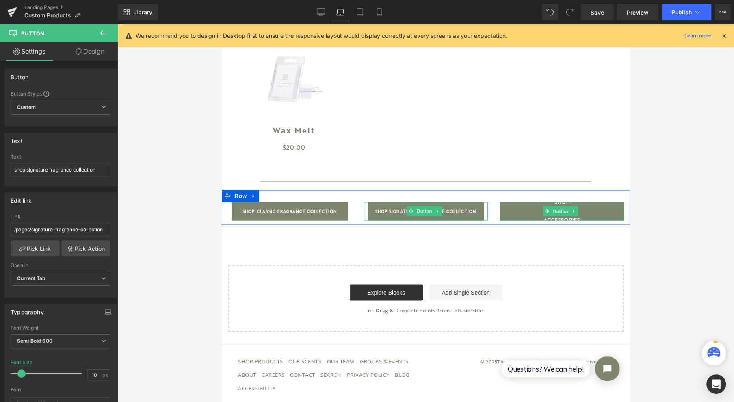
click at [559, 212] on span "Button" at bounding box center [560, 211] width 19 height 10
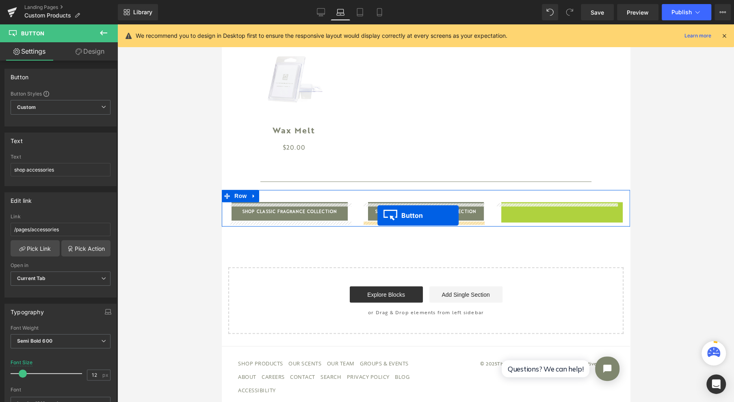
drag, startPoint x: 547, startPoint y: 213, endPoint x: 378, endPoint y: 215, distance: 169.1
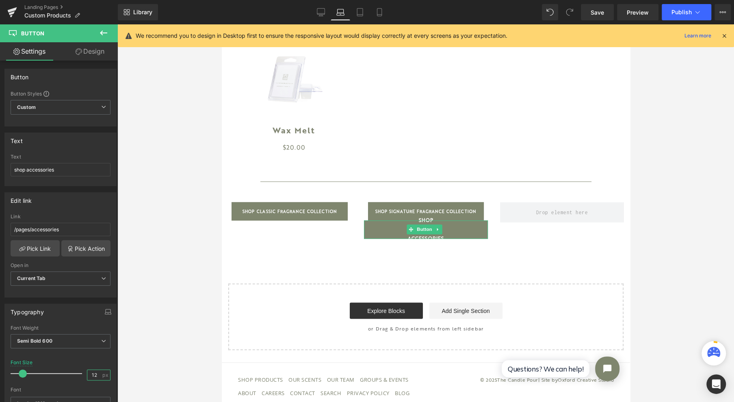
click at [89, 372] on input "12" at bounding box center [94, 375] width 14 height 10
click at [82, 53] on link "Design" at bounding box center [90, 51] width 59 height 18
click at [0, 0] on div "Spacing" at bounding box center [0, 0] width 0 height 0
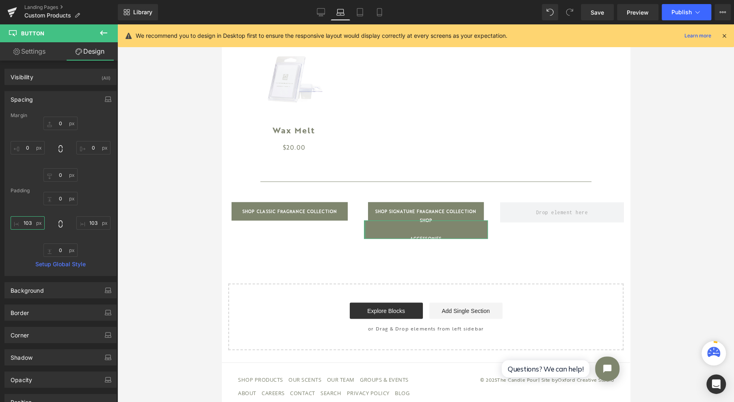
click at [25, 220] on input "103" at bounding box center [28, 222] width 34 height 13
click at [90, 219] on input "103" at bounding box center [93, 222] width 34 height 13
click at [33, 217] on input "50" at bounding box center [28, 222] width 34 height 13
click at [85, 219] on input "75" at bounding box center [93, 222] width 34 height 13
click at [32, 221] on input "80" at bounding box center [28, 222] width 34 height 13
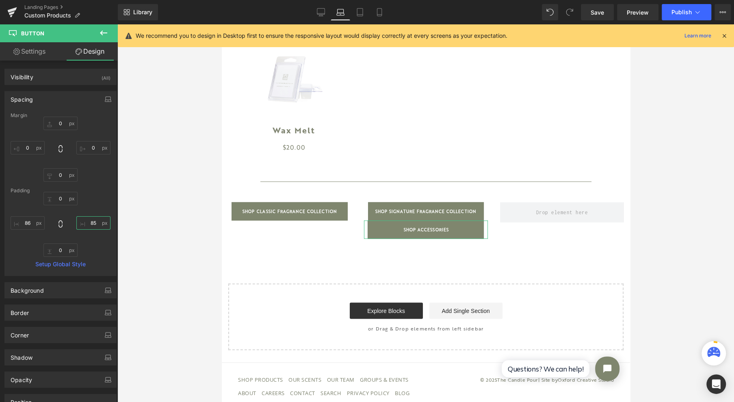
click at [96, 222] on input "85" at bounding box center [93, 222] width 34 height 13
click at [28, 223] on input "86" at bounding box center [28, 222] width 34 height 13
drag, startPoint x: 413, startPoint y: 230, endPoint x: 525, endPoint y: 209, distance: 114.0
click at [415, 230] on span "Button" at bounding box center [424, 229] width 19 height 10
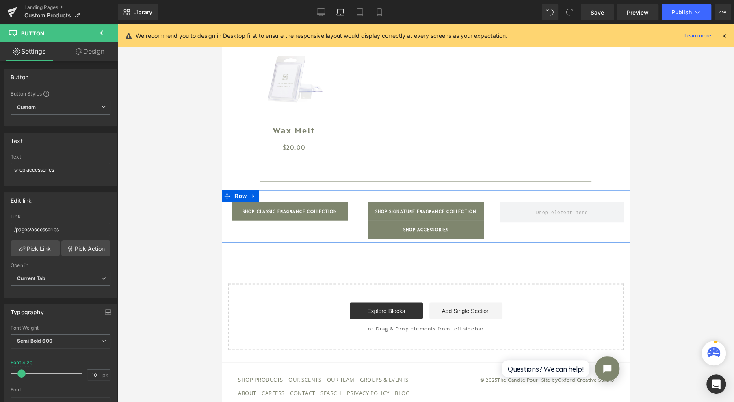
click at [525, 209] on div "shop classic fragrance collection Button shop signature fragrance collection Bu…" at bounding box center [425, 216] width 408 height 53
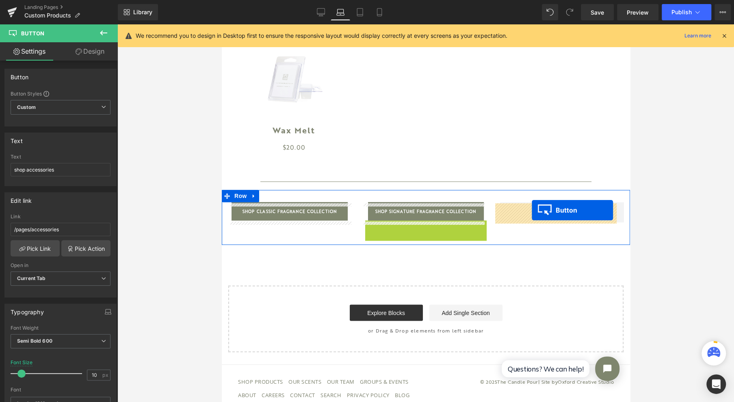
drag, startPoint x: 409, startPoint y: 231, endPoint x: 532, endPoint y: 210, distance: 124.5
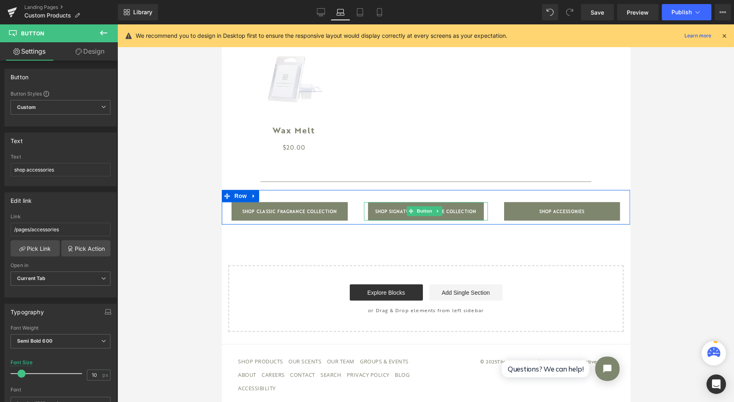
click at [467, 208] on span "shop signature fragrance collection" at bounding box center [425, 211] width 101 height 18
click at [551, 211] on span "Button" at bounding box center [560, 211] width 19 height 10
click at [416, 216] on span "Button" at bounding box center [424, 211] width 19 height 10
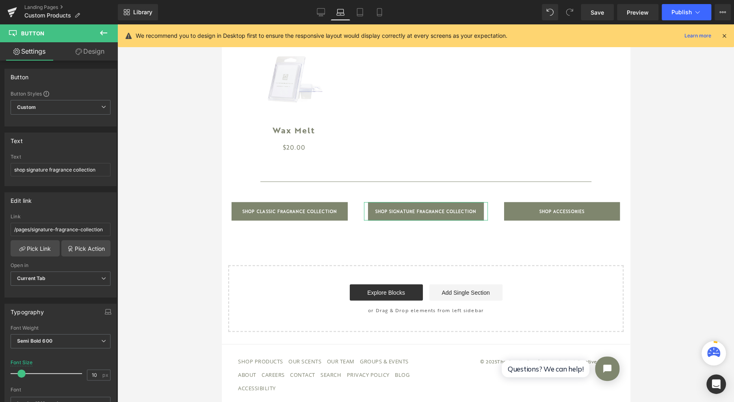
click at [81, 53] on icon at bounding box center [79, 51] width 7 height 7
click at [0, 0] on div "Spacing" at bounding box center [0, 0] width 0 height 0
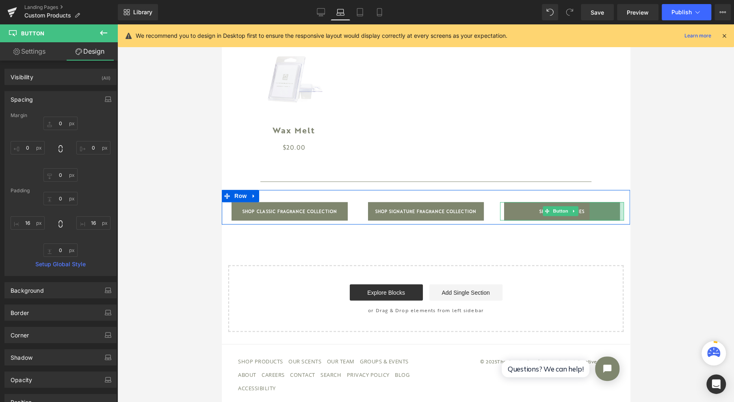
click at [558, 211] on span "Button" at bounding box center [560, 211] width 19 height 10
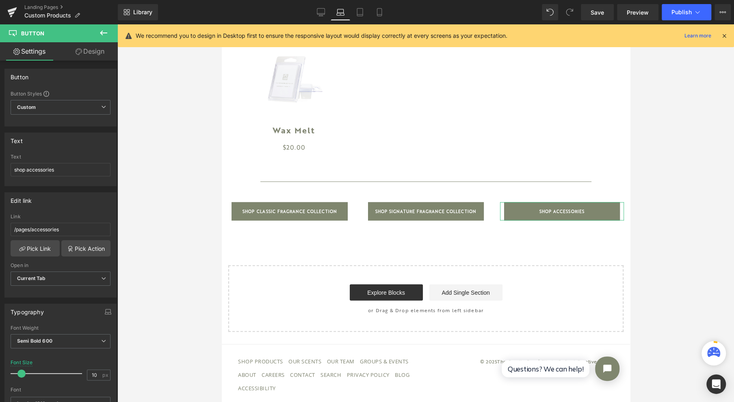
click at [93, 54] on link "Design" at bounding box center [90, 51] width 59 height 18
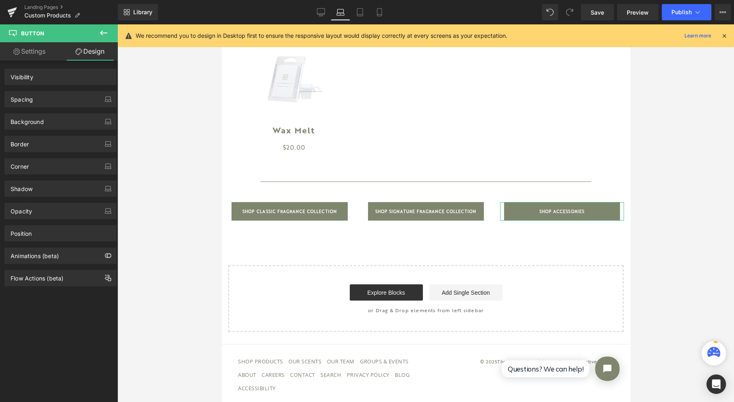
click at [49, 91] on div "Spacing" at bounding box center [60, 98] width 111 height 15
click at [50, 99] on div "Spacing" at bounding box center [60, 98] width 111 height 15
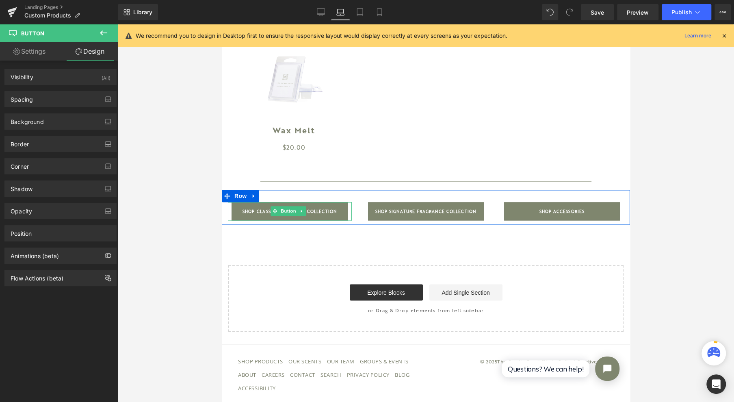
click at [286, 212] on span "Button" at bounding box center [288, 211] width 19 height 10
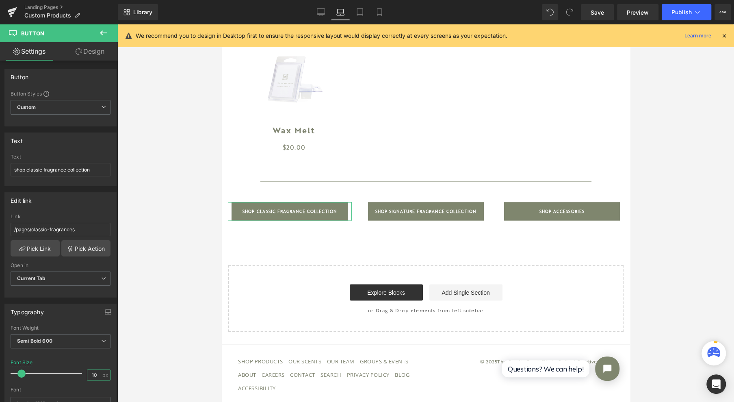
click at [90, 372] on input "10" at bounding box center [94, 375] width 14 height 10
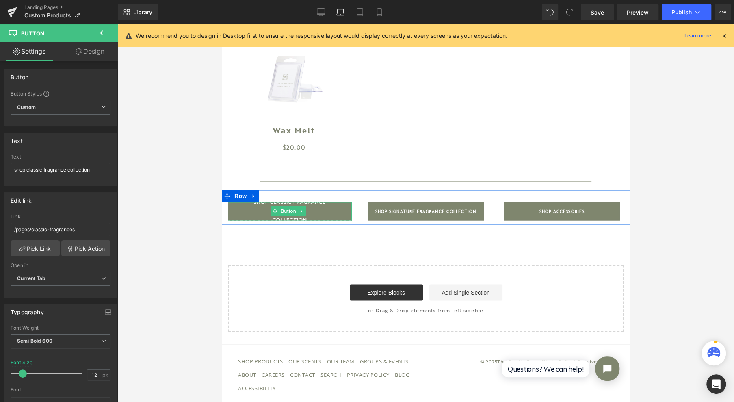
click at [323, 217] on span "shop classic fragrance collection" at bounding box center [290, 211] width 102 height 37
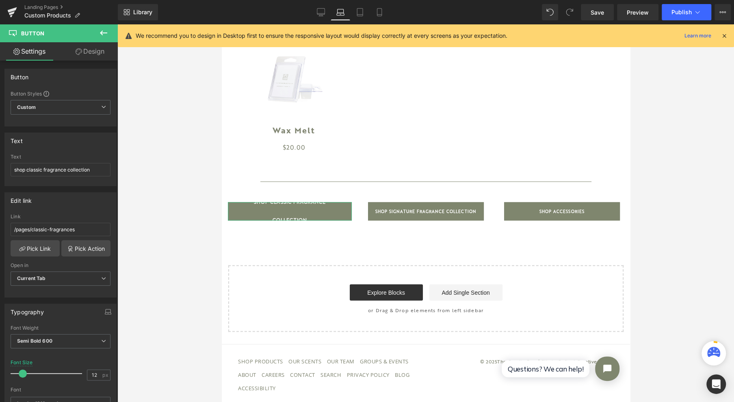
click at [87, 50] on link "Design" at bounding box center [90, 51] width 59 height 18
click at [0, 0] on div "Spacing" at bounding box center [0, 0] width 0 height 0
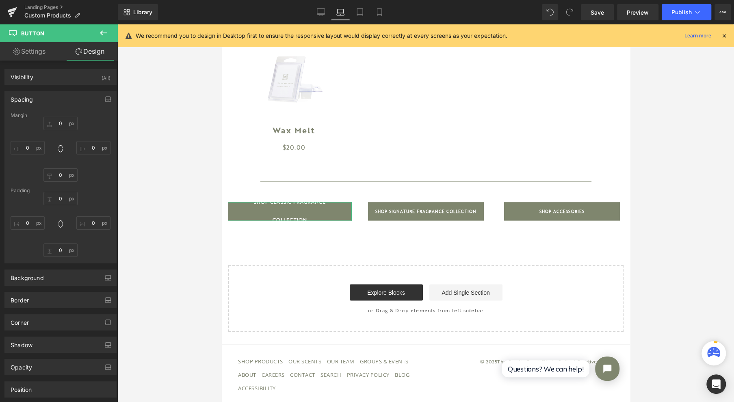
click at [29, 101] on div "Spacing" at bounding box center [22, 96] width 22 height 11
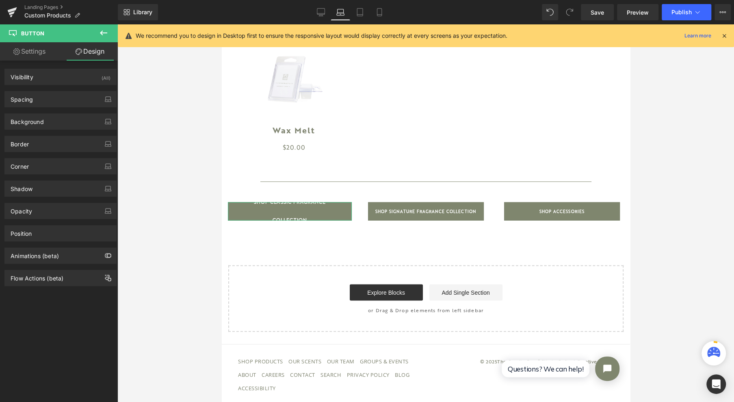
click at [30, 104] on div "Spacing" at bounding box center [60, 98] width 111 height 15
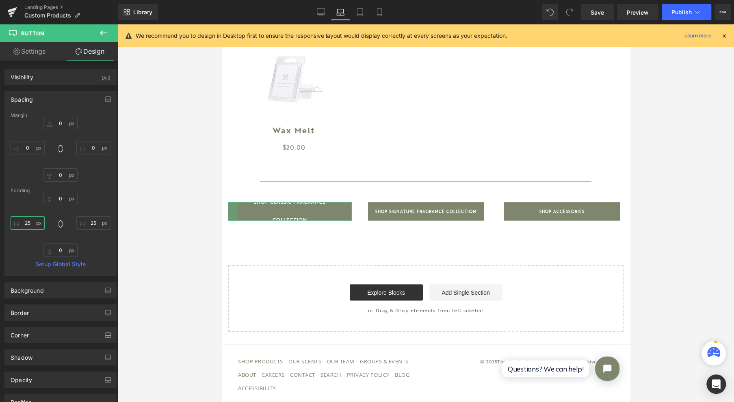
click at [32, 218] on input "25" at bounding box center [28, 222] width 34 height 13
click at [85, 223] on input "25" at bounding box center [93, 222] width 34 height 13
click at [91, 184] on div "Margin 0px 0 0px 0 0px 0 0px 0 Padding 0px 0 0px 0 0 0 Setup Global Style" at bounding box center [60, 194] width 111 height 163
click at [33, 221] on input "0" at bounding box center [28, 222] width 34 height 13
click at [87, 223] on input "text" at bounding box center [93, 222] width 34 height 13
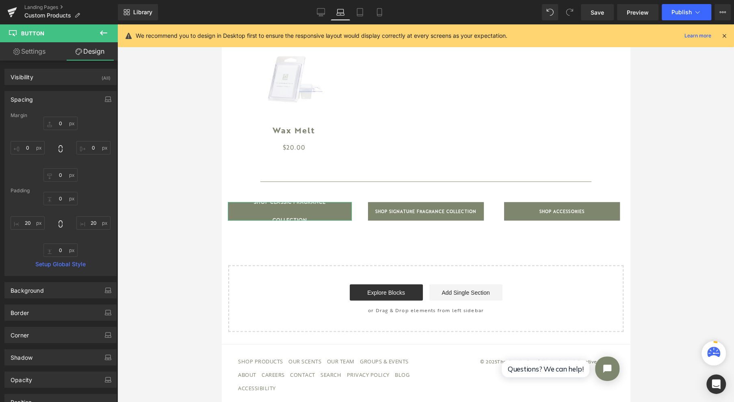
click at [96, 241] on div "0px 0 20 20 0px 0 20 20" at bounding box center [61, 224] width 100 height 65
click at [98, 222] on input "20" at bounding box center [93, 222] width 34 height 13
click at [33, 221] on input "20" at bounding box center [28, 222] width 34 height 13
click at [90, 224] on input "5" at bounding box center [93, 222] width 34 height 13
click at [25, 222] on input "7" at bounding box center [28, 222] width 34 height 13
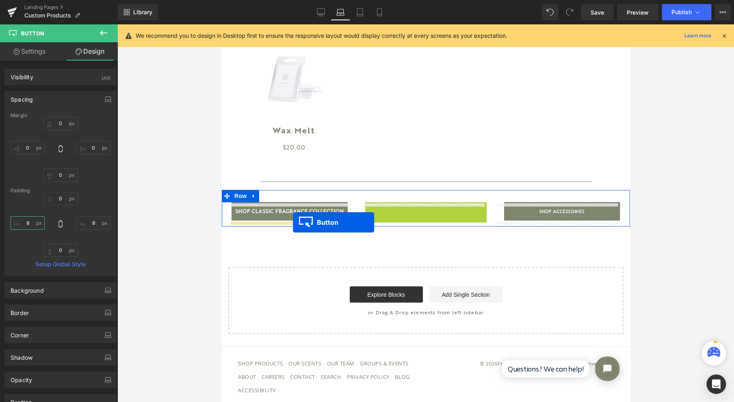
drag, startPoint x: 407, startPoint y: 212, endPoint x: 293, endPoint y: 222, distance: 114.2
click at [272, 211] on div "shop classic fragrance collection Button" at bounding box center [290, 211] width 124 height 18
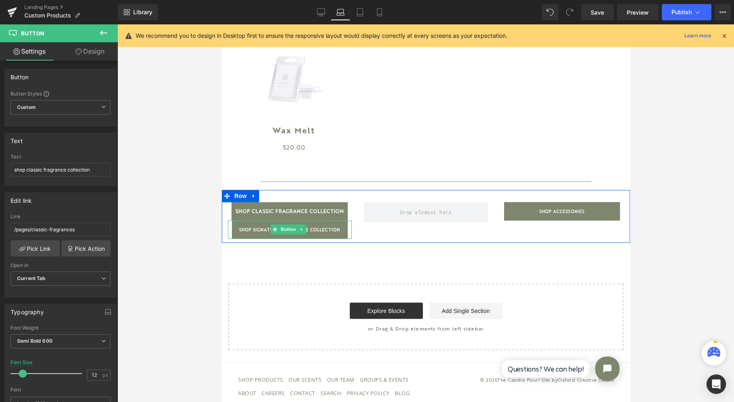
click at [289, 231] on span "Button" at bounding box center [288, 229] width 19 height 10
click at [89, 375] on input "10" at bounding box center [94, 375] width 14 height 10
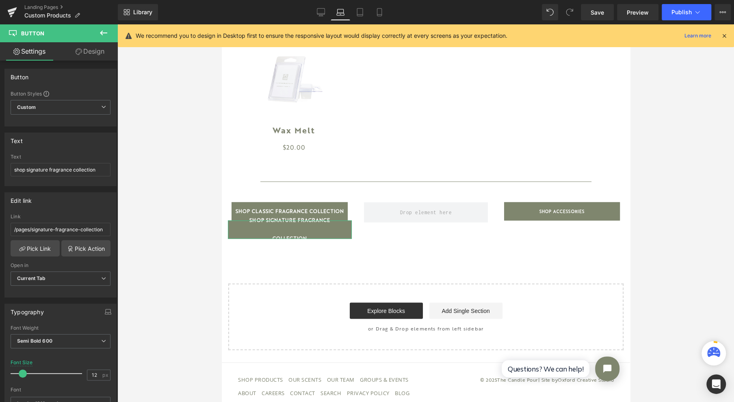
click at [94, 54] on link "Design" at bounding box center [90, 51] width 59 height 18
click at [0, 0] on div "Spacing" at bounding box center [0, 0] width 0 height 0
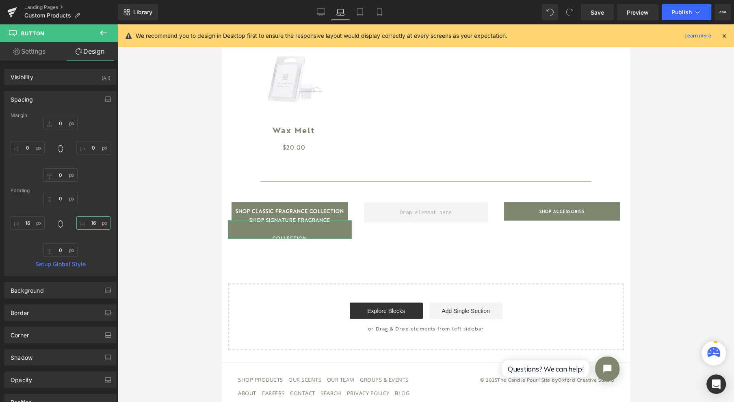
click at [95, 223] on input "16" at bounding box center [93, 222] width 34 height 13
click at [33, 224] on input "16" at bounding box center [28, 222] width 34 height 13
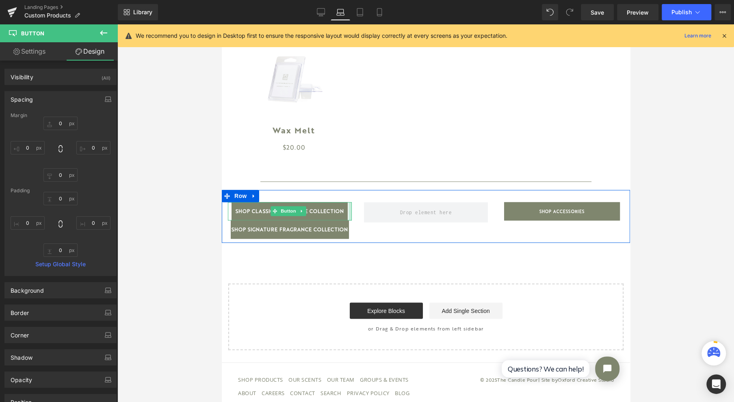
click at [363, 208] on div "shop classic fragrance collection Button shop signature fragrance collection Bu…" at bounding box center [425, 216] width 408 height 53
click at [334, 230] on span "shop signature fragrance collection" at bounding box center [289, 229] width 117 height 18
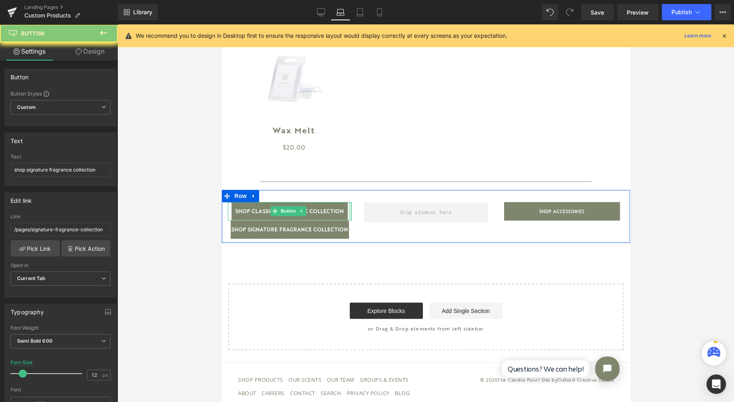
click at [323, 233] on span "shop signature fragrance collection" at bounding box center [289, 229] width 117 height 18
click at [346, 206] on link "shop classic fragrance collection" at bounding box center [289, 211] width 113 height 18
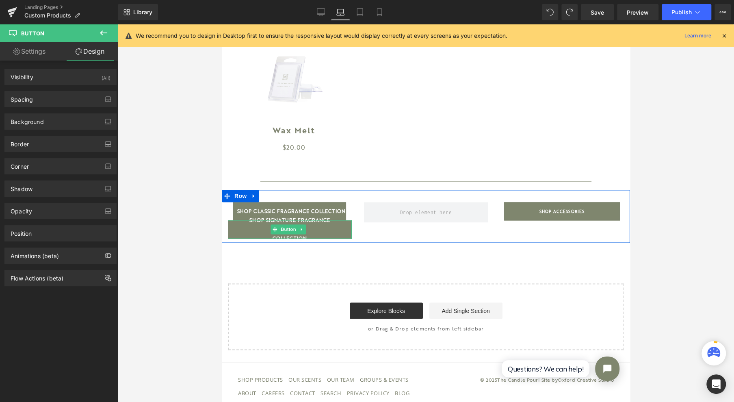
click at [290, 234] on span "Button" at bounding box center [288, 229] width 19 height 10
click at [290, 232] on span "Button" at bounding box center [288, 229] width 19 height 10
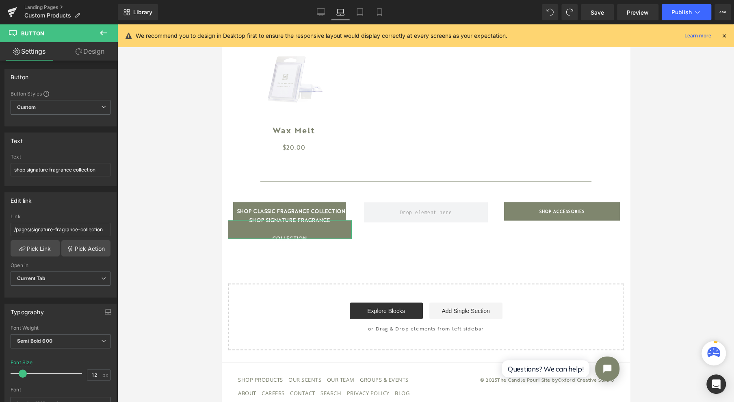
click at [83, 54] on link "Design" at bounding box center [90, 51] width 59 height 18
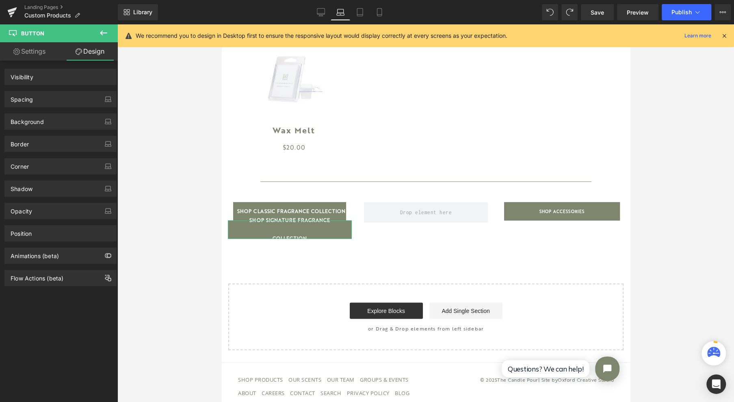
click at [42, 100] on div "Spacing" at bounding box center [60, 98] width 111 height 15
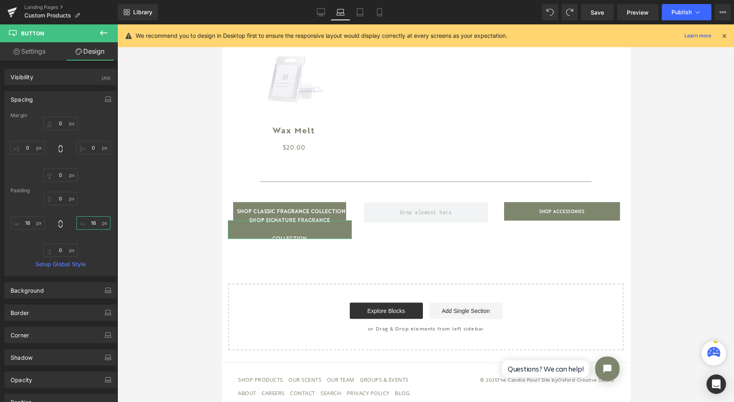
click at [93, 219] on input "16" at bounding box center [93, 222] width 34 height 13
click at [32, 222] on input "16" at bounding box center [28, 222] width 34 height 13
click at [27, 219] on input "0" at bounding box center [28, 222] width 34 height 13
click at [21, 223] on input "-5" at bounding box center [28, 222] width 34 height 13
click at [34, 52] on link "Settings" at bounding box center [29, 51] width 59 height 18
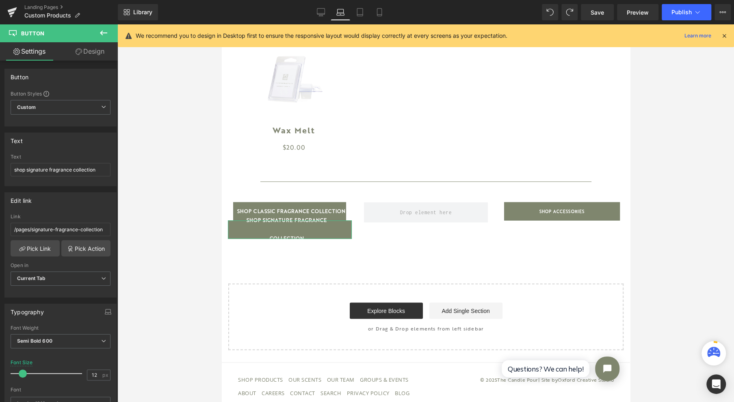
click at [74, 113] on span "Custom Setup Global Style" at bounding box center [61, 107] width 100 height 15
click at [74, 113] on span "Custom Setup Global Style" at bounding box center [59, 107] width 97 height 15
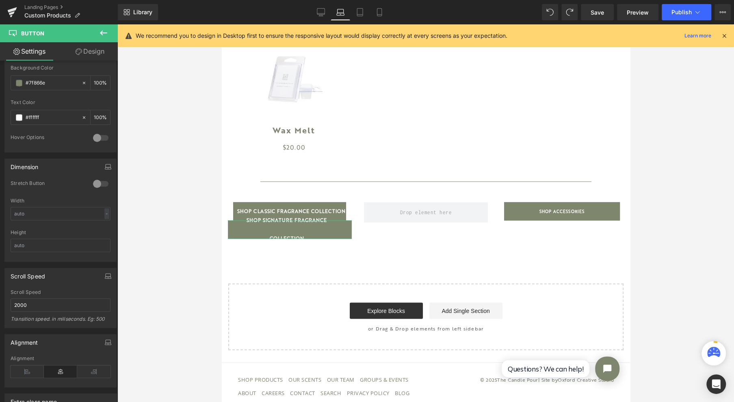
scroll to position [433, 0]
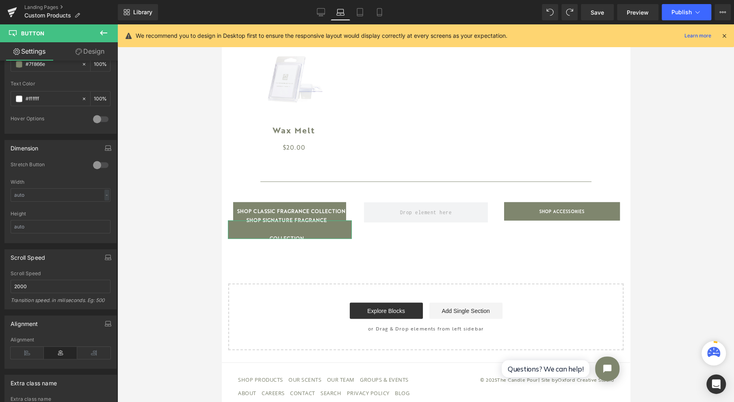
click at [99, 158] on div at bounding box center [101, 164] width 20 height 13
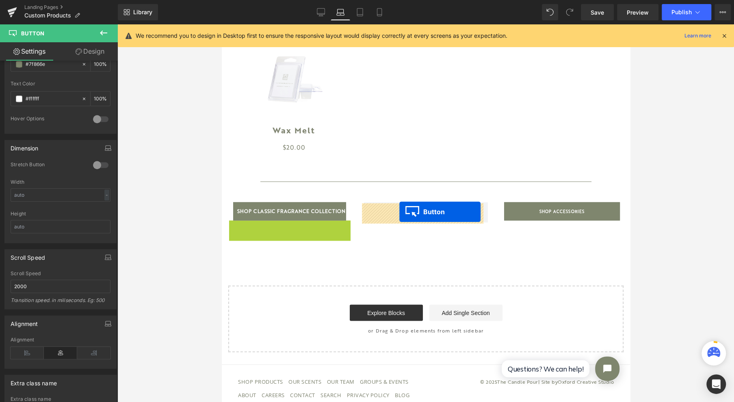
drag, startPoint x: 280, startPoint y: 231, endPoint x: 397, endPoint y: 210, distance: 118.9
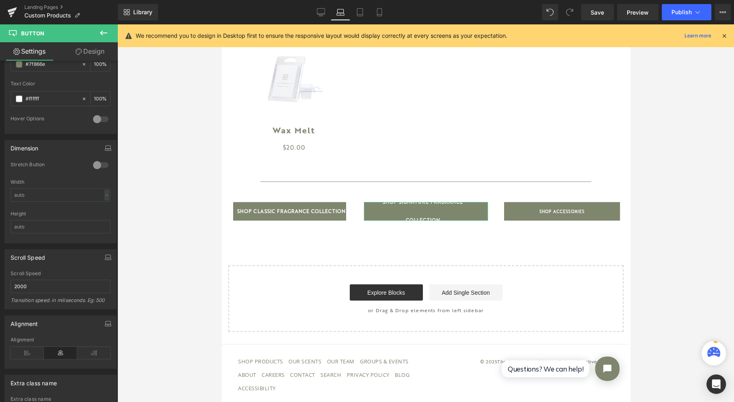
click at [99, 159] on div at bounding box center [101, 164] width 20 height 13
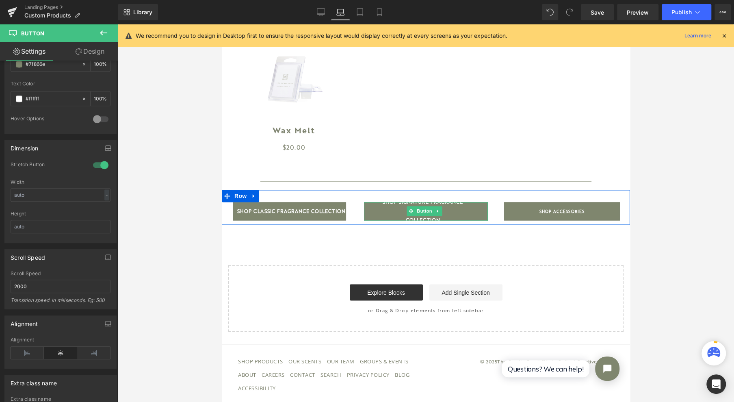
click at [417, 213] on span "Button" at bounding box center [424, 211] width 19 height 10
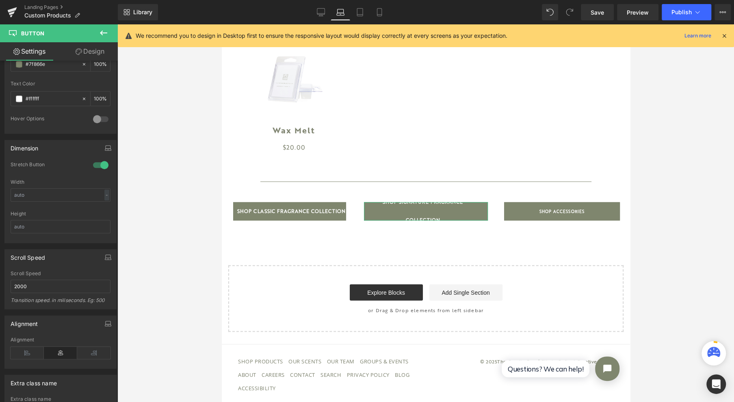
click at [102, 159] on div at bounding box center [101, 164] width 20 height 13
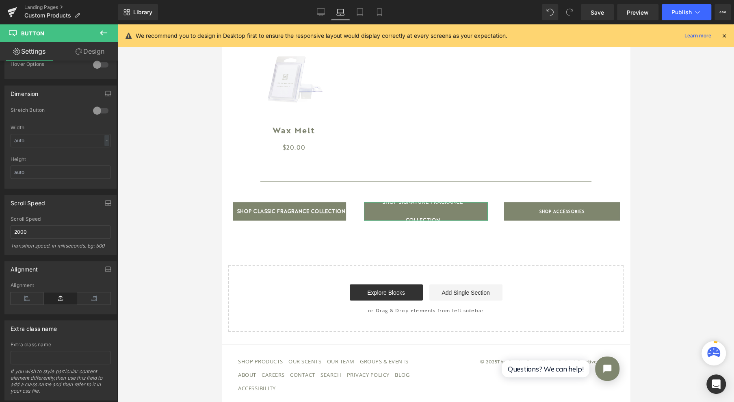
scroll to position [502, 0]
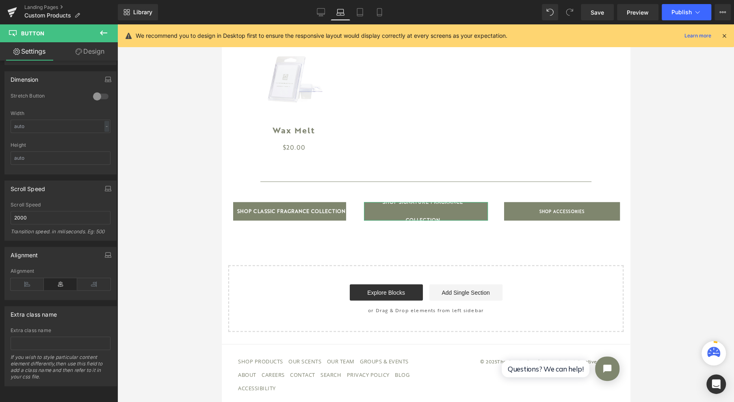
click at [109, 250] on button "button" at bounding box center [108, 254] width 13 height 15
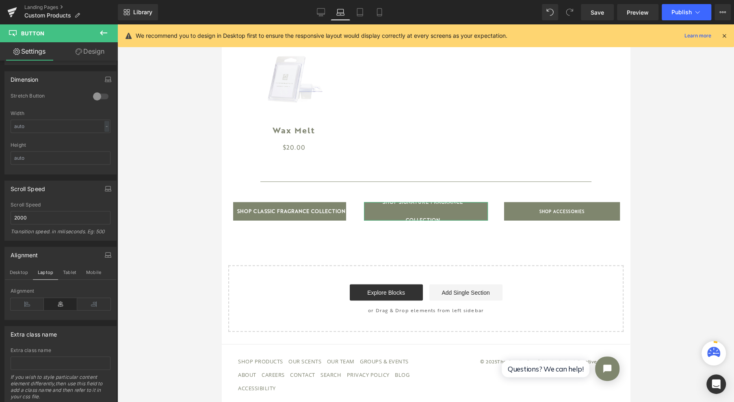
click at [109, 250] on button "button" at bounding box center [108, 254] width 13 height 15
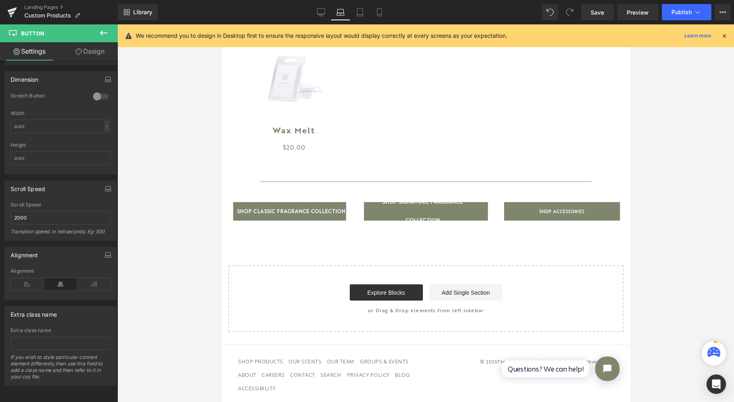
click at [134, 256] on div at bounding box center [425, 213] width 617 height 378
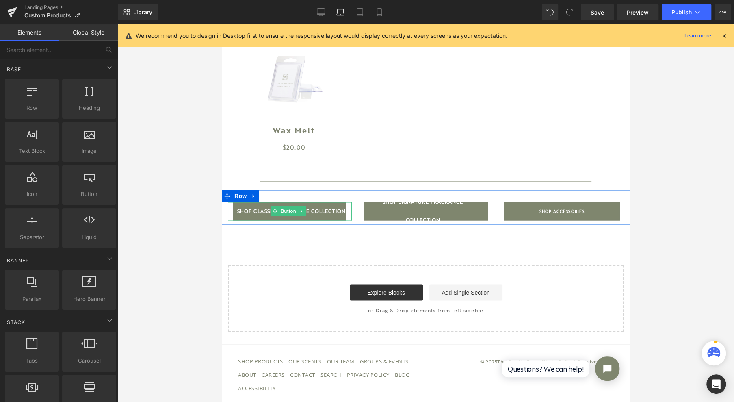
drag, startPoint x: 280, startPoint y: 217, endPoint x: 298, endPoint y: 241, distance: 29.7
click at [280, 216] on span "Button" at bounding box center [288, 211] width 19 height 10
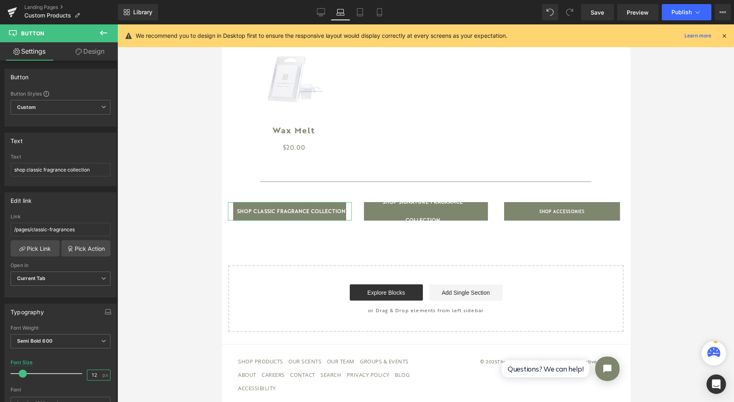
click at [93, 376] on input "12" at bounding box center [94, 375] width 14 height 10
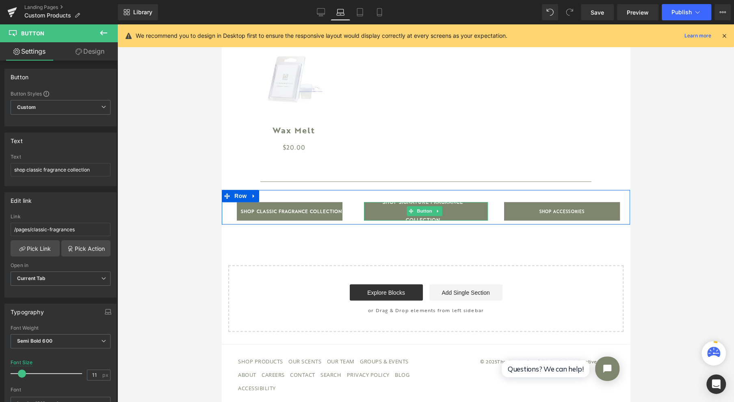
click at [428, 211] on span "Button" at bounding box center [424, 211] width 19 height 10
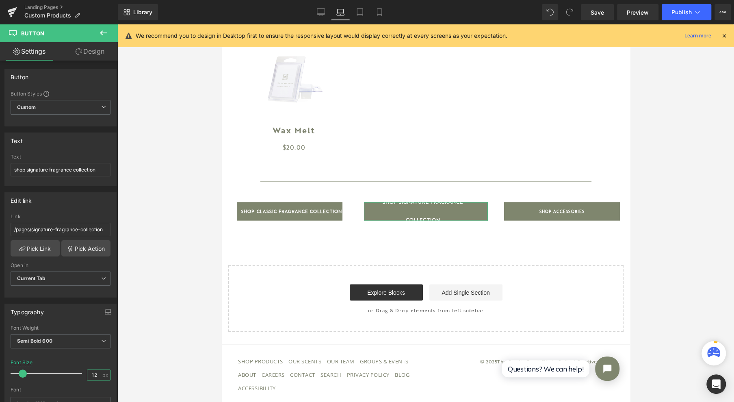
click at [93, 373] on input "12" at bounding box center [94, 375] width 14 height 10
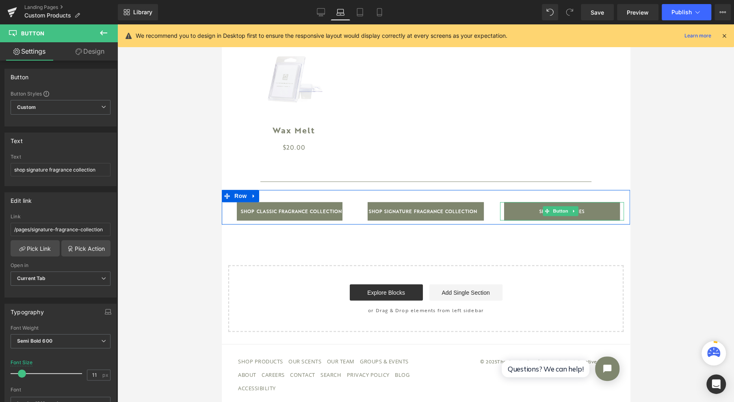
click at [555, 211] on span "Button" at bounding box center [560, 211] width 19 height 10
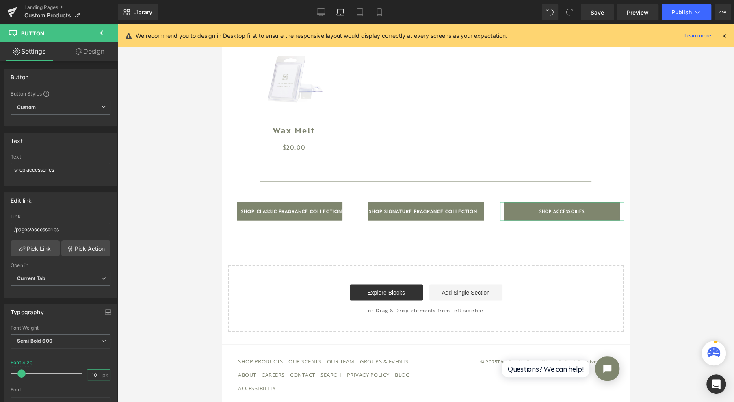
click at [93, 374] on input "10" at bounding box center [94, 375] width 14 height 10
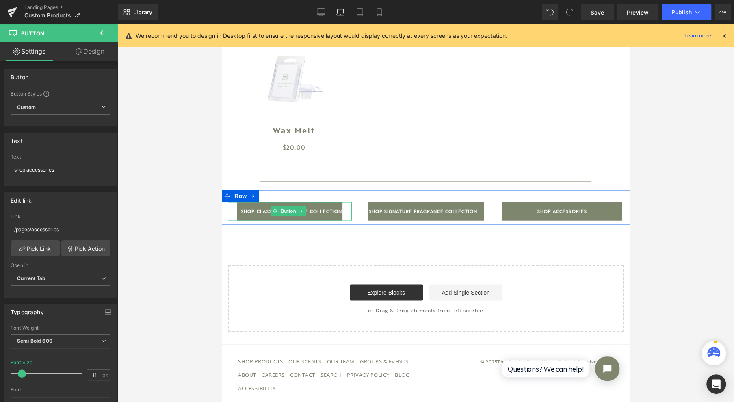
click at [291, 216] on span "Button" at bounding box center [288, 211] width 19 height 10
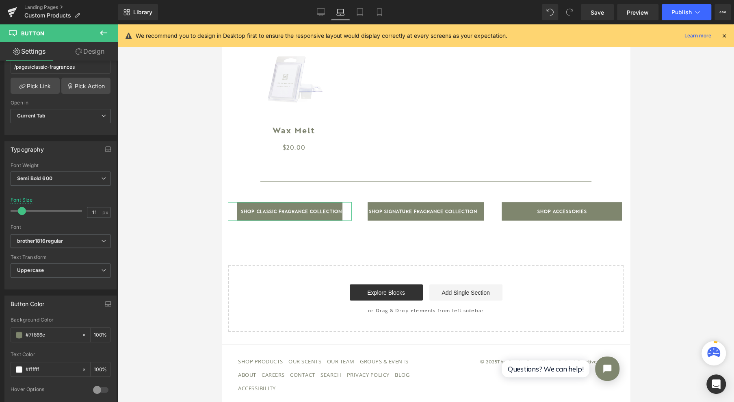
scroll to position [217, 0]
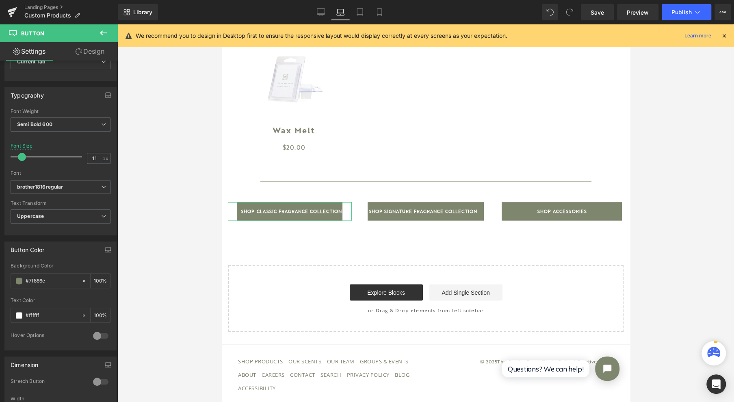
click at [95, 380] on div at bounding box center [101, 381] width 20 height 13
click at [99, 50] on link "Design" at bounding box center [90, 51] width 59 height 18
click at [0, 0] on div "Spacing" at bounding box center [0, 0] width 0 height 0
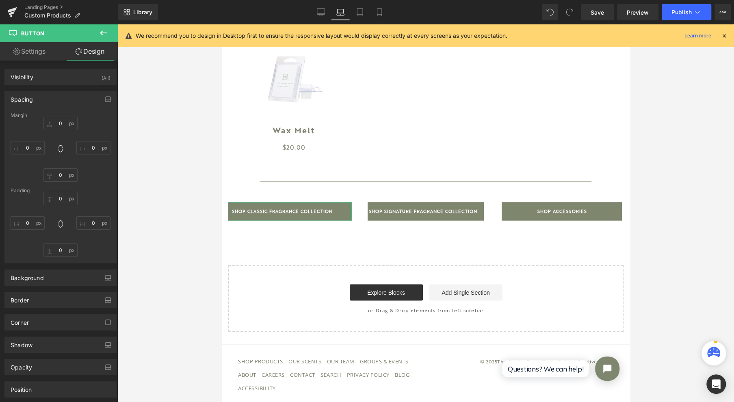
click at [71, 102] on div "Spacing" at bounding box center [60, 98] width 111 height 15
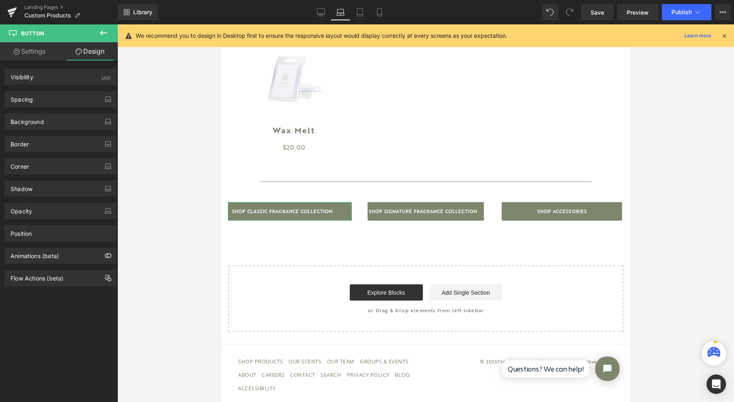
click at [64, 102] on div "Spacing" at bounding box center [60, 98] width 111 height 15
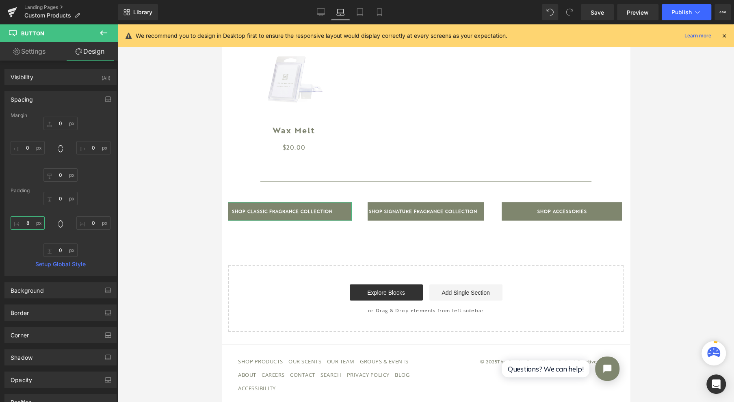
click at [23, 221] on input "8" at bounding box center [28, 222] width 34 height 13
click at [84, 225] on input "0" at bounding box center [93, 222] width 34 height 13
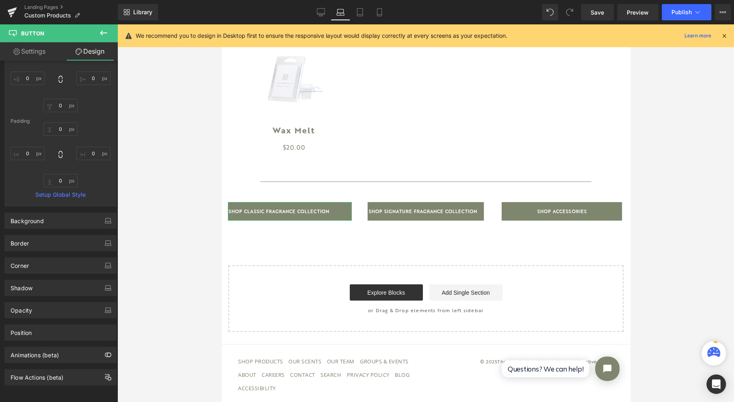
click at [57, 331] on div "Position" at bounding box center [60, 332] width 111 height 15
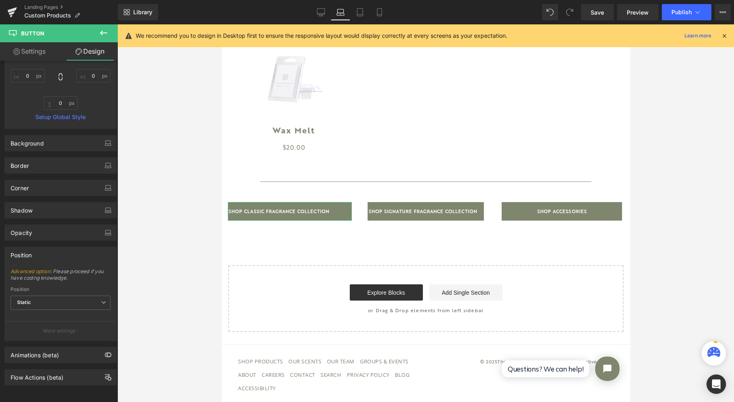
scroll to position [0, 0]
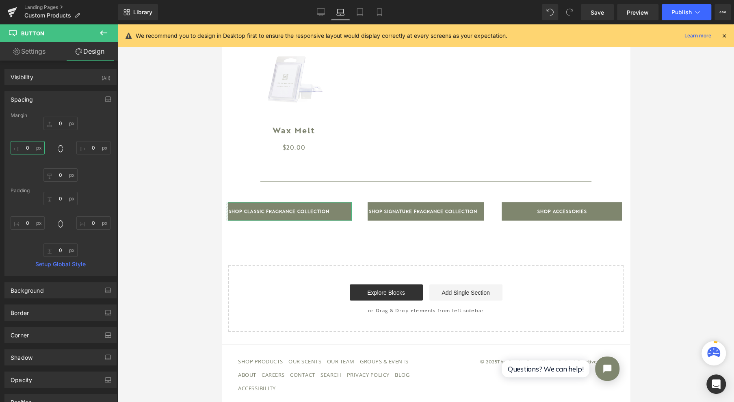
click at [32, 141] on input "0" at bounding box center [28, 147] width 34 height 13
click at [32, 225] on input "0" at bounding box center [28, 222] width 34 height 13
drag, startPoint x: 32, startPoint y: 225, endPoint x: 17, endPoint y: 220, distance: 15.8
click at [17, 220] on input "10" at bounding box center [28, 222] width 34 height 13
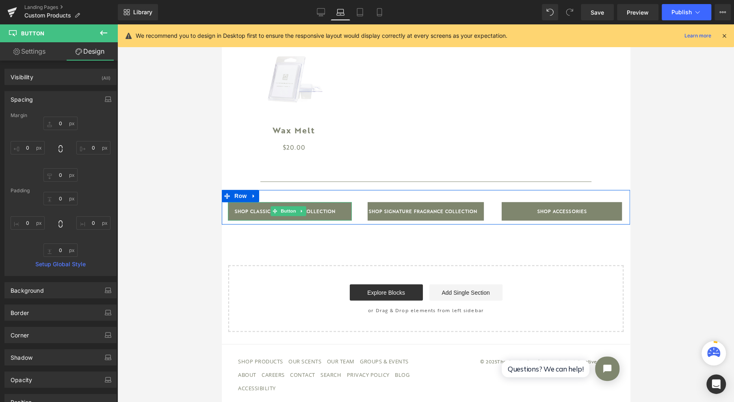
drag, startPoint x: 345, startPoint y: 211, endPoint x: 353, endPoint y: 213, distance: 8.9
click at [344, 210] on link "shop classic fragrance collection" at bounding box center [290, 211] width 124 height 18
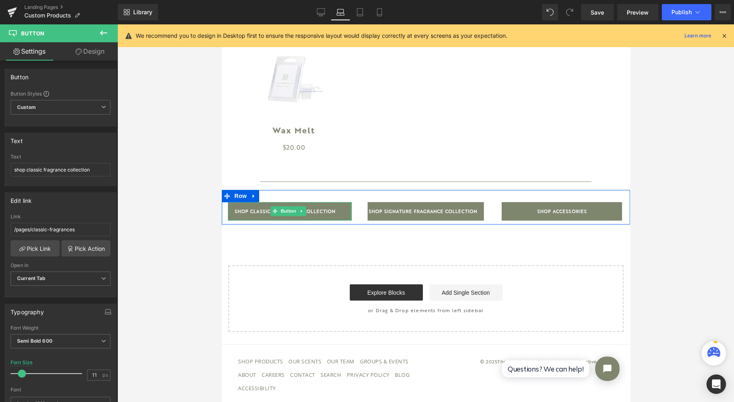
drag, startPoint x: 348, startPoint y: 212, endPoint x: 357, endPoint y: 213, distance: 8.5
click at [357, 213] on div "shop classic fragrance collection Button NaNpx shop signature fragrance collect…" at bounding box center [425, 207] width 408 height 35
click at [237, 214] on span "shop classic fragrance collection" at bounding box center [284, 211] width 101 height 18
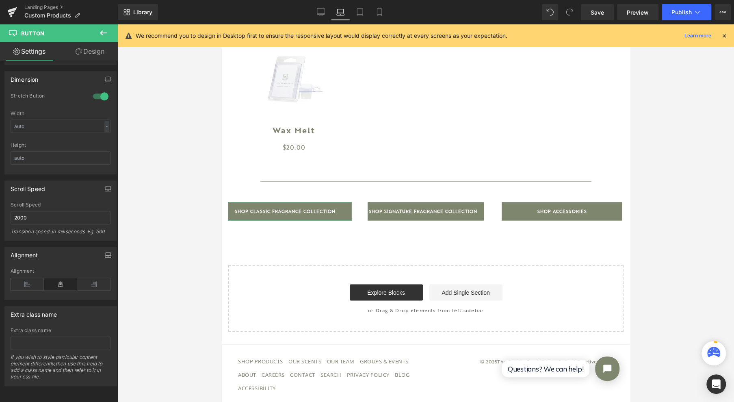
click at [29, 278] on icon at bounding box center [27, 284] width 33 height 12
click at [61, 280] on icon at bounding box center [60, 284] width 33 height 12
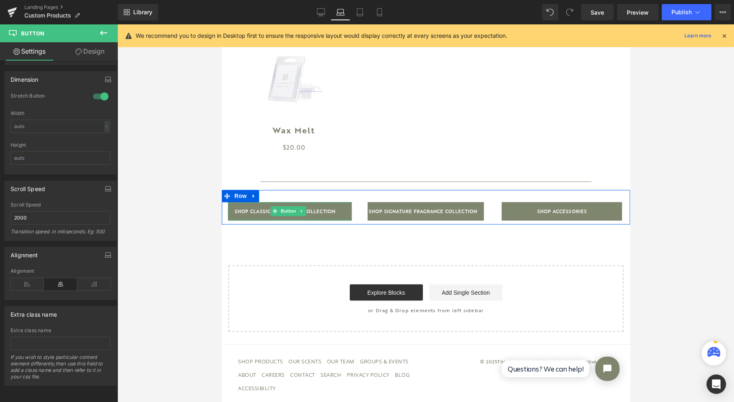
click at [285, 215] on span "Button" at bounding box center [288, 211] width 19 height 10
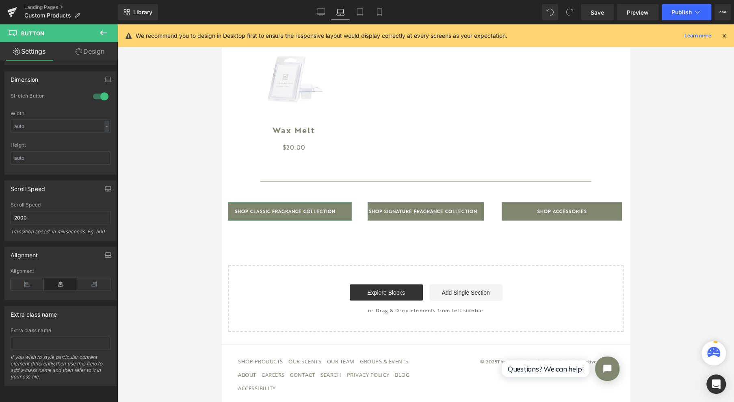
click at [90, 278] on icon at bounding box center [93, 284] width 33 height 12
click at [50, 278] on icon at bounding box center [60, 284] width 33 height 12
click at [16, 278] on icon at bounding box center [27, 284] width 33 height 12
click at [71, 279] on icon at bounding box center [60, 284] width 33 height 12
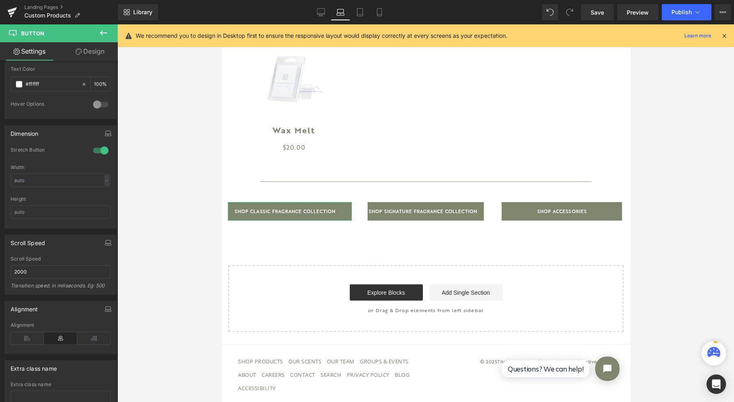
click at [95, 149] on div at bounding box center [101, 150] width 20 height 13
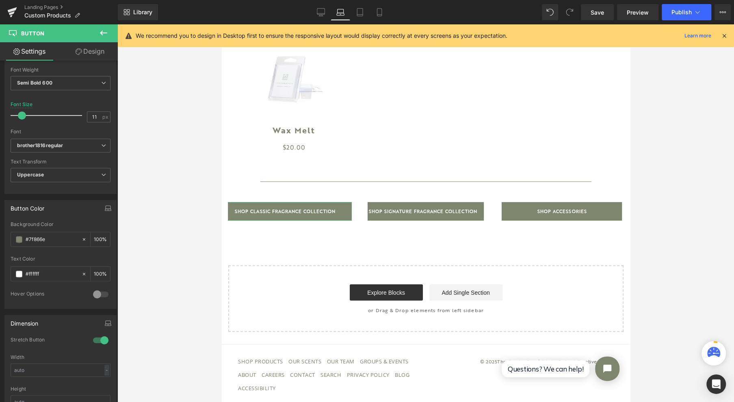
scroll to position [231, 0]
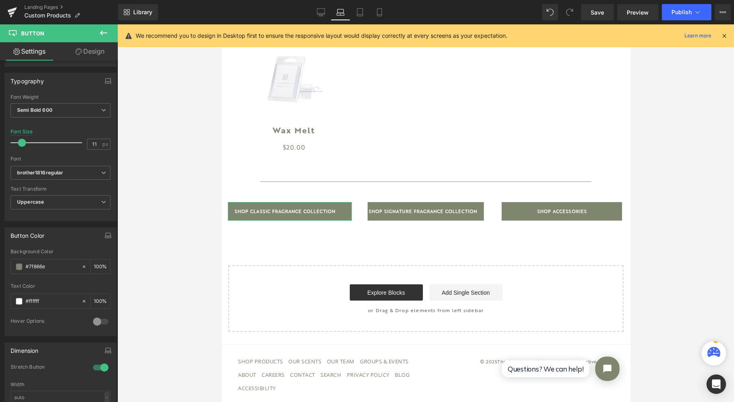
click at [96, 54] on link "Design" at bounding box center [90, 51] width 59 height 18
click at [0, 0] on div "Spacing" at bounding box center [0, 0] width 0 height 0
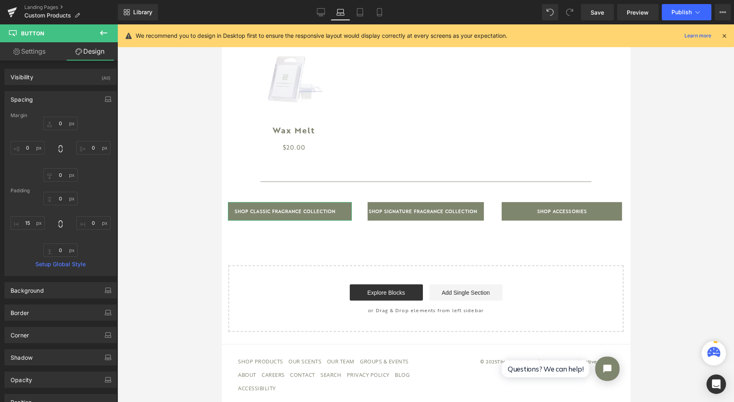
type input "0"
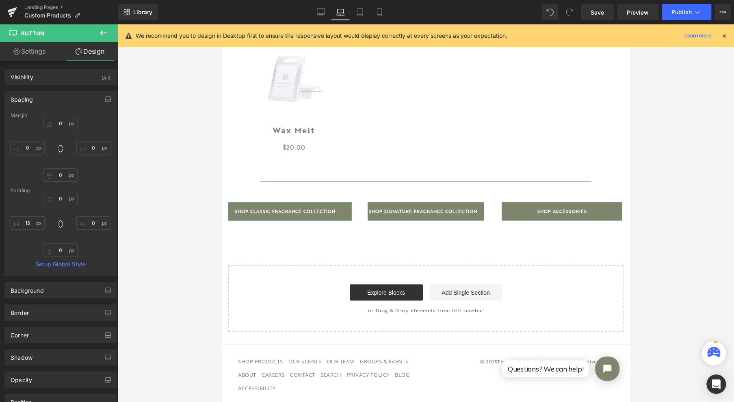
type input "0"
click at [27, 220] on input "15" at bounding box center [28, 222] width 34 height 13
type input "0"
click at [41, 54] on link "Settings" at bounding box center [29, 51] width 59 height 18
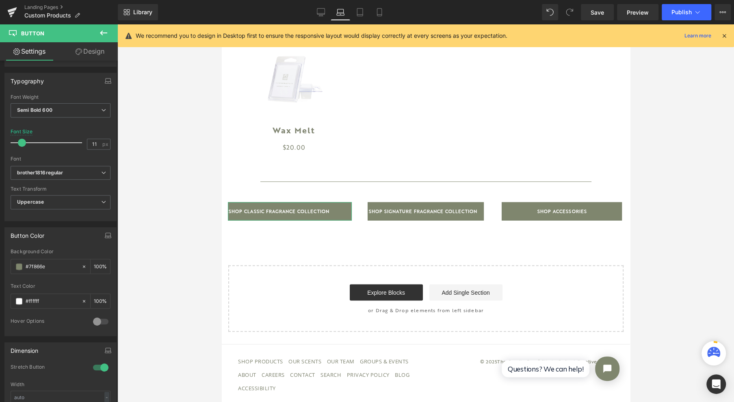
type input "100"
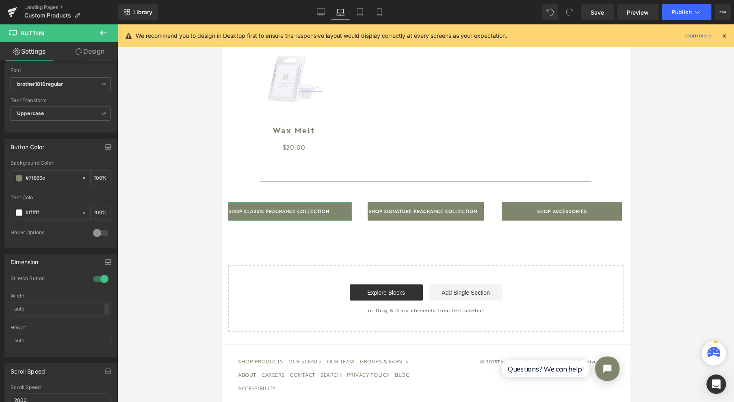
scroll to position [393, 0]
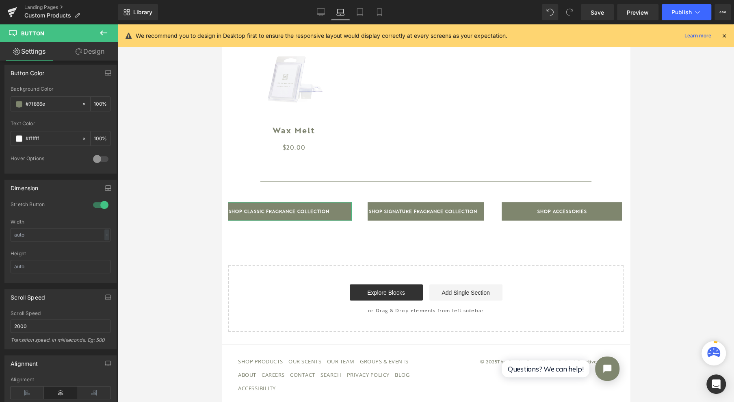
click at [97, 202] on div at bounding box center [101, 204] width 20 height 13
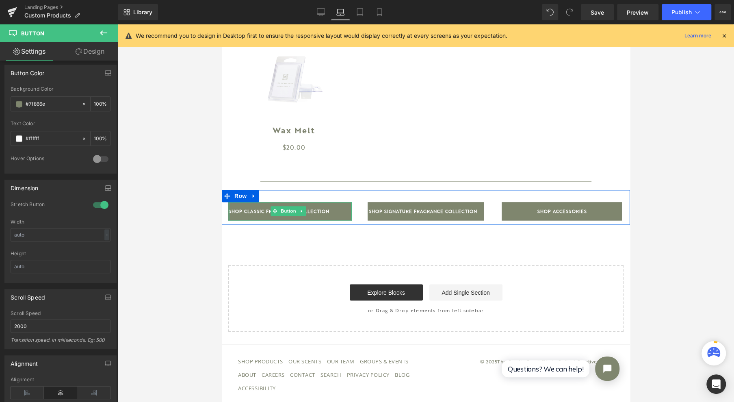
click at [227, 209] on div "shop classic fragrance collection Button" at bounding box center [289, 211] width 136 height 18
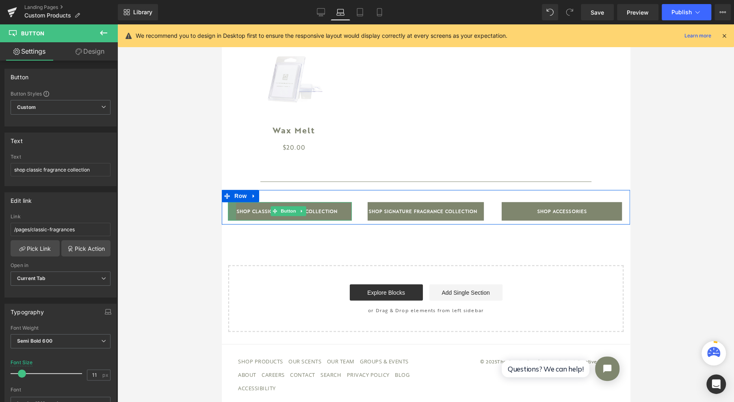
click at [235, 211] on div at bounding box center [232, 211] width 8 height 18
click at [188, 233] on div at bounding box center [425, 213] width 617 height 378
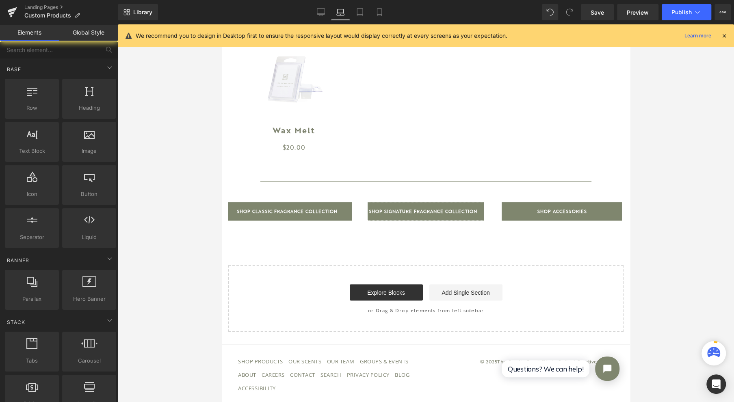
click at [399, 214] on span "shop signature fragrance collection" at bounding box center [422, 211] width 109 height 18
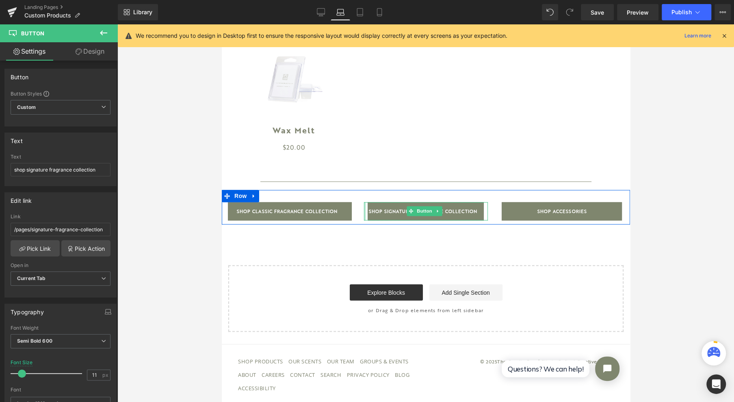
drag, startPoint x: 362, startPoint y: 214, endPoint x: 357, endPoint y: 211, distance: 5.5
click at [358, 211] on div "shop signature fragrance collection Button NaNpx" at bounding box center [426, 211] width 136 height 18
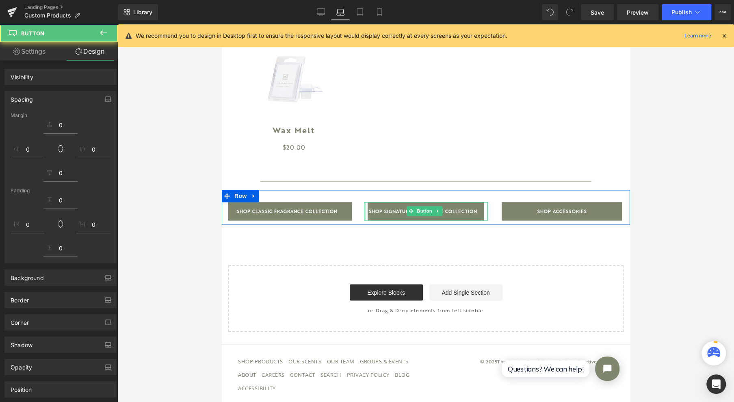
drag, startPoint x: 362, startPoint y: 214, endPoint x: 490, endPoint y: 212, distance: 128.0
click at [352, 211] on div "shop classic fragrance collection Button shop signature fragrance collection Bu…" at bounding box center [425, 207] width 408 height 35
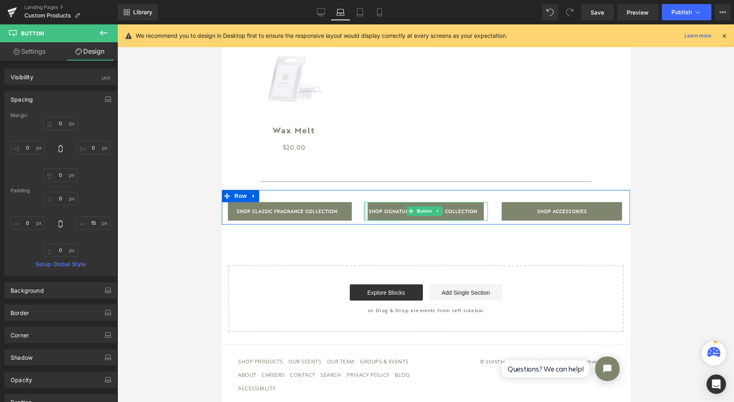
type input "0px"
drag, startPoint x: 361, startPoint y: 212, endPoint x: 350, endPoint y: 207, distance: 12.4
click at [350, 207] on div "shop classic fragrance collection Button shop signature fragrance collection Bu…" at bounding box center [425, 207] width 408 height 35
type input "2px"
drag, startPoint x: 481, startPoint y: 214, endPoint x: 486, endPoint y: 221, distance: 9.4
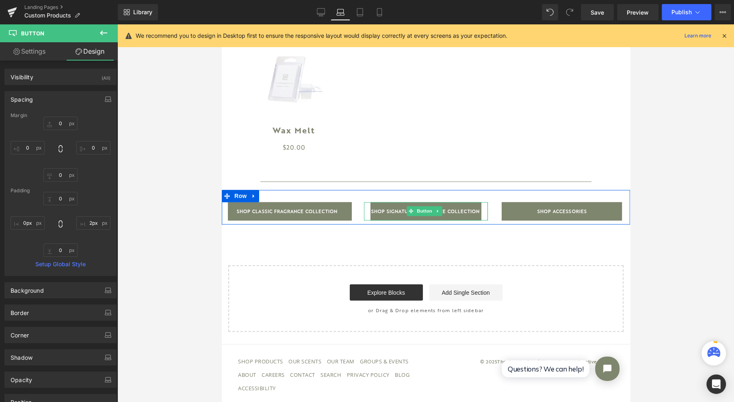
click at [486, 221] on div "shop classic fragrance collection Button shop signature fragrance collection Bu…" at bounding box center [425, 207] width 408 height 35
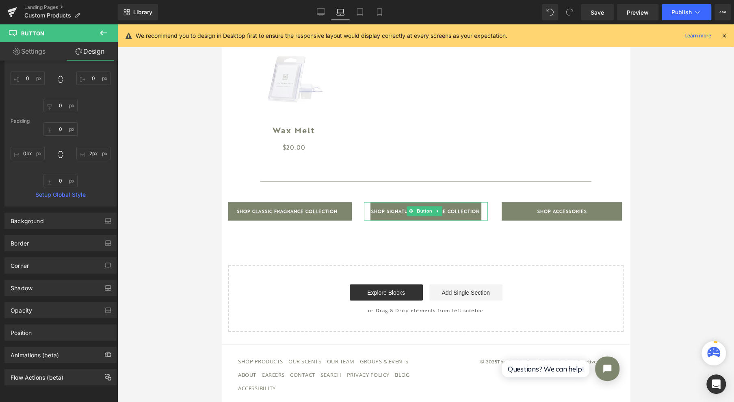
scroll to position [75, 0]
click at [45, 56] on link "Settings" at bounding box center [29, 51] width 59 height 18
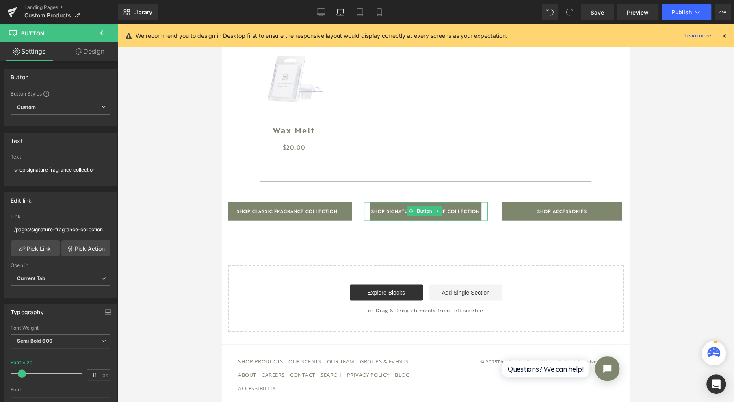
type input "100"
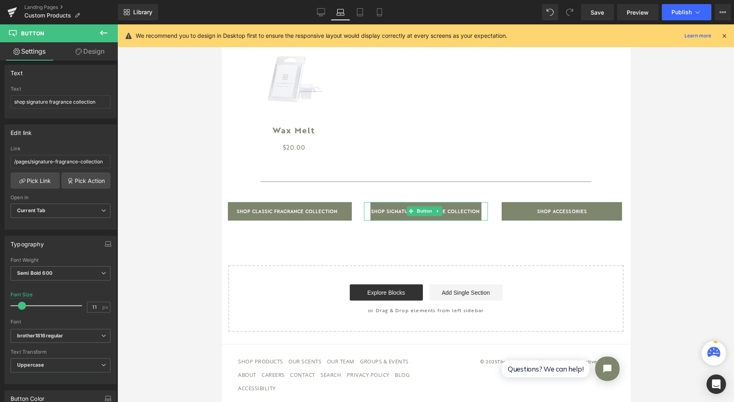
scroll to position [217, 0]
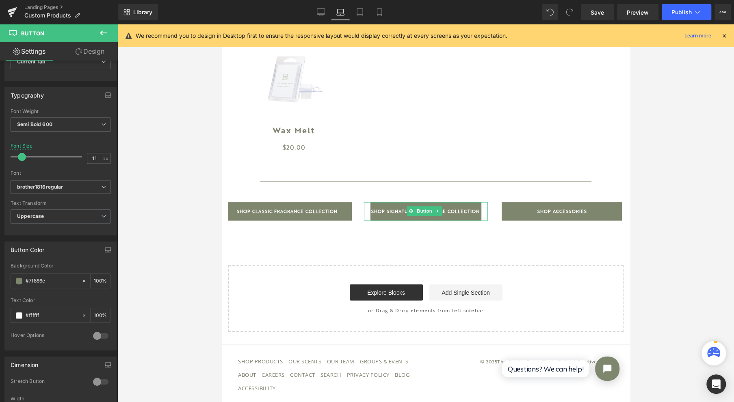
click at [96, 378] on div at bounding box center [101, 381] width 20 height 13
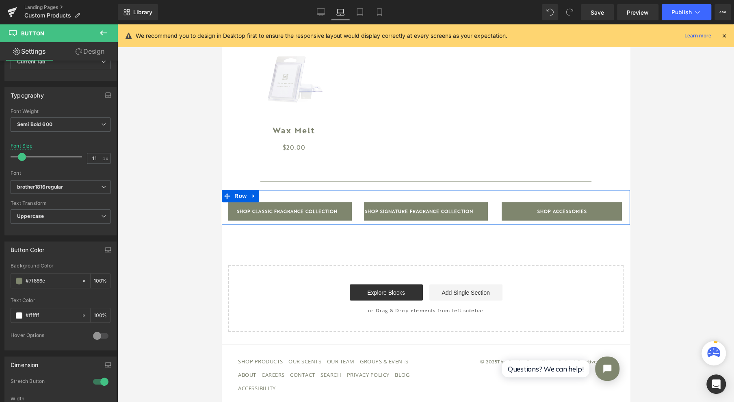
click at [360, 214] on div "shop signature fragrance collection Button" at bounding box center [426, 211] width 136 height 18
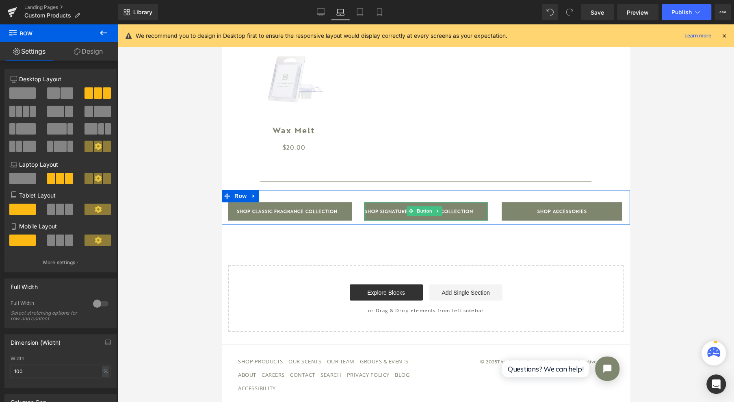
drag, startPoint x: 361, startPoint y: 214, endPoint x: 473, endPoint y: 216, distance: 111.4
click at [332, 208] on div "shop classic fragrance collection Button shop signature fragrance collection Bu…" at bounding box center [425, 207] width 408 height 35
click at [476, 214] on link "shop signature fragrance collection" at bounding box center [426, 211] width 124 height 18
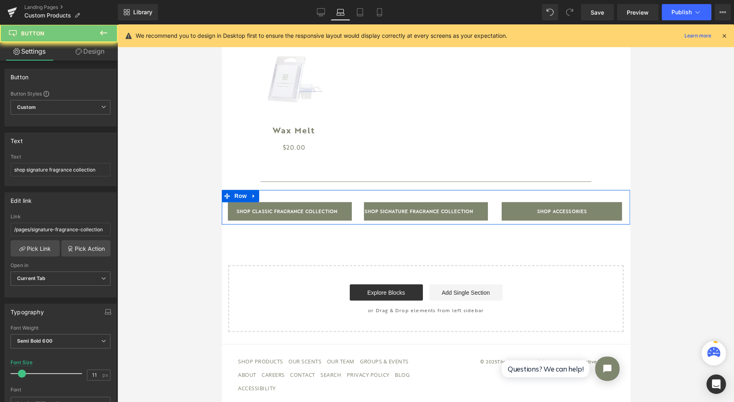
click at [478, 211] on link "shop signature fragrance collection" at bounding box center [426, 211] width 124 height 18
click at [421, 215] on span "Button" at bounding box center [424, 211] width 19 height 10
drag, startPoint x: 482, startPoint y: 211, endPoint x: 355, endPoint y: 313, distance: 163.2
click at [497, 223] on div "shop classic fragrance collection Button shop signature fragrance collection Bu…" at bounding box center [425, 207] width 408 height 35
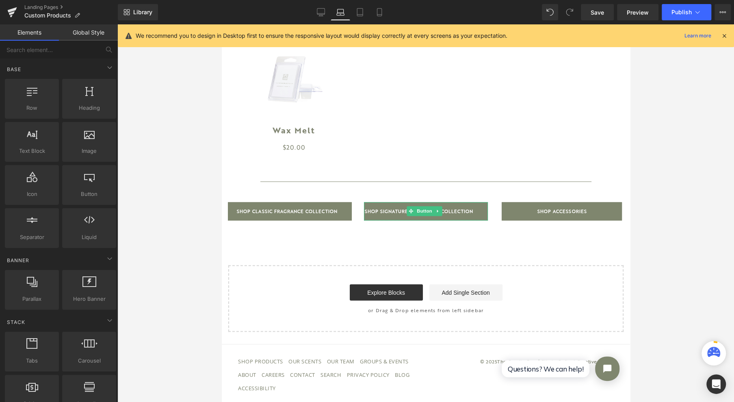
drag, startPoint x: 459, startPoint y: 216, endPoint x: 420, endPoint y: 211, distance: 39.4
click at [459, 216] on span "shop signature fragrance collection" at bounding box center [419, 211] width 109 height 18
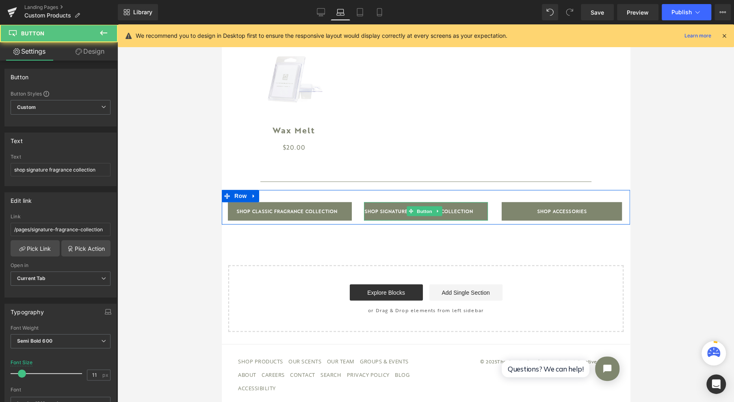
click at [420, 211] on span "Button" at bounding box center [424, 211] width 19 height 10
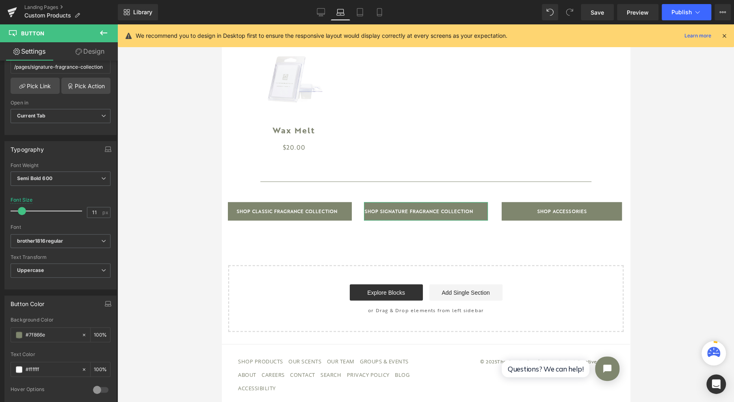
scroll to position [0, 0]
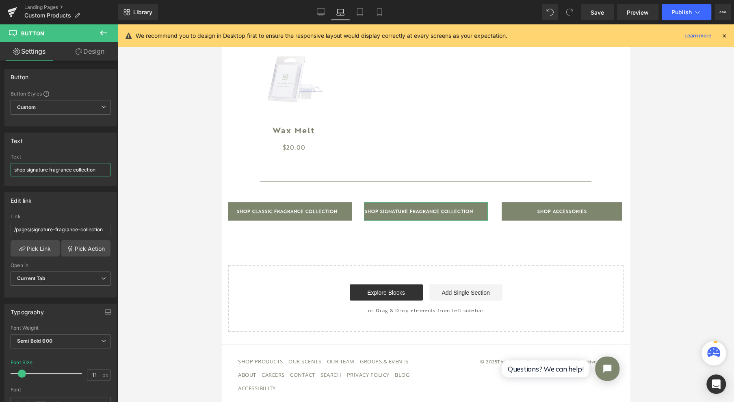
click at [103, 171] on input "shop signature fragrance collection" at bounding box center [61, 169] width 100 height 13
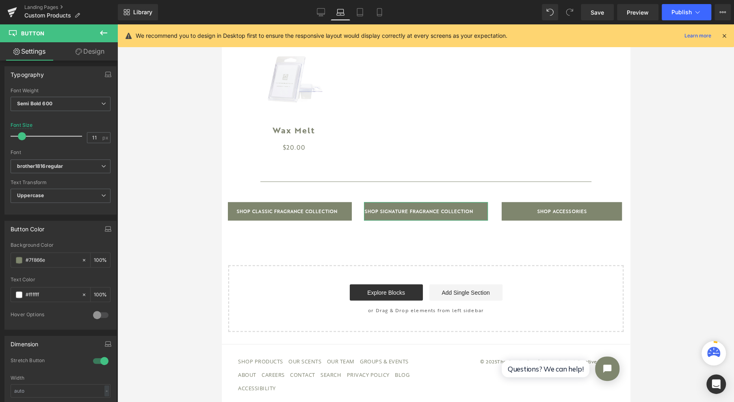
scroll to position [271, 0]
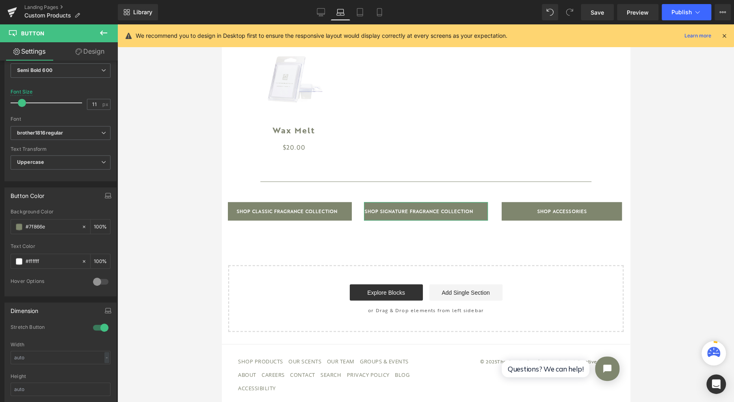
click at [98, 324] on div at bounding box center [101, 327] width 20 height 13
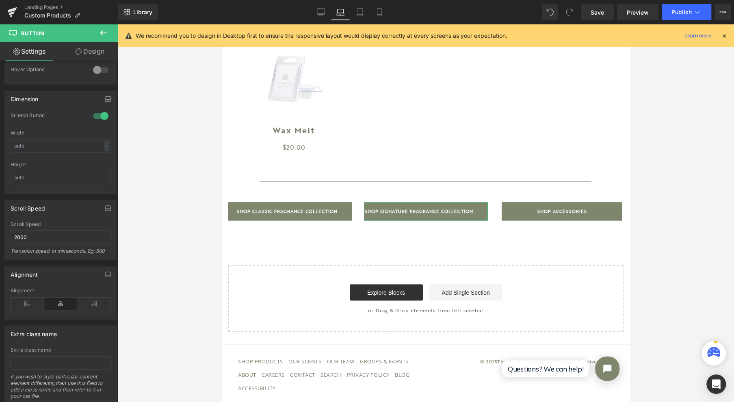
scroll to position [488, 0]
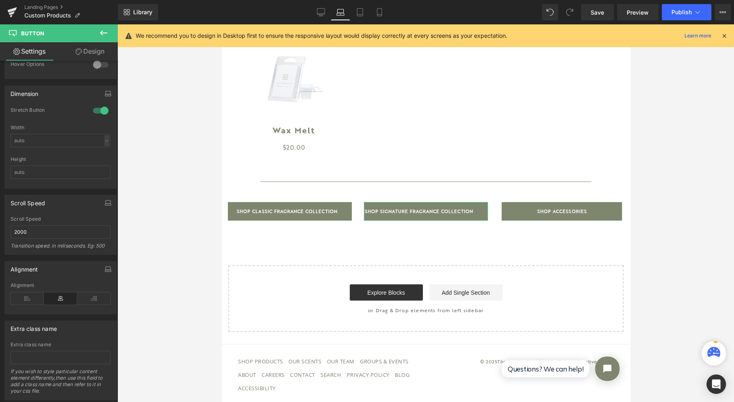
click at [39, 295] on icon at bounding box center [27, 298] width 33 height 12
click at [63, 295] on icon at bounding box center [60, 298] width 33 height 12
click at [82, 292] on icon at bounding box center [93, 298] width 33 height 12
click at [392, 212] on span "shop signature fragrance collection" at bounding box center [419, 211] width 109 height 18
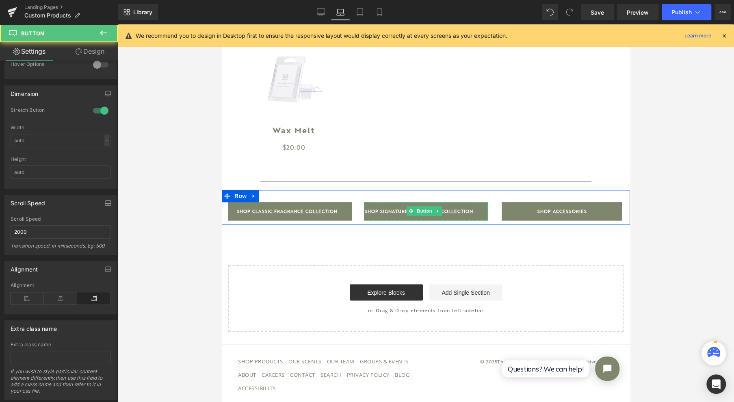
click at [392, 212] on span "shop signature fragrance collection" at bounding box center [419, 211] width 109 height 18
click at [417, 213] on span "Button" at bounding box center [424, 211] width 19 height 10
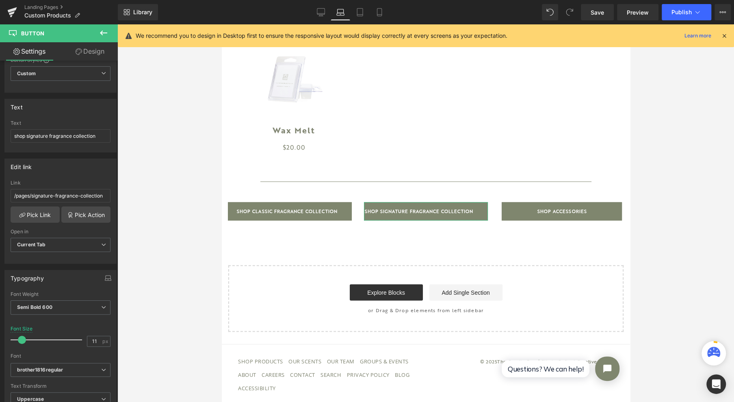
scroll to position [54, 0]
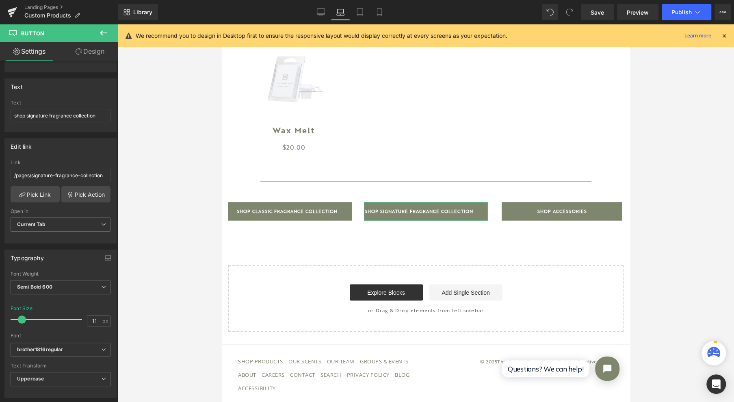
click at [78, 285] on span "Semi Bold 600" at bounding box center [61, 287] width 100 height 14
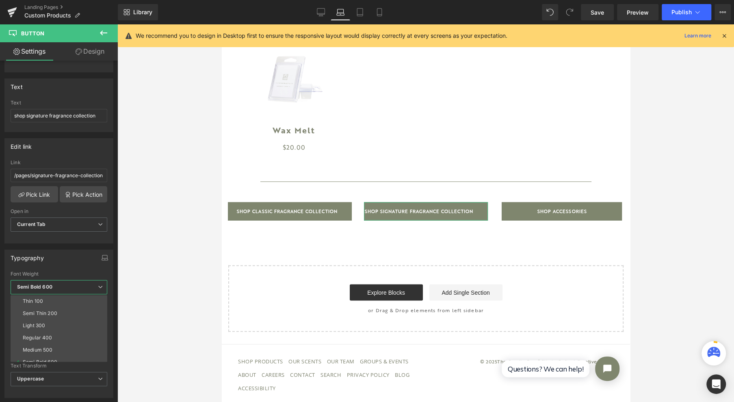
click at [63, 344] on li "Medium 500" at bounding box center [61, 350] width 100 height 12
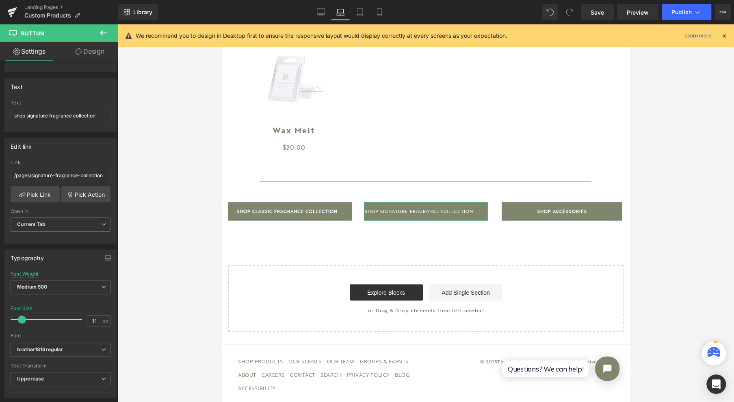
click at [76, 291] on div "Medium 500 Thin 100 Semi Thin 200 Light 300 Regular 400 Medium 500 Semi Bold 60…" at bounding box center [61, 289] width 100 height 18
click at [78, 288] on span "Medium 500" at bounding box center [61, 287] width 100 height 14
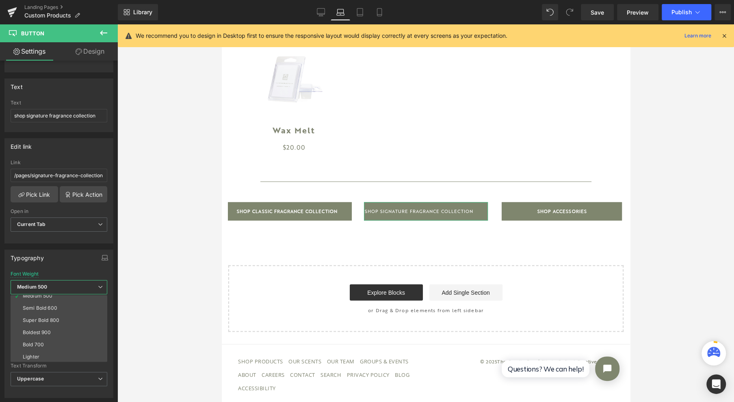
click at [76, 314] on li "Super Bold 800" at bounding box center [61, 320] width 100 height 12
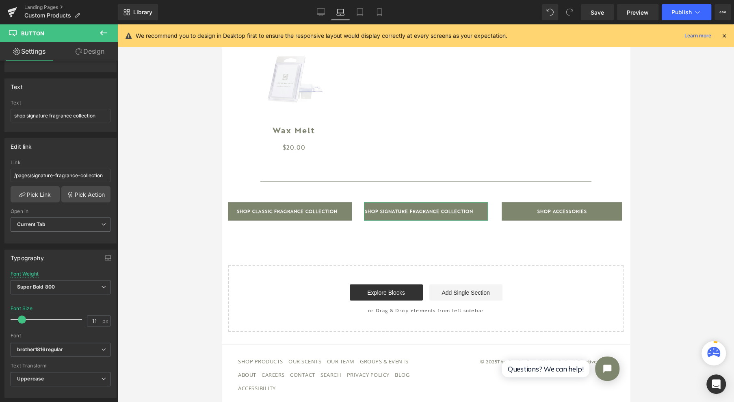
click at [77, 283] on span "Super Bold 800" at bounding box center [61, 287] width 100 height 14
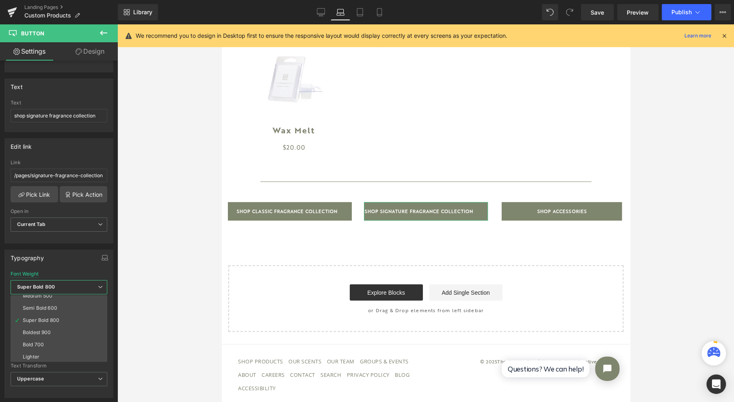
click at [67, 307] on li "Semi Bold 600" at bounding box center [61, 308] width 100 height 12
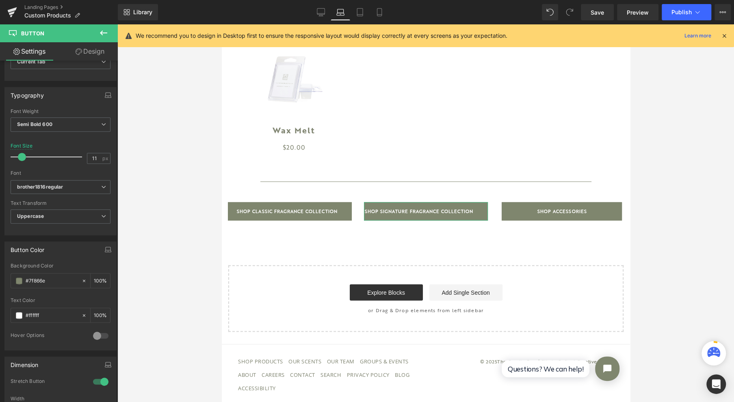
scroll to position [271, 0]
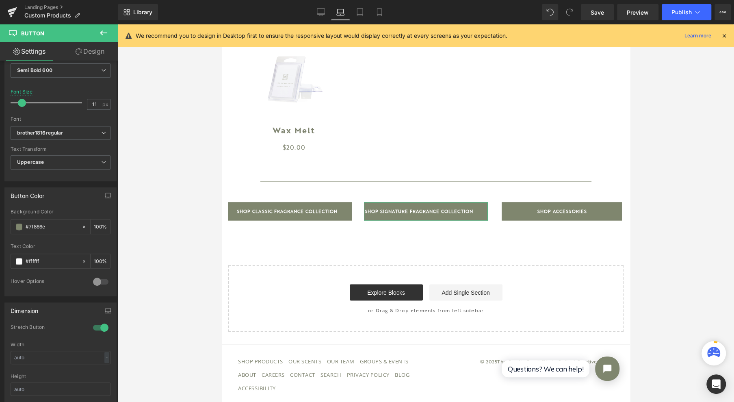
click at [96, 321] on div at bounding box center [101, 327] width 20 height 13
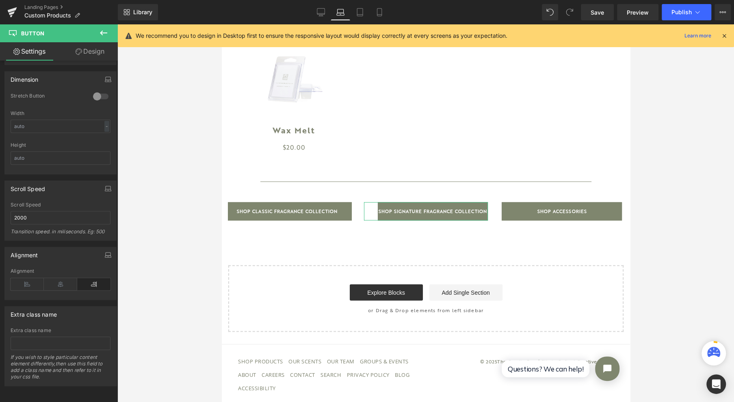
click at [57, 281] on icon at bounding box center [60, 284] width 33 height 12
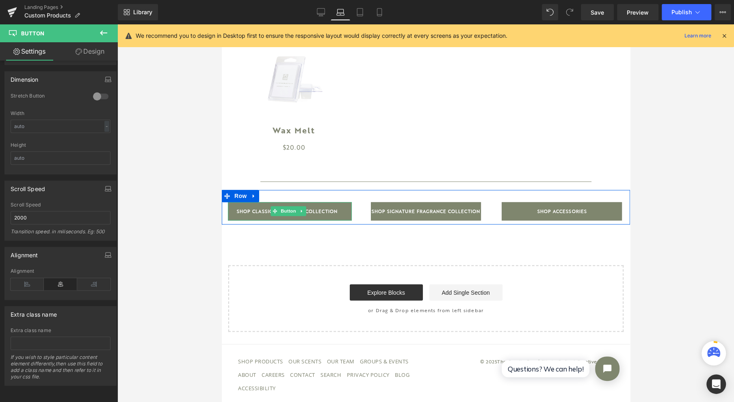
click at [287, 213] on span "Button" at bounding box center [288, 211] width 19 height 10
click at [427, 215] on span "Button" at bounding box center [424, 211] width 19 height 10
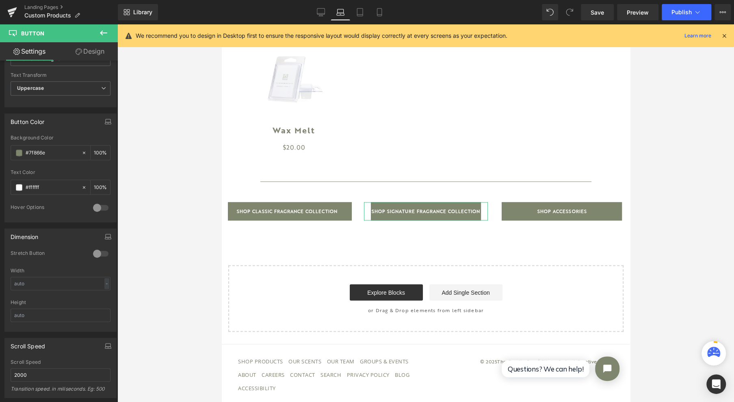
scroll to position [433, 0]
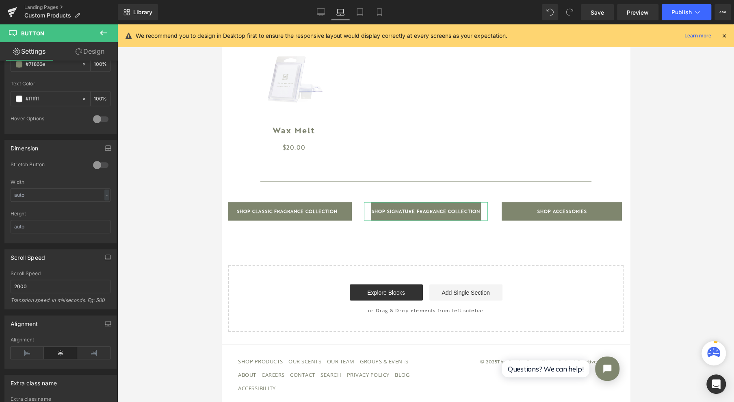
click at [100, 162] on div at bounding box center [101, 164] width 20 height 13
click at [94, 47] on link "Design" at bounding box center [90, 51] width 59 height 18
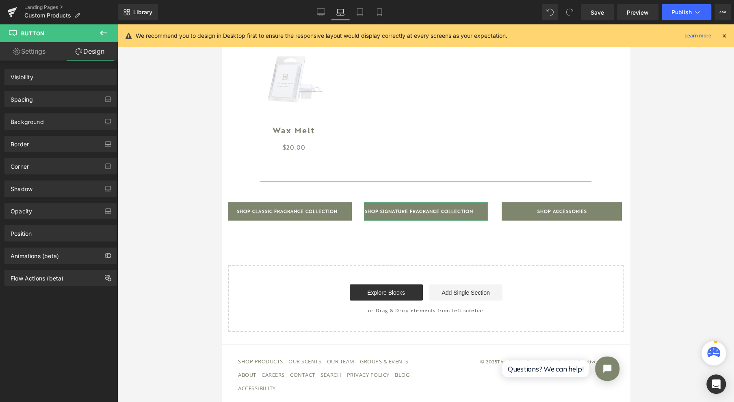
click at [54, 97] on div "Spacing" at bounding box center [60, 98] width 111 height 15
click at [23, 101] on div "Spacing" at bounding box center [22, 96] width 22 height 11
type input "0"
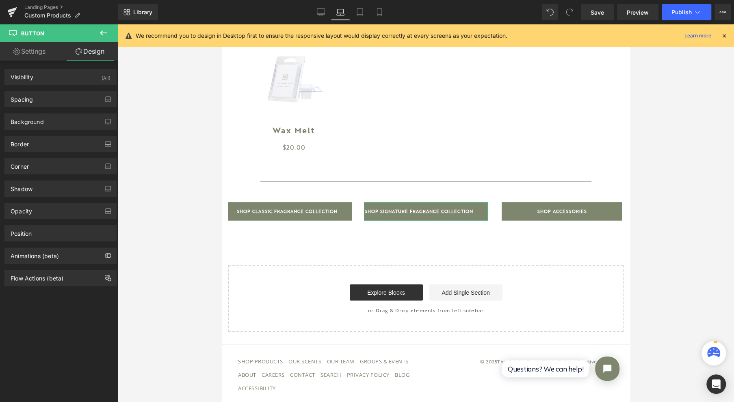
type input "0"
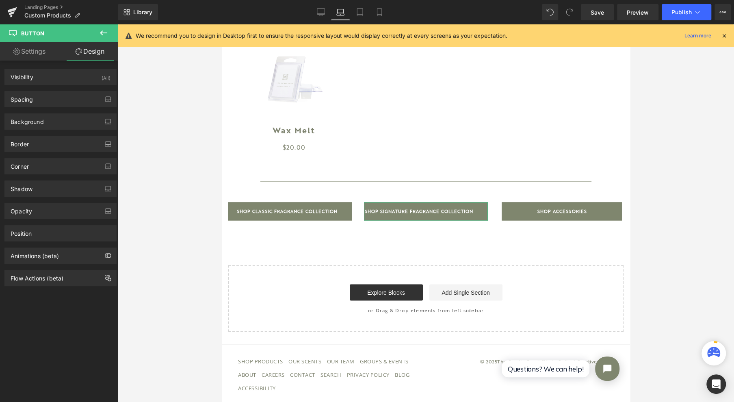
click at [43, 100] on div "Spacing" at bounding box center [60, 98] width 111 height 15
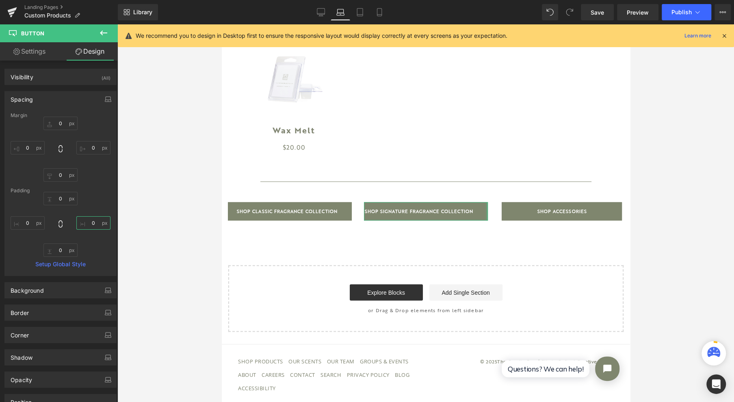
click at [93, 223] on input "0" at bounding box center [93, 222] width 34 height 13
type input "5"
click at [28, 223] on input "0" at bounding box center [28, 222] width 34 height 13
type input "5"
click at [89, 222] on input "5" at bounding box center [93, 222] width 34 height 13
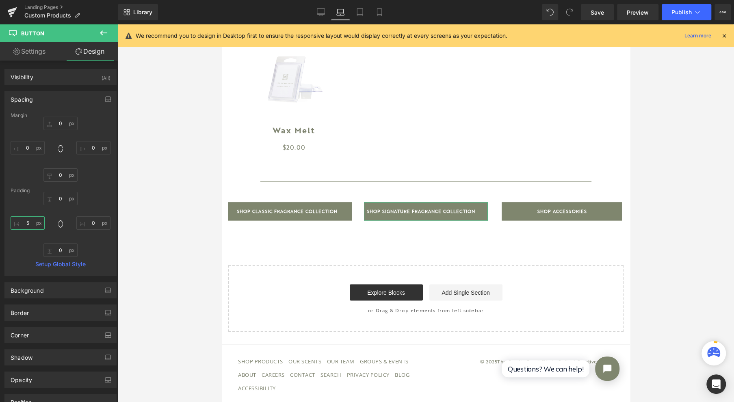
click at [36, 226] on input "5" at bounding box center [28, 222] width 34 height 13
type input "3"
click at [90, 221] on input "text" at bounding box center [93, 222] width 34 height 13
type input "3"
click at [30, 223] on input "3" at bounding box center [28, 222] width 34 height 13
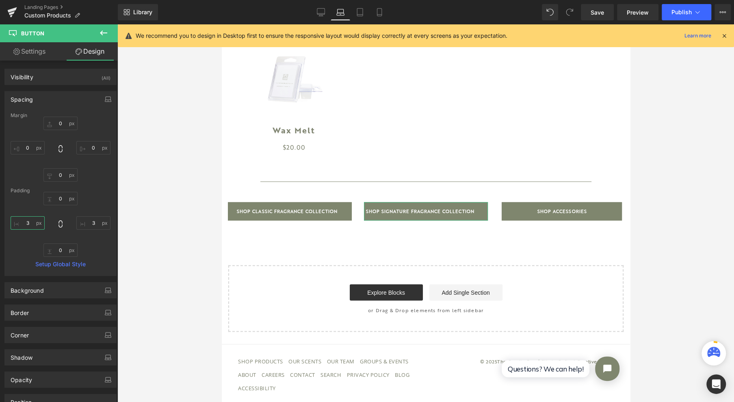
type input "5"
type input "1"
type input "7"
type input "8"
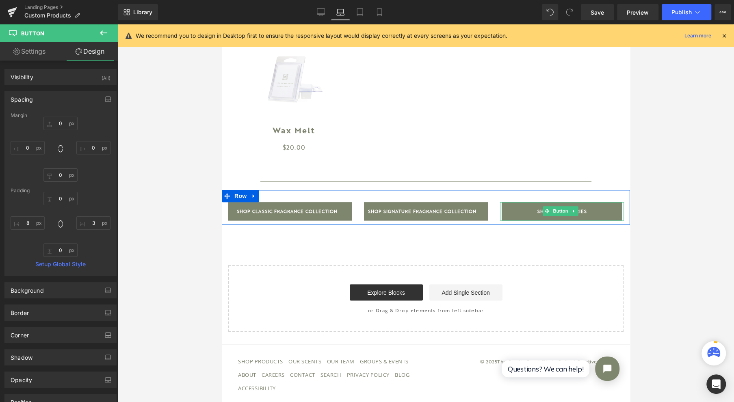
click at [543, 212] on span at bounding box center [547, 211] width 9 height 10
click at [551, 214] on span "Button" at bounding box center [560, 211] width 19 height 10
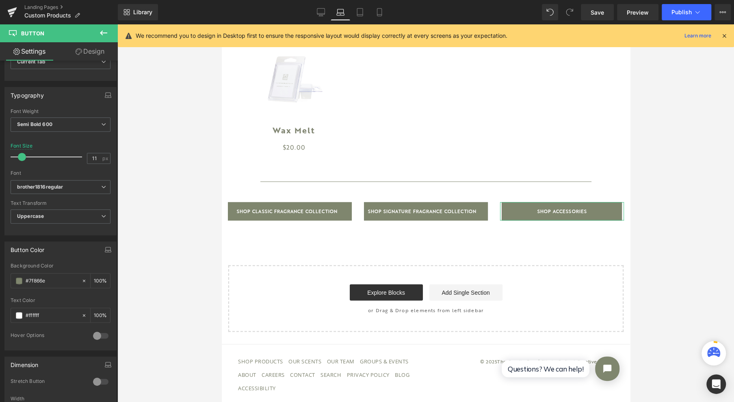
scroll to position [325, 0]
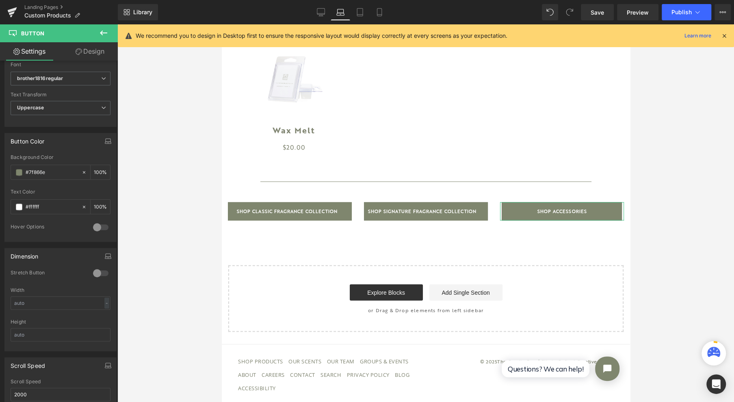
click at [99, 273] on div at bounding box center [101, 273] width 20 height 13
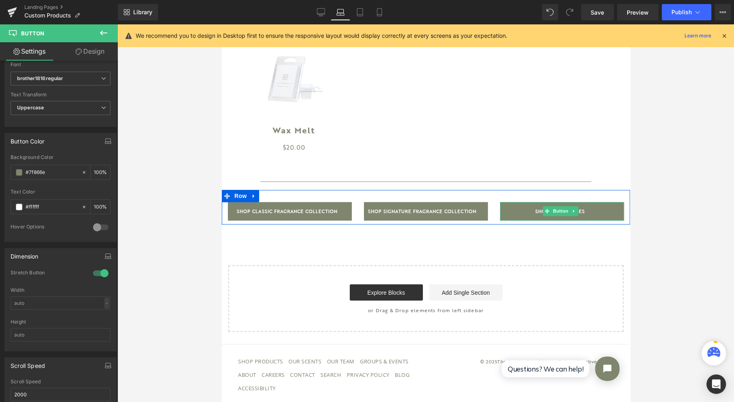
click at [555, 210] on span "Button" at bounding box center [560, 211] width 19 height 10
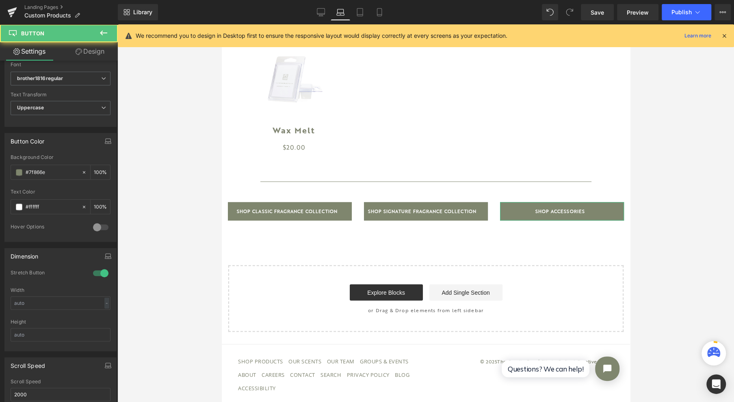
click at [93, 48] on link "Design" at bounding box center [90, 51] width 59 height 18
click at [0, 0] on div "Spacing" at bounding box center [0, 0] width 0 height 0
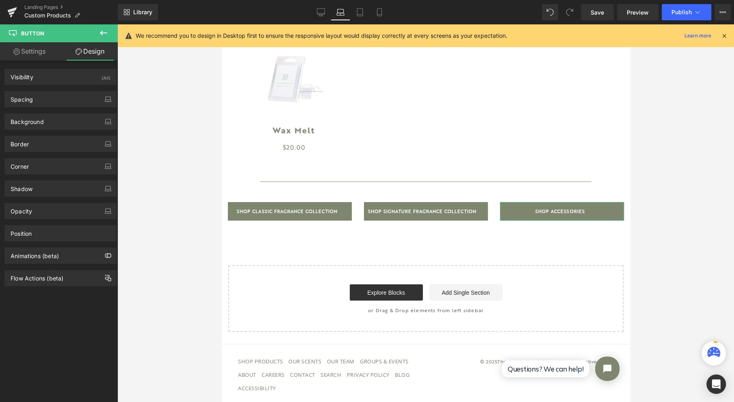
type input "0"
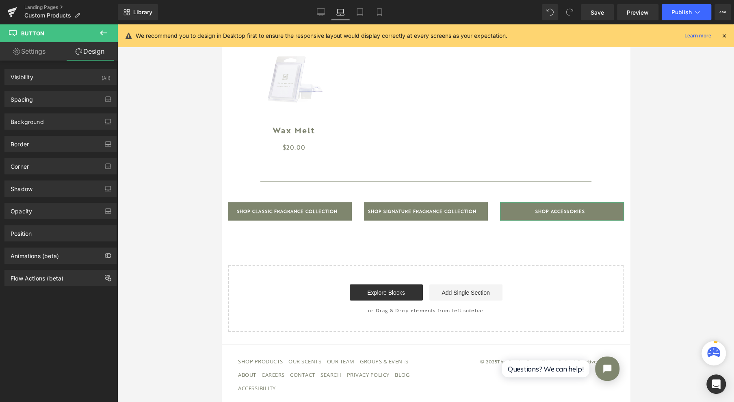
type input "85"
type input "0"
click at [38, 103] on div "Spacing" at bounding box center [60, 98] width 111 height 15
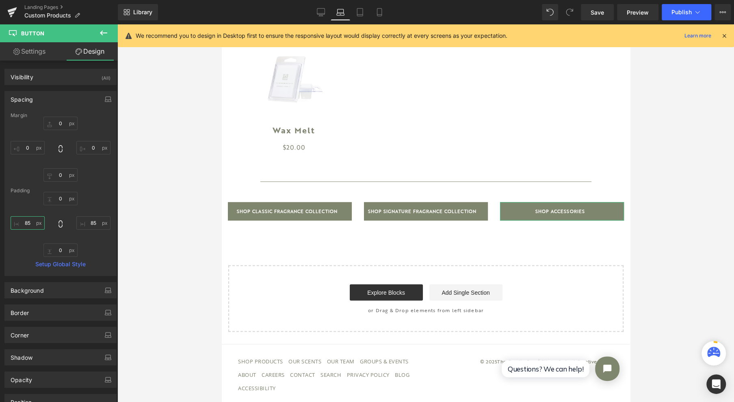
click at [27, 224] on input "85" at bounding box center [28, 222] width 34 height 13
type input "0"
click at [87, 221] on input "85" at bounding box center [93, 222] width 34 height 13
type input "0"
click at [33, 220] on input "0" at bounding box center [28, 222] width 34 height 13
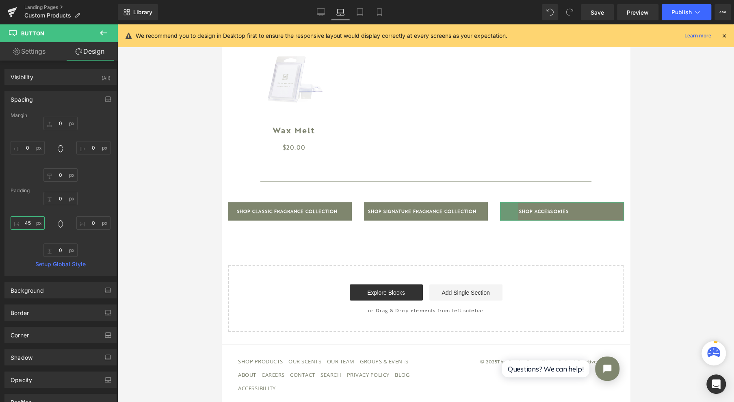
type input "4"
type input "7"
type input "85"
click at [658, 187] on div at bounding box center [425, 213] width 617 height 378
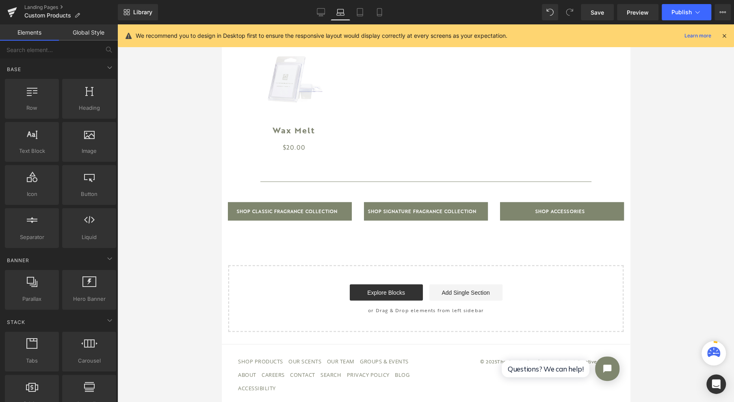
click at [595, 17] on link "Save" at bounding box center [597, 12] width 33 height 16
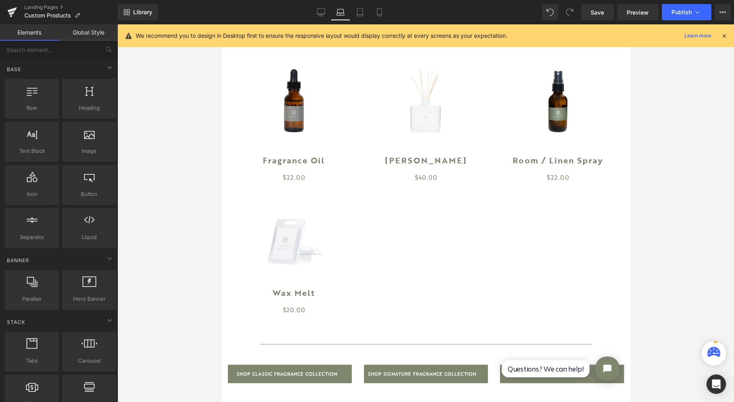
drag, startPoint x: 322, startPoint y: 11, endPoint x: 328, endPoint y: 119, distance: 107.5
click at [322, 11] on icon at bounding box center [321, 12] width 8 height 8
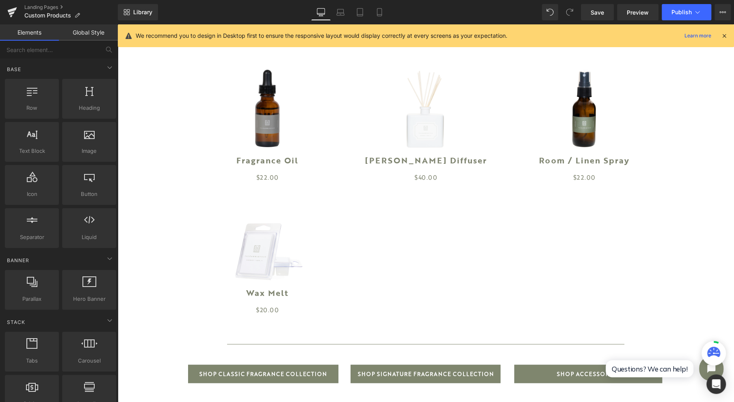
scroll to position [833, 0]
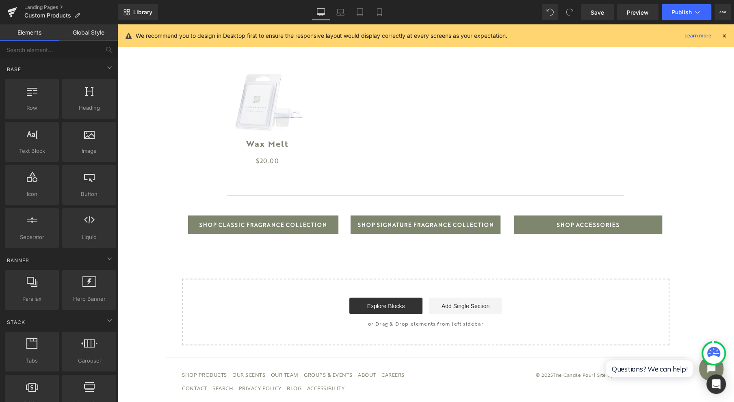
click at [340, 15] on icon at bounding box center [340, 12] width 8 height 8
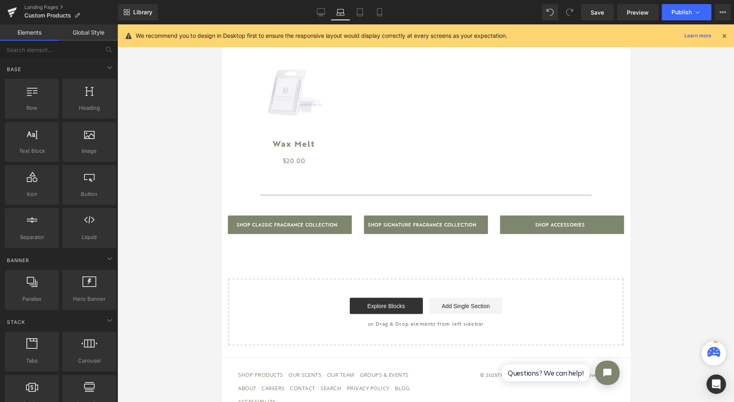
click at [358, 15] on icon at bounding box center [360, 12] width 8 height 8
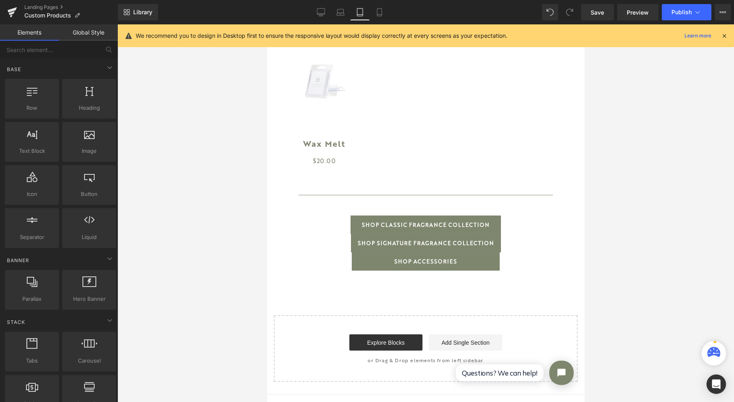
scroll to position [897, 0]
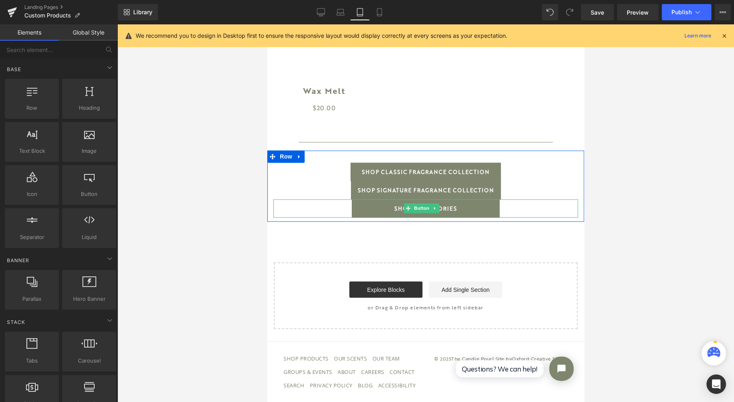
click at [419, 203] on span "Button" at bounding box center [421, 208] width 19 height 10
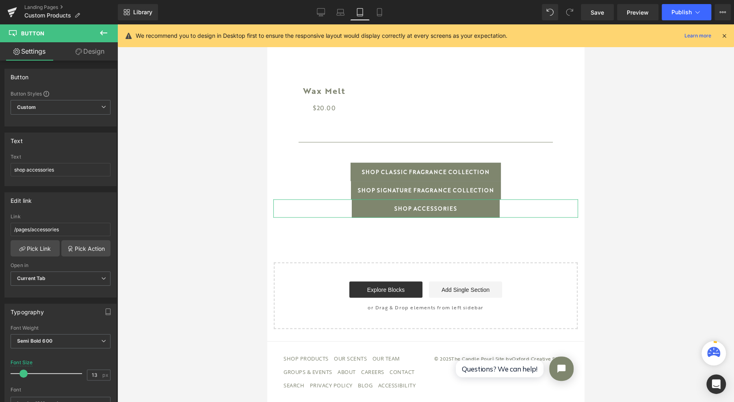
click at [84, 51] on link "Design" at bounding box center [90, 51] width 59 height 18
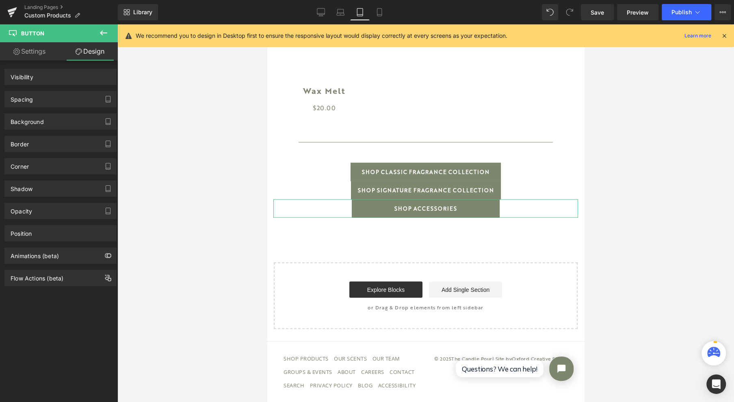
click at [51, 102] on div "Spacing" at bounding box center [60, 98] width 111 height 15
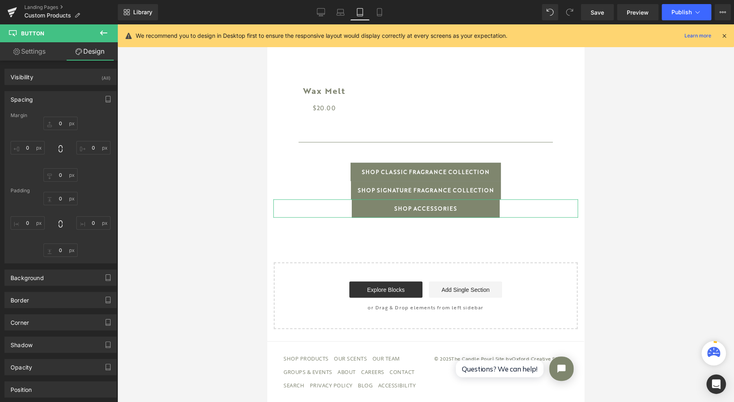
type input "0"
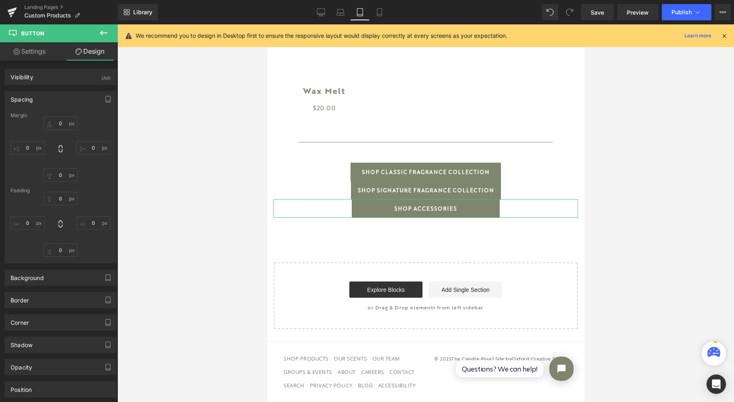
type input "103"
type input "0"
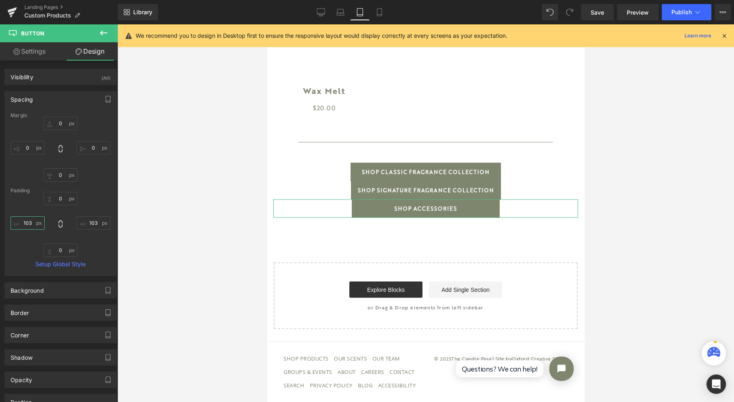
click at [35, 221] on input "103" at bounding box center [28, 222] width 34 height 13
type input "102"
click at [88, 224] on input "103" at bounding box center [93, 222] width 34 height 13
type input "103"
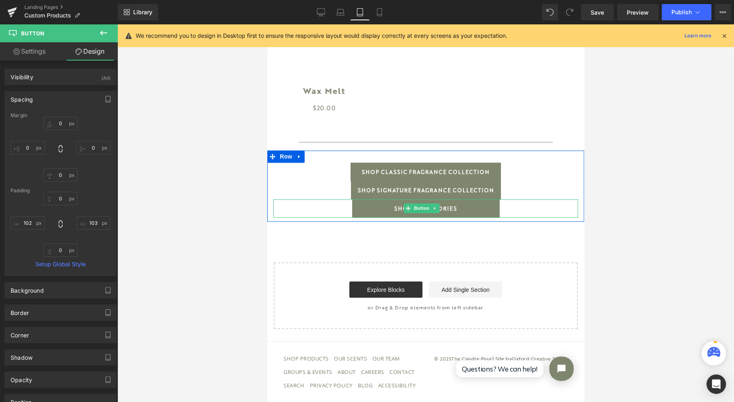
click at [421, 203] on span "Button" at bounding box center [421, 208] width 19 height 10
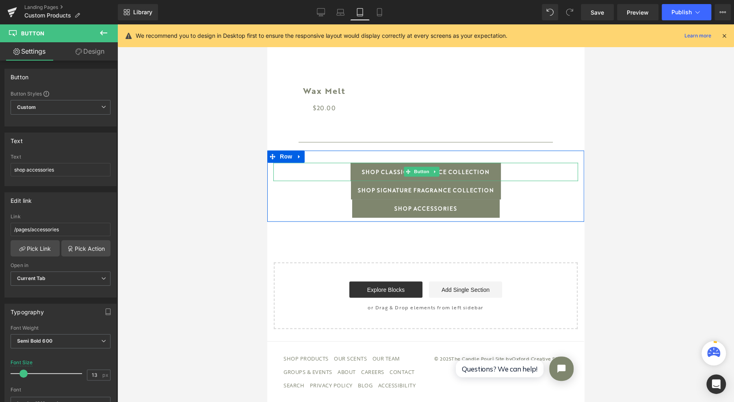
click at [411, 167] on span at bounding box center [408, 172] width 9 height 10
click at [421, 167] on span "Button" at bounding box center [421, 172] width 19 height 10
click at [427, 167] on span "Button" at bounding box center [421, 172] width 19 height 10
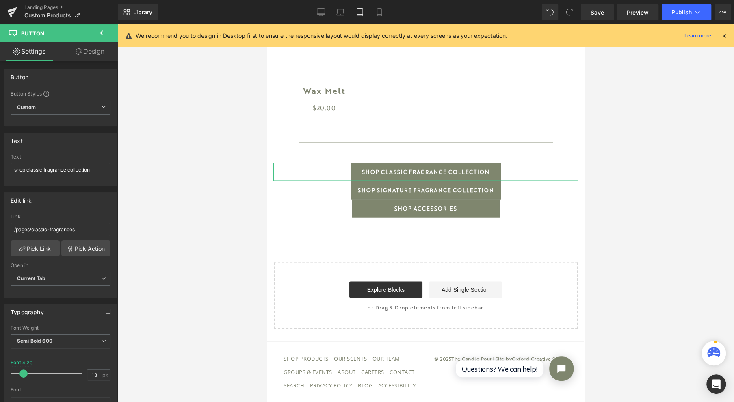
click at [85, 54] on link "Design" at bounding box center [90, 51] width 59 height 18
click at [0, 0] on div "Spacing" at bounding box center [0, 0] width 0 height 0
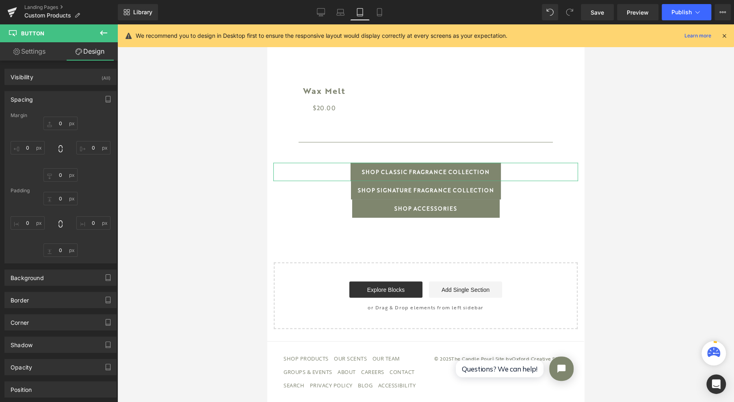
type input "0"
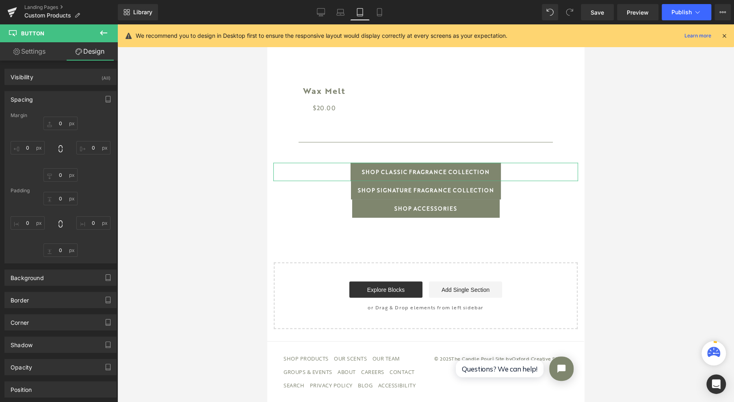
type input "26"
type input "0"
type input "26"
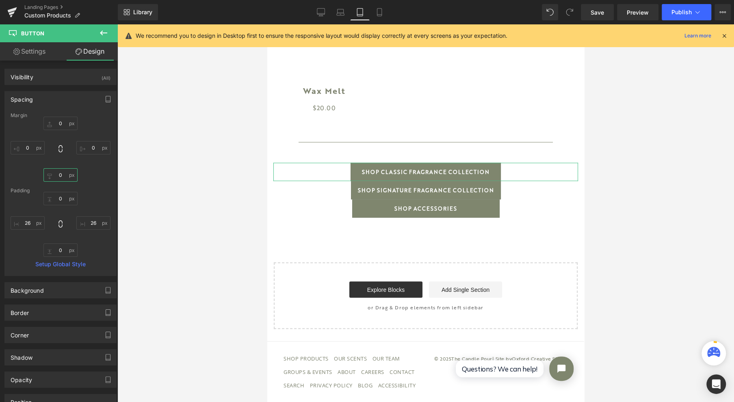
click at [60, 174] on input "0" at bounding box center [60, 174] width 34 height 13
type input "15"
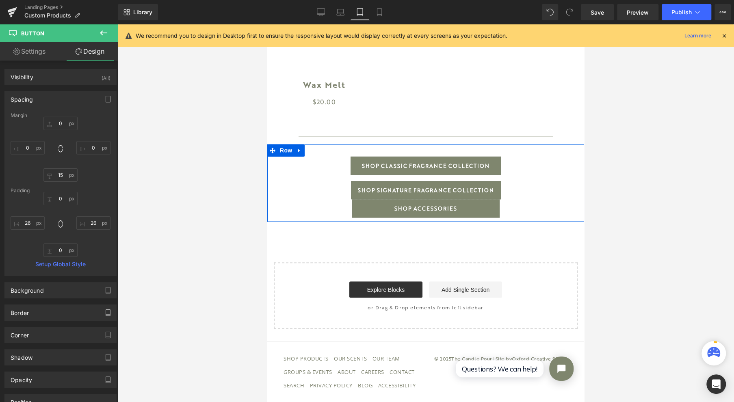
click at [390, 187] on span "shop signature fragrance collection" at bounding box center [426, 190] width 136 height 18
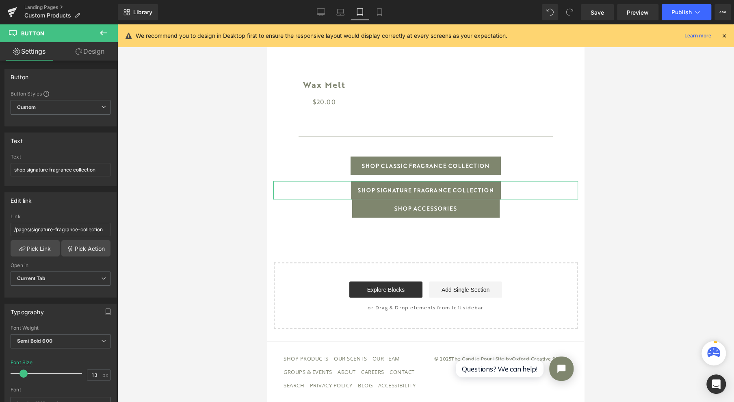
click at [85, 52] on link "Design" at bounding box center [90, 51] width 59 height 18
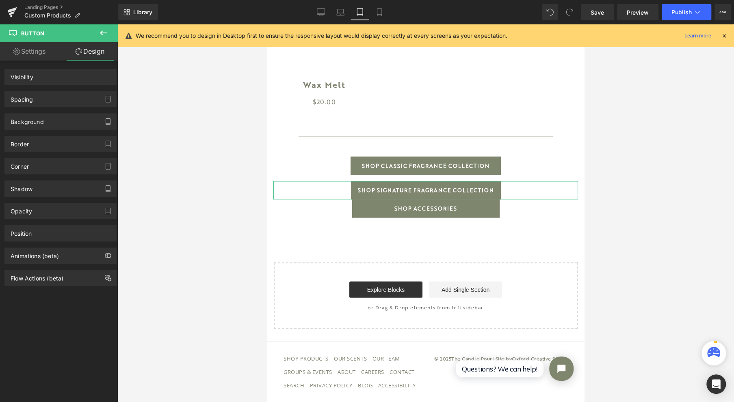
click at [52, 100] on div "Spacing" at bounding box center [60, 98] width 111 height 15
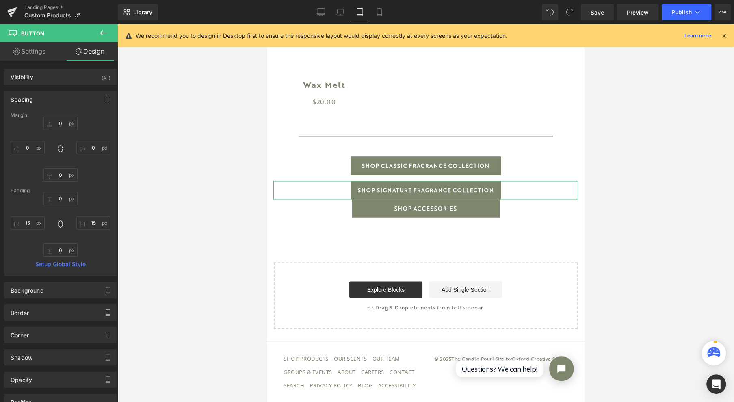
type input "0"
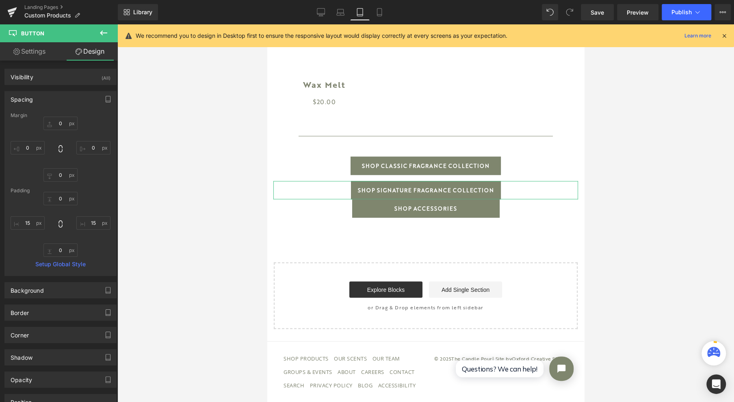
type input "15"
type input "0"
type input "15"
click at [63, 174] on input "0" at bounding box center [60, 174] width 34 height 13
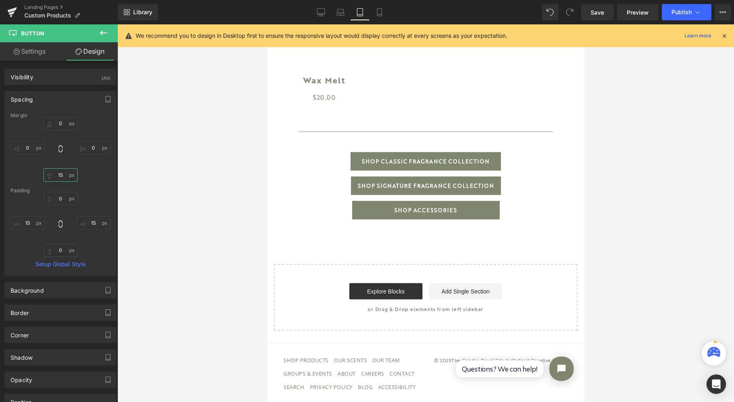
type input "15"
click at [597, 13] on span "Save" at bounding box center [597, 12] width 13 height 9
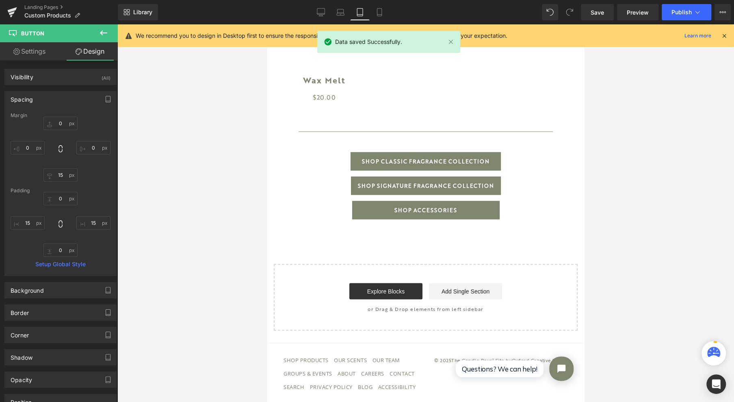
click at [370, 16] on link "Mobile" at bounding box center [380, 12] width 20 height 16
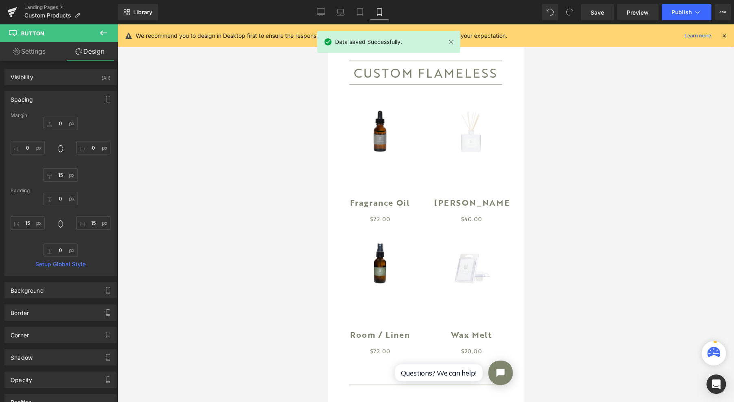
type input "0"
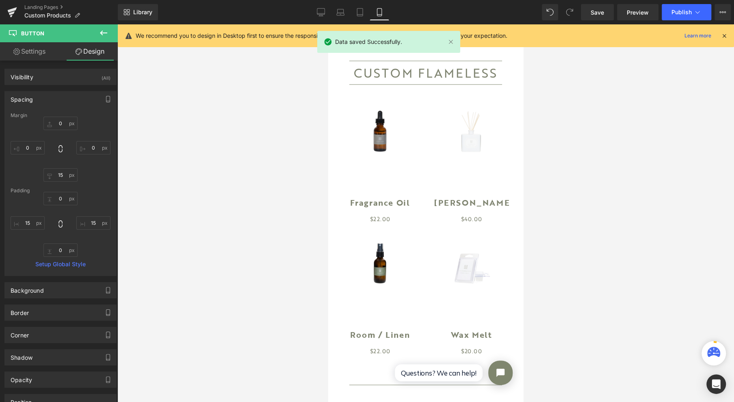
type input "15"
type input "0"
type input "15"
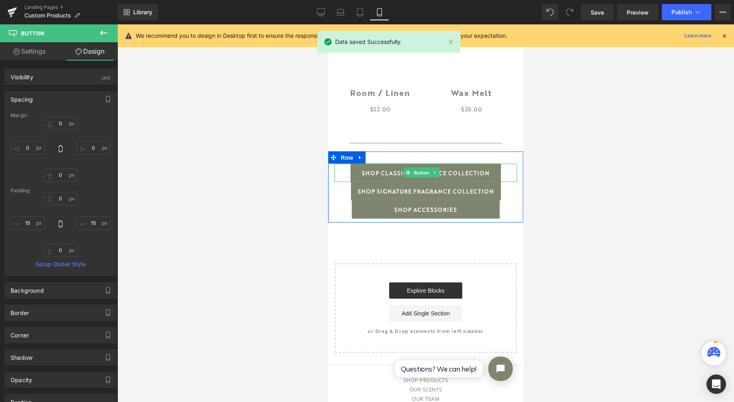
click at [426, 168] on span "Button" at bounding box center [421, 173] width 19 height 10
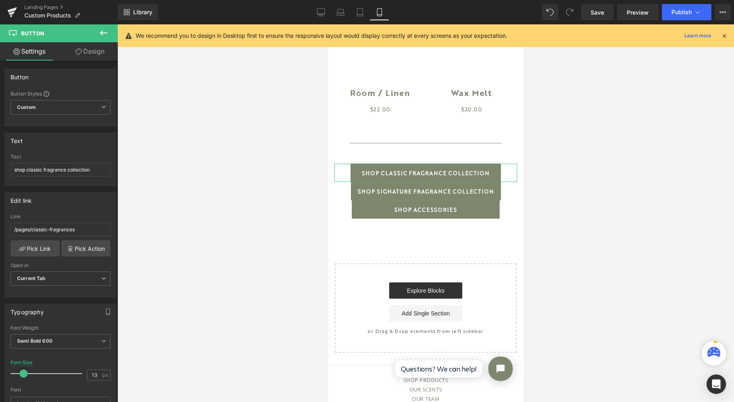
click at [93, 59] on link "Design" at bounding box center [90, 51] width 59 height 18
click at [0, 0] on div "Spacing" at bounding box center [0, 0] width 0 height 0
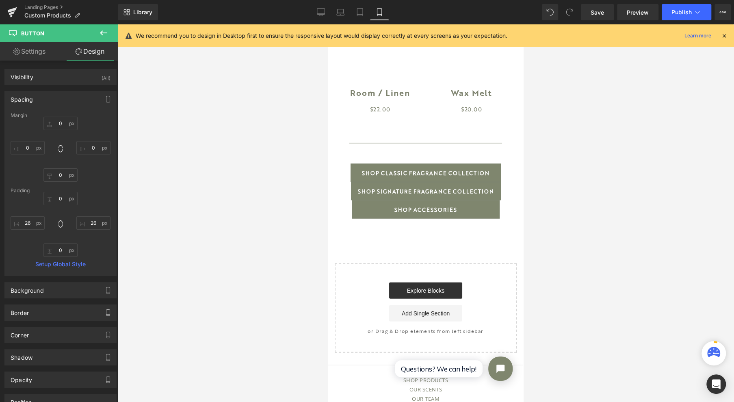
type input "0"
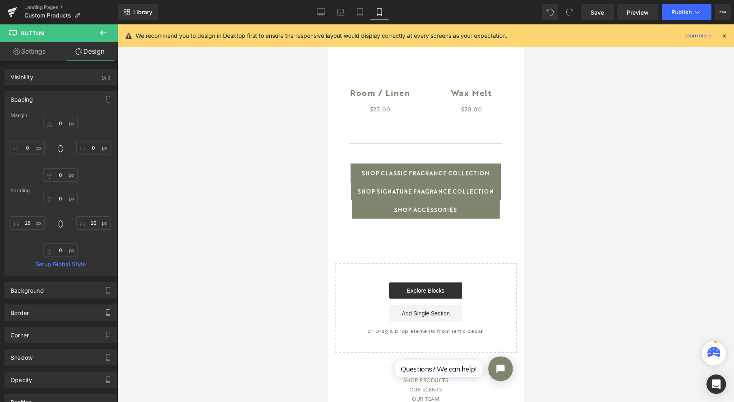
type input "26"
type input "0"
type input "26"
click at [61, 174] on input "0" at bounding box center [60, 174] width 34 height 13
type input "15"
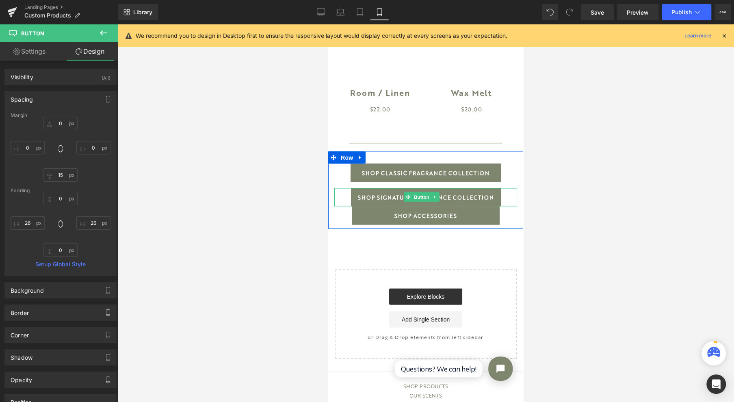
click at [418, 193] on span "Button" at bounding box center [421, 197] width 19 height 10
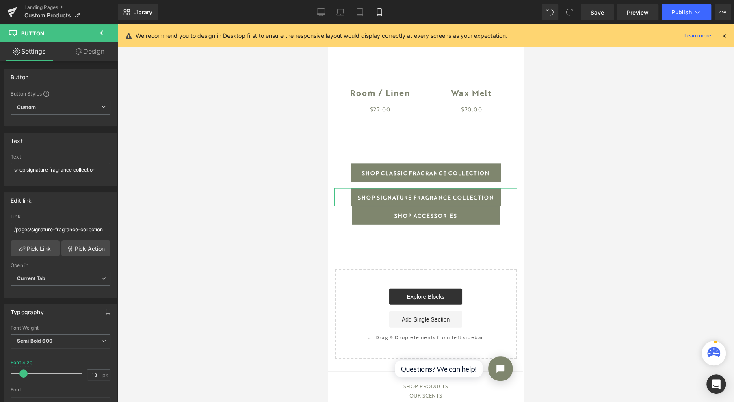
click at [85, 49] on link "Design" at bounding box center [90, 51] width 59 height 18
click at [0, 0] on div "Spacing" at bounding box center [0, 0] width 0 height 0
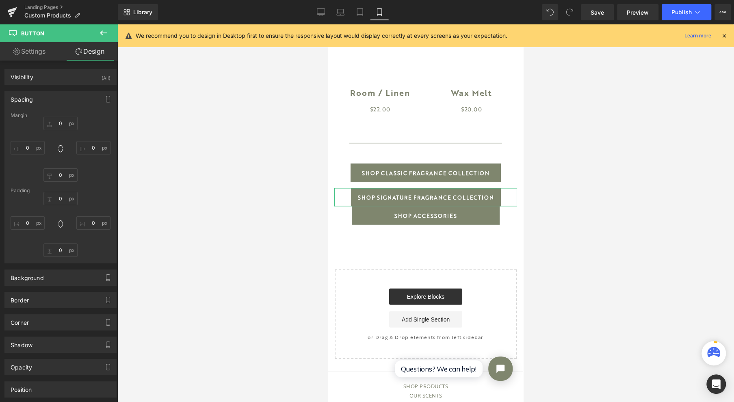
type input "0"
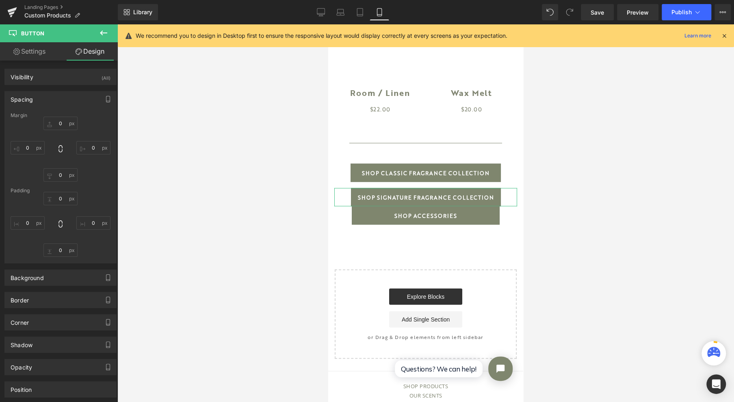
type input "15"
type input "0"
type input "15"
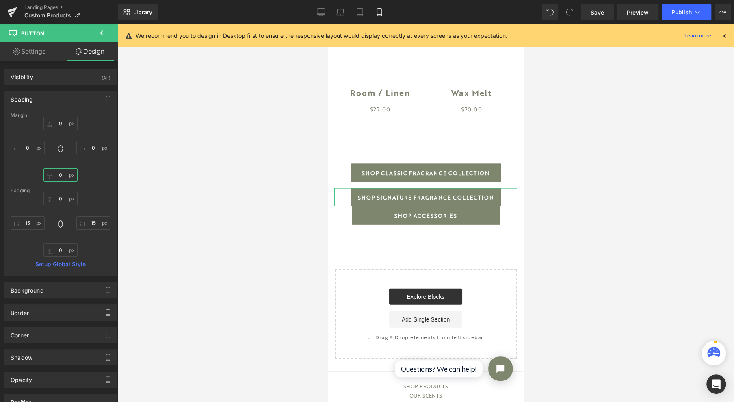
click at [54, 174] on input "0" at bounding box center [60, 174] width 34 height 13
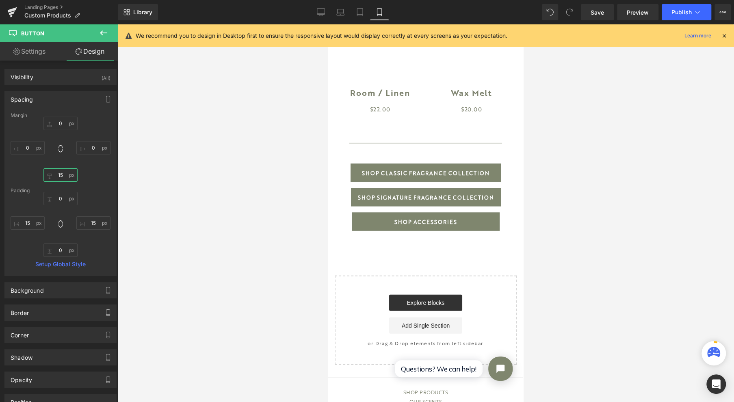
type input "15"
click at [599, 13] on span "Save" at bounding box center [597, 12] width 13 height 9
click at [347, 10] on link "Tablet" at bounding box center [351, 12] width 20 height 16
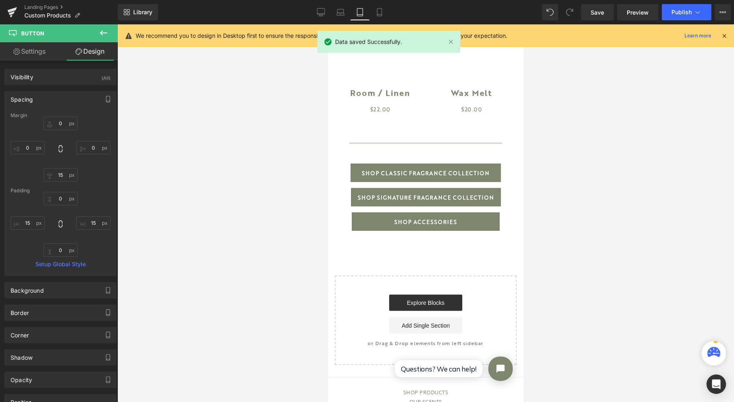
scroll to position [975, 0]
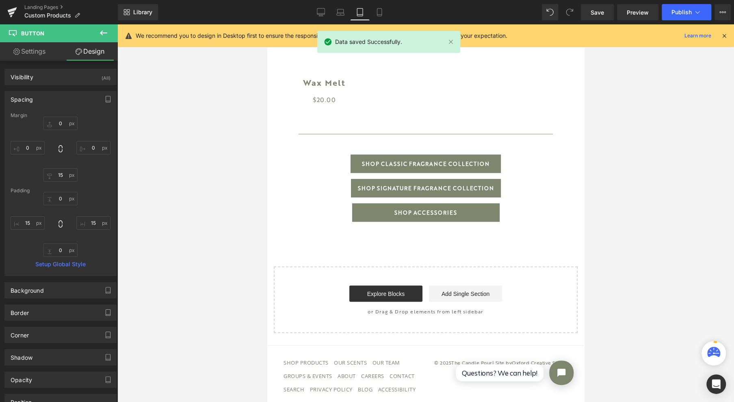
type input "0"
type input "15"
type input "0"
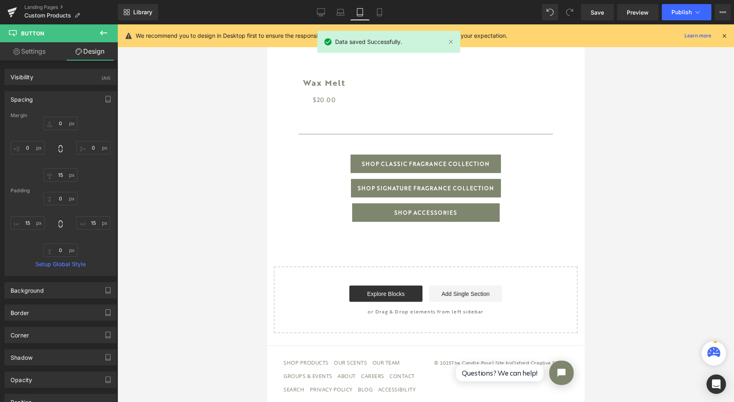
type input "15"
type input "0"
type input "15"
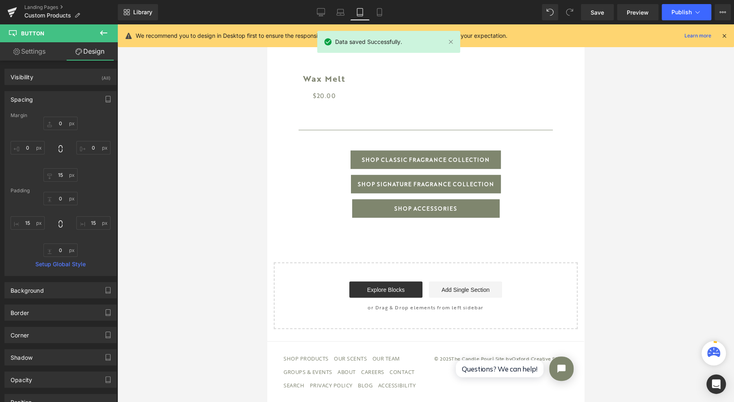
scroll to position [727, 0]
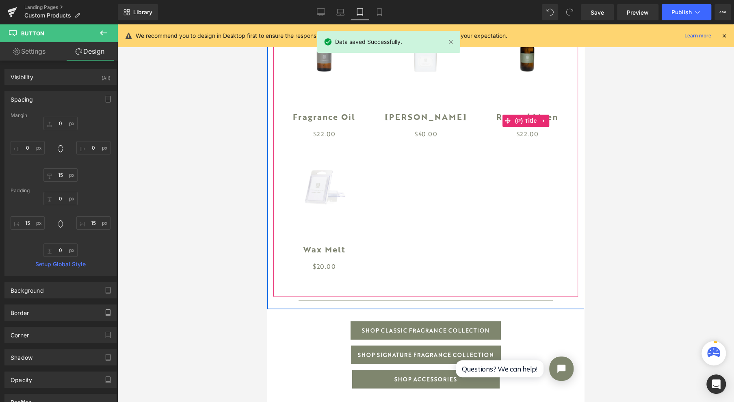
click at [520, 121] on span "(P) Title" at bounding box center [526, 121] width 26 height 12
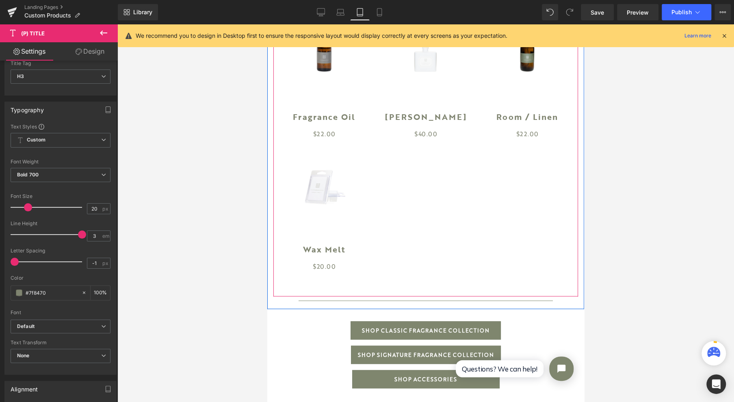
scroll to position [565, 0]
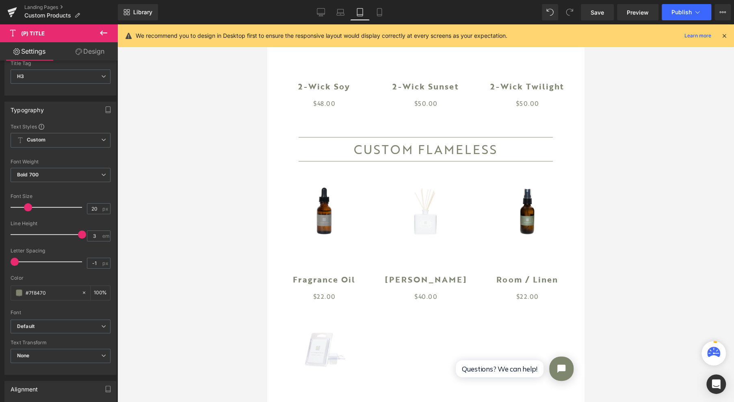
click at [685, 15] on button "Publish" at bounding box center [687, 12] width 50 height 16
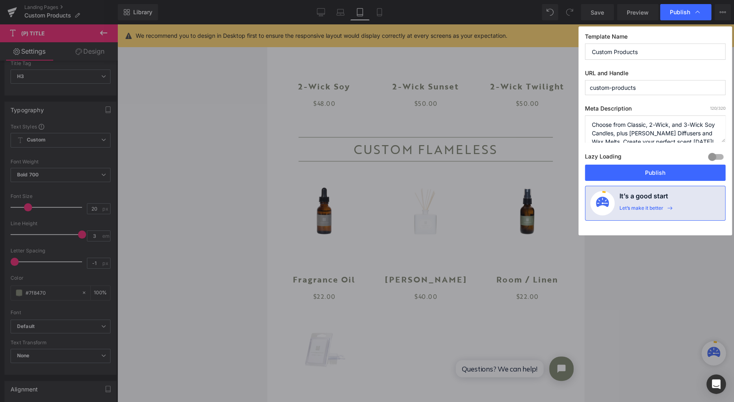
click at [646, 166] on button "Publish" at bounding box center [655, 173] width 141 height 16
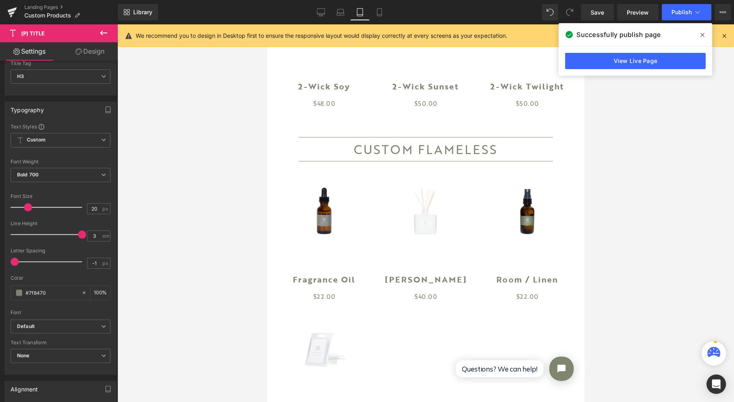
scroll to position [913, 0]
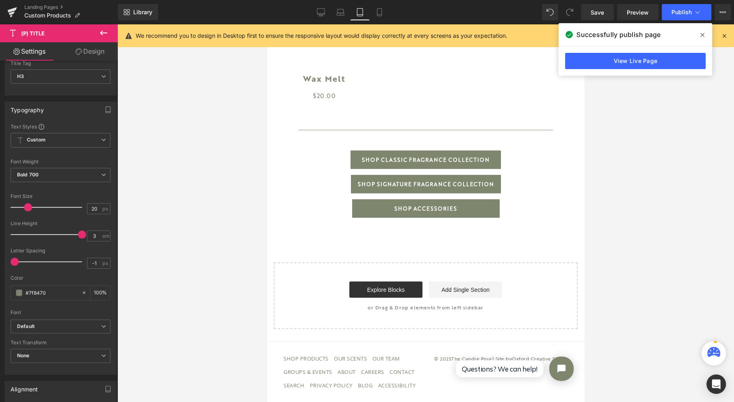
click at [370, 203] on span "Button" at bounding box center [361, 208] width 19 height 10
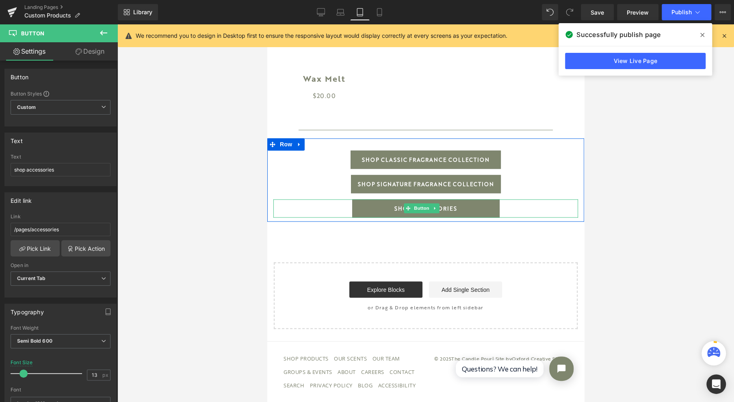
click at [419, 203] on span "Button" at bounding box center [421, 208] width 19 height 10
click at [415, 203] on span "Button" at bounding box center [421, 208] width 19 height 10
click at [416, 179] on span "Button" at bounding box center [421, 184] width 19 height 10
click at [420, 179] on span "Button" at bounding box center [421, 184] width 19 height 10
click at [419, 154] on span "Button" at bounding box center [421, 159] width 19 height 10
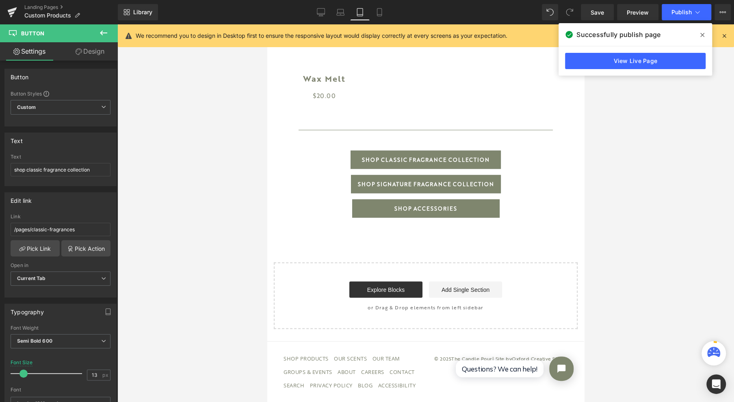
click at [317, 8] on icon at bounding box center [321, 12] width 8 height 8
type input "100"
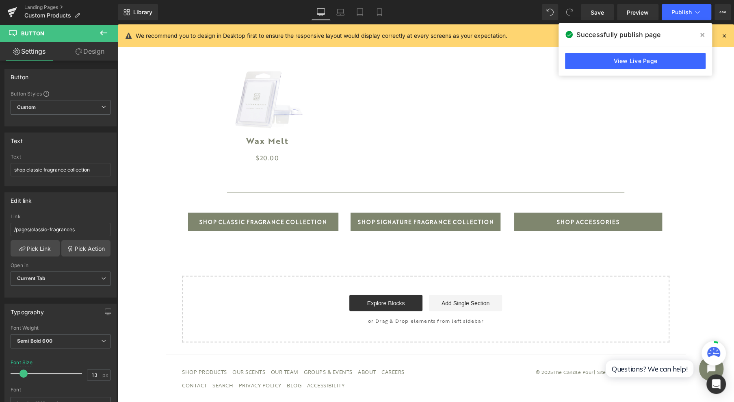
scroll to position [833, 0]
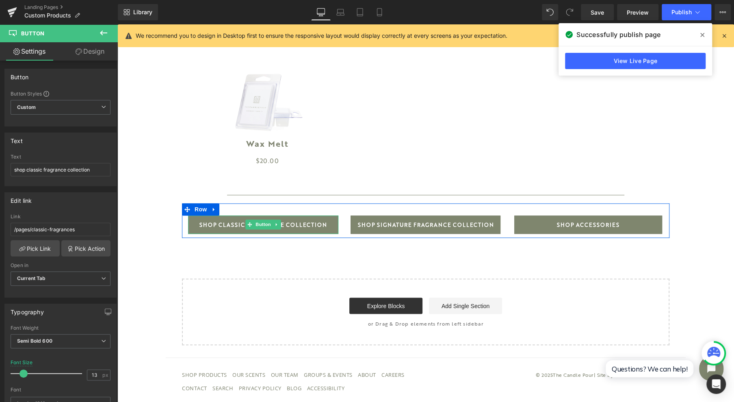
click at [255, 229] on span "Button" at bounding box center [263, 224] width 19 height 10
click at [419, 229] on span "Button" at bounding box center [426, 224] width 19 height 10
click at [573, 226] on span at bounding box center [575, 224] width 9 height 10
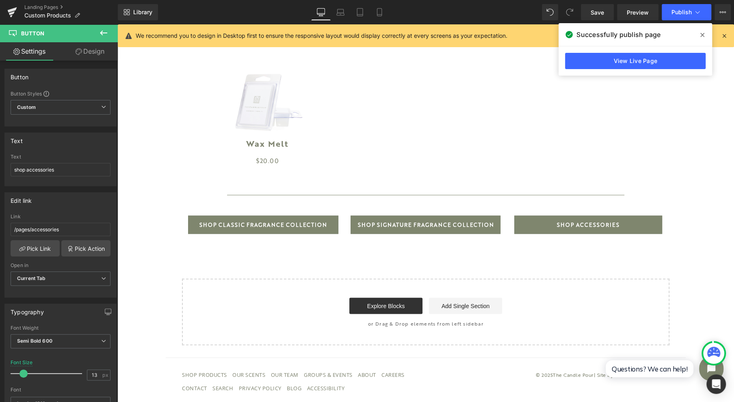
click at [9, 6] on icon at bounding box center [12, 12] width 10 height 20
